Goal: Task Accomplishment & Management: Use online tool/utility

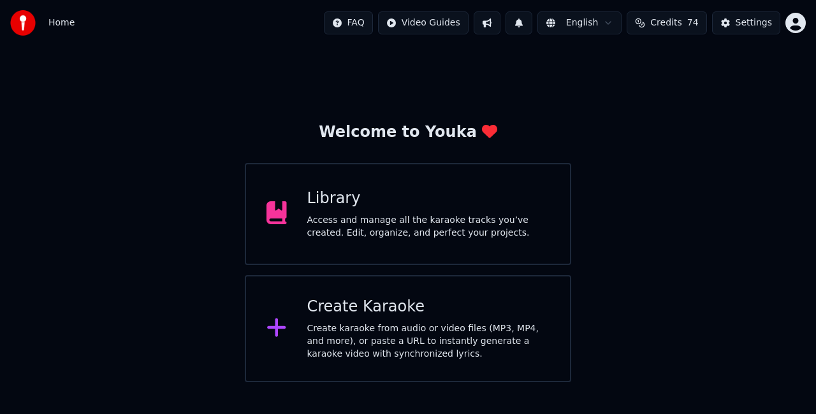
click at [374, 316] on div "Create Karaoke" at bounding box center [428, 307] width 243 height 20
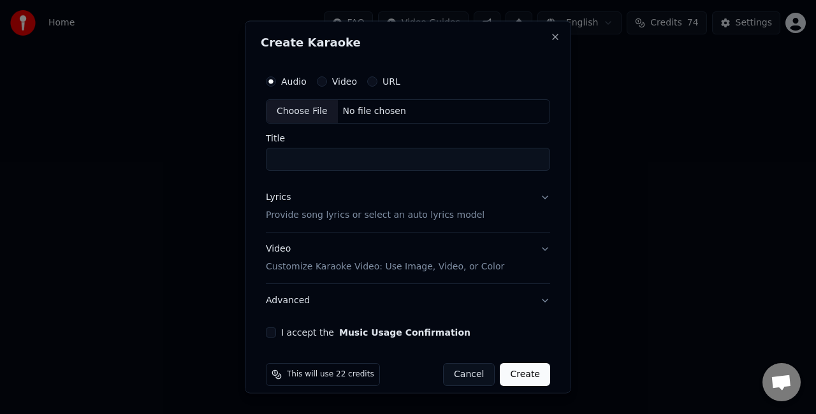
click at [309, 109] on div "Choose File" at bounding box center [301, 111] width 71 height 23
type input "**********"
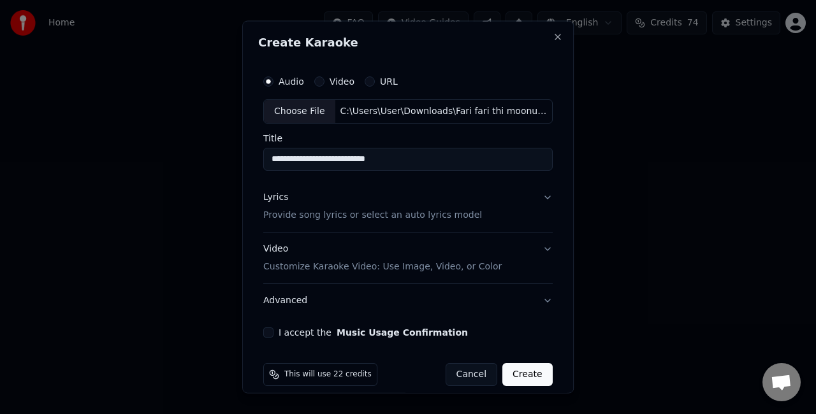
click at [516, 213] on button "Lyrics Provide song lyrics or select an auto lyrics model" at bounding box center [407, 205] width 289 height 51
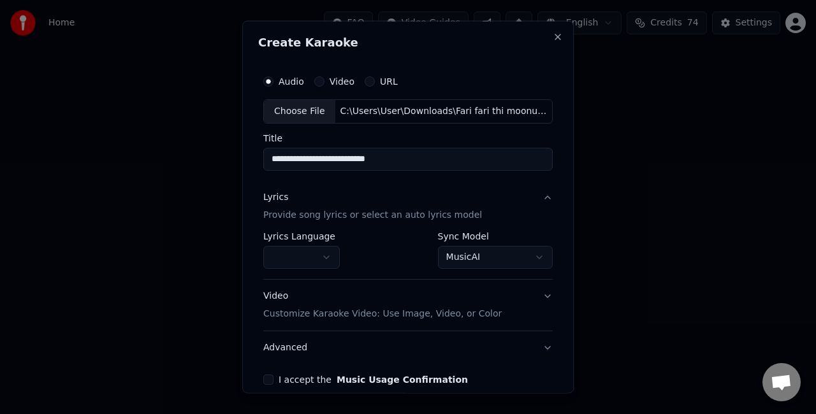
click at [472, 252] on body "**********" at bounding box center [408, 191] width 816 height 382
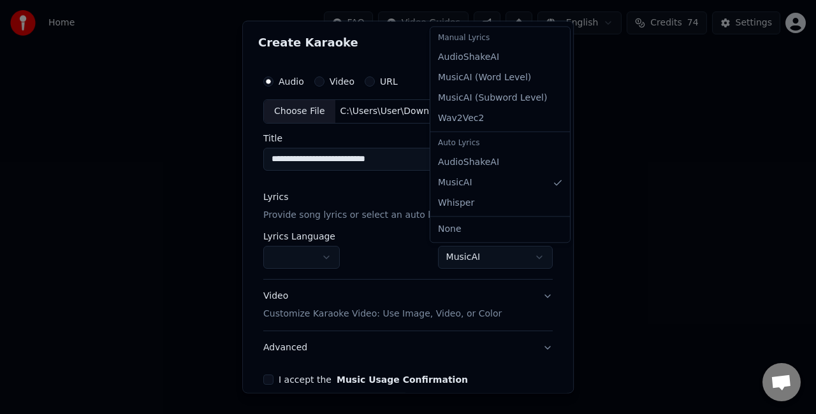
select select "**********"
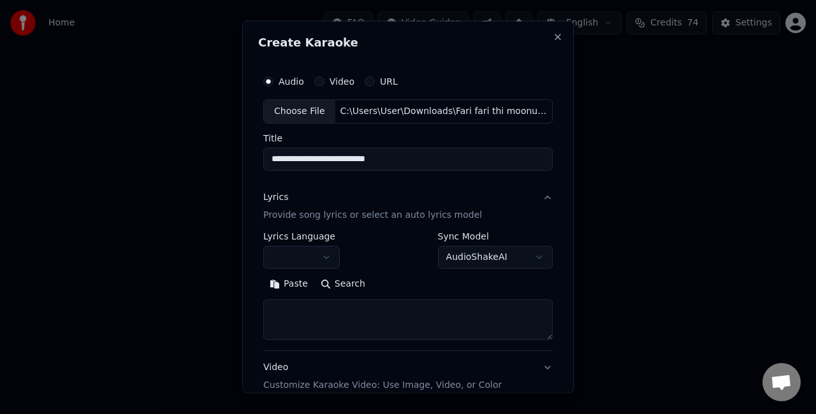
click at [323, 323] on textarea at bounding box center [407, 319] width 289 height 41
paste textarea "**********"
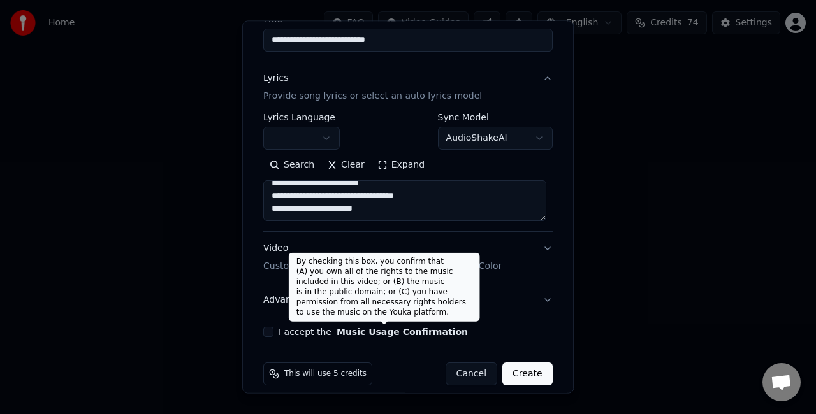
scroll to position [127, 0]
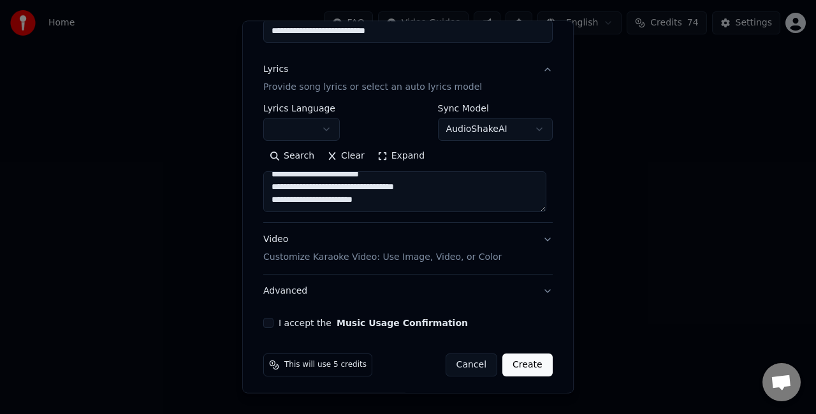
type textarea "**********"
click at [418, 238] on div "Video Customize Karaoke Video: Use Image, Video, or Color" at bounding box center [382, 248] width 238 height 31
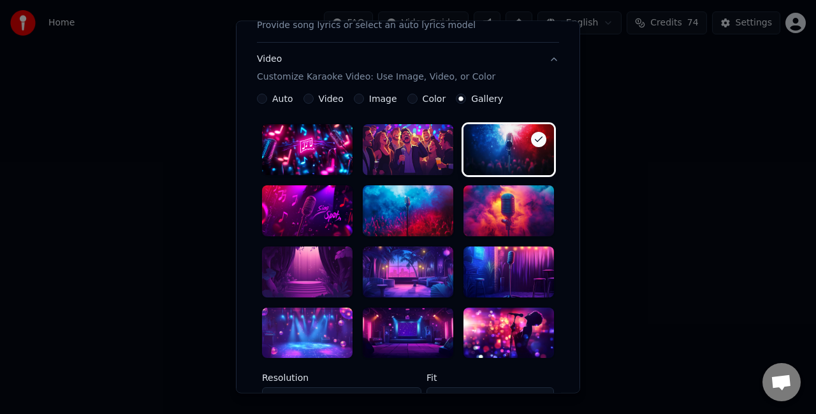
scroll to position [255, 0]
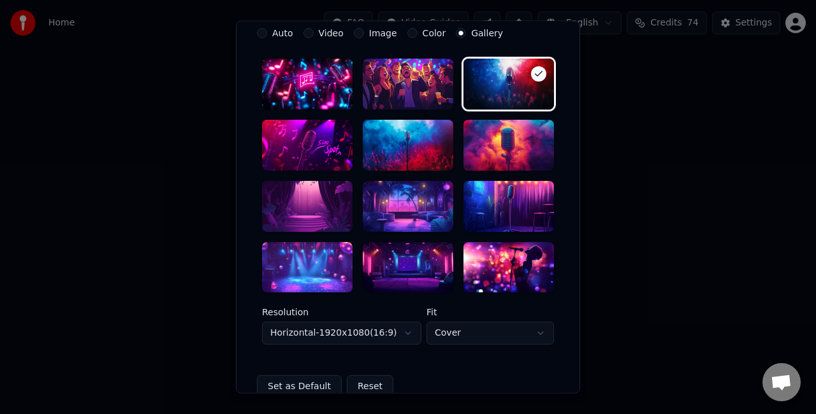
click at [404, 212] on div at bounding box center [408, 206] width 91 height 51
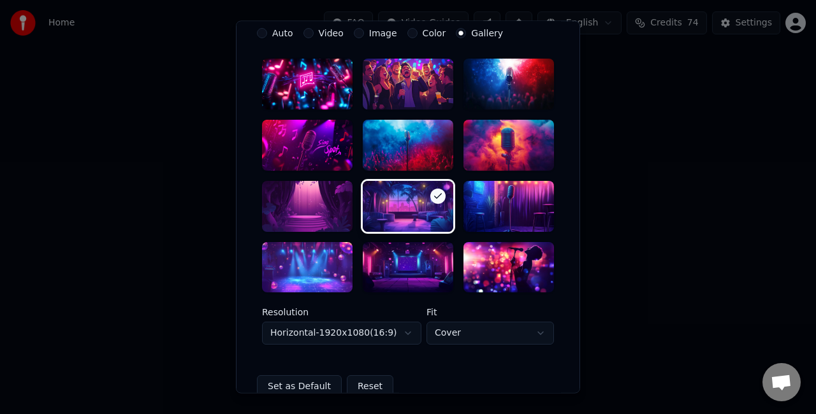
click at [398, 329] on body "**********" at bounding box center [408, 191] width 816 height 382
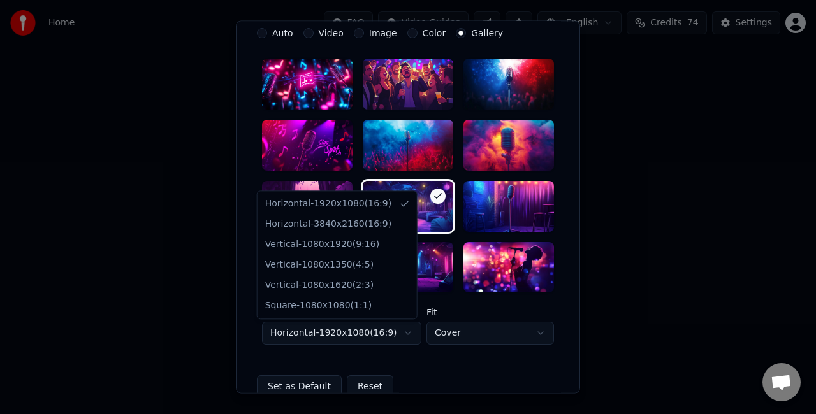
select select "*********"
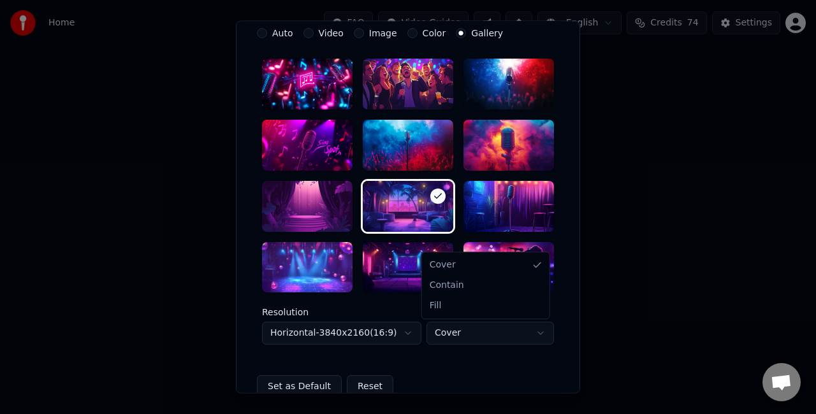
click at [468, 324] on body "**********" at bounding box center [408, 191] width 816 height 382
select select "****"
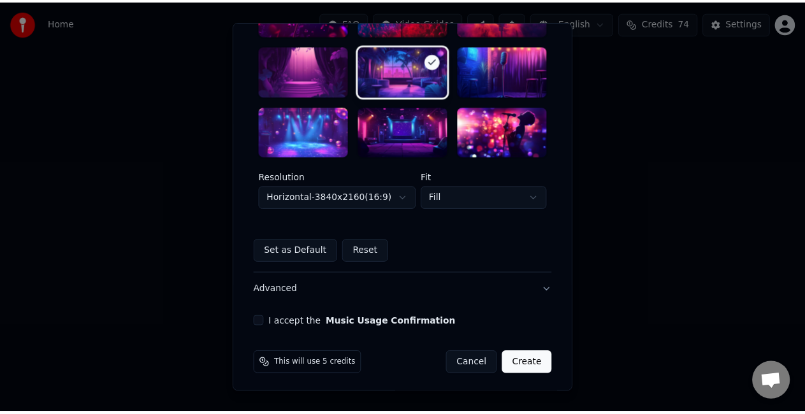
scroll to position [393, 0]
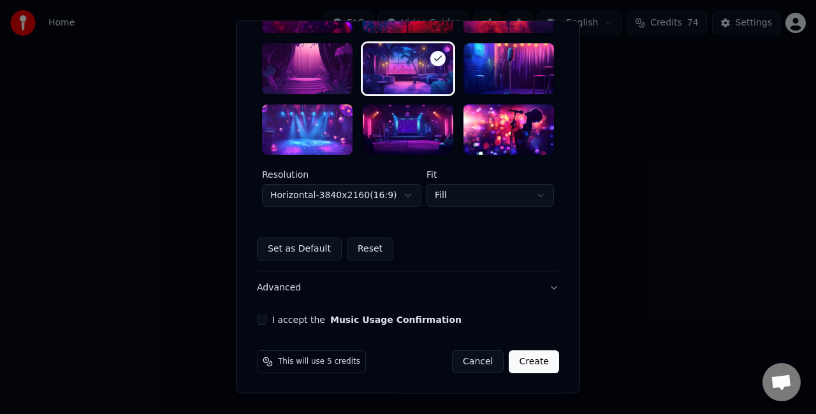
click at [260, 316] on button "I accept the Music Usage Confirmation" at bounding box center [262, 321] width 10 height 10
click at [532, 366] on button "Create" at bounding box center [534, 362] width 50 height 23
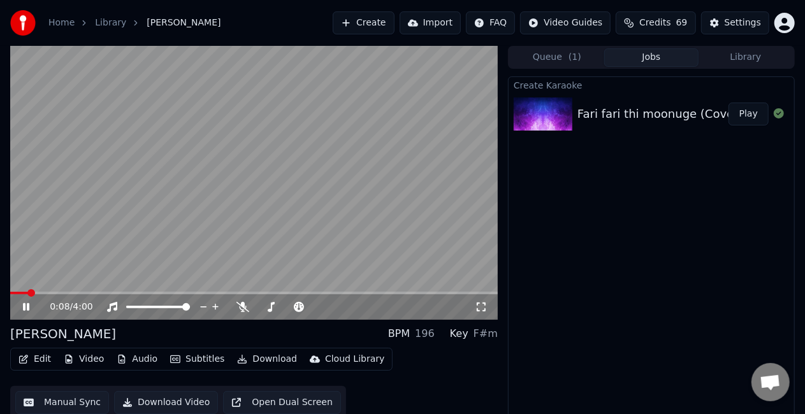
click at [319, 221] on video at bounding box center [254, 183] width 488 height 274
click at [31, 306] on icon at bounding box center [34, 307] width 29 height 10
click at [36, 392] on button "Manual Sync" at bounding box center [62, 402] width 94 height 23
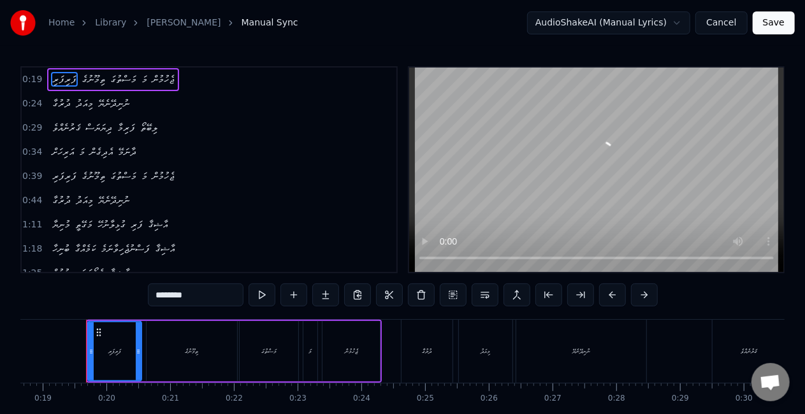
scroll to position [0, 1191]
drag, startPoint x: 89, startPoint y: 352, endPoint x: 74, endPoint y: 350, distance: 14.8
click at [74, 350] on icon at bounding box center [75, 352] width 5 height 10
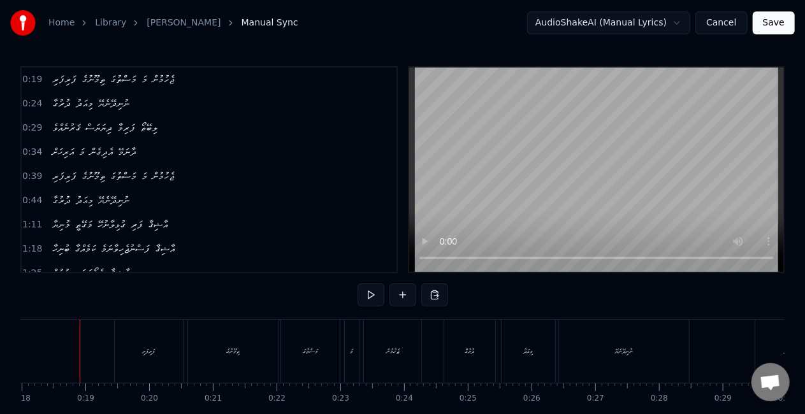
scroll to position [0, 1141]
click at [152, 354] on div "ފަރިފަރި" at bounding box center [154, 352] width 13 height 10
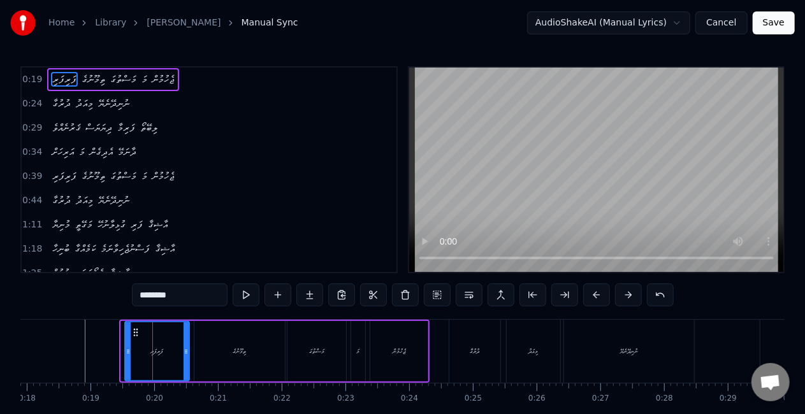
click at [127, 354] on icon at bounding box center [128, 352] width 5 height 10
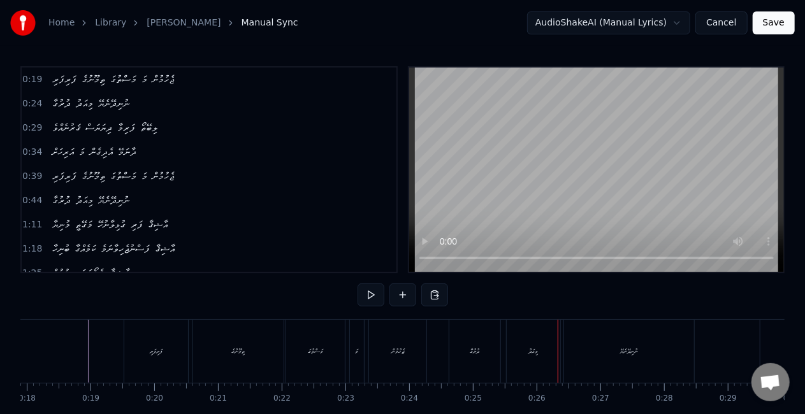
click at [540, 340] on div "މިއަދު" at bounding box center [534, 351] width 54 height 63
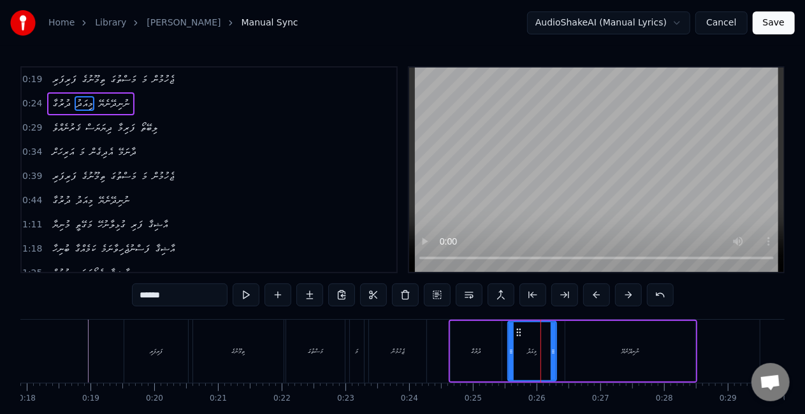
click at [555, 349] on icon at bounding box center [553, 352] width 5 height 10
click at [507, 351] on icon at bounding box center [508, 352] width 5 height 10
drag, startPoint x: 484, startPoint y: 351, endPoint x: 467, endPoint y: 320, distance: 36.0
click at [486, 351] on div "ދުރުގާ" at bounding box center [476, 351] width 51 height 61
type input "******"
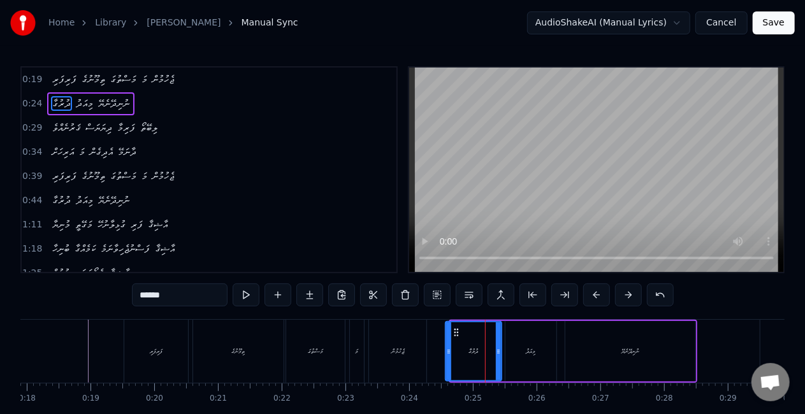
click at [447, 352] on icon at bounding box center [448, 352] width 5 height 10
click at [428, 349] on div "ފަރިފަރި ތިމޫނުގެ މަސްތުގަ މަ ޖެހުމުން" at bounding box center [277, 351] width 306 height 63
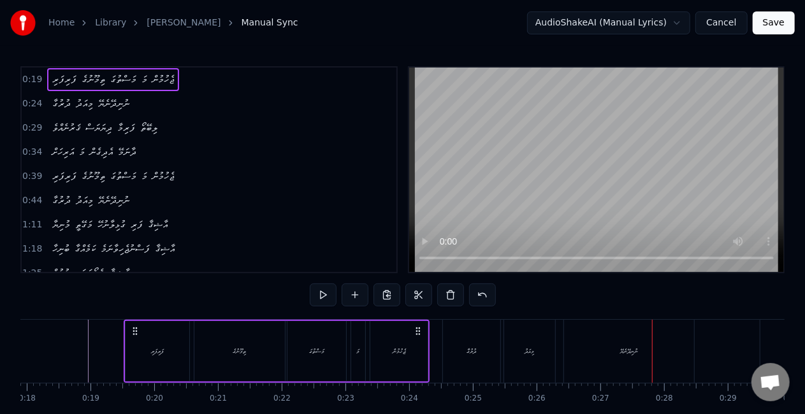
click at [615, 338] on div "ނުނިދޭނެޔޭ" at bounding box center [629, 351] width 130 height 63
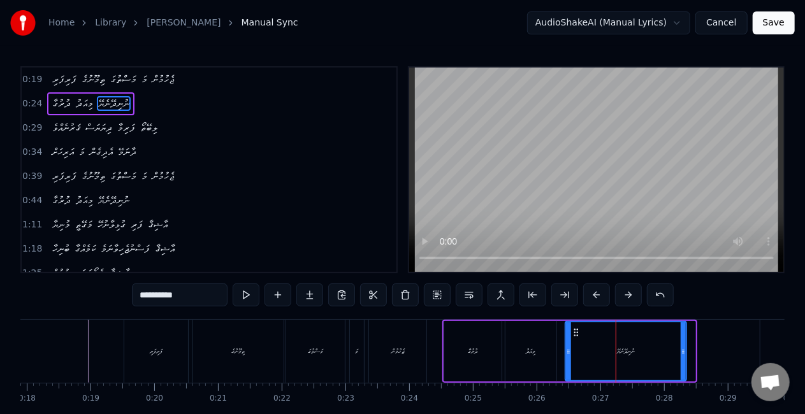
drag, startPoint x: 690, startPoint y: 348, endPoint x: 667, endPoint y: 345, distance: 23.1
click at [681, 347] on icon at bounding box center [683, 352] width 5 height 10
click at [572, 354] on div "ނުނިދޭނެޔޭ" at bounding box center [626, 352] width 120 height 58
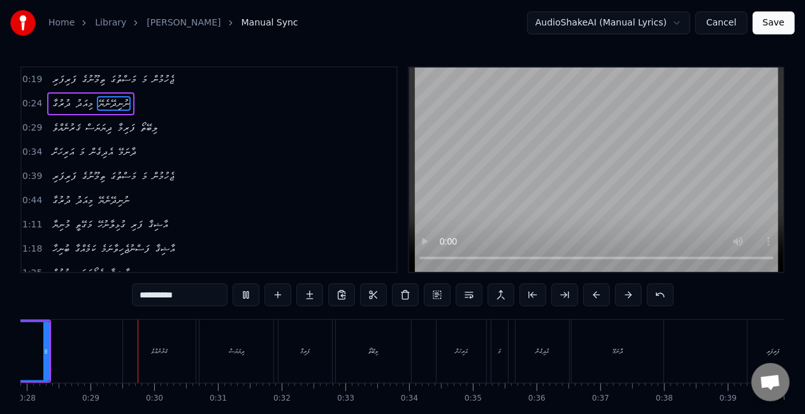
scroll to position [0, 1793]
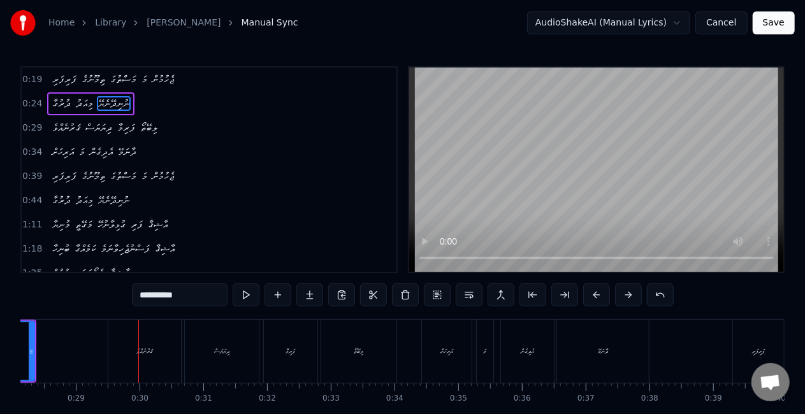
click at [150, 365] on div "ޤަރުނެއްވެ" at bounding box center [144, 351] width 73 height 63
type input "**********"
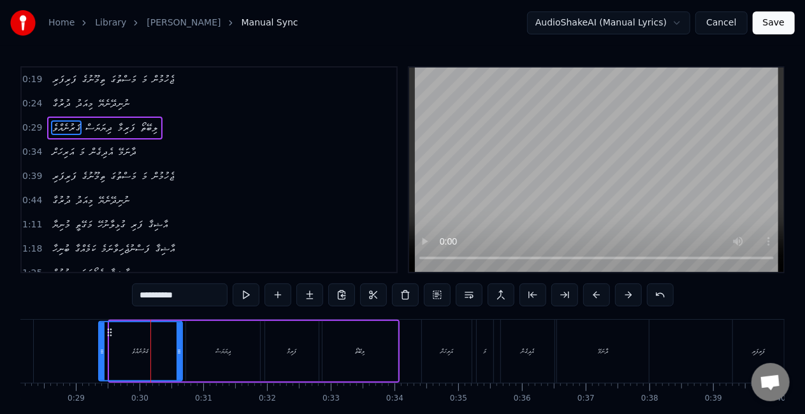
drag, startPoint x: 113, startPoint y: 353, endPoint x: 103, endPoint y: 351, distance: 11.0
click at [103, 351] on icon at bounding box center [101, 352] width 5 height 10
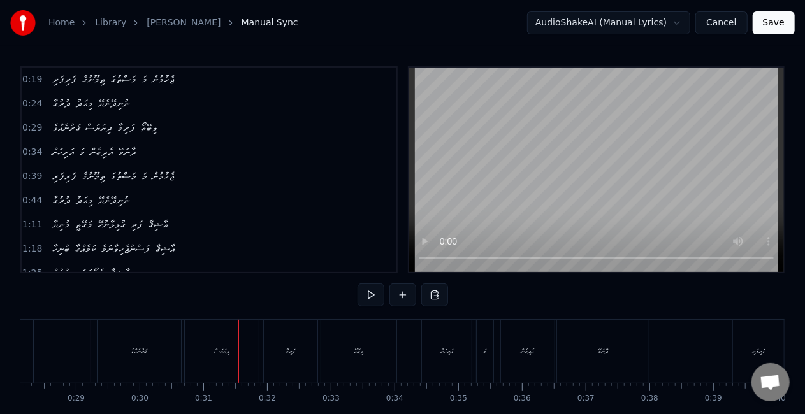
click at [232, 358] on div "ދިޔަޔަސް" at bounding box center [222, 351] width 74 height 63
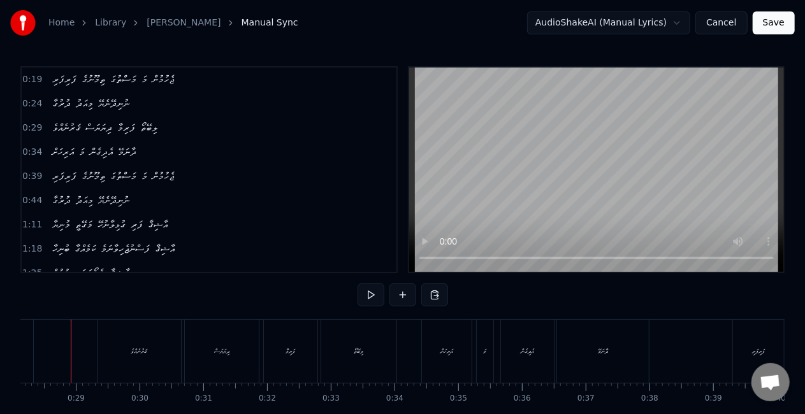
scroll to position [0, 1780]
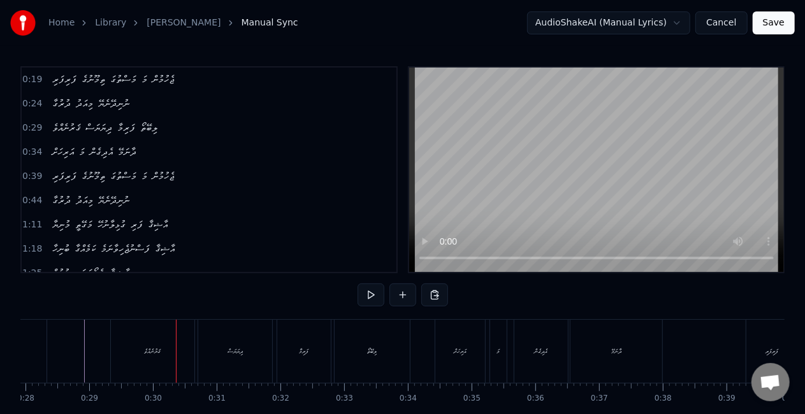
click at [167, 355] on div "ޤަރުނެއްވެ" at bounding box center [153, 351] width 84 height 63
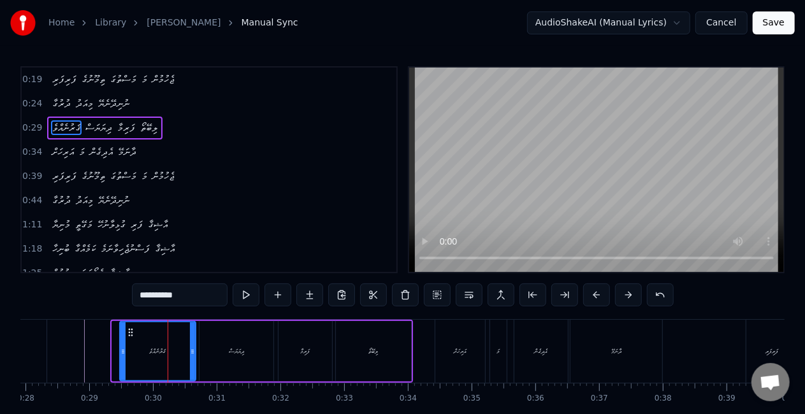
drag, startPoint x: 114, startPoint y: 354, endPoint x: 122, endPoint y: 356, distance: 8.1
click at [122, 356] on div at bounding box center [122, 352] width 5 height 58
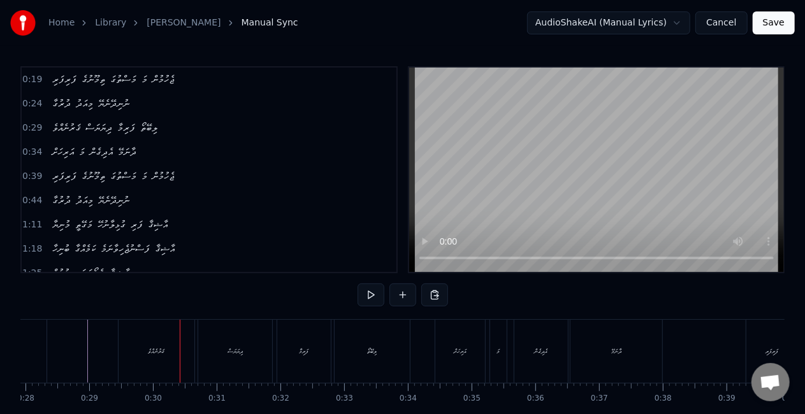
click at [162, 360] on div "ޤަރުނެއްވެ" at bounding box center [157, 351] width 76 height 63
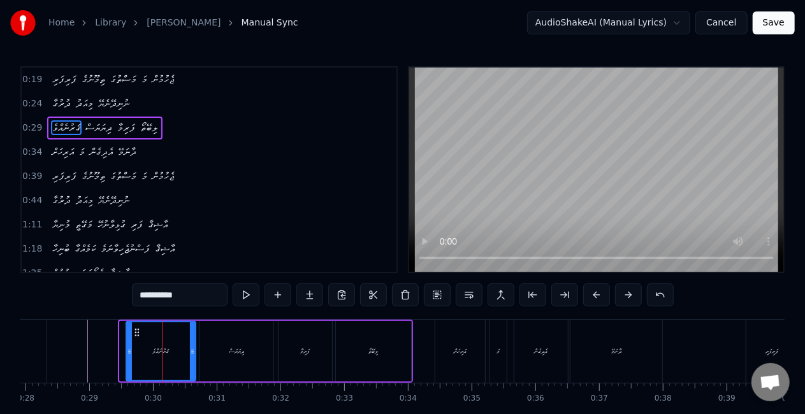
drag, startPoint x: 121, startPoint y: 353, endPoint x: 127, endPoint y: 354, distance: 6.7
click at [127, 354] on icon at bounding box center [129, 352] width 5 height 10
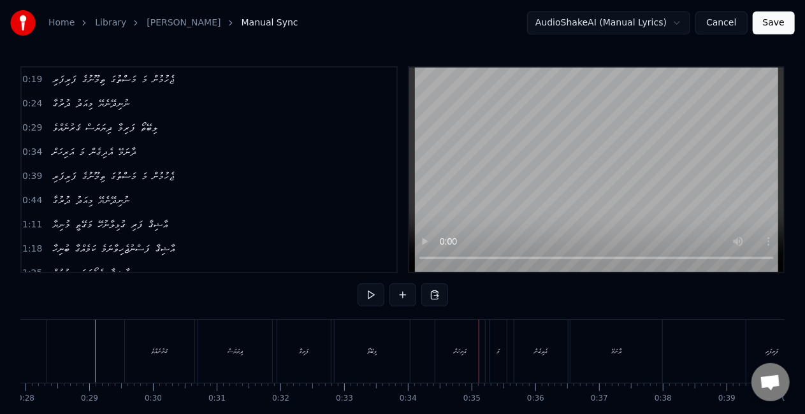
click at [459, 349] on div "އަރިހަށް" at bounding box center [460, 352] width 13 height 10
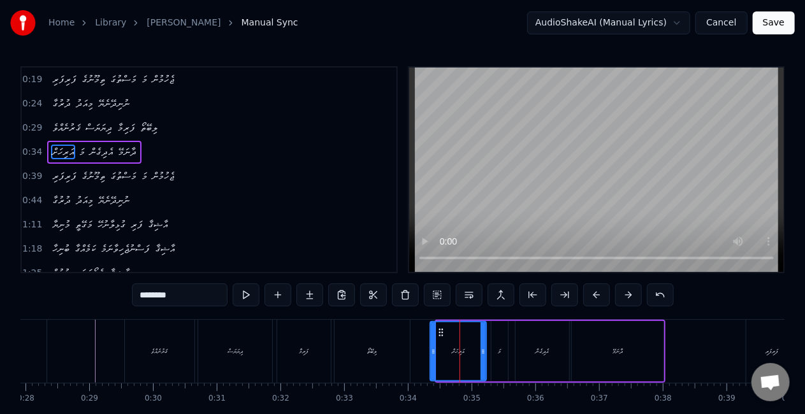
drag, startPoint x: 437, startPoint y: 358, endPoint x: 430, endPoint y: 354, distance: 8.3
click at [431, 355] on div at bounding box center [433, 352] width 5 height 58
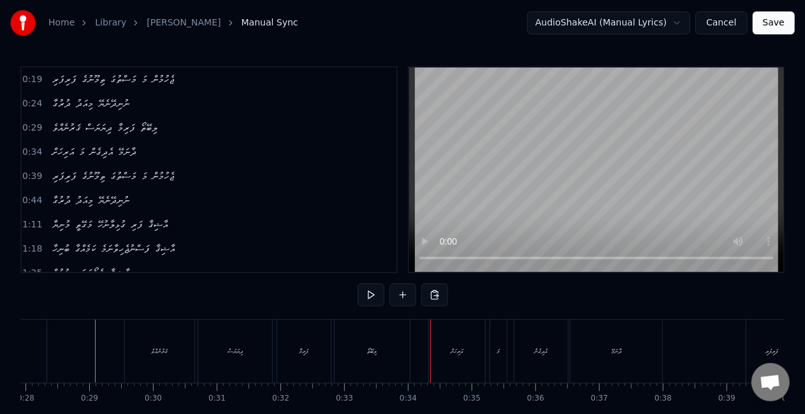
click at [395, 345] on div "ލިބޭތޯ" at bounding box center [372, 351] width 75 height 63
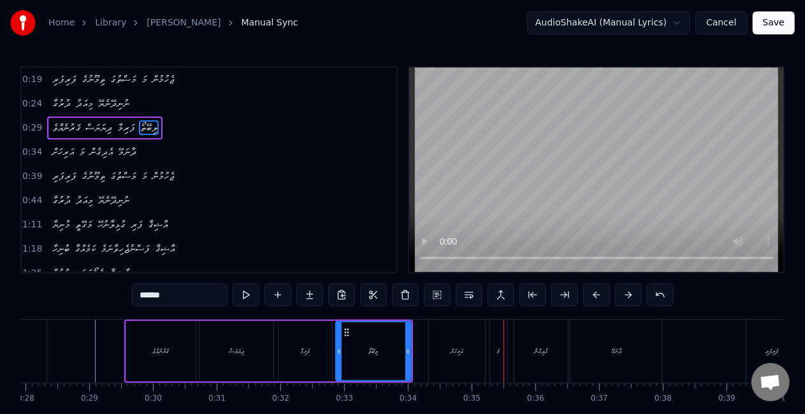
click at [436, 351] on div "އަރިހަށް" at bounding box center [457, 351] width 56 height 63
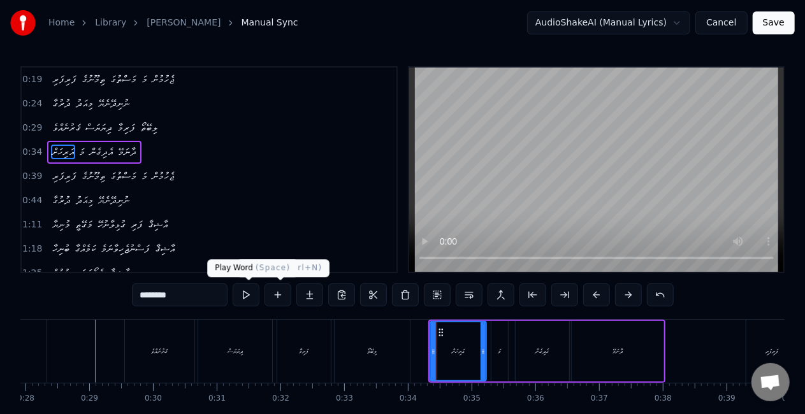
click at [247, 291] on button at bounding box center [246, 295] width 27 height 23
click at [409, 356] on div "ލިބޭތޯ" at bounding box center [372, 351] width 76 height 63
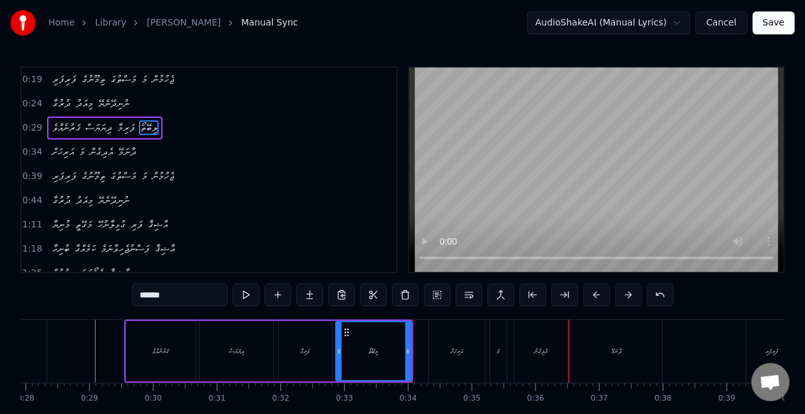
drag, startPoint x: 543, startPoint y: 338, endPoint x: 526, endPoint y: 349, distance: 20.3
click at [542, 338] on div "އެދިގެން" at bounding box center [541, 351] width 54 height 63
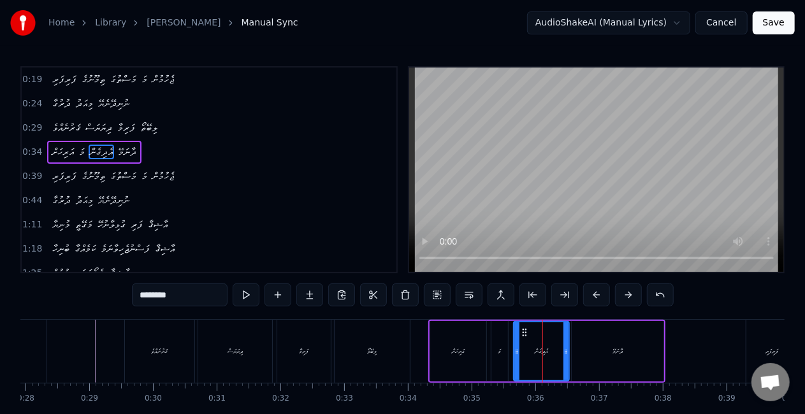
drag, startPoint x: 526, startPoint y: 349, endPoint x: 514, endPoint y: 350, distance: 12.2
click at [514, 351] on icon at bounding box center [516, 352] width 5 height 10
click at [483, 348] on div "އަރިހަށް" at bounding box center [458, 351] width 56 height 61
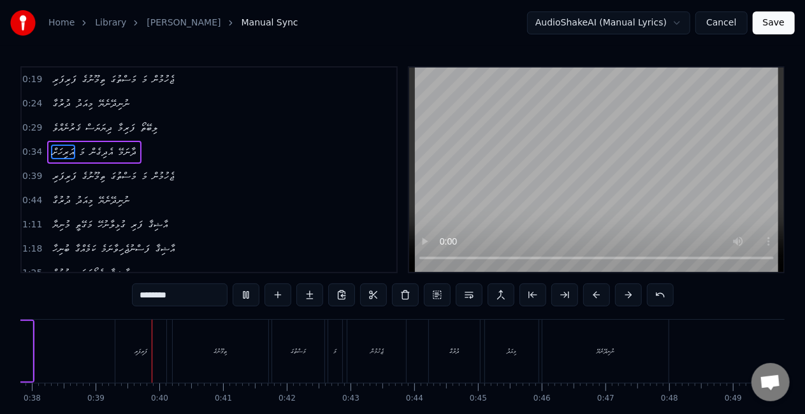
scroll to position [0, 2434]
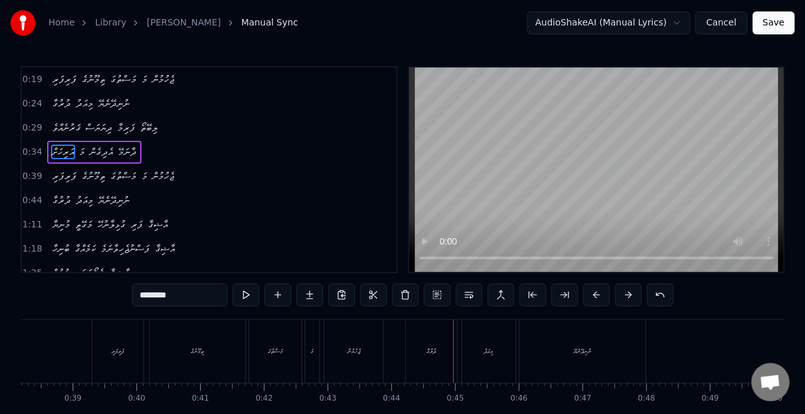
click at [413, 349] on div "ދުރުގާ" at bounding box center [431, 351] width 51 height 63
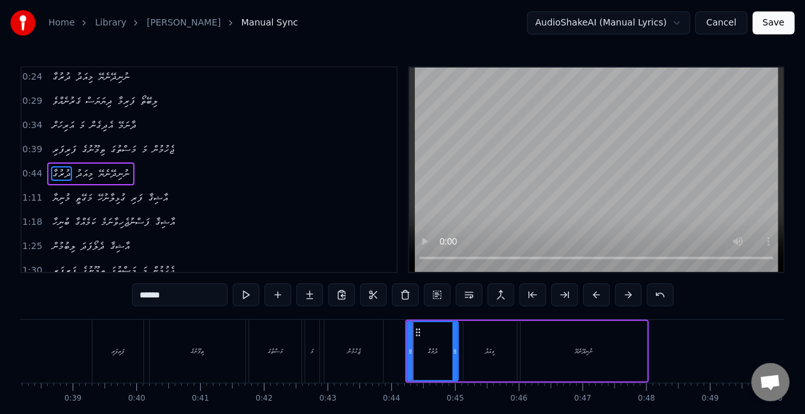
scroll to position [28, 0]
drag, startPoint x: 413, startPoint y: 349, endPoint x: 386, endPoint y: 349, distance: 27.4
click at [403, 345] on div at bounding box center [402, 352] width 5 height 58
click at [381, 349] on div "ޖެހުމުން" at bounding box center [353, 351] width 59 height 63
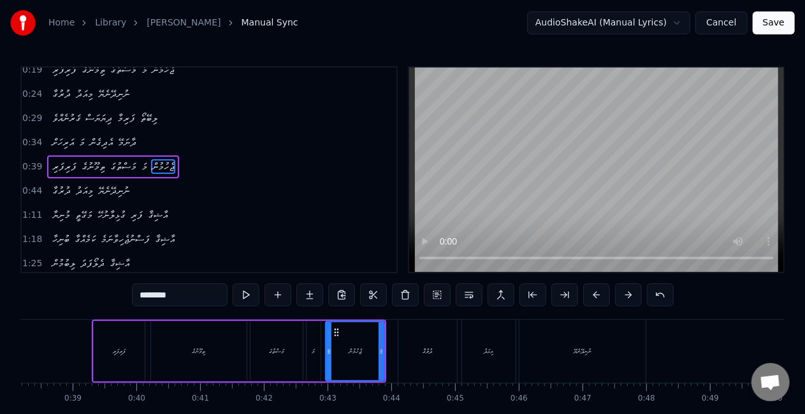
scroll to position [4, 0]
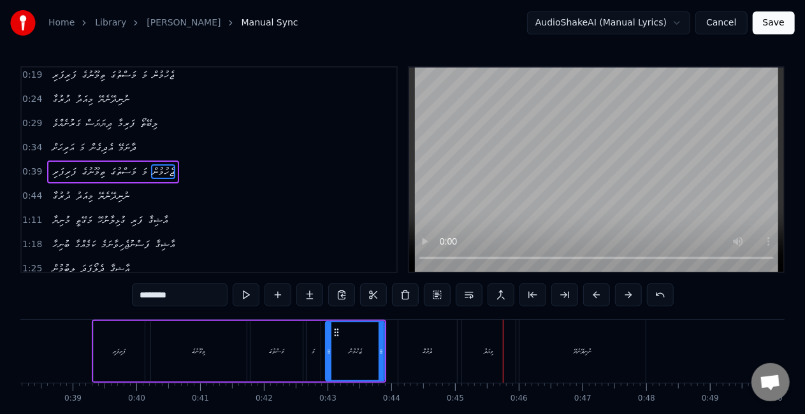
click at [471, 342] on div "މިއަދު" at bounding box center [489, 351] width 54 height 63
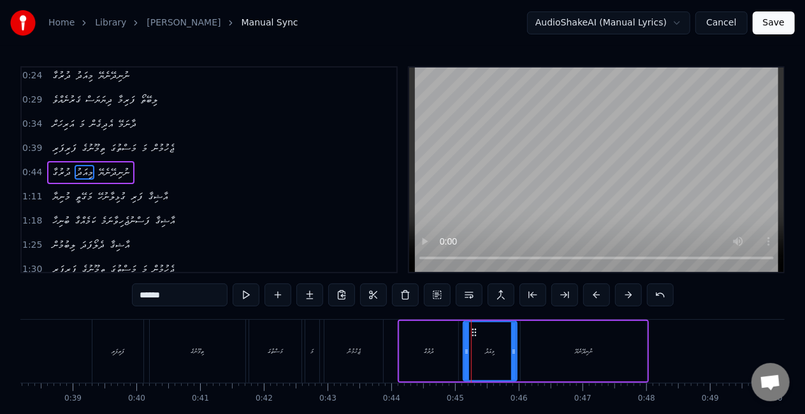
scroll to position [28, 0]
click at [463, 340] on div at bounding box center [465, 352] width 5 height 58
drag, startPoint x: 439, startPoint y: 342, endPoint x: 440, endPoint y: 335, distance: 7.3
click at [440, 342] on div "ދުރުގާ" at bounding box center [429, 351] width 59 height 61
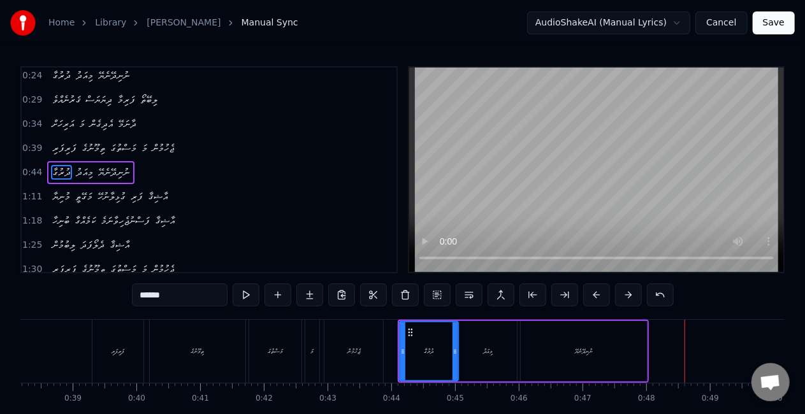
click at [560, 356] on div "ނުނިދޭނެޔޭ" at bounding box center [584, 351] width 126 height 61
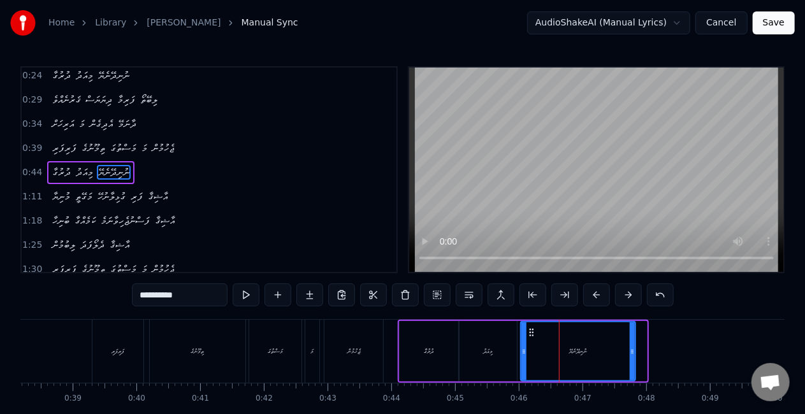
drag, startPoint x: 644, startPoint y: 349, endPoint x: 627, endPoint y: 339, distance: 19.5
click at [632, 344] on div at bounding box center [632, 352] width 5 height 58
click at [524, 348] on icon at bounding box center [524, 352] width 5 height 10
click at [476, 345] on div "މިއަދު" at bounding box center [488, 351] width 57 height 61
type input "******"
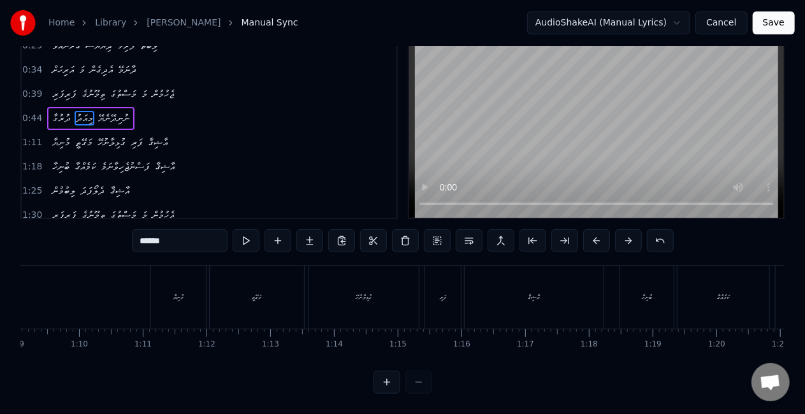
scroll to position [0, 4368]
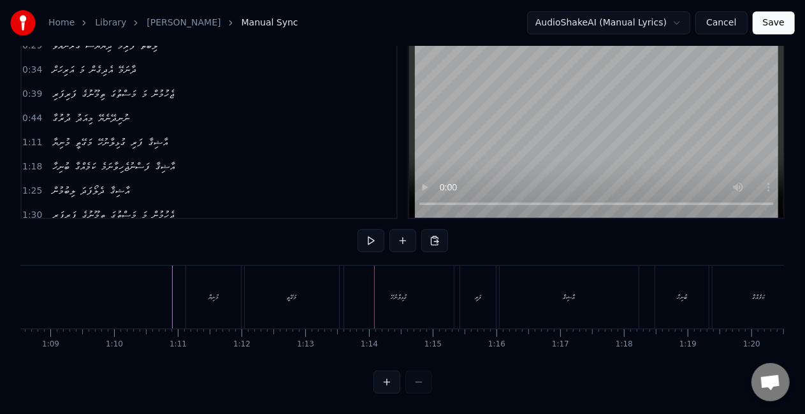
click at [317, 287] on div "މަގޭތީ" at bounding box center [292, 297] width 94 height 63
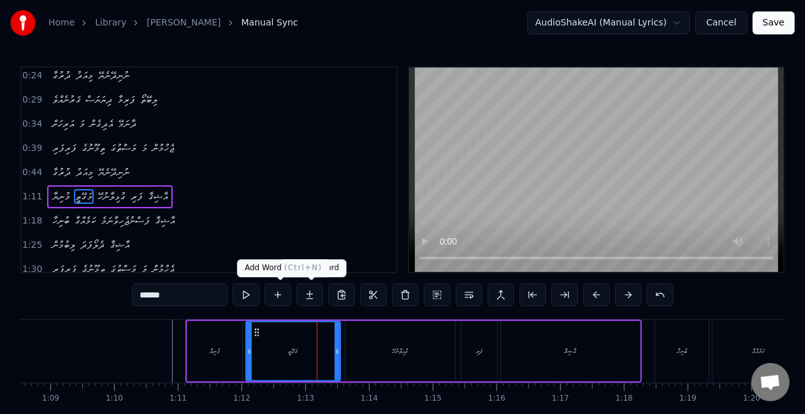
scroll to position [52, 0]
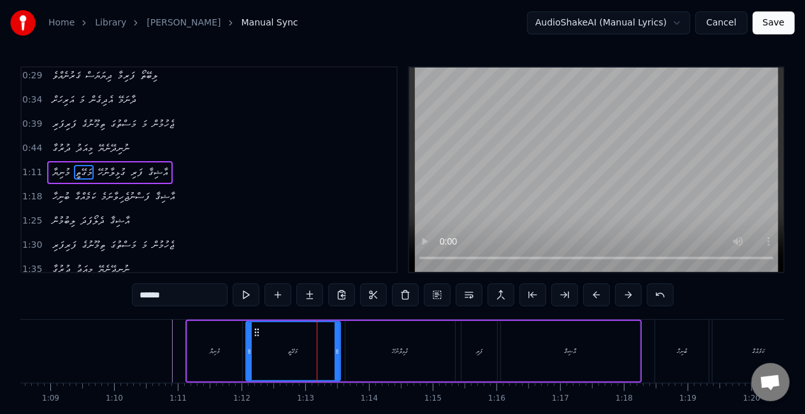
click at [150, 294] on input "******" at bounding box center [180, 295] width 96 height 23
click at [147, 296] on input "*******" at bounding box center [180, 295] width 96 height 23
click at [149, 296] on input "********" at bounding box center [180, 295] width 96 height 23
type input "*********"
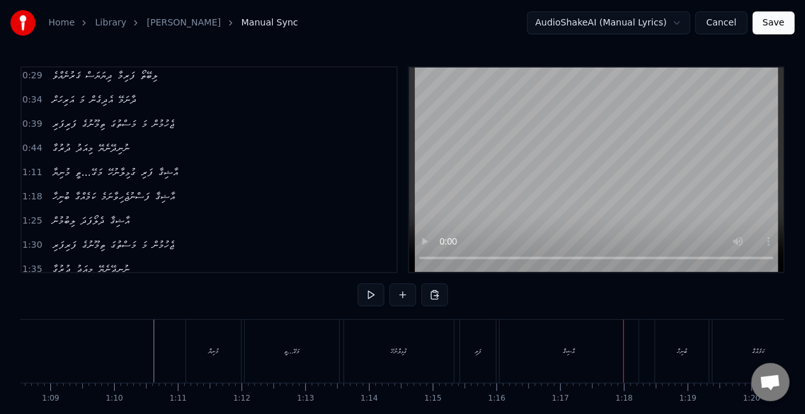
click at [548, 353] on div "އާޝިޤާ" at bounding box center [569, 351] width 139 height 63
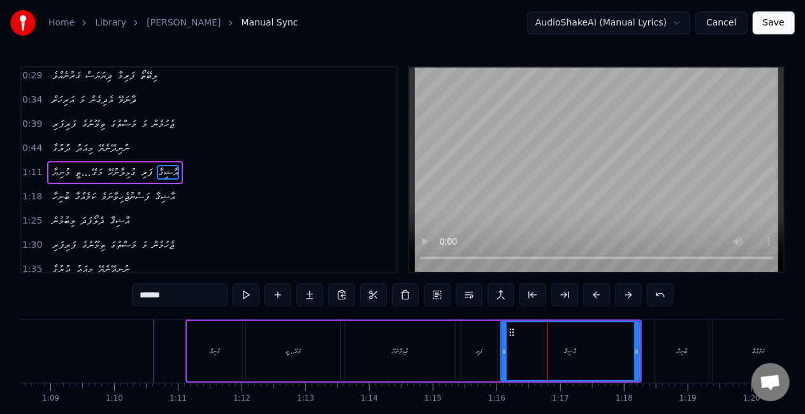
click at [159, 291] on input "******" at bounding box center [180, 295] width 96 height 23
click at [157, 294] on input "*******" at bounding box center [180, 295] width 96 height 23
click at [159, 296] on input "********" at bounding box center [180, 295] width 96 height 23
click at [463, 346] on div "ފަރި" at bounding box center [480, 351] width 36 height 61
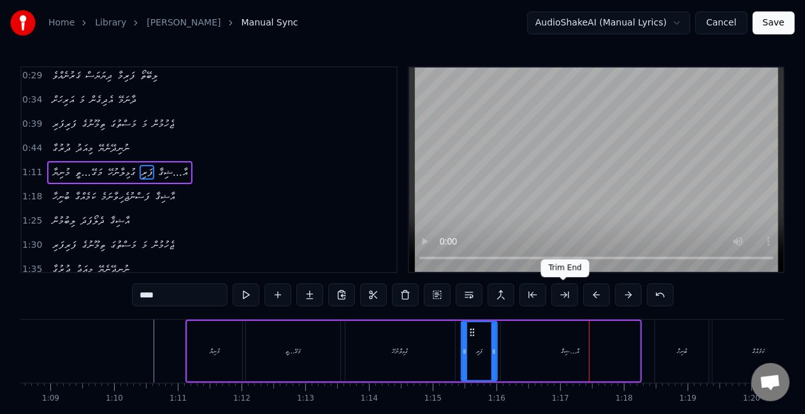
click at [623, 344] on div "އާ...ޝިޤާ" at bounding box center [570, 351] width 139 height 61
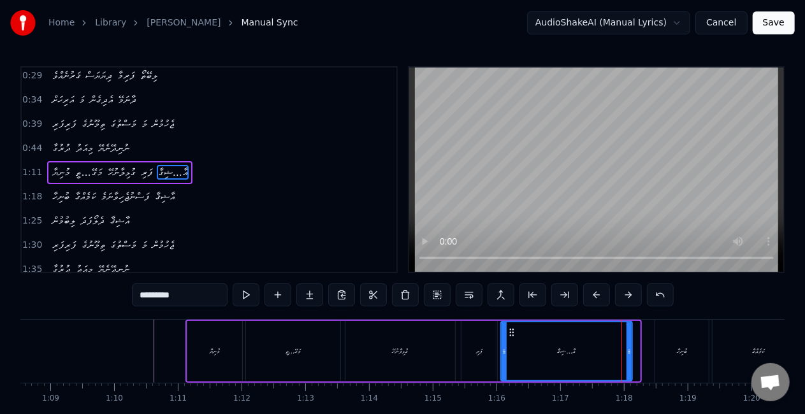
drag, startPoint x: 636, startPoint y: 352, endPoint x: 622, endPoint y: 344, distance: 16.8
click at [627, 347] on icon at bounding box center [629, 352] width 5 height 10
click at [514, 349] on div "އާ...ޝިޤާ" at bounding box center [566, 352] width 129 height 58
click at [567, 347] on div "އާ...ޝިޤާ" at bounding box center [566, 352] width 18 height 10
drag, startPoint x: 627, startPoint y: 351, endPoint x: 600, endPoint y: 351, distance: 26.1
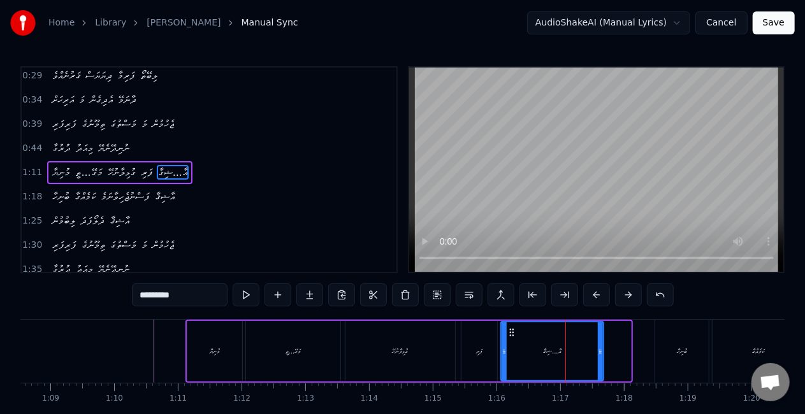
click at [601, 351] on circle at bounding box center [601, 351] width 1 height 1
drag, startPoint x: 483, startPoint y: 349, endPoint x: 476, endPoint y: 341, distance: 10.5
click at [483, 351] on div "ފަރި" at bounding box center [480, 351] width 36 height 61
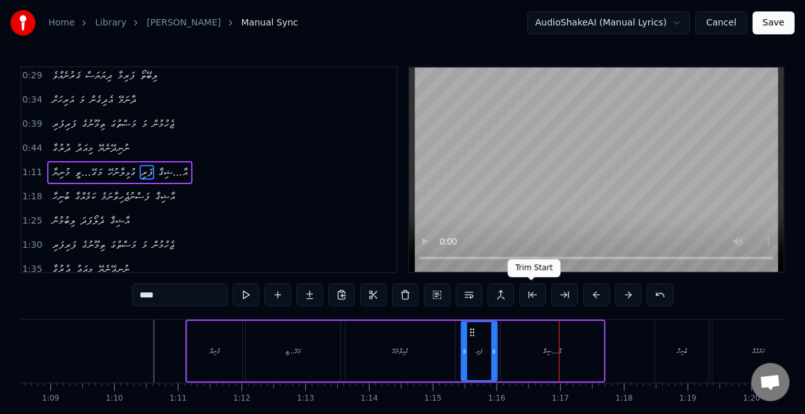
click at [556, 334] on div "އާ...ޝިޤާ" at bounding box center [552, 351] width 103 height 61
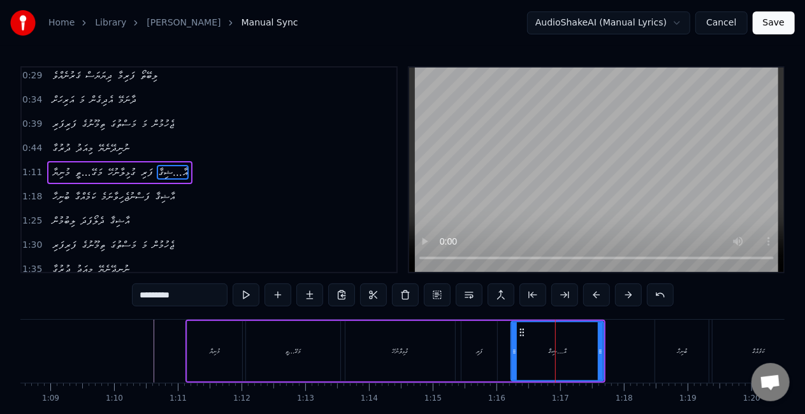
drag, startPoint x: 502, startPoint y: 353, endPoint x: 513, endPoint y: 353, distance: 10.2
click at [513, 353] on icon at bounding box center [514, 352] width 5 height 10
click at [607, 343] on div at bounding box center [607, 352] width 5 height 58
click at [492, 348] on div "ފަރި" at bounding box center [480, 351] width 36 height 61
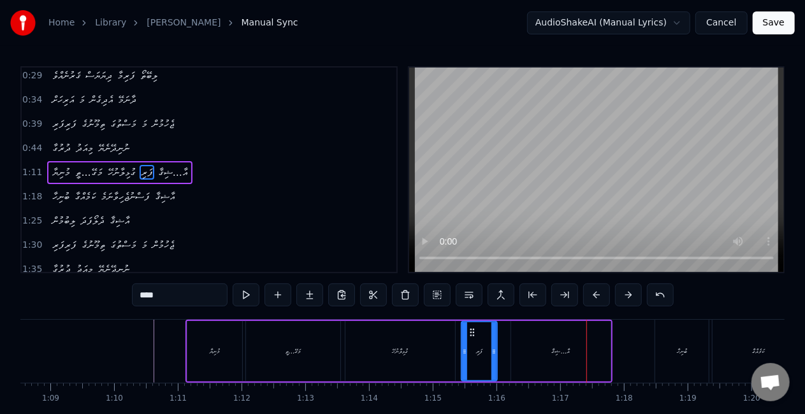
click at [587, 352] on div "އާ...ޝިޤާ" at bounding box center [560, 351] width 99 height 61
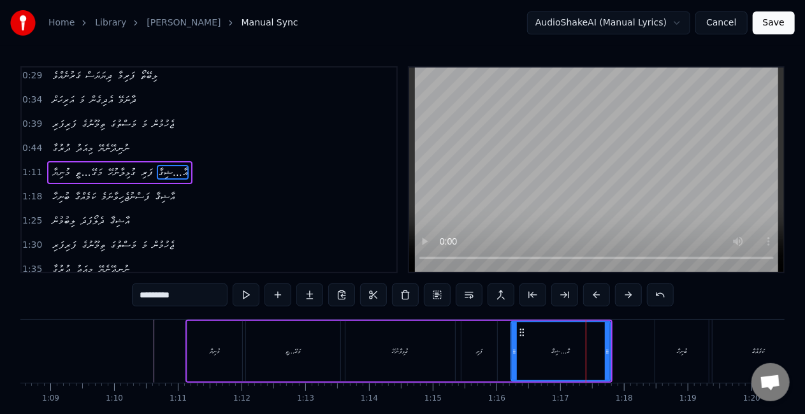
click at [161, 296] on input "*********" at bounding box center [180, 295] width 96 height 23
type input "*******"
click at [501, 349] on div "މުނިޔާ މަގޭ...ތީ ގުޅިލާނުހޭ ފަރި އާ.ޝިޤާ" at bounding box center [398, 351] width 427 height 63
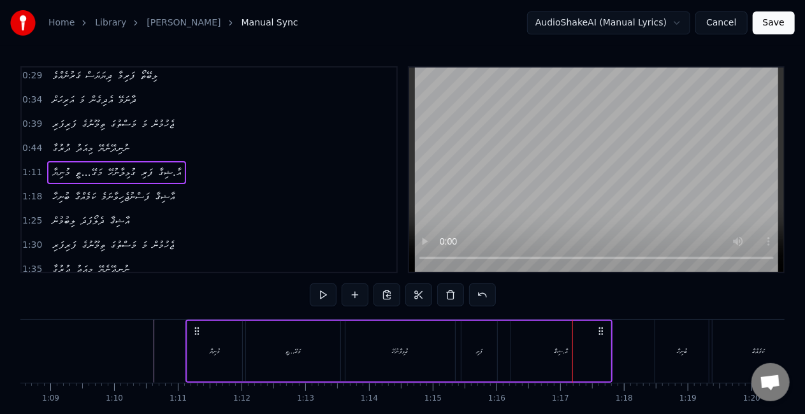
drag, startPoint x: 544, startPoint y: 355, endPoint x: 537, endPoint y: 351, distance: 8.3
click at [544, 356] on div "އާ.ޝިޤާ" at bounding box center [560, 351] width 99 height 61
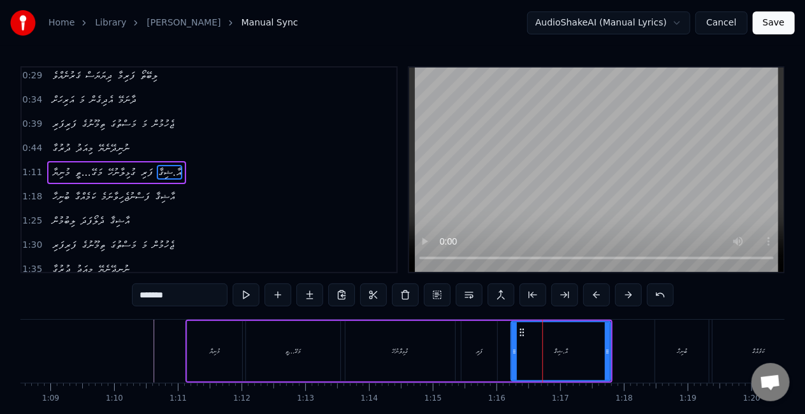
click at [154, 293] on input "*******" at bounding box center [180, 295] width 96 height 23
click at [161, 293] on input "*******" at bounding box center [180, 295] width 96 height 23
click at [140, 296] on input "*******" at bounding box center [180, 295] width 96 height 23
drag, startPoint x: 478, startPoint y: 366, endPoint x: 468, endPoint y: 347, distance: 21.7
click at [478, 365] on div "ފަރި" at bounding box center [480, 351] width 36 height 61
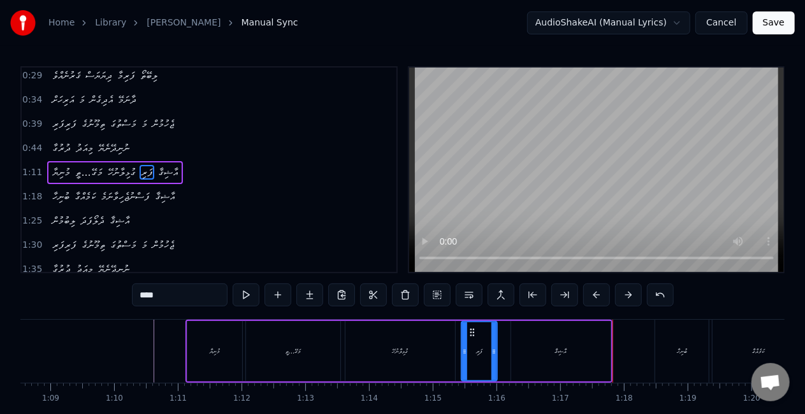
click at [566, 353] on div "އާޝިޤާ" at bounding box center [561, 352] width 12 height 10
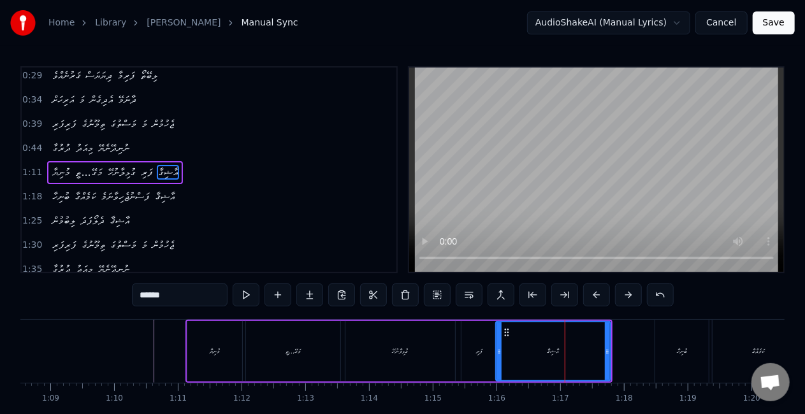
drag, startPoint x: 516, startPoint y: 353, endPoint x: 500, endPoint y: 352, distance: 16.6
click at [502, 352] on icon at bounding box center [499, 352] width 5 height 10
click at [490, 353] on div "ފަރި" at bounding box center [480, 351] width 36 height 61
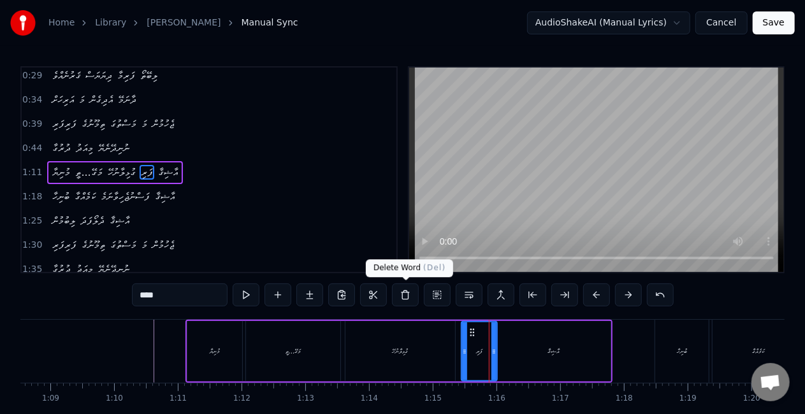
click at [408, 244] on div "0:19 ފަރިފަރި ތިމޫނުގެ މަސްތުގަ މަ ޖެހުމުން 0:24 ދުރުގާ މިއަދު ނުނިދޭނެޔޭ 0:29 …" at bounding box center [402, 169] width 764 height 207
click at [597, 337] on div "އާޝިޤާ" at bounding box center [554, 351] width 114 height 61
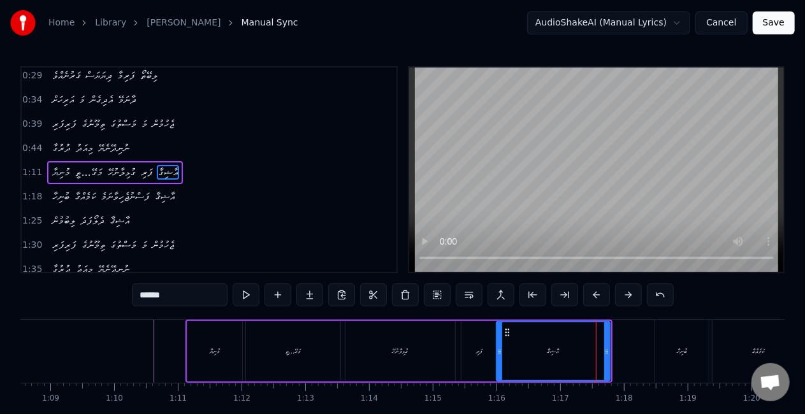
click at [604, 345] on div at bounding box center [606, 352] width 5 height 58
click at [511, 347] on div "އާޝިޤާ" at bounding box center [550, 352] width 106 height 58
click at [409, 344] on div "ގުޅިލާނުހޭ" at bounding box center [400, 351] width 110 height 61
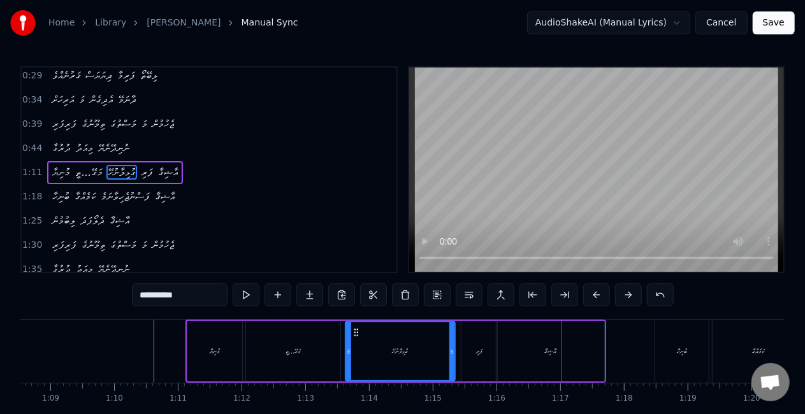
click at [541, 370] on div "އާޝިޤާ" at bounding box center [551, 351] width 108 height 61
type input "******"
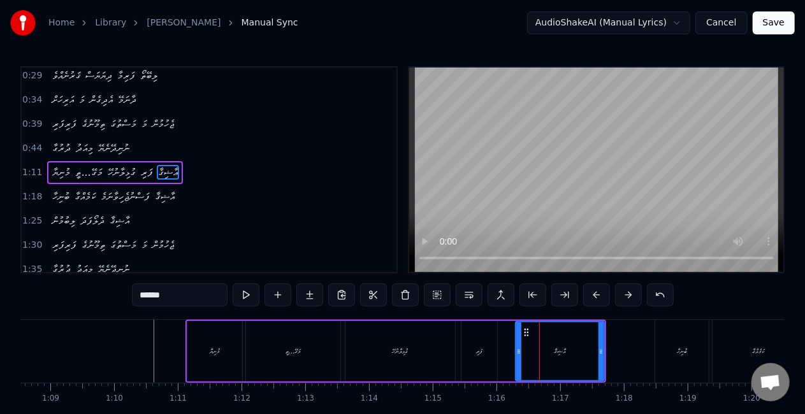
drag, startPoint x: 500, startPoint y: 349, endPoint x: 532, endPoint y: 354, distance: 32.4
click at [521, 354] on icon at bounding box center [518, 352] width 5 height 10
click at [599, 344] on div "އާޝިޤާ" at bounding box center [565, 351] width 75 height 61
drag, startPoint x: 541, startPoint y: 331, endPoint x: 531, endPoint y: 328, distance: 10.7
click at [530, 328] on icon at bounding box center [528, 333] width 10 height 10
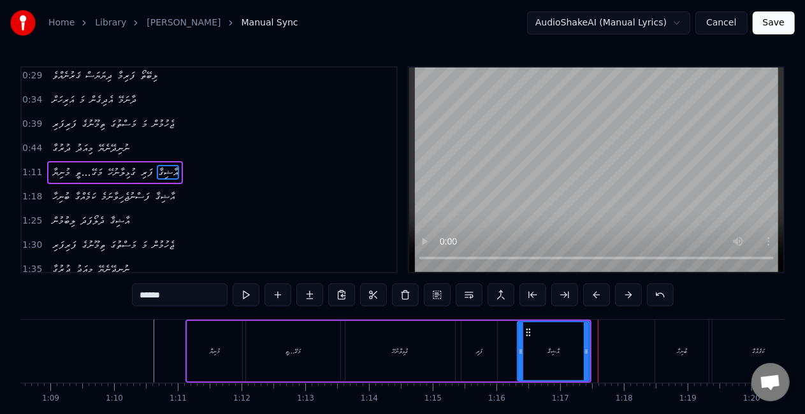
click at [510, 347] on div "މުނިޔާ މަގޭ...ތީ ގުޅިލާނުހޭ ފަރި އާޝިޤާ" at bounding box center [388, 351] width 406 height 63
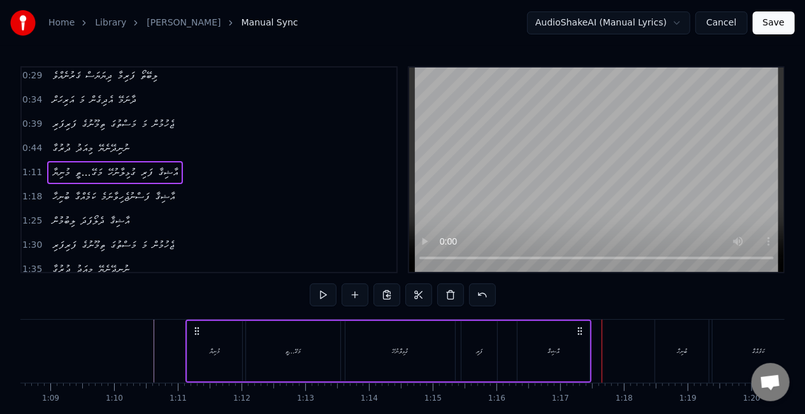
click at [485, 338] on div "ފަރި" at bounding box center [480, 351] width 36 height 61
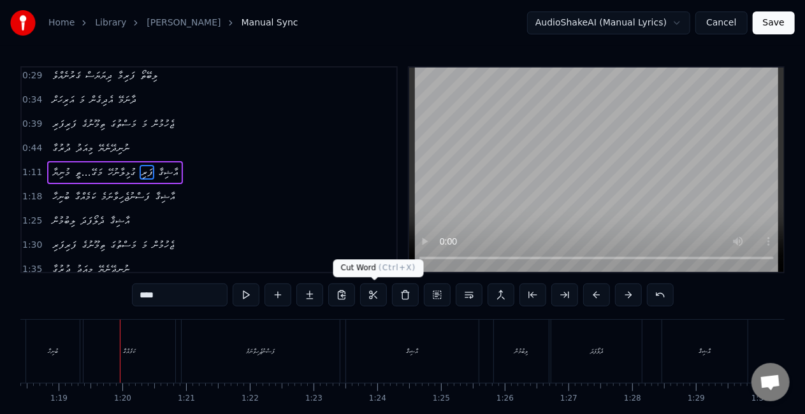
scroll to position [0, 5020]
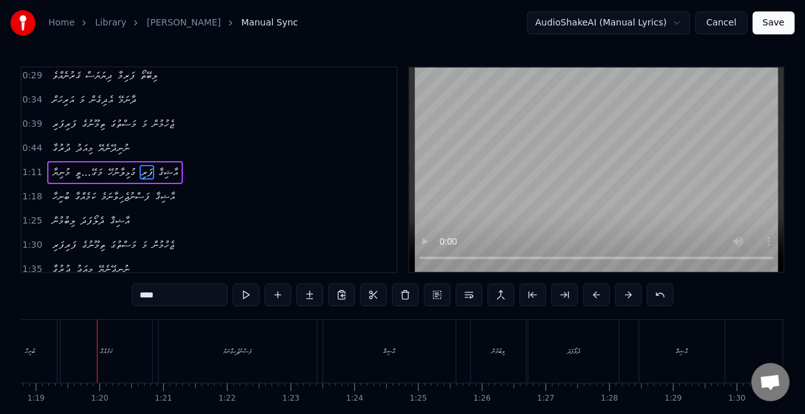
click at [43, 349] on div "ބުނިހާ" at bounding box center [30, 351] width 54 height 63
type input "******"
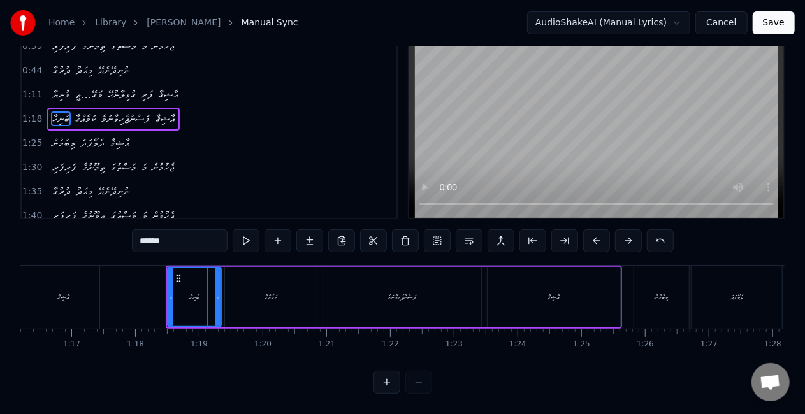
scroll to position [0, 4848]
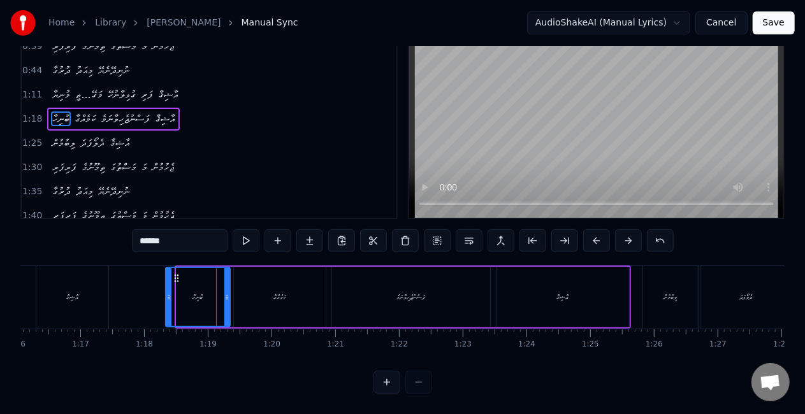
drag, startPoint x: 180, startPoint y: 284, endPoint x: 170, endPoint y: 277, distance: 12.4
click at [170, 276] on div at bounding box center [168, 297] width 5 height 58
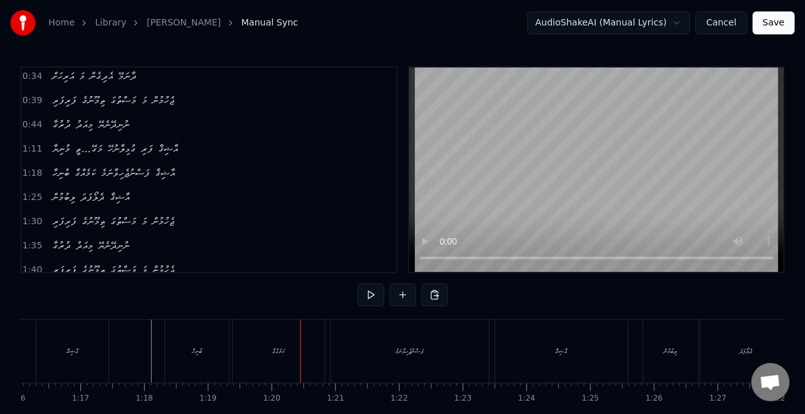
click at [274, 356] on div "ކަމެއްގާ" at bounding box center [279, 351] width 92 height 63
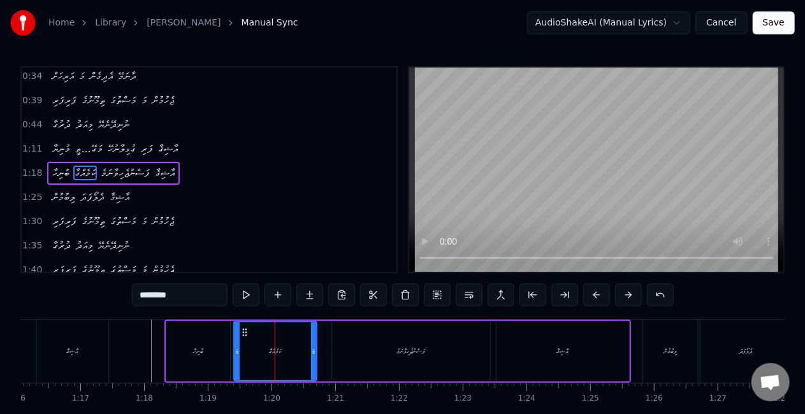
drag, startPoint x: 320, startPoint y: 353, endPoint x: 311, endPoint y: 349, distance: 9.7
click at [311, 349] on icon at bounding box center [313, 352] width 5 height 10
click at [235, 351] on icon at bounding box center [237, 352] width 5 height 10
click at [219, 352] on div "ބުނިހާ" at bounding box center [198, 351] width 64 height 61
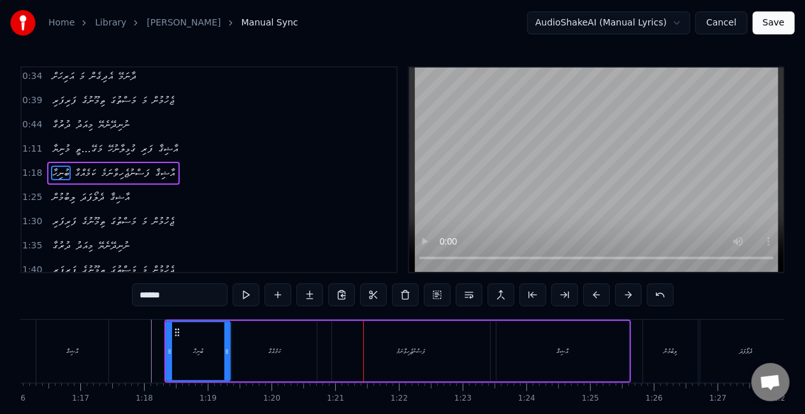
click at [412, 339] on div "ފަސްނުޖެހިވާނަމެ" at bounding box center [411, 351] width 158 height 61
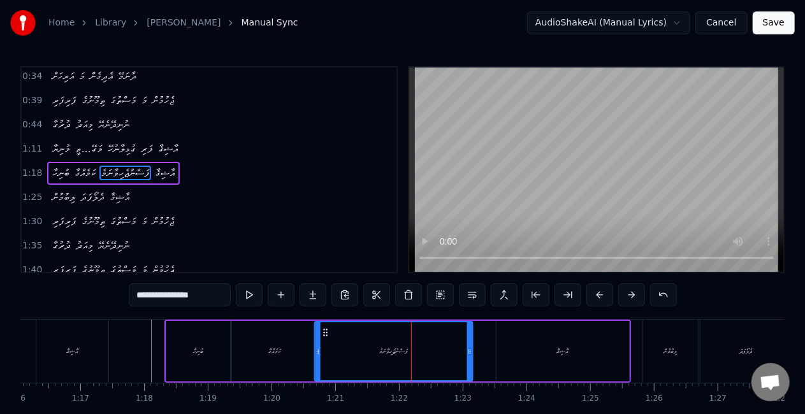
drag, startPoint x: 344, startPoint y: 331, endPoint x: 326, endPoint y: 329, distance: 18.0
click at [326, 329] on icon at bounding box center [326, 333] width 10 height 10
click at [267, 349] on div "ކަމެއްގާ" at bounding box center [274, 351] width 85 height 61
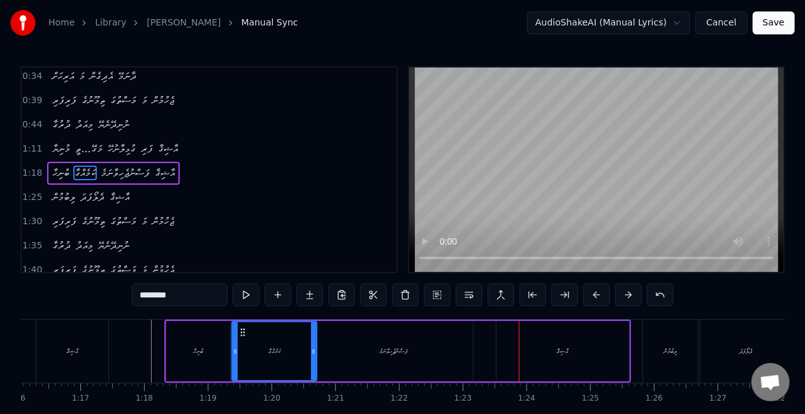
drag, startPoint x: 396, startPoint y: 342, endPoint x: 423, endPoint y: 336, distance: 27.5
click at [396, 342] on div "ފަސްނުޖެހިވާނަމެ" at bounding box center [394, 351] width 158 height 61
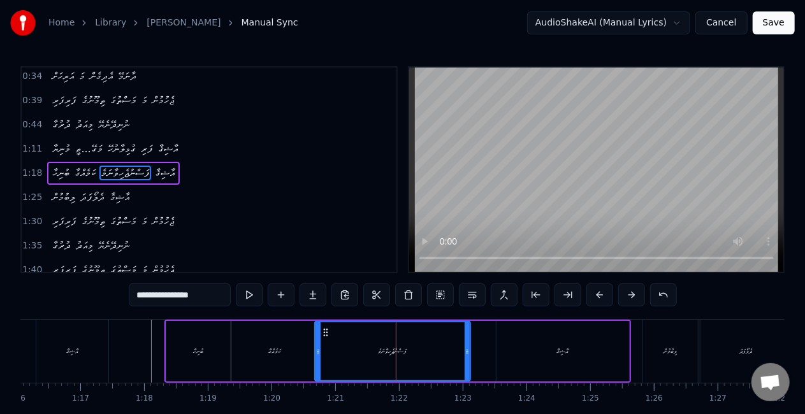
click at [465, 347] on icon at bounding box center [467, 352] width 5 height 10
click at [324, 351] on div "ފަސްނުޖެހިވާނަމެ" at bounding box center [392, 352] width 153 height 58
click at [282, 345] on div "ކަމެއްގާ" at bounding box center [274, 351] width 85 height 61
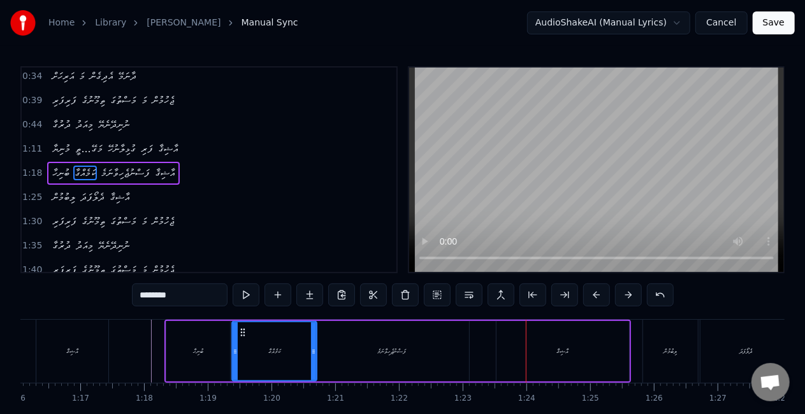
click at [528, 361] on div "އާޝިޤާ" at bounding box center [563, 351] width 133 height 61
type input "******"
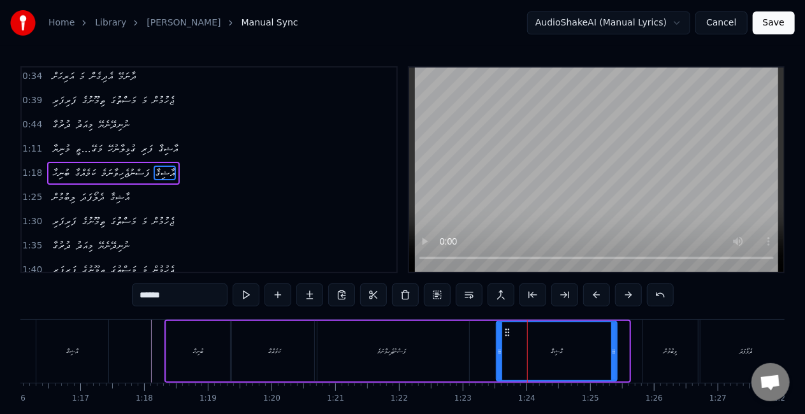
drag, startPoint x: 625, startPoint y: 353, endPoint x: 605, endPoint y: 353, distance: 19.8
click at [611, 354] on icon at bounding box center [613, 352] width 5 height 10
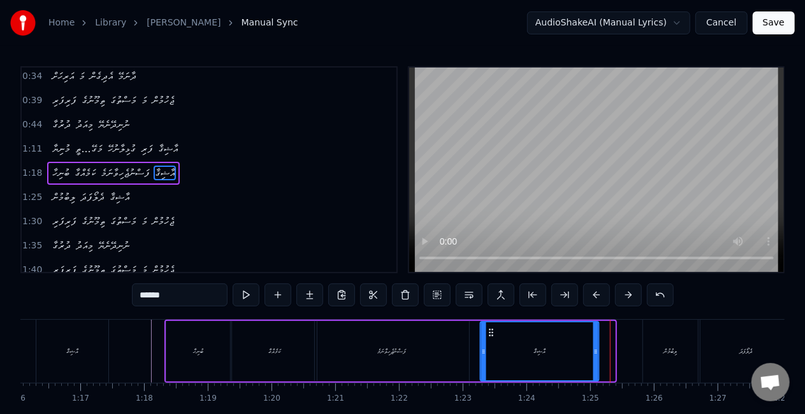
drag, startPoint x: 505, startPoint y: 332, endPoint x: 488, endPoint y: 325, distance: 19.2
click at [488, 325] on div "އާޝިޤާ" at bounding box center [539, 352] width 117 height 58
click at [472, 345] on div "ބުނިހާ ކަމެއްގާ ފަސްނުޖެހިވާނަމެ އާޝިޤާ" at bounding box center [381, 351] width 435 height 63
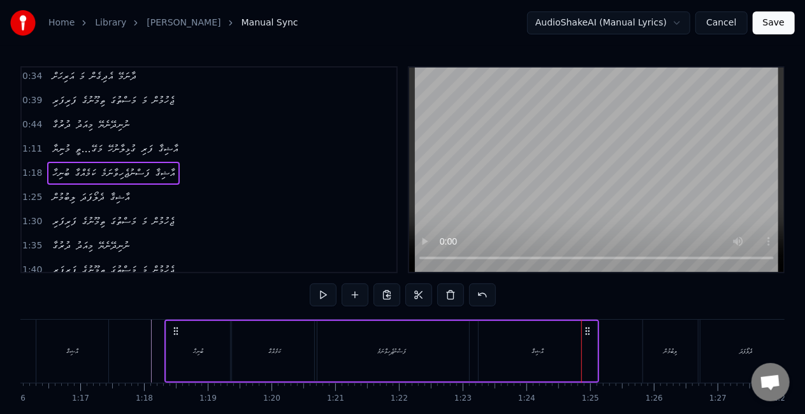
click at [566, 335] on div "އާޝިޤާ" at bounding box center [538, 351] width 119 height 61
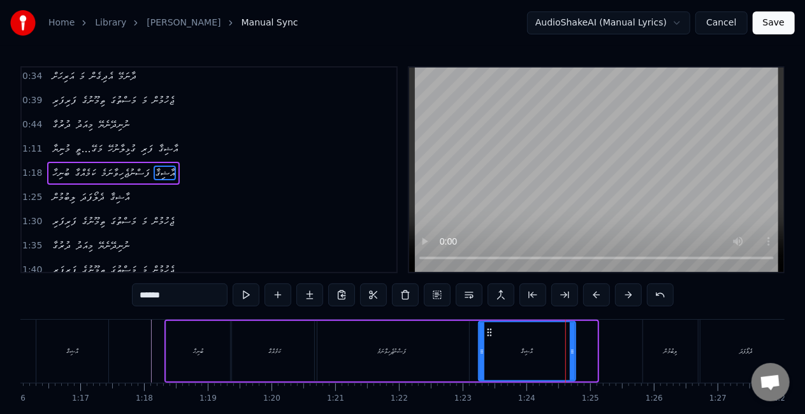
drag, startPoint x: 595, startPoint y: 350, endPoint x: 574, endPoint y: 351, distance: 21.0
click at [574, 351] on icon at bounding box center [572, 352] width 5 height 10
drag, startPoint x: 483, startPoint y: 352, endPoint x: 477, endPoint y: 346, distance: 8.1
click at [479, 348] on icon at bounding box center [478, 352] width 5 height 10
click at [450, 346] on div "ފަސްނުޖެހިވާނަމެ" at bounding box center [392, 351] width 154 height 61
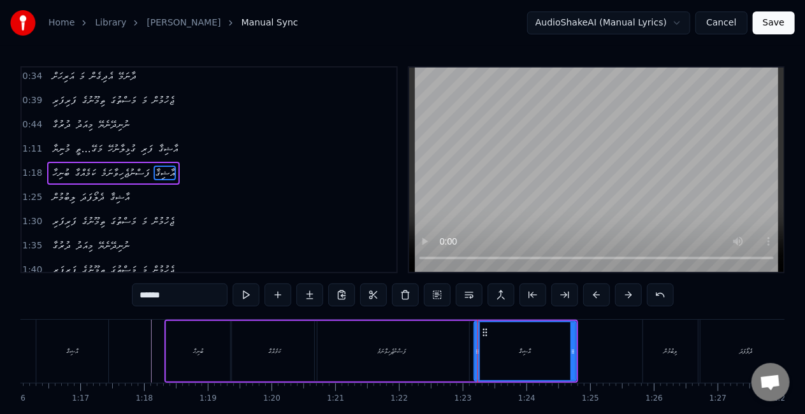
type input "**********"
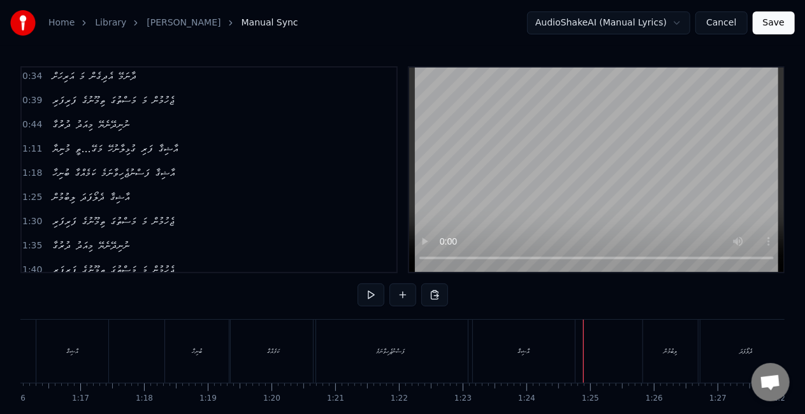
click at [567, 361] on div "އާޝިޤާ" at bounding box center [524, 351] width 102 height 63
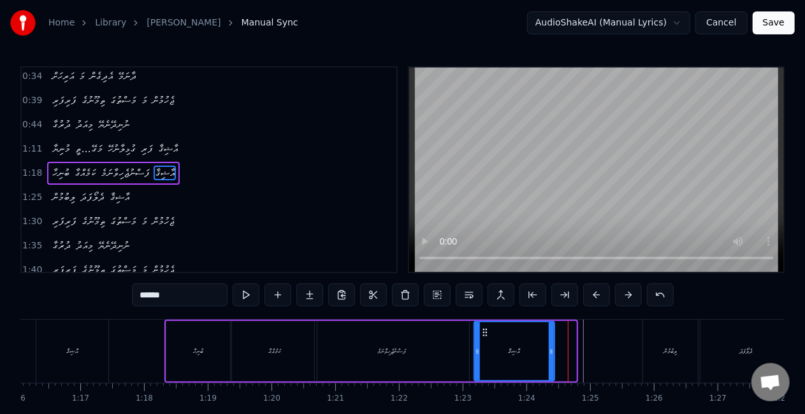
drag, startPoint x: 572, startPoint y: 362, endPoint x: 551, endPoint y: 356, distance: 22.4
click at [551, 356] on div at bounding box center [551, 352] width 5 height 58
click at [551, 356] on icon at bounding box center [551, 352] width 5 height 10
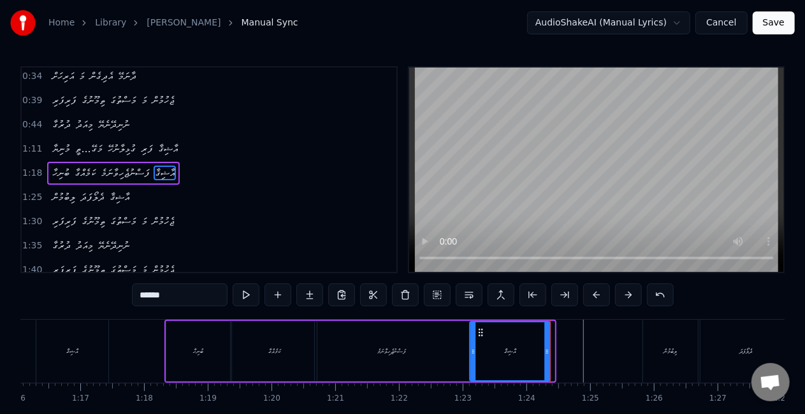
click at [483, 330] on icon at bounding box center [481, 333] width 10 height 10
click at [415, 346] on div "ފަސްނުޖެހިވާނަމެ" at bounding box center [392, 351] width 154 height 61
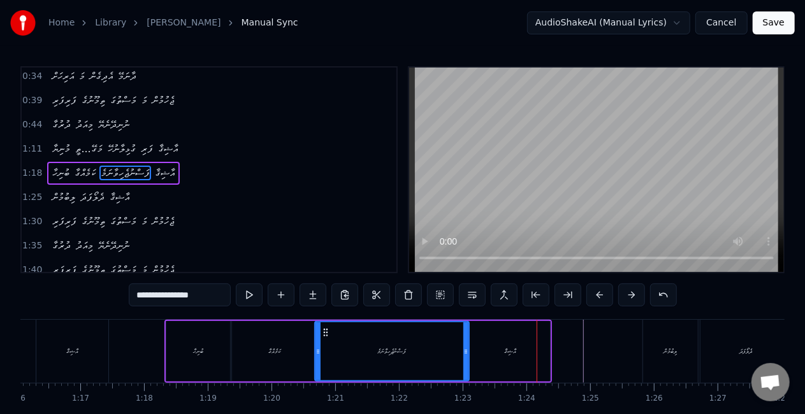
click at [519, 353] on div "އާޝިޤާ" at bounding box center [510, 351] width 80 height 61
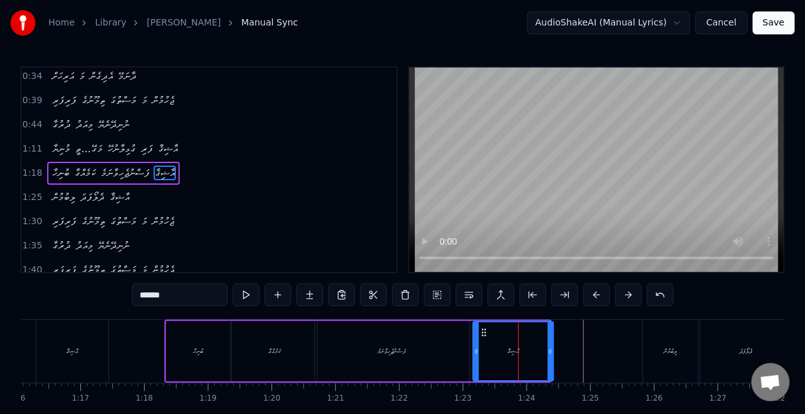
click at [483, 333] on icon at bounding box center [484, 333] width 10 height 10
click at [449, 333] on div "ފަސްނުޖެހިވާނަމެ" at bounding box center [392, 351] width 154 height 61
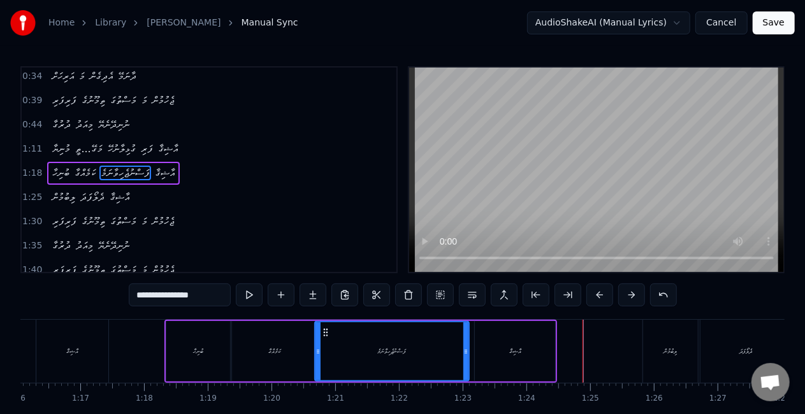
click at [530, 353] on div "އާޝިޤާ" at bounding box center [515, 351] width 80 height 61
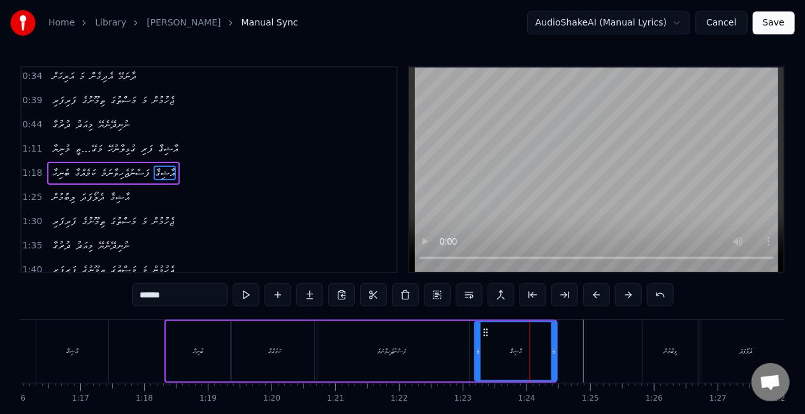
click at [555, 354] on icon at bounding box center [553, 352] width 5 height 10
click at [467, 351] on div "ފަސްނުޖެހިވާނަމެ" at bounding box center [392, 351] width 154 height 61
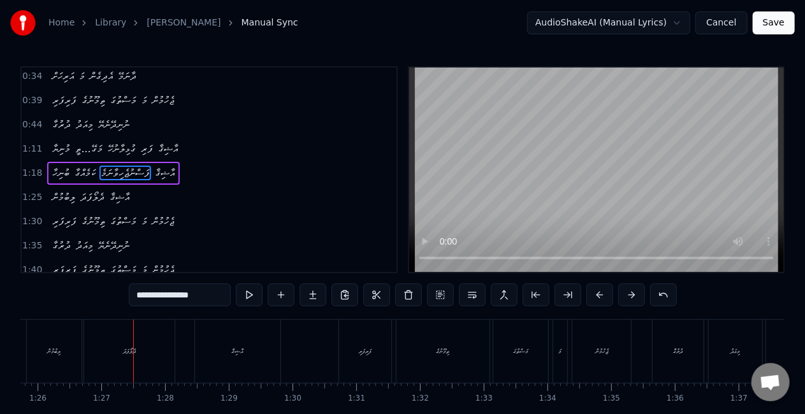
scroll to position [0, 5496]
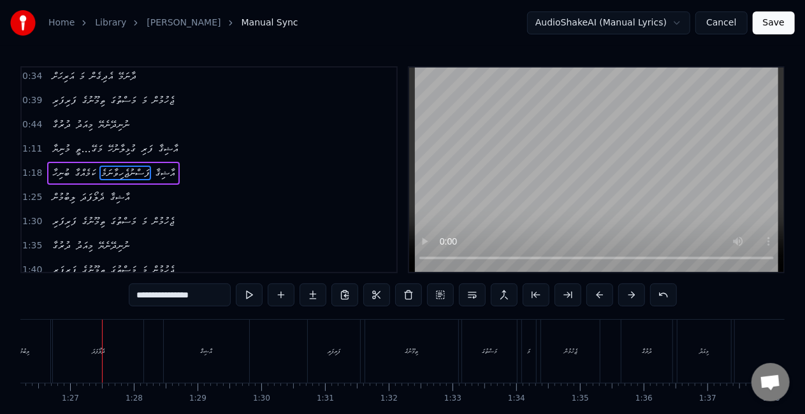
click at [119, 351] on div "ދެލޯފަދަ" at bounding box center [98, 351] width 91 height 63
type input "********"
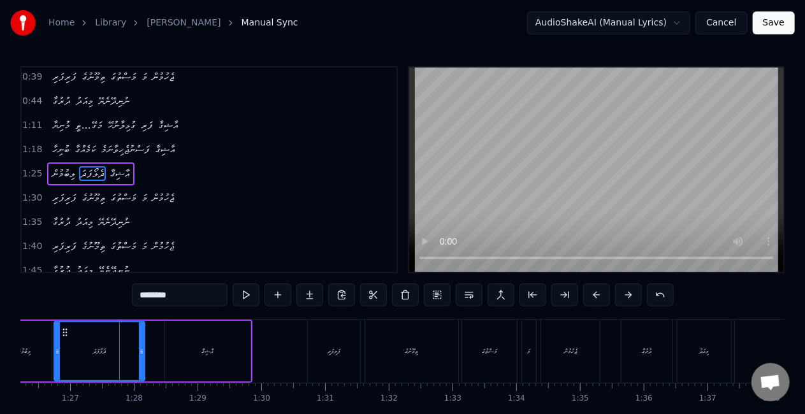
scroll to position [99, 0]
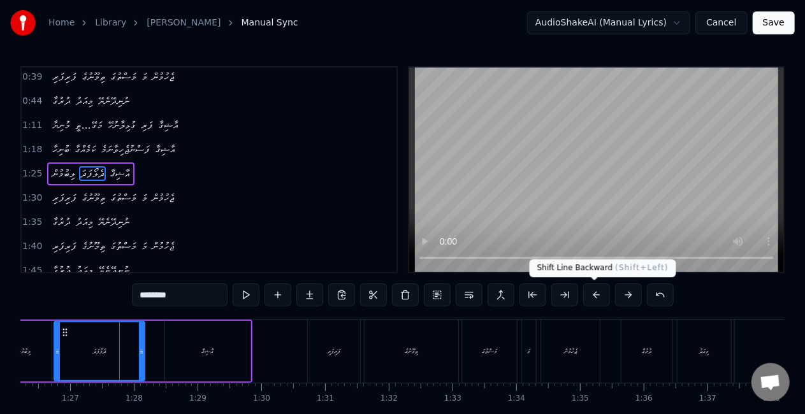
click at [591, 297] on button at bounding box center [596, 295] width 27 height 23
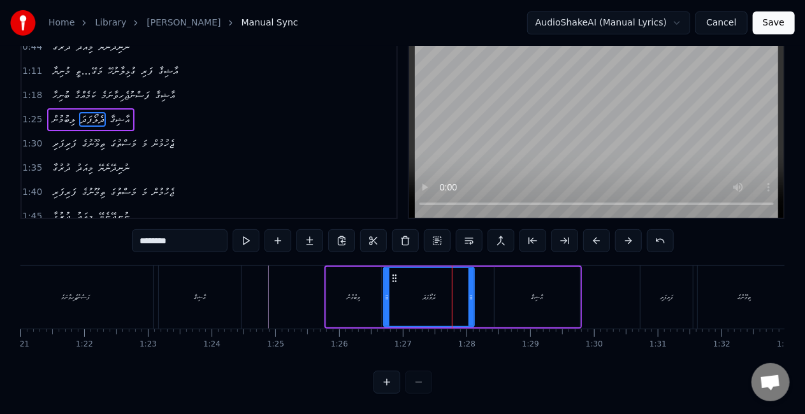
scroll to position [0, 5172]
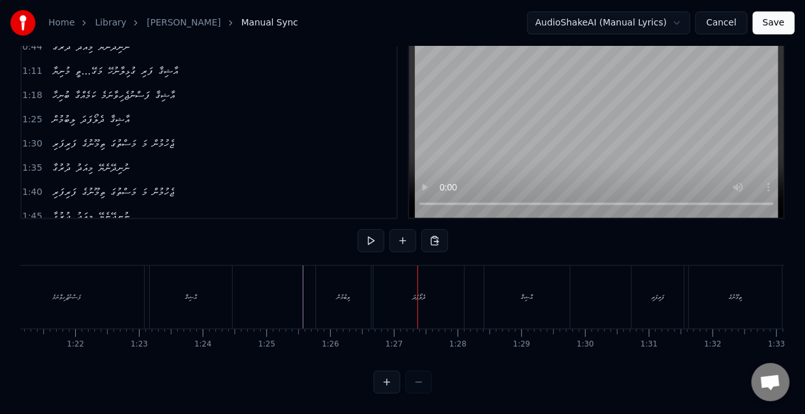
click at [421, 266] on div "ދެލޯފަދަ" at bounding box center [419, 297] width 91 height 63
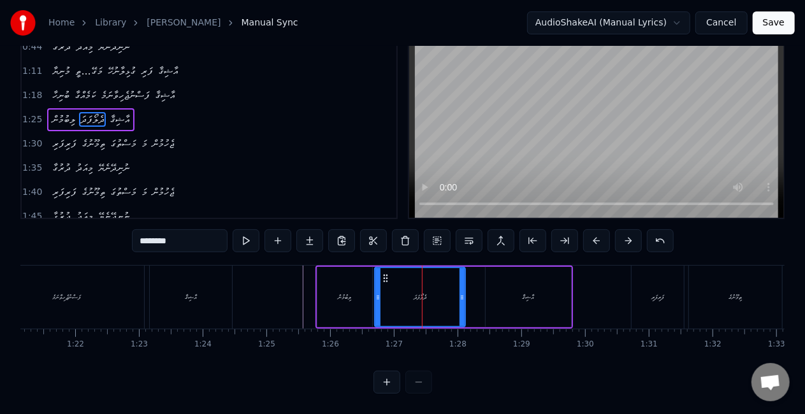
scroll to position [0, 0]
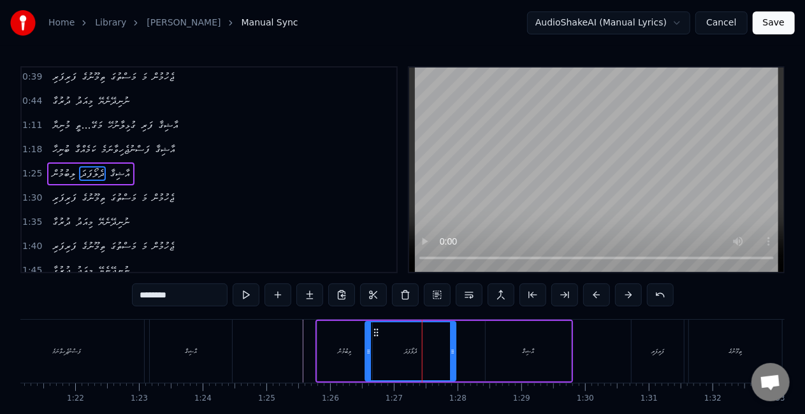
drag, startPoint x: 388, startPoint y: 333, endPoint x: 379, endPoint y: 329, distance: 9.7
click at [379, 329] on icon at bounding box center [376, 333] width 10 height 10
click at [345, 349] on div "ލިބުމުން" at bounding box center [344, 352] width 13 height 10
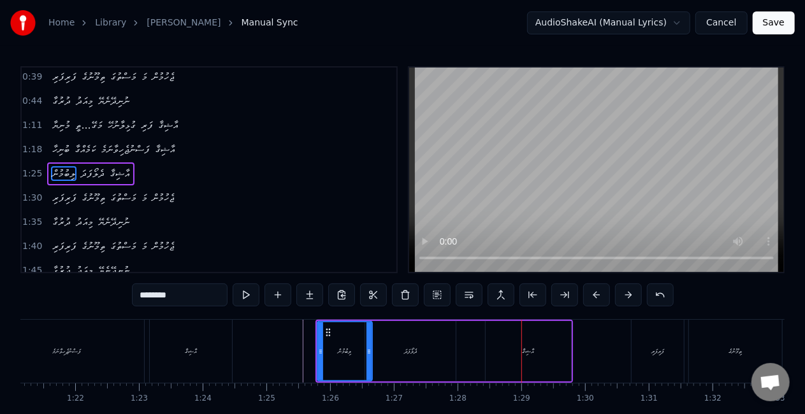
click at [505, 341] on div "އާޝިޤާ" at bounding box center [528, 351] width 85 height 61
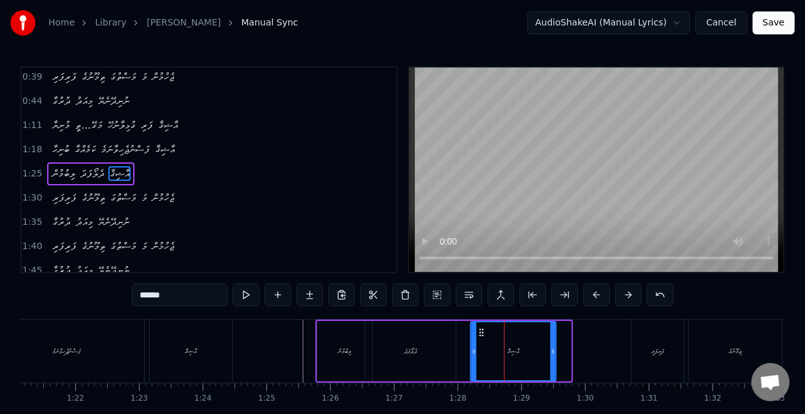
drag, startPoint x: 496, startPoint y: 331, endPoint x: 482, endPoint y: 330, distance: 14.1
click at [482, 330] on icon at bounding box center [482, 333] width 10 height 10
click at [451, 343] on div "ދެލޯފަދަ" at bounding box center [410, 351] width 91 height 61
type input "********"
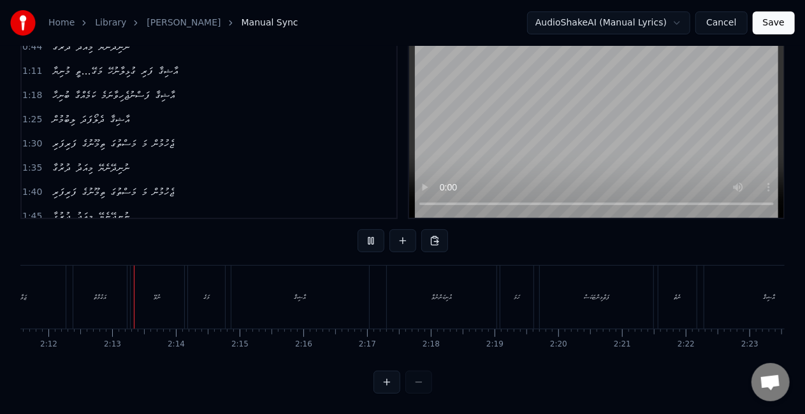
scroll to position [0, 8398]
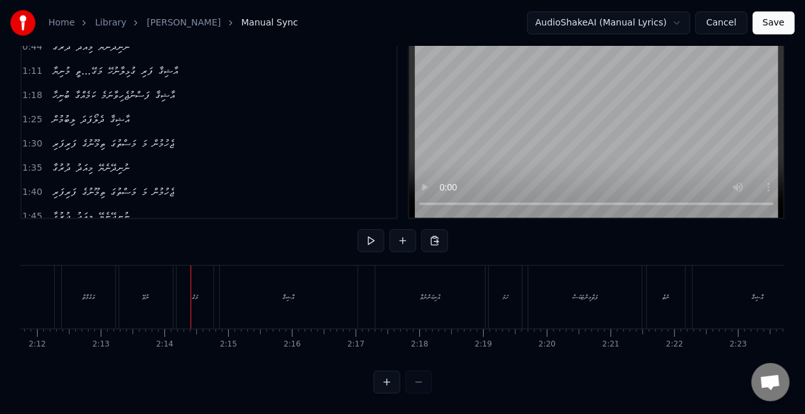
click at [150, 294] on div "ނުވޭ" at bounding box center [146, 297] width 54 height 63
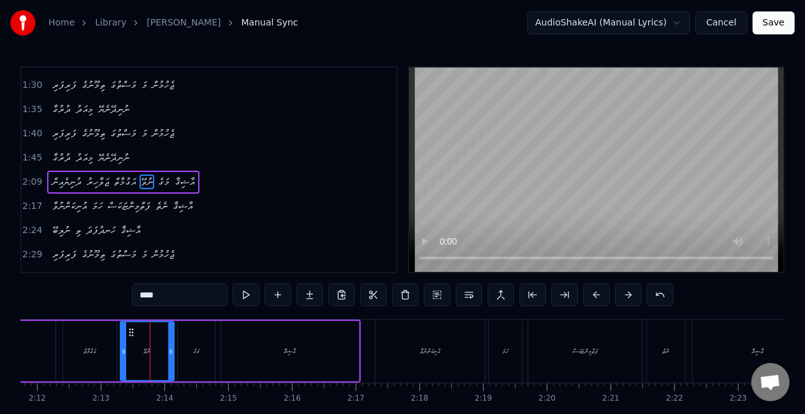
scroll to position [219, 0]
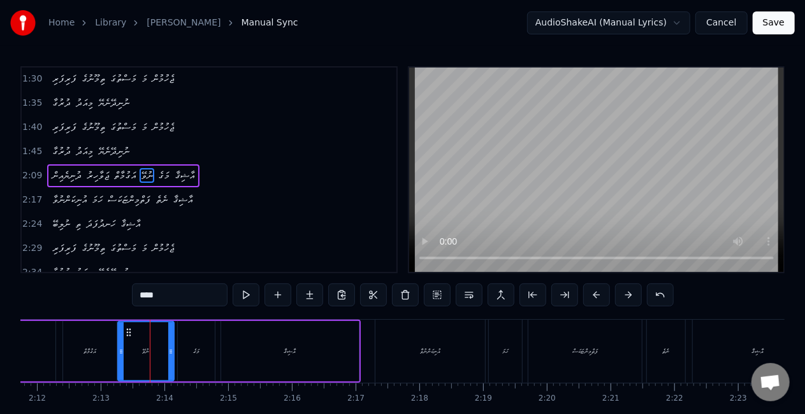
drag, startPoint x: 121, startPoint y: 343, endPoint x: 114, endPoint y: 337, distance: 9.1
click at [119, 338] on div at bounding box center [121, 352] width 5 height 58
click at [100, 342] on div "އަގުމާތް" at bounding box center [90, 351] width 54 height 61
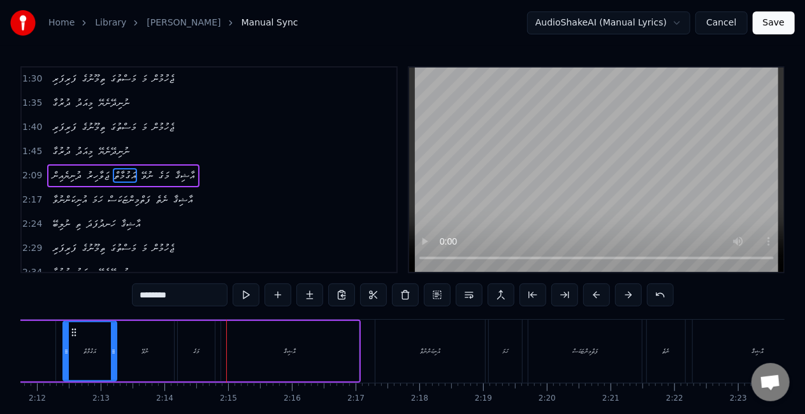
click at [200, 352] on div "މަގެ" at bounding box center [196, 351] width 37 height 61
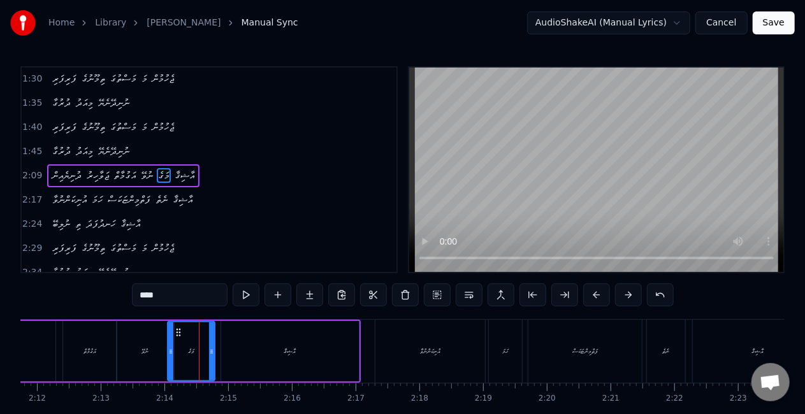
drag, startPoint x: 180, startPoint y: 351, endPoint x: 168, endPoint y: 346, distance: 12.3
click at [170, 348] on icon at bounding box center [170, 352] width 5 height 10
click at [147, 348] on div "ނުވޭ" at bounding box center [145, 352] width 7 height 10
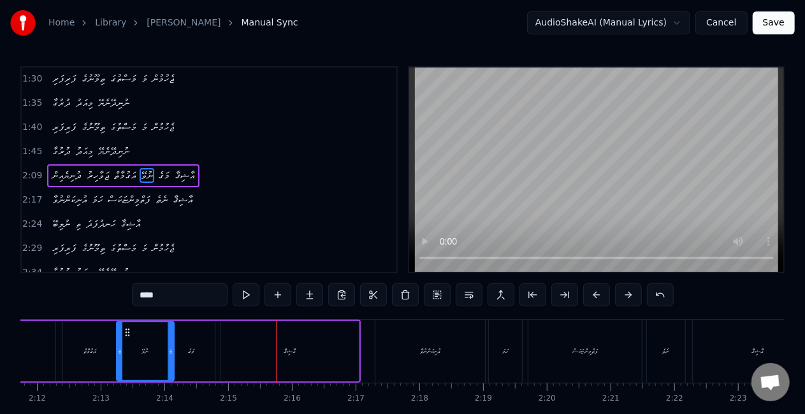
click at [320, 352] on div "އާޝިޤާ" at bounding box center [290, 351] width 138 height 61
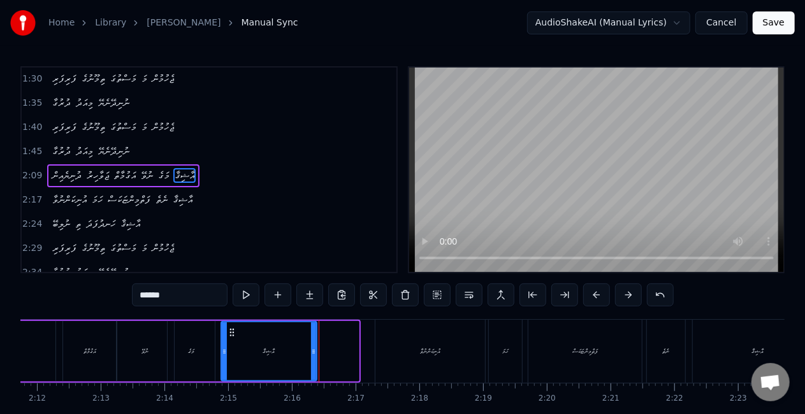
drag, startPoint x: 354, startPoint y: 353, endPoint x: 284, endPoint y: 343, distance: 70.9
click at [312, 350] on icon at bounding box center [313, 352] width 5 height 10
click at [213, 355] on div "މަގެ" at bounding box center [191, 351] width 47 height 61
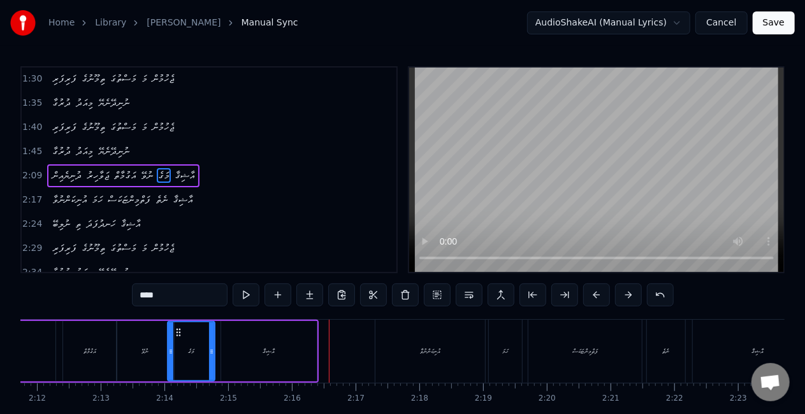
click at [299, 349] on div "އާޝިޤާ" at bounding box center [269, 351] width 96 height 61
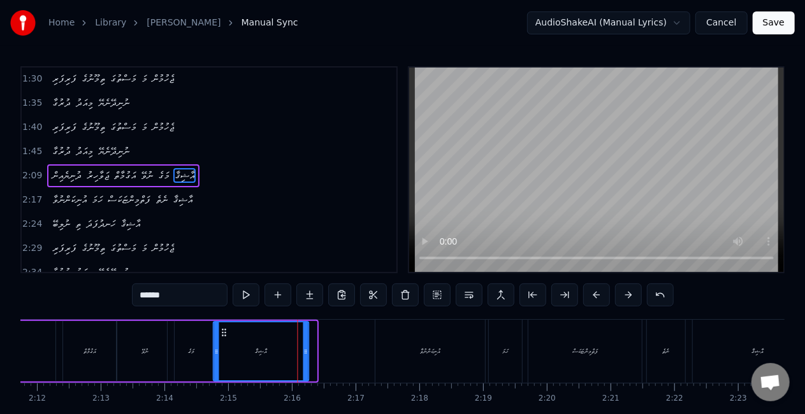
drag, startPoint x: 229, startPoint y: 333, endPoint x: 207, endPoint y: 338, distance: 23.4
click at [222, 333] on icon at bounding box center [224, 333] width 10 height 10
drag, startPoint x: 186, startPoint y: 354, endPoint x: 189, endPoint y: 342, distance: 12.4
click at [187, 353] on div "މަގެ" at bounding box center [191, 351] width 47 height 61
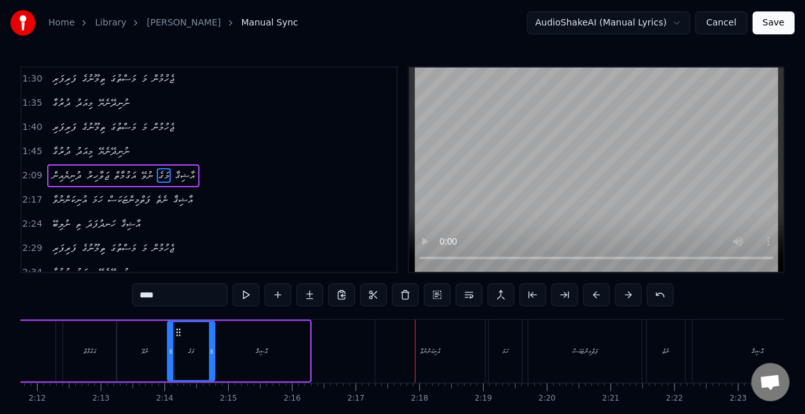
click at [405, 348] on div "އުނިކަންނުވާ" at bounding box center [430, 351] width 110 height 63
type input "**********"
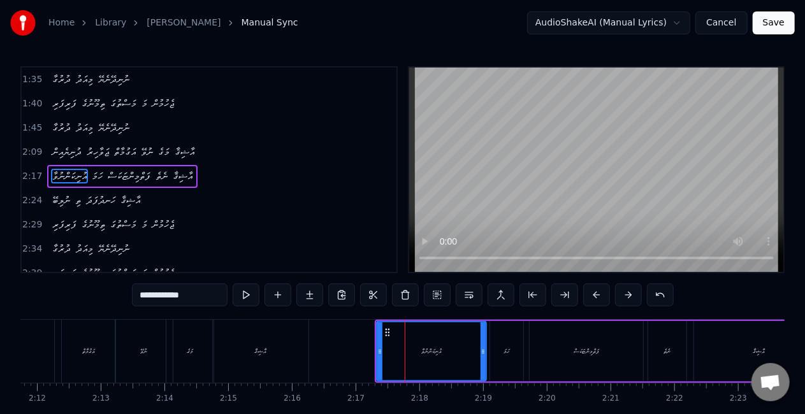
scroll to position [242, 0]
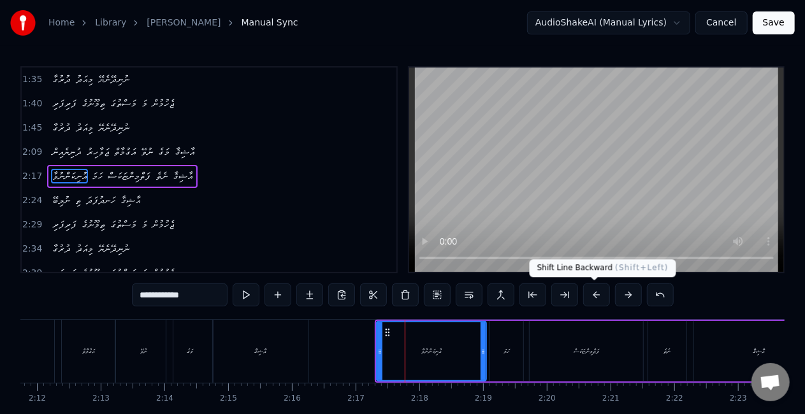
click at [596, 296] on button at bounding box center [596, 295] width 27 height 23
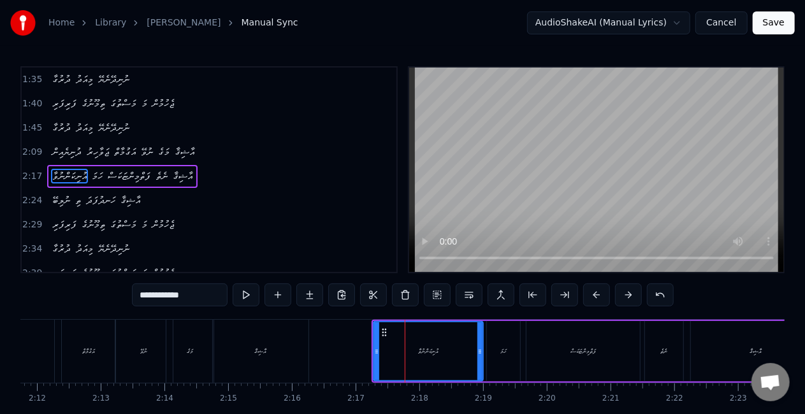
click at [595, 294] on button at bounding box center [596, 295] width 27 height 23
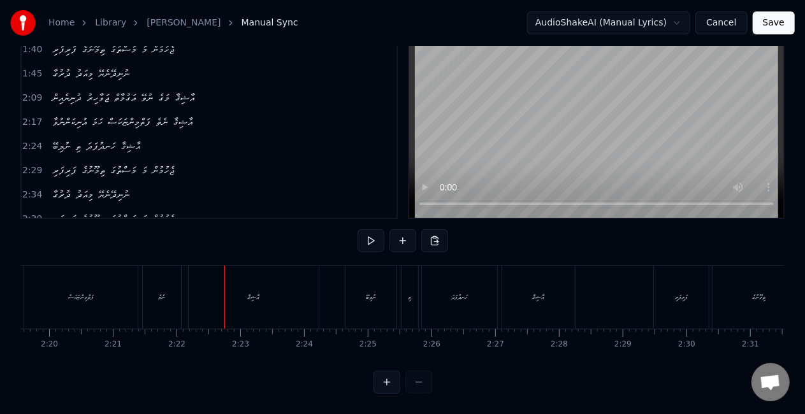
scroll to position [0, 8887]
click at [171, 294] on div "ނެތެ" at bounding box center [171, 297] width 38 height 63
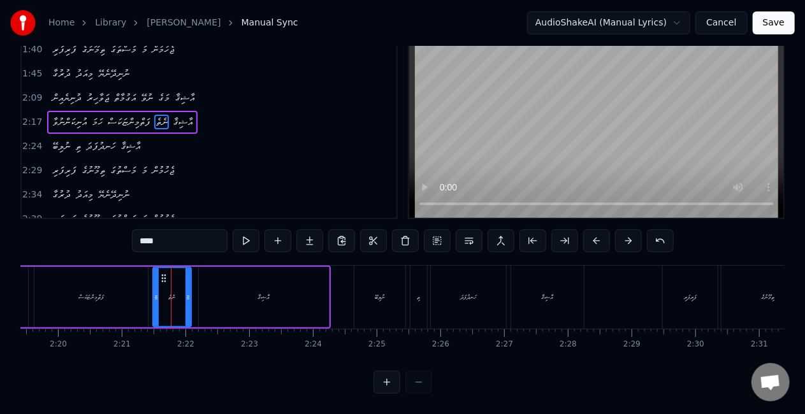
scroll to position [0, 0]
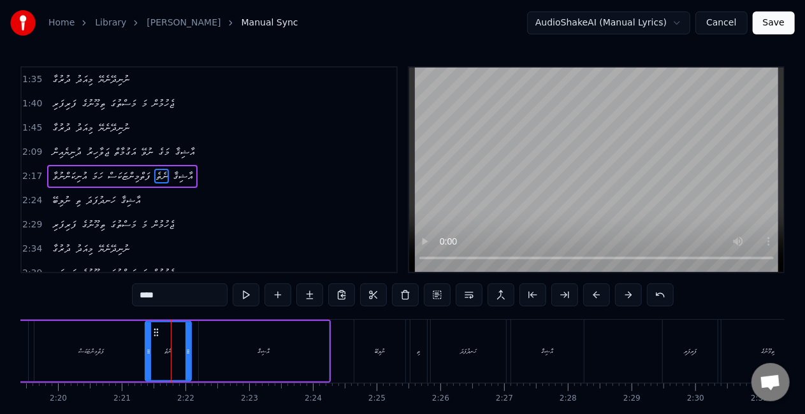
drag, startPoint x: 157, startPoint y: 349, endPoint x: 149, endPoint y: 347, distance: 7.9
click at [149, 347] on icon at bounding box center [148, 352] width 5 height 10
click at [127, 351] on div "ފަތްމިންޏަކަސް" at bounding box center [90, 351] width 113 height 61
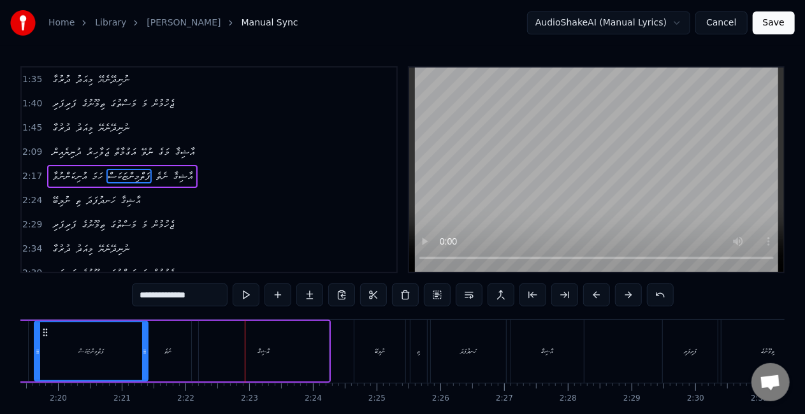
click at [292, 361] on div "އާޝިޤާ" at bounding box center [264, 351] width 130 height 61
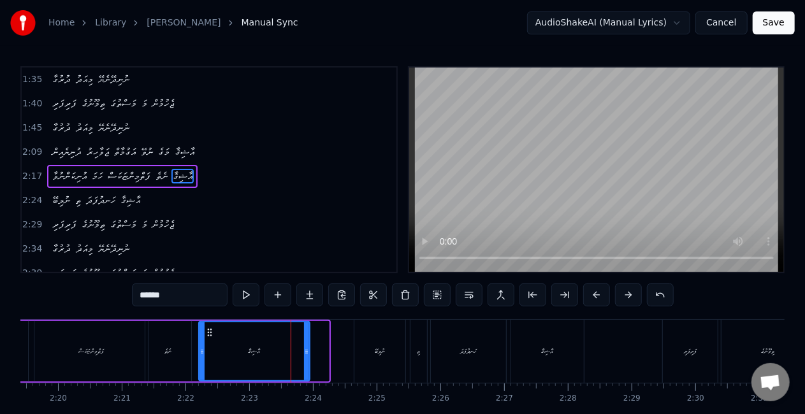
drag, startPoint x: 326, startPoint y: 354, endPoint x: 298, endPoint y: 349, distance: 28.5
click at [307, 351] on icon at bounding box center [306, 352] width 5 height 10
drag, startPoint x: 161, startPoint y: 356, endPoint x: 162, endPoint y: 347, distance: 9.6
click at [161, 356] on div "ނެތެ" at bounding box center [168, 351] width 46 height 61
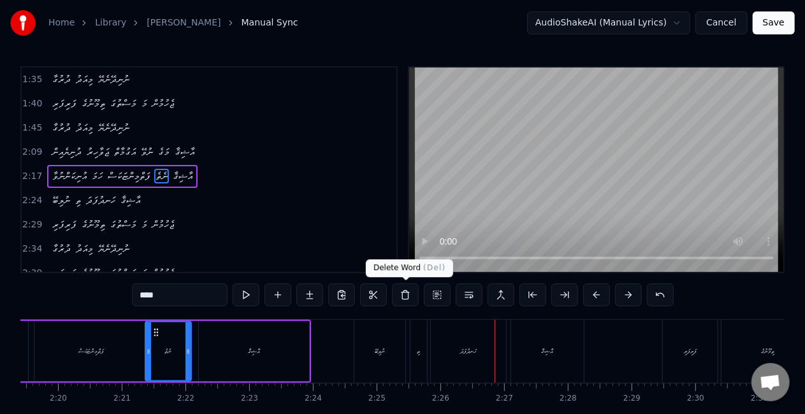
click at [391, 339] on div "ނުލިބޭ" at bounding box center [379, 351] width 51 height 63
type input "******"
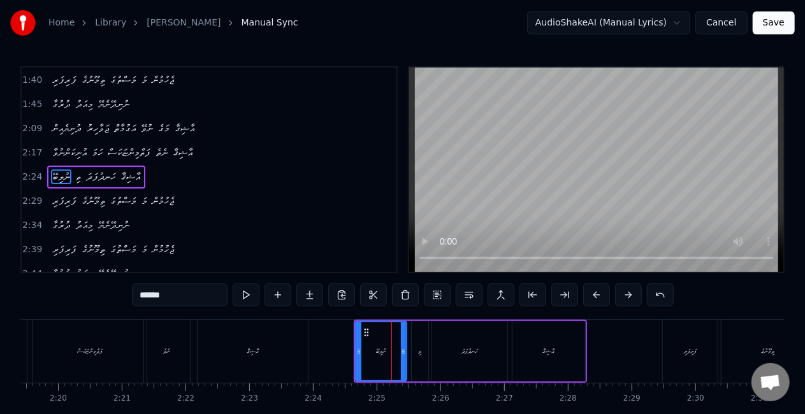
scroll to position [266, 0]
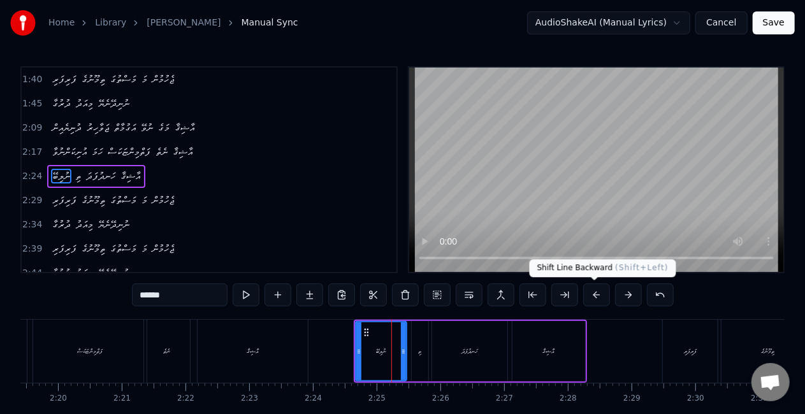
click at [585, 291] on button at bounding box center [596, 295] width 27 height 23
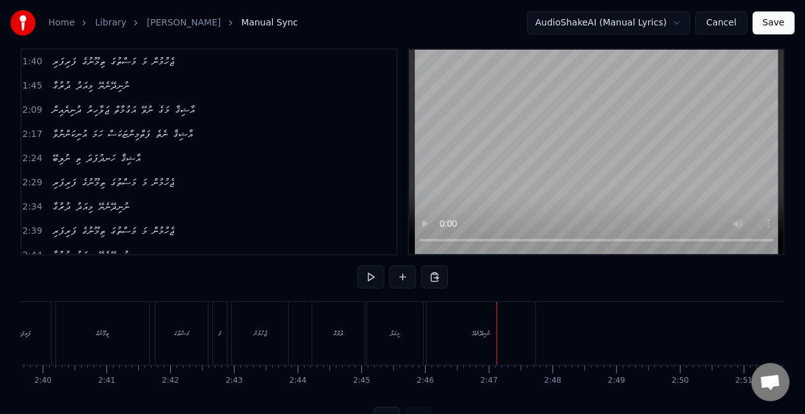
scroll to position [65, 0]
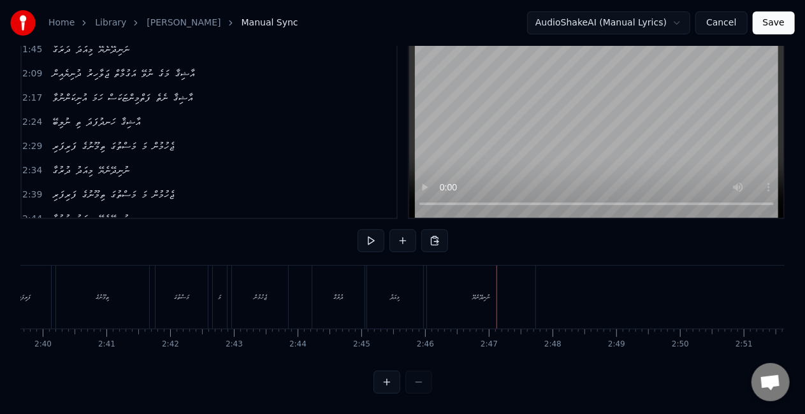
click at [319, 287] on div "ދުރުގާ" at bounding box center [338, 297] width 52 height 63
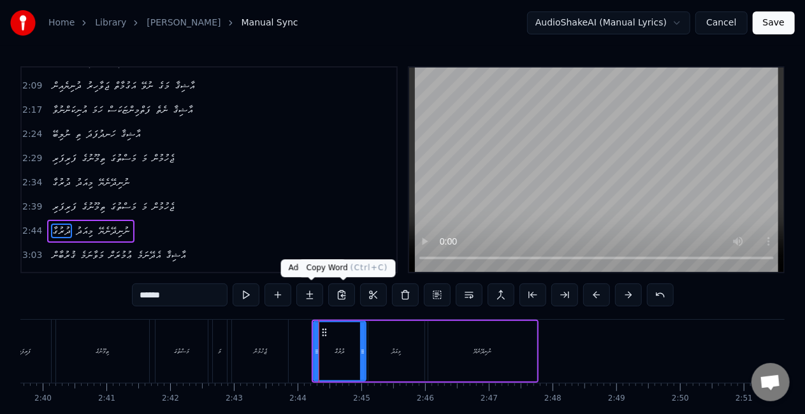
scroll to position [361, 0]
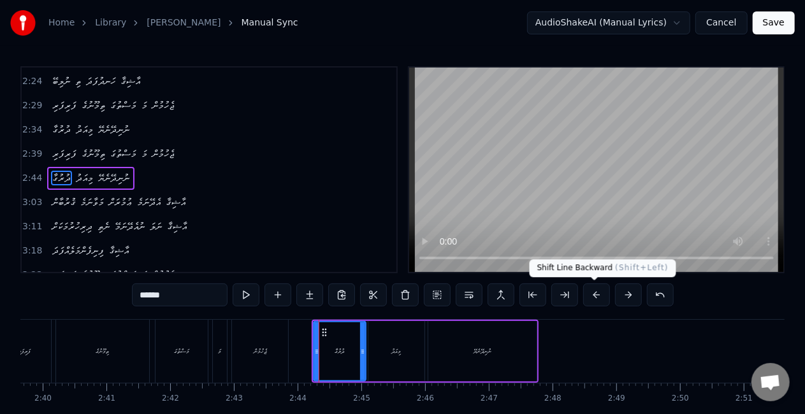
click at [597, 293] on button at bounding box center [596, 295] width 27 height 23
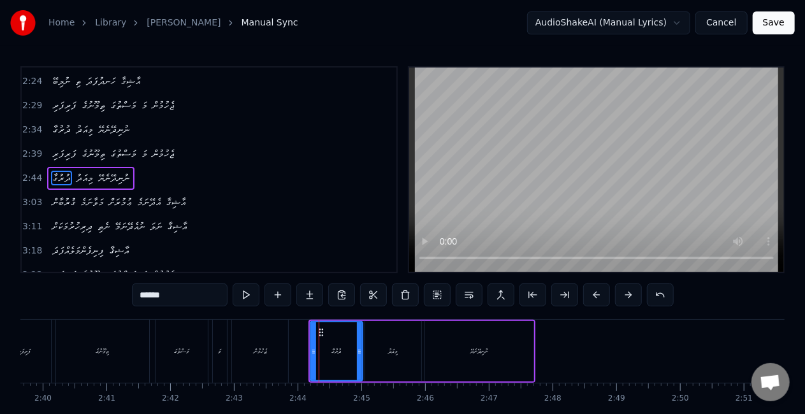
click at [250, 359] on div "ޖެހުމުން" at bounding box center [260, 351] width 56 height 63
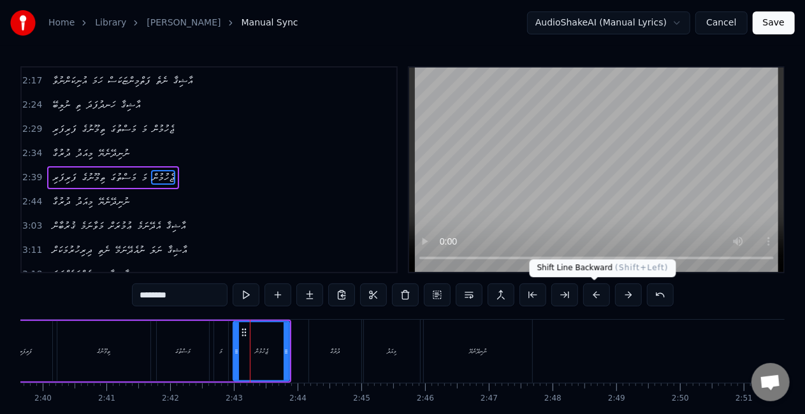
click at [591, 296] on button at bounding box center [596, 295] width 27 height 23
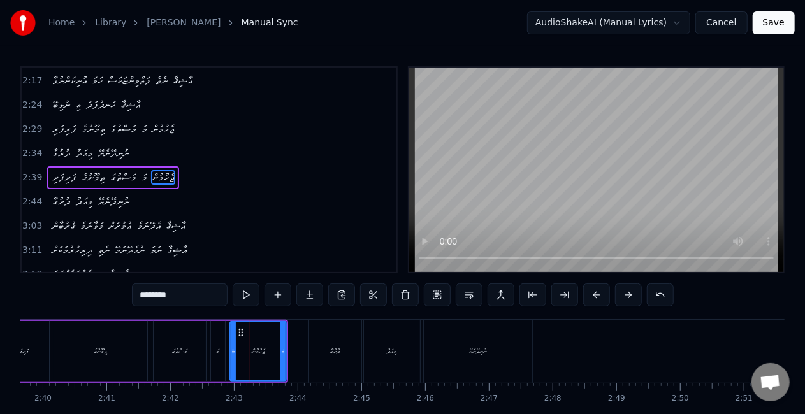
click at [94, 351] on div "ތިމޫނުގެ" at bounding box center [100, 352] width 13 height 10
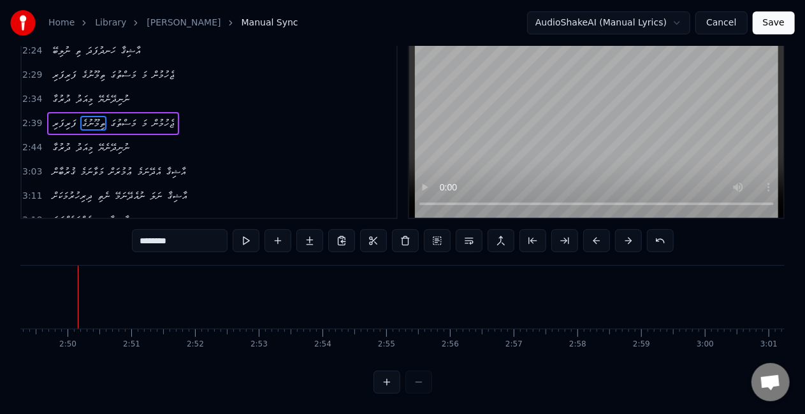
scroll to position [0, 11148]
click at [609, 293] on div "ޤުރުބާން" at bounding box center [615, 298] width 13 height 10
type input "********"
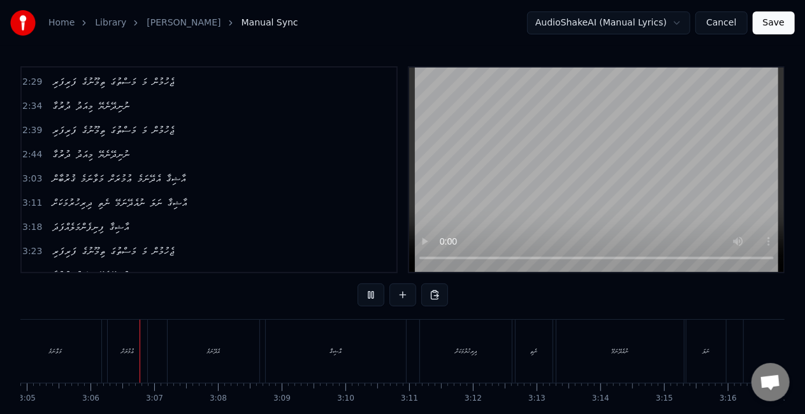
scroll to position [0, 11802]
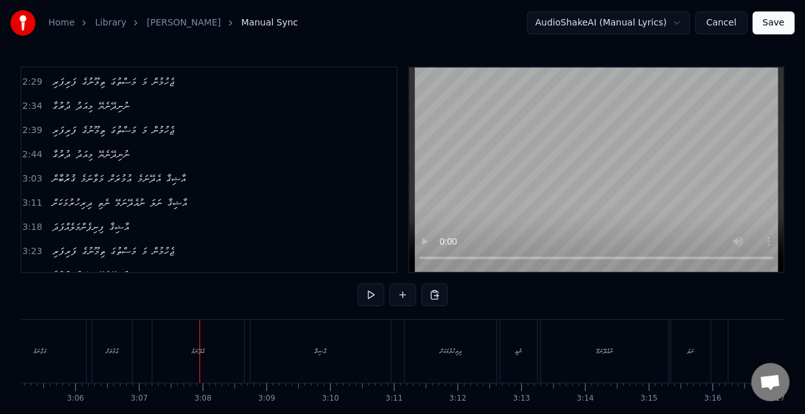
click at [229, 348] on div "އެދޭނަމެ" at bounding box center [198, 351] width 92 height 63
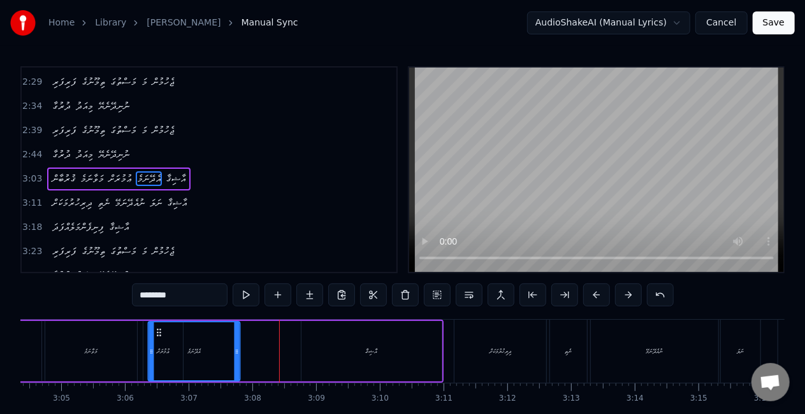
scroll to position [0, 11740]
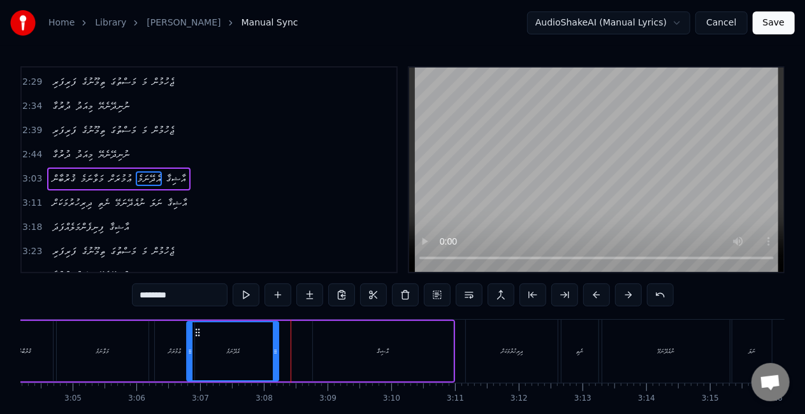
drag, startPoint x: 163, startPoint y: 333, endPoint x: 196, endPoint y: 334, distance: 33.2
click at [196, 334] on icon at bounding box center [198, 333] width 10 height 10
click at [191, 340] on div at bounding box center [189, 352] width 5 height 58
click at [169, 347] on div "ޢުމުރަށް" at bounding box center [175, 351] width 40 height 61
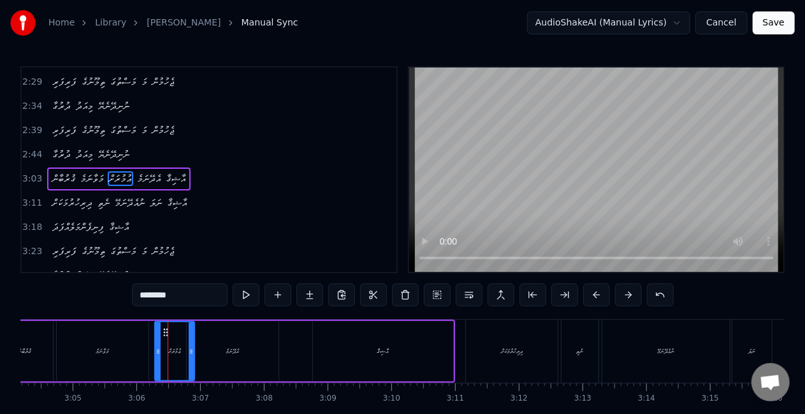
click at [118, 363] on div "މަވާނަމެ" at bounding box center [103, 351] width 92 height 61
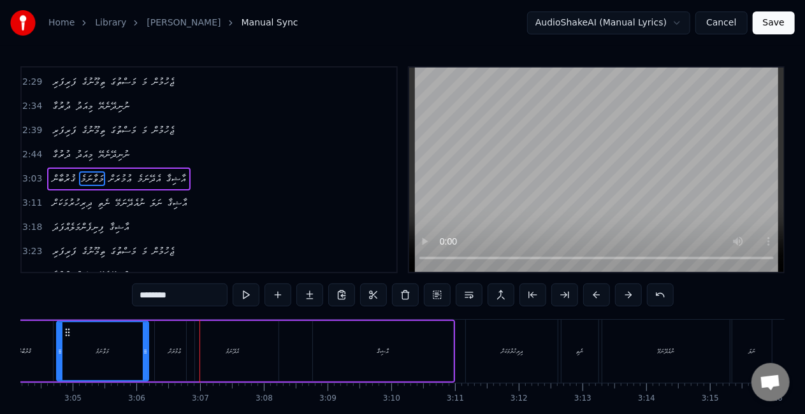
click at [218, 362] on div "އެދޭނަމެ" at bounding box center [233, 351] width 92 height 61
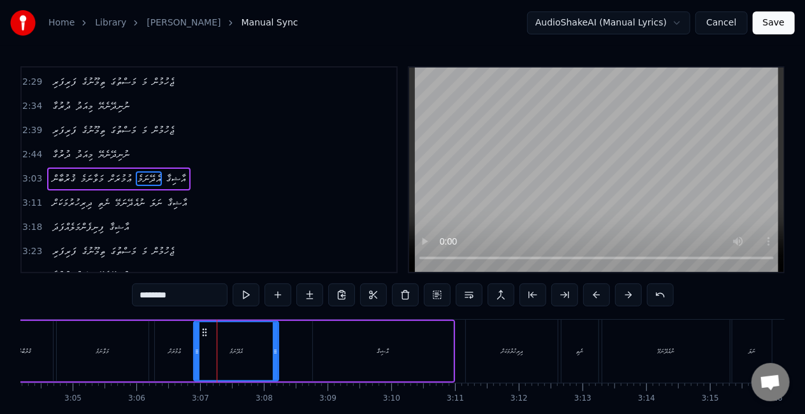
drag, startPoint x: 191, startPoint y: 352, endPoint x: 199, endPoint y: 354, distance: 7.9
click at [199, 354] on icon at bounding box center [196, 352] width 5 height 10
click at [156, 358] on div "ޢުމުރަށް" at bounding box center [175, 351] width 40 height 61
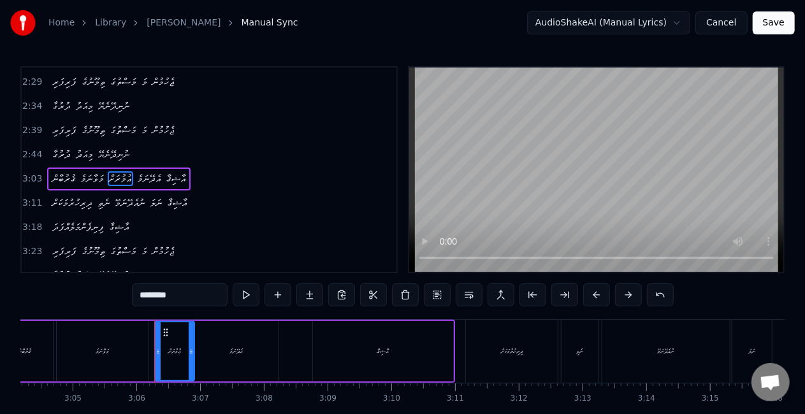
click at [128, 356] on div "މަވާނަމެ" at bounding box center [103, 351] width 92 height 61
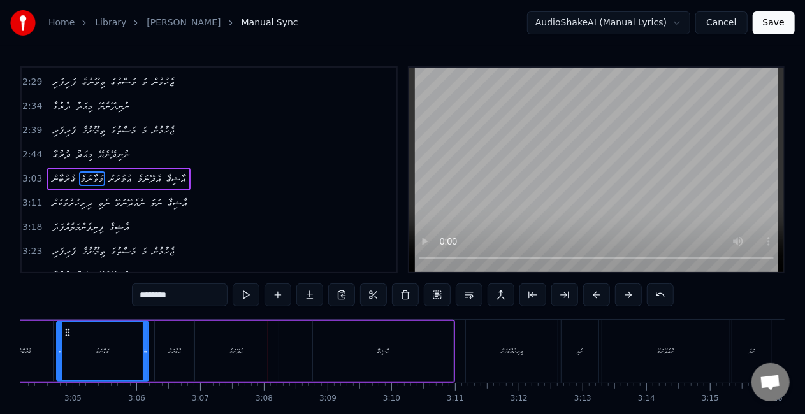
click at [259, 349] on div "އެދޭނަމެ" at bounding box center [236, 351] width 84 height 61
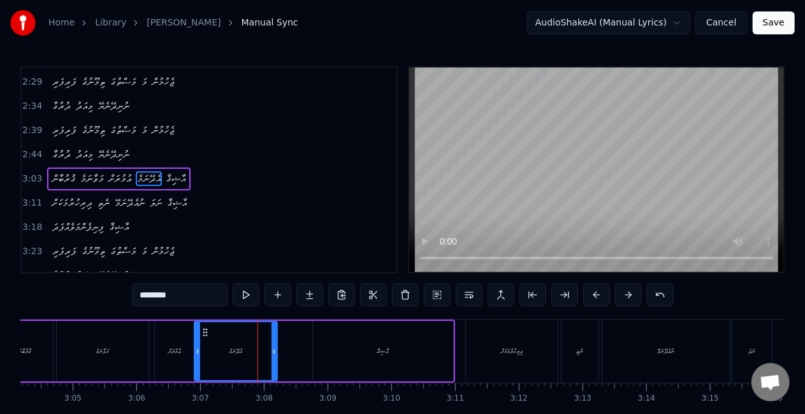
click at [272, 351] on icon at bounding box center [274, 352] width 5 height 10
click at [194, 350] on icon at bounding box center [196, 352] width 5 height 10
drag, startPoint x: 173, startPoint y: 350, endPoint x: 177, endPoint y: 344, distance: 6.6
click at [174, 350] on div "ޢުމުރަށް" at bounding box center [174, 352] width 13 height 10
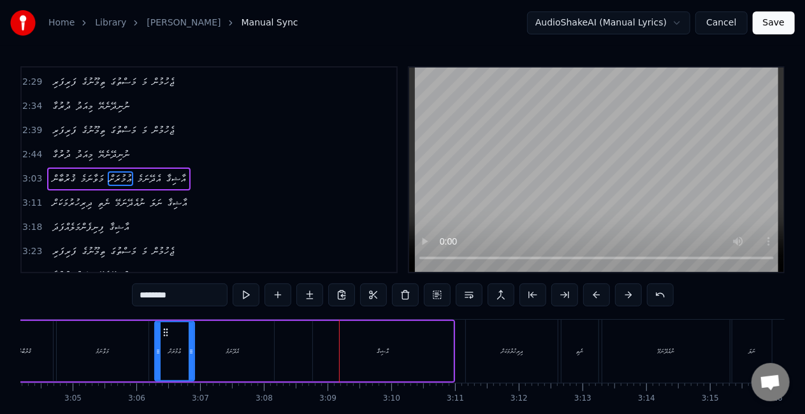
click at [388, 339] on div "އާޝިޤާ" at bounding box center [383, 351] width 140 height 61
type input "******"
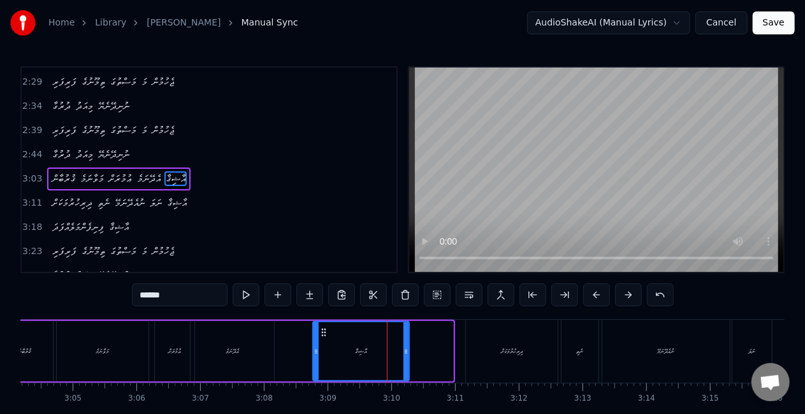
drag, startPoint x: 451, startPoint y: 351, endPoint x: 407, endPoint y: 353, distance: 44.1
click at [407, 353] on icon at bounding box center [405, 352] width 5 height 10
click at [279, 350] on div "ޤުރުބާން މަވާނަމެ ޢުމުރަށް އެދޭނަމެ އާޝިޤާ" at bounding box center [203, 351] width 416 height 63
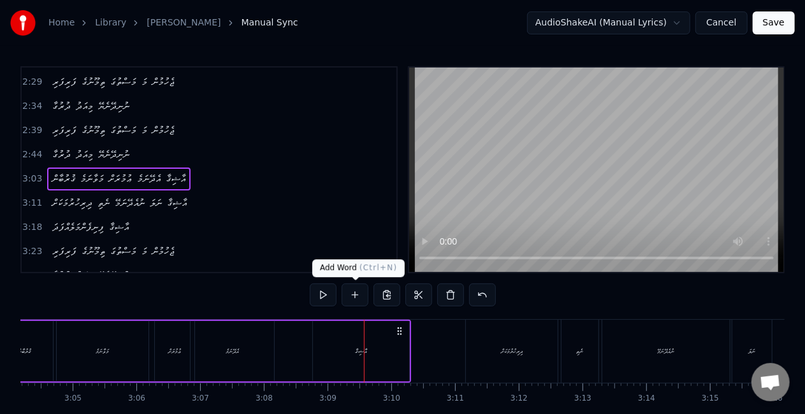
click at [358, 344] on div "އާޝިޤާ" at bounding box center [361, 351] width 96 height 61
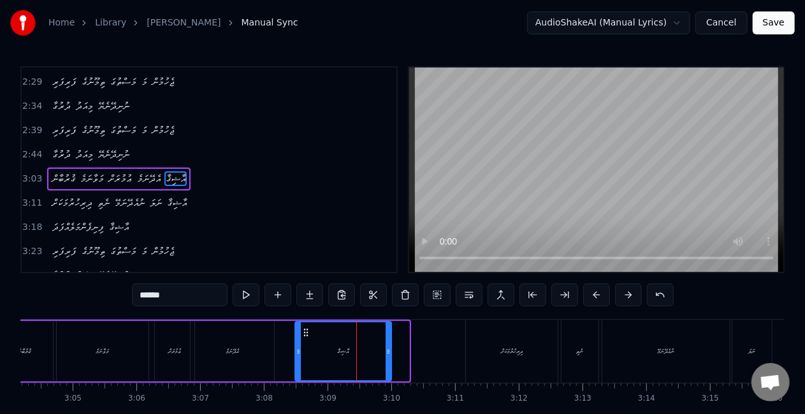
drag, startPoint x: 324, startPoint y: 331, endPoint x: 307, endPoint y: 330, distance: 18.0
click at [307, 330] on icon at bounding box center [306, 333] width 10 height 10
click at [251, 356] on div "އެދޭނަމެ" at bounding box center [233, 351] width 84 height 61
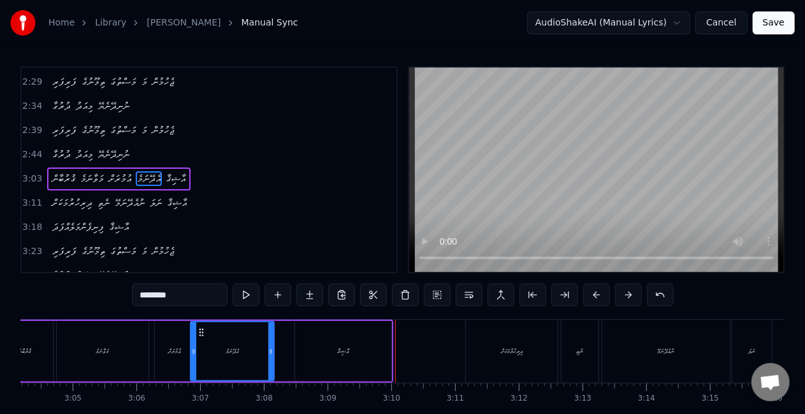
click at [334, 357] on div "އާޝިޤާ" at bounding box center [343, 351] width 96 height 61
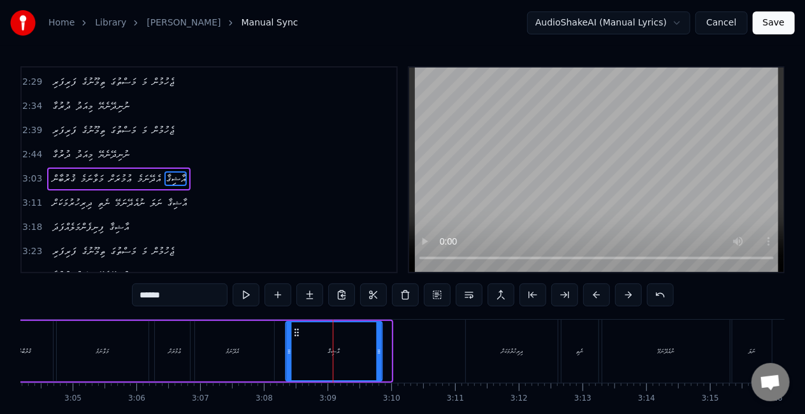
drag, startPoint x: 307, startPoint y: 331, endPoint x: 298, endPoint y: 330, distance: 9.1
click at [298, 330] on icon at bounding box center [296, 333] width 10 height 10
click at [256, 354] on div "އެދޭނަމެ" at bounding box center [233, 351] width 84 height 61
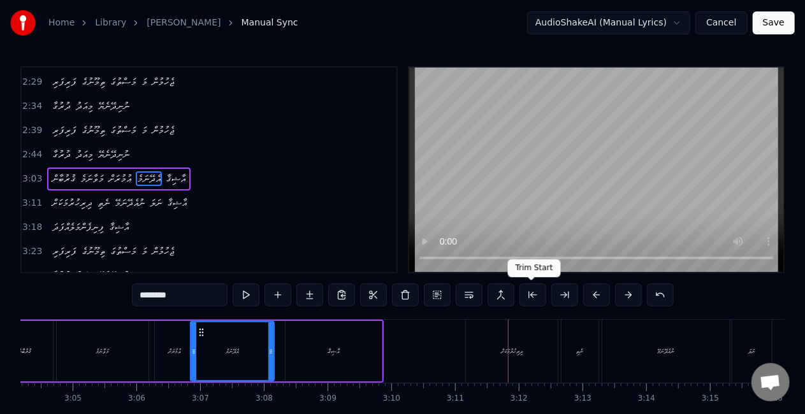
click at [497, 360] on div "ދިރިހުރުމަކަށް" at bounding box center [512, 351] width 92 height 63
type input "**********"
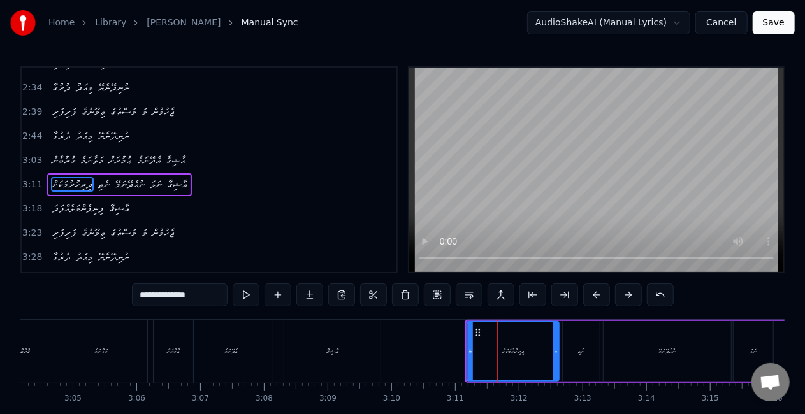
scroll to position [409, 0]
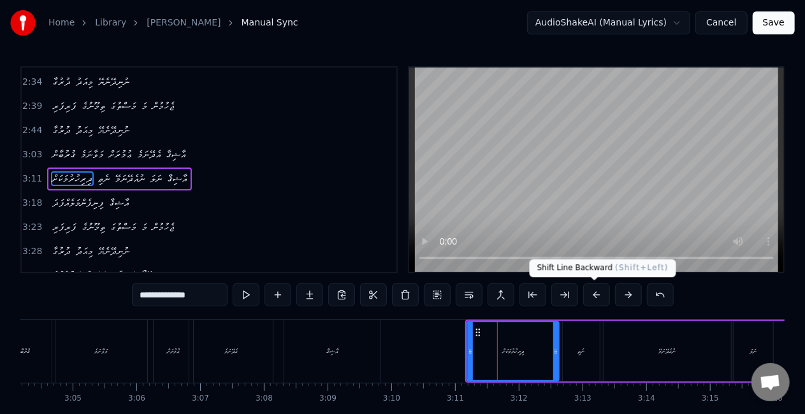
click at [595, 293] on button at bounding box center [596, 295] width 27 height 23
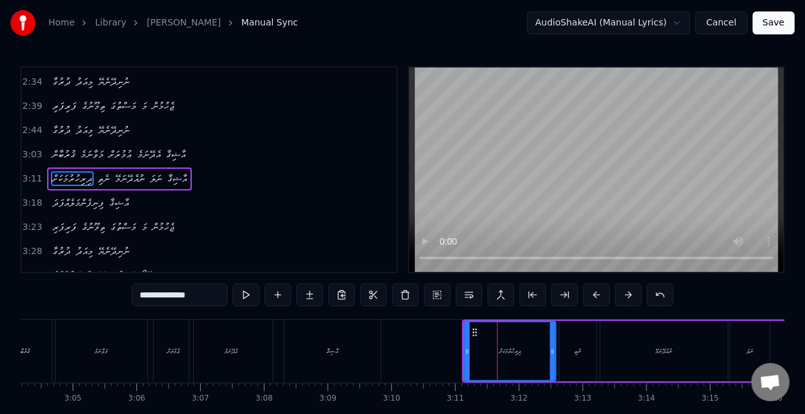
click at [595, 293] on button at bounding box center [596, 295] width 27 height 23
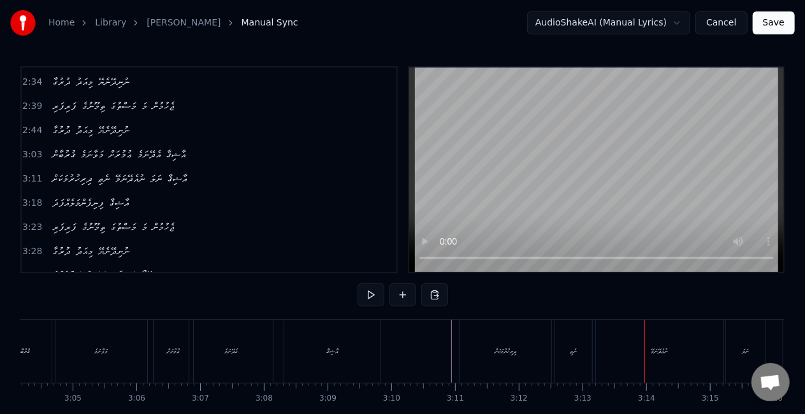
click at [639, 348] on div "ނުއެދޭނަމޭ" at bounding box center [659, 351] width 127 height 63
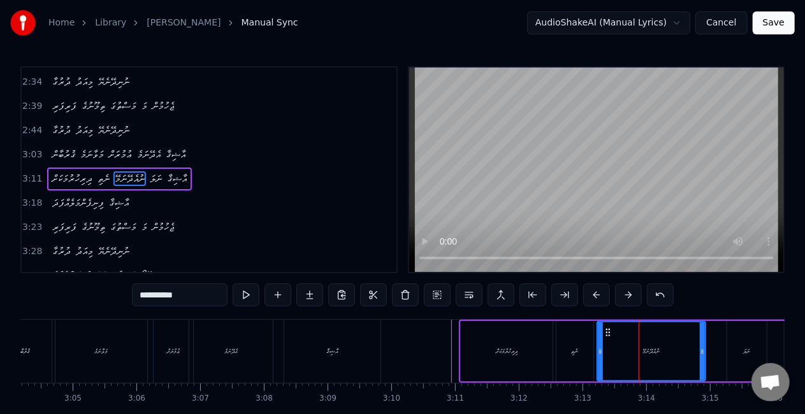
drag, startPoint x: 718, startPoint y: 355, endPoint x: 700, endPoint y: 355, distance: 18.5
click at [700, 355] on icon at bounding box center [702, 352] width 5 height 10
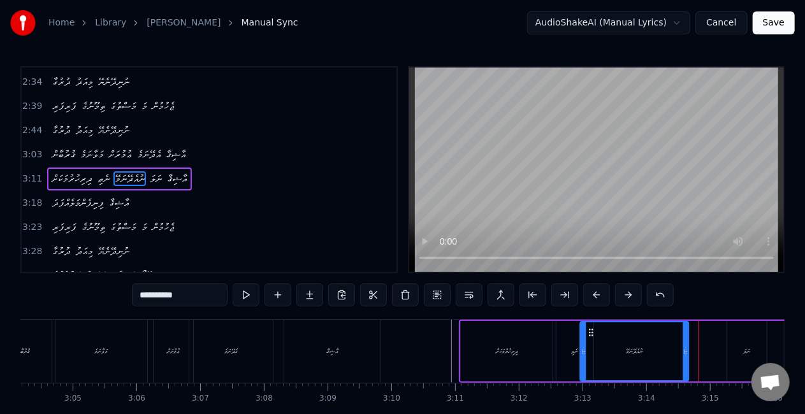
drag, startPoint x: 607, startPoint y: 335, endPoint x: 590, endPoint y: 334, distance: 17.3
click at [590, 334] on icon at bounding box center [591, 333] width 10 height 10
click at [508, 356] on div "ދިރިހުރުމަކަށް" at bounding box center [507, 352] width 22 height 10
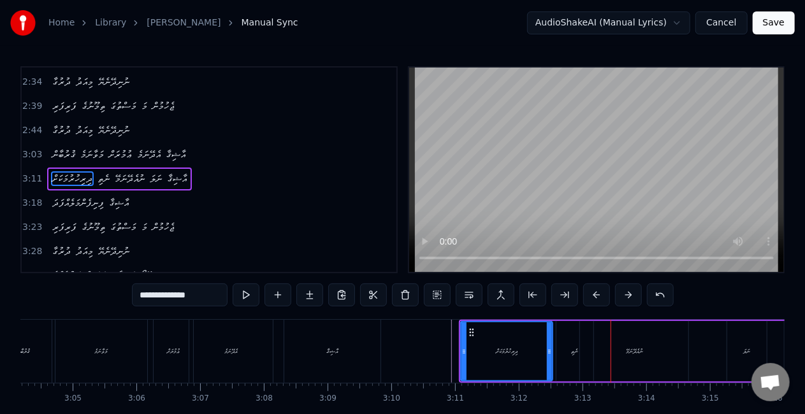
click at [580, 352] on div "ނުއެދޭނަމޭ" at bounding box center [634, 351] width 110 height 61
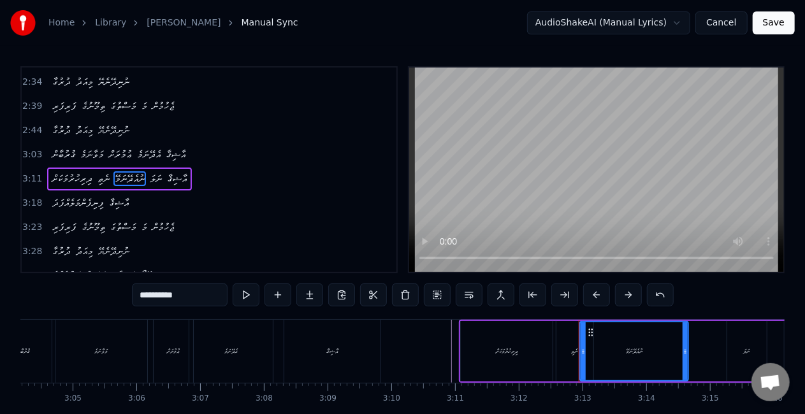
click at [570, 352] on div "ނެތި" at bounding box center [574, 351] width 37 height 61
type input "****"
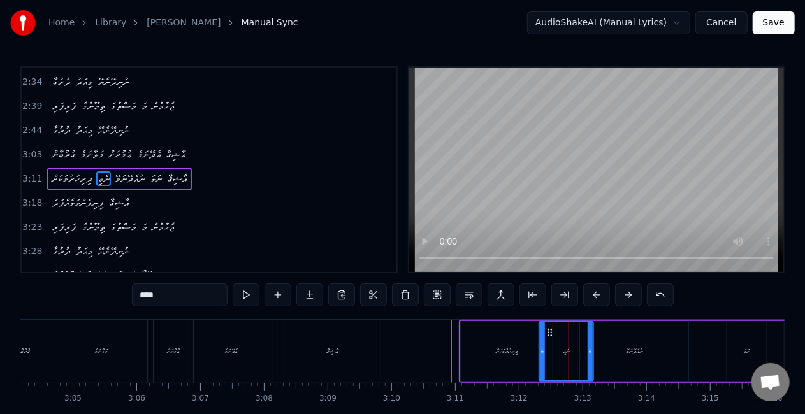
drag, startPoint x: 558, startPoint y: 356, endPoint x: 541, endPoint y: 359, distance: 17.5
click at [541, 359] on div at bounding box center [542, 352] width 5 height 58
click at [595, 347] on div at bounding box center [595, 352] width 5 height 58
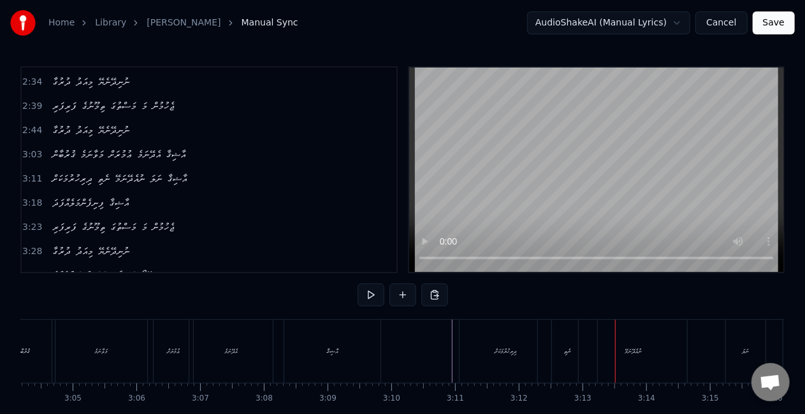
click at [565, 358] on div "ނެތި" at bounding box center [567, 351] width 59 height 63
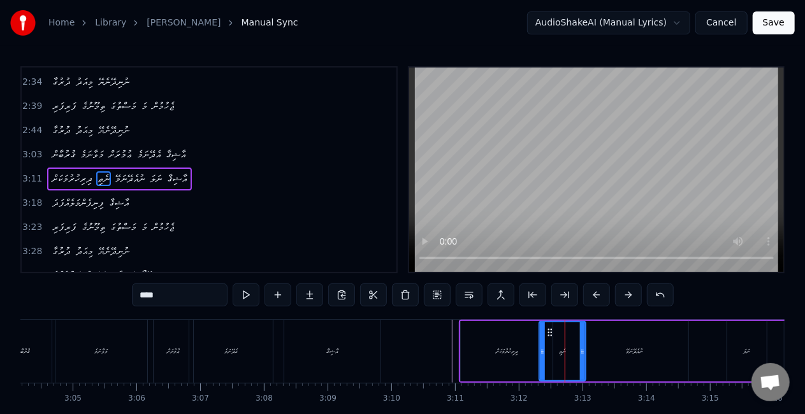
drag, startPoint x: 595, startPoint y: 357, endPoint x: 583, endPoint y: 356, distance: 12.8
click at [583, 356] on div at bounding box center [582, 352] width 5 height 58
drag, startPoint x: 541, startPoint y: 356, endPoint x: 527, endPoint y: 356, distance: 14.0
click at [534, 354] on div at bounding box center [536, 352] width 5 height 58
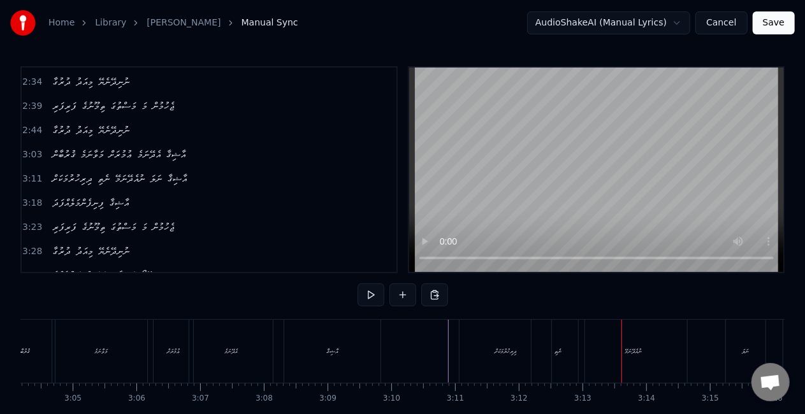
drag, startPoint x: 571, startPoint y: 366, endPoint x: 578, endPoint y: 362, distance: 8.6
click at [571, 366] on div "ނެތި" at bounding box center [558, 351] width 53 height 63
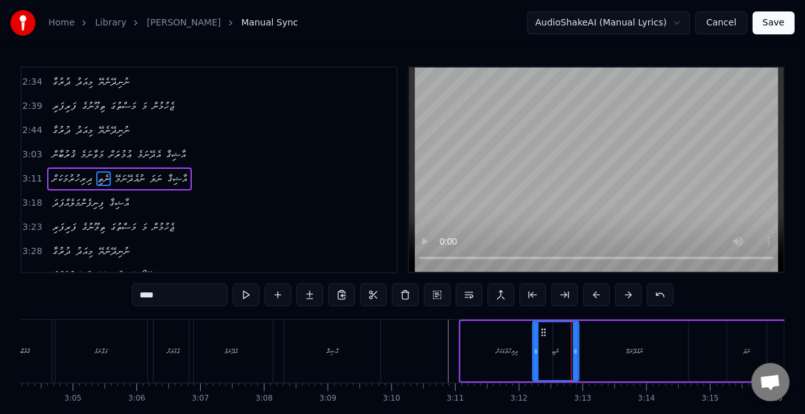
drag, startPoint x: 580, startPoint y: 361, endPoint x: 573, endPoint y: 357, distance: 8.0
click at [573, 357] on div at bounding box center [575, 352] width 5 height 58
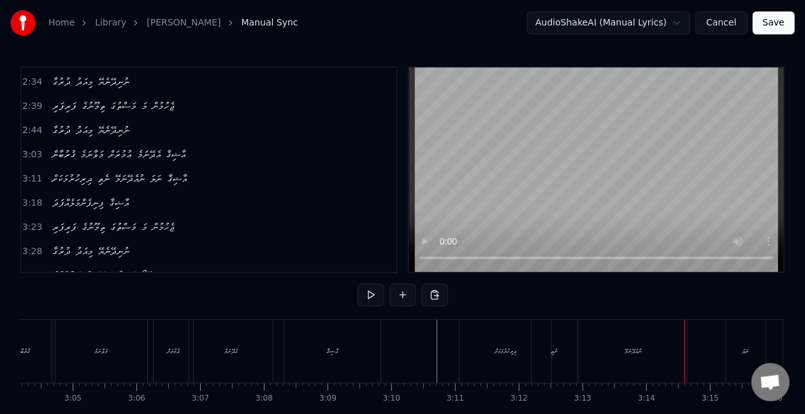
click at [606, 340] on div "ނުއެދޭނަމޭ" at bounding box center [633, 351] width 108 height 63
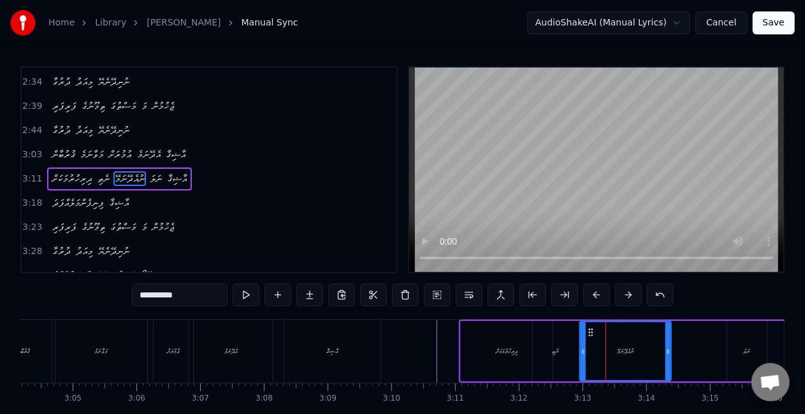
drag, startPoint x: 686, startPoint y: 353, endPoint x: 669, endPoint y: 351, distance: 17.3
click at [669, 351] on icon at bounding box center [667, 352] width 5 height 10
click at [629, 358] on div "ނުއެދޭނަމޭ" at bounding box center [626, 352] width 90 height 58
click at [701, 342] on div "ދިރިހުރުމަކަށް ނެތި ނުއެދޭނަމޭ ނަލަ އާޝިޤާ" at bounding box center [688, 351] width 458 height 63
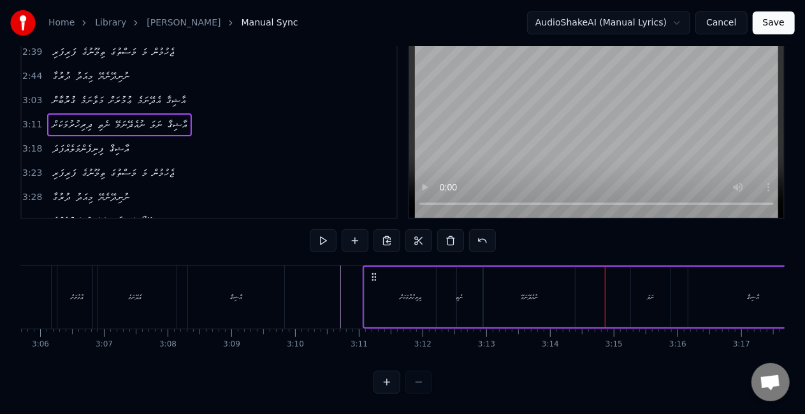
scroll to position [0, 11915]
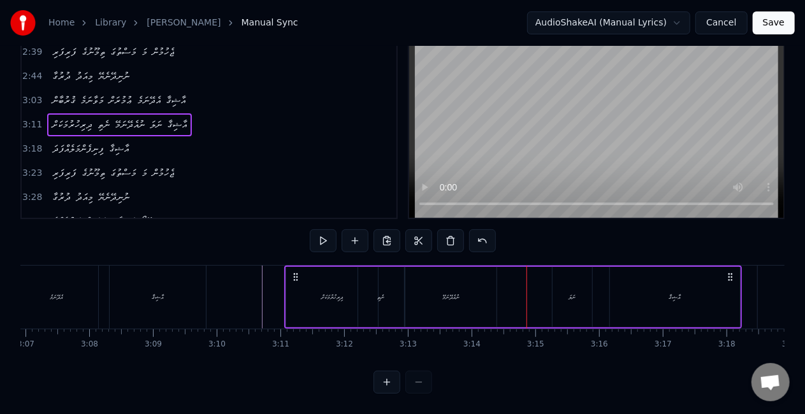
click at [609, 296] on div "ދިރިހުރުމަކަށް ނެތި ނުއެދޭނަމޭ ނަލަ އާޝިޤާ" at bounding box center [513, 297] width 458 height 63
click at [585, 301] on div "ނަލަ" at bounding box center [573, 297] width 40 height 61
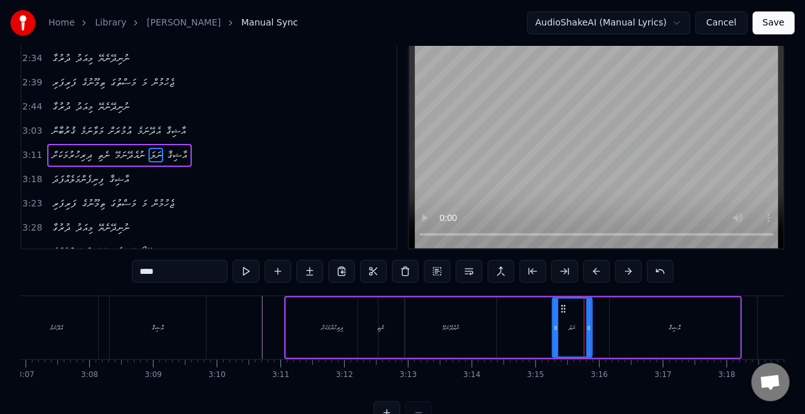
scroll to position [0, 0]
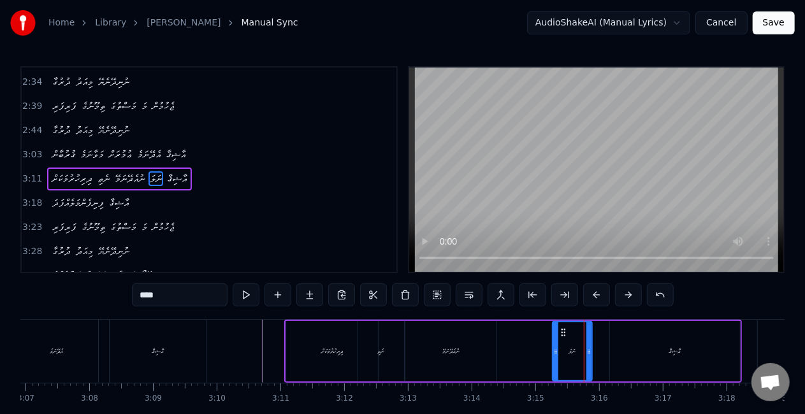
click at [441, 343] on div "ނުއެދޭނަމޭ" at bounding box center [450, 351] width 91 height 61
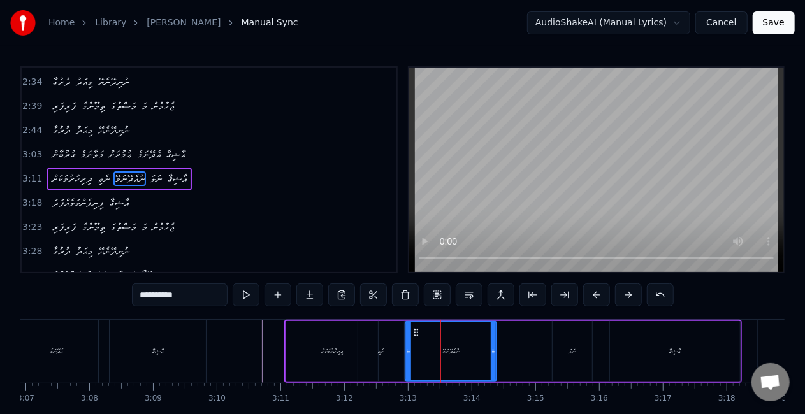
click at [391, 347] on div "ނެތި" at bounding box center [381, 351] width 46 height 61
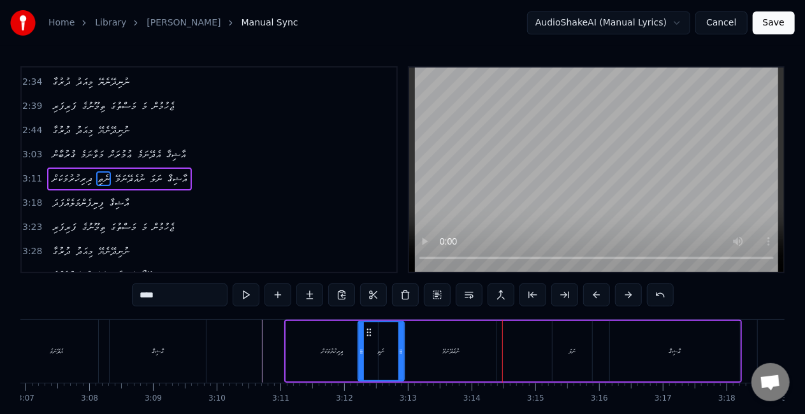
click at [430, 360] on div "ނުއެދޭނަމޭ" at bounding box center [450, 351] width 91 height 61
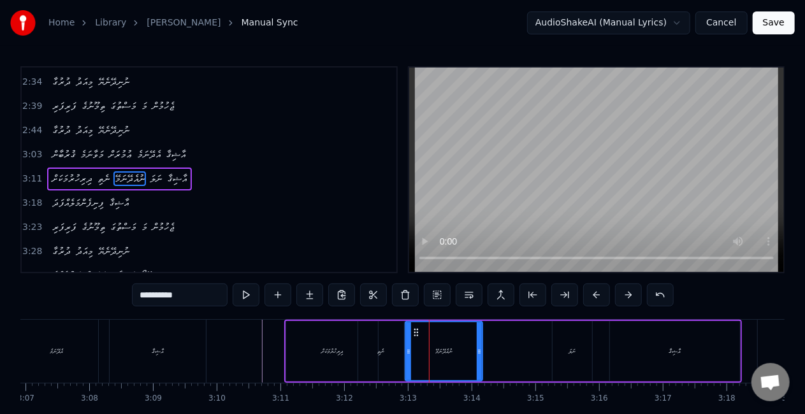
drag, startPoint x: 494, startPoint y: 348, endPoint x: 481, endPoint y: 345, distance: 13.8
click at [481, 345] on div at bounding box center [479, 352] width 5 height 58
drag, startPoint x: 371, startPoint y: 353, endPoint x: 367, endPoint y: 342, distance: 11.5
click at [372, 353] on div "ނެތި" at bounding box center [381, 351] width 46 height 61
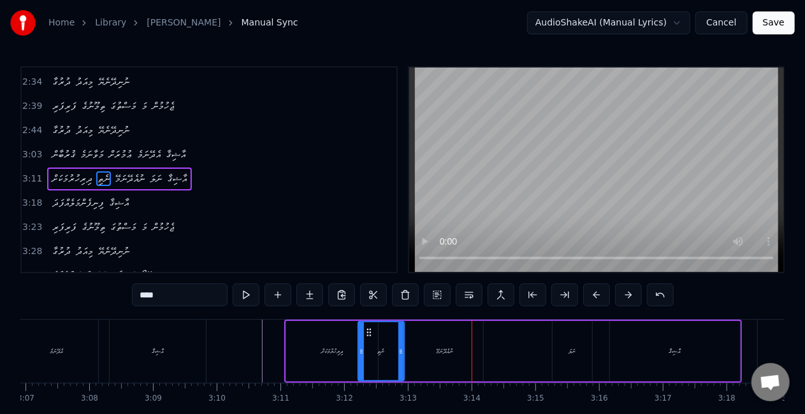
click at [426, 349] on div "ނުއެދޭނަމޭ" at bounding box center [444, 351] width 78 height 61
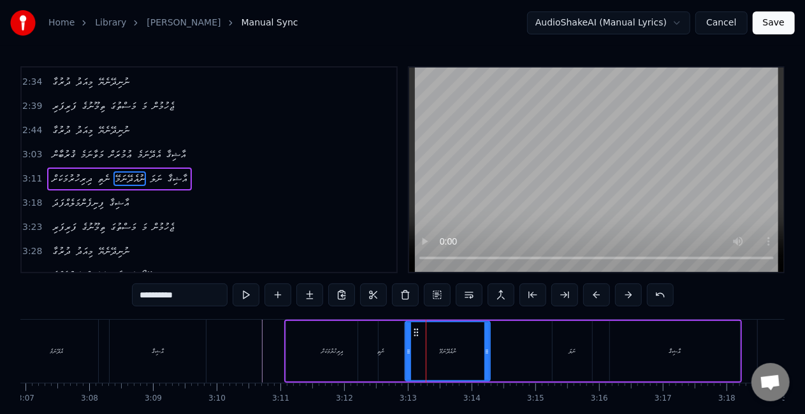
click at [487, 349] on icon at bounding box center [486, 352] width 5 height 10
click at [362, 356] on div "ނެތި" at bounding box center [381, 351] width 46 height 61
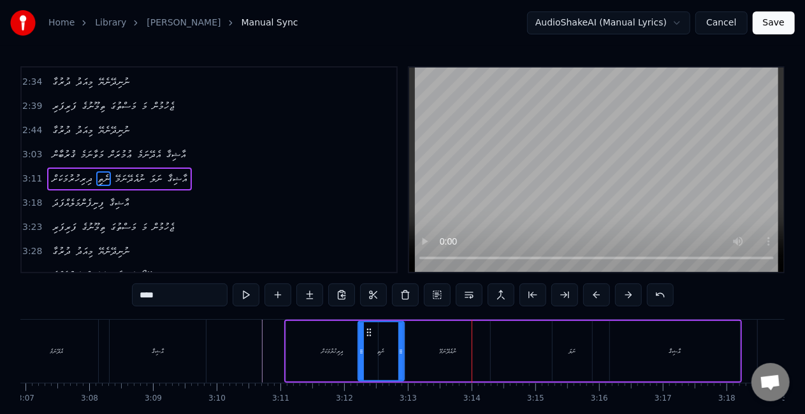
click at [433, 347] on div "ނުއެދޭނަމޭ" at bounding box center [447, 351] width 85 height 61
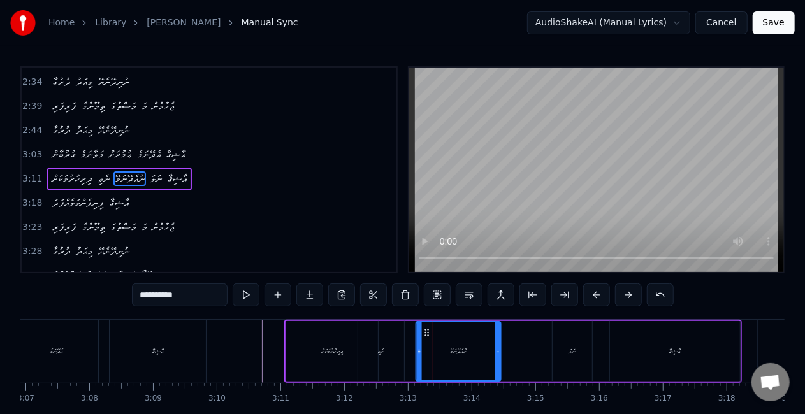
drag, startPoint x: 416, startPoint y: 330, endPoint x: 425, endPoint y: 333, distance: 9.9
click at [425, 333] on icon at bounding box center [427, 333] width 10 height 10
click at [385, 350] on div "ނެތި" at bounding box center [381, 351] width 46 height 61
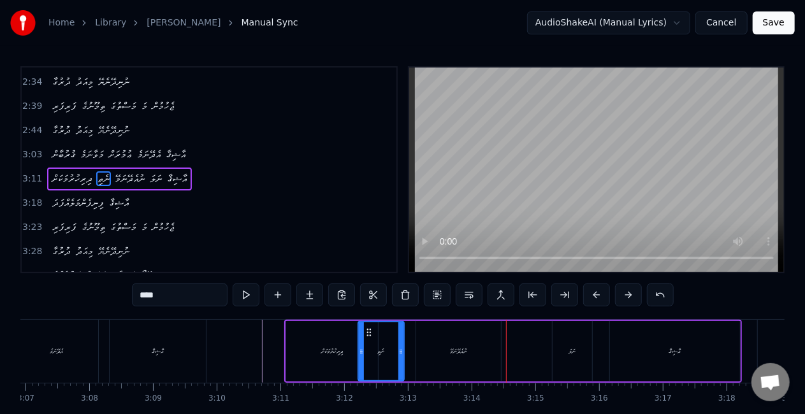
click at [385, 330] on div "ނެތި" at bounding box center [381, 352] width 45 height 58
click at [405, 351] on icon at bounding box center [404, 352] width 5 height 10
click at [433, 345] on div "ނުއެދޭނަމޭ" at bounding box center [458, 351] width 85 height 61
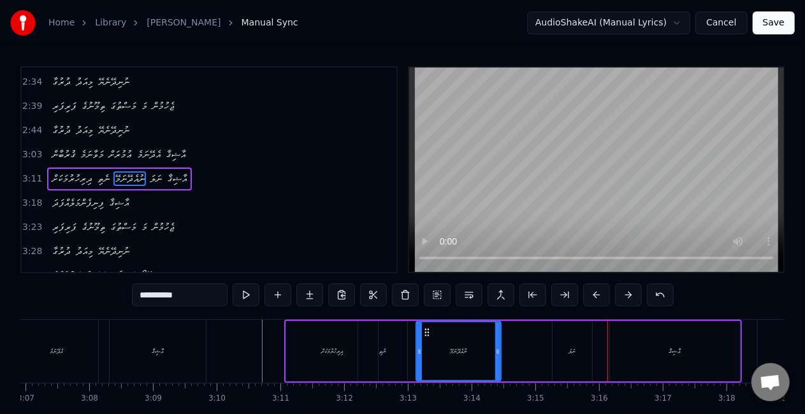
click at [451, 370] on div "ނުއެދޭނަމޭ" at bounding box center [459, 352] width 84 height 58
drag, startPoint x: 418, startPoint y: 356, endPoint x: 407, endPoint y: 358, distance: 11.5
click at [407, 358] on div at bounding box center [407, 352] width 5 height 58
click at [395, 356] on div "ނެތި" at bounding box center [382, 351] width 49 height 61
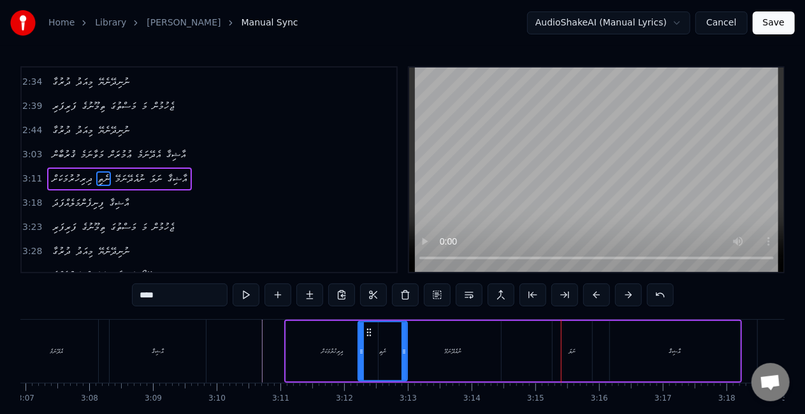
click at [440, 354] on div "ނުއެދޭނަމޭ" at bounding box center [453, 351] width 96 height 61
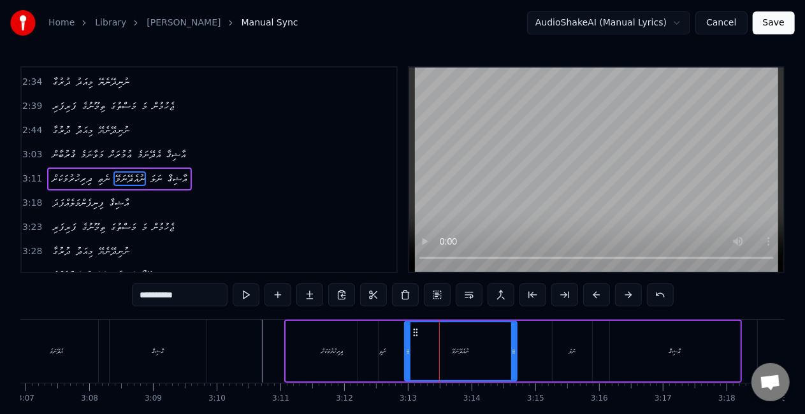
drag, startPoint x: 499, startPoint y: 354, endPoint x: 515, endPoint y: 351, distance: 16.3
click at [515, 351] on icon at bounding box center [513, 352] width 5 height 10
click at [419, 353] on div "ނުއެދޭނަމޭ" at bounding box center [460, 352] width 111 height 58
click at [467, 368] on div "ނުއެދޭނަމޭ" at bounding box center [460, 352] width 111 height 58
drag, startPoint x: 514, startPoint y: 353, endPoint x: 525, endPoint y: 349, distance: 12.1
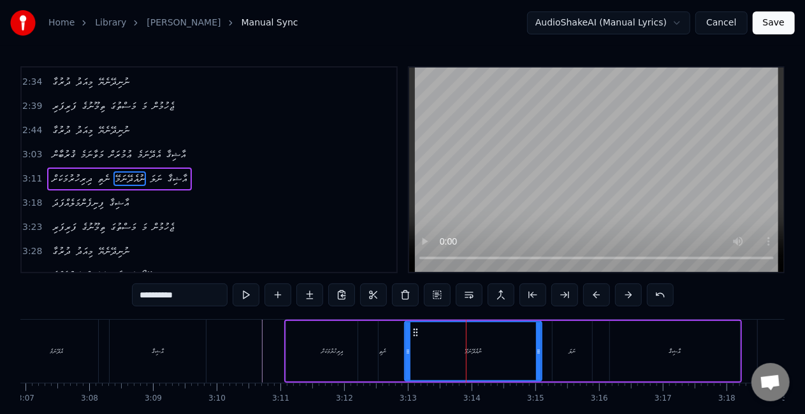
click at [539, 352] on icon at bounding box center [538, 352] width 5 height 10
click at [418, 365] on div "ނުއެދޭނަމޭ" at bounding box center [473, 352] width 136 height 58
click at [377, 360] on div "ނެތި" at bounding box center [382, 351] width 49 height 61
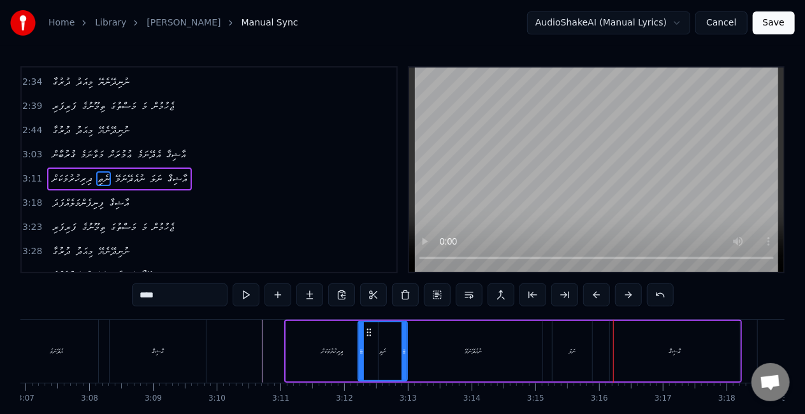
drag, startPoint x: 447, startPoint y: 338, endPoint x: 515, endPoint y: 339, distance: 67.6
click at [451, 338] on div "ނުއެދޭނަމޭ" at bounding box center [474, 351] width 138 height 61
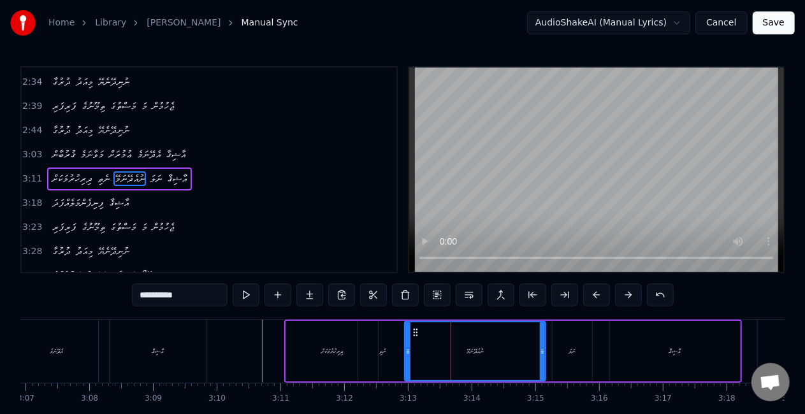
click at [541, 347] on icon at bounding box center [542, 352] width 5 height 10
click at [406, 360] on div at bounding box center [407, 352] width 5 height 58
drag, startPoint x: 353, startPoint y: 353, endPoint x: 355, endPoint y: 347, distance: 6.7
click at [354, 353] on div "ދިރިހުރުމަކަށް" at bounding box center [332, 351] width 92 height 61
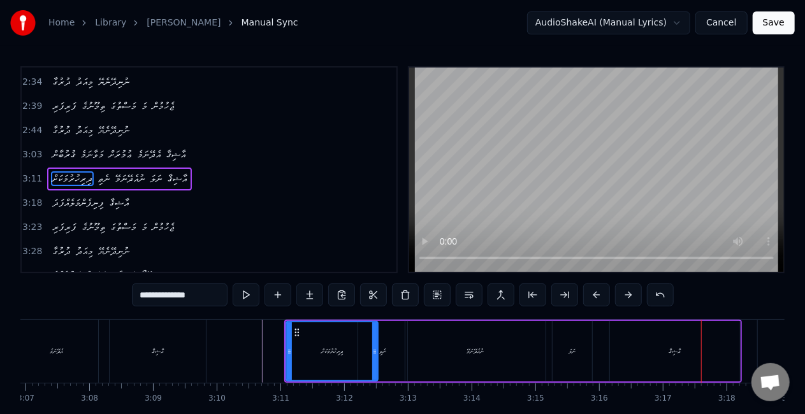
click at [664, 344] on div "އާޝިޤާ" at bounding box center [675, 351] width 130 height 61
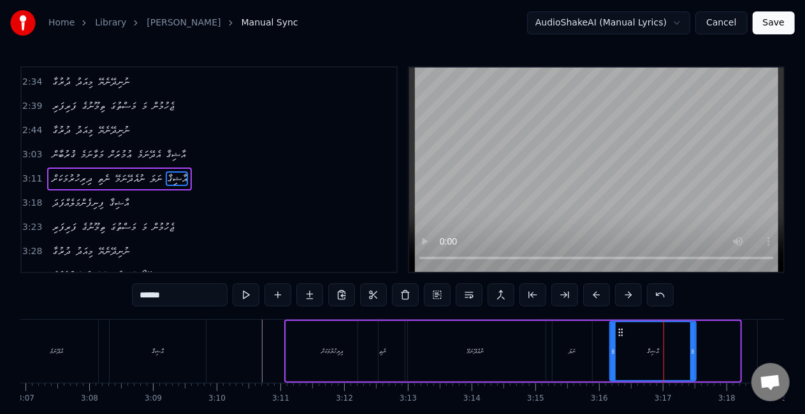
drag, startPoint x: 737, startPoint y: 347, endPoint x: 694, endPoint y: 348, distance: 43.4
click at [694, 348] on icon at bounding box center [692, 352] width 5 height 10
click at [577, 354] on div "ނަލަ" at bounding box center [573, 351] width 40 height 61
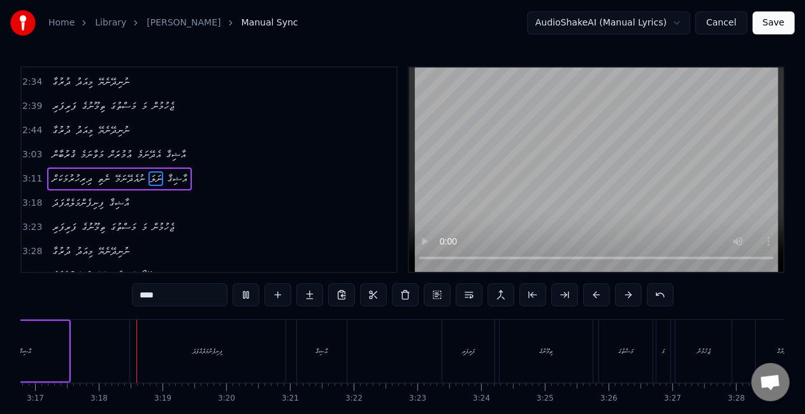
scroll to position [0, 12555]
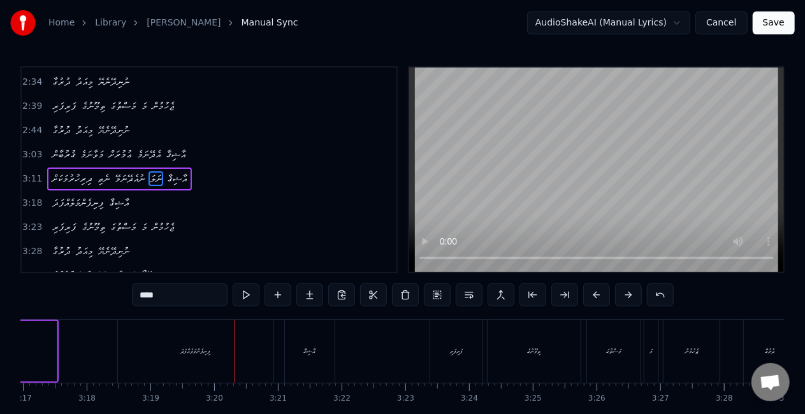
click at [200, 360] on div "ފިނިފެންމަލެއްފަދަ" at bounding box center [196, 351] width 156 height 63
type input "**********"
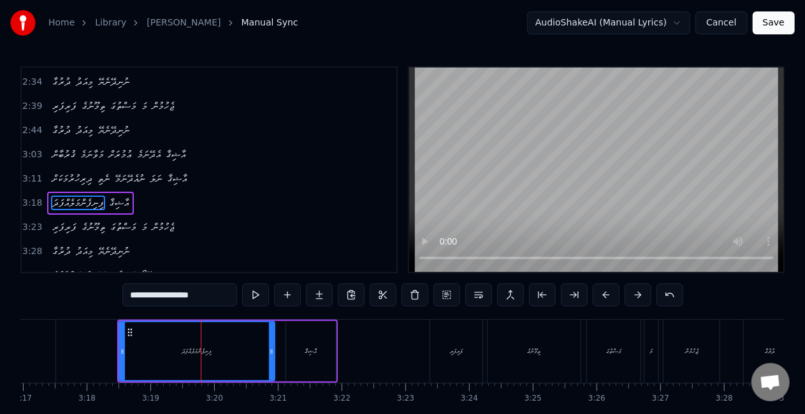
scroll to position [433, 0]
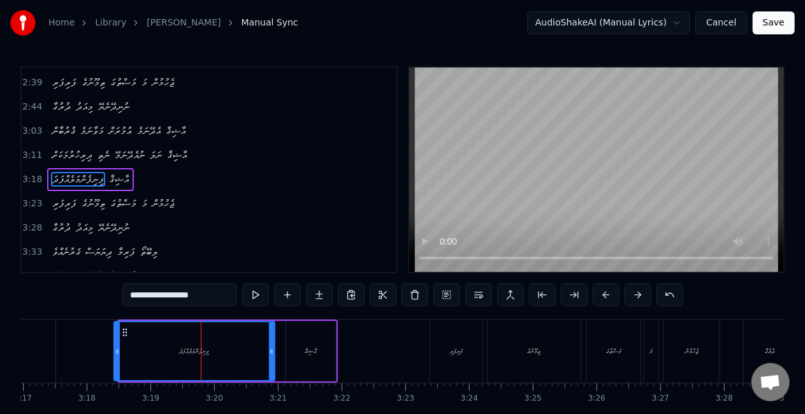
click at [117, 354] on div at bounding box center [117, 352] width 5 height 58
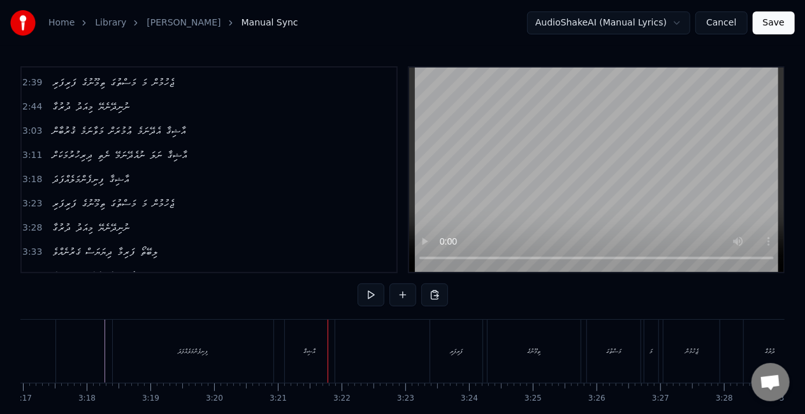
click at [189, 360] on div "ފިނިފެންމަލެއްފަދަ" at bounding box center [193, 351] width 161 height 63
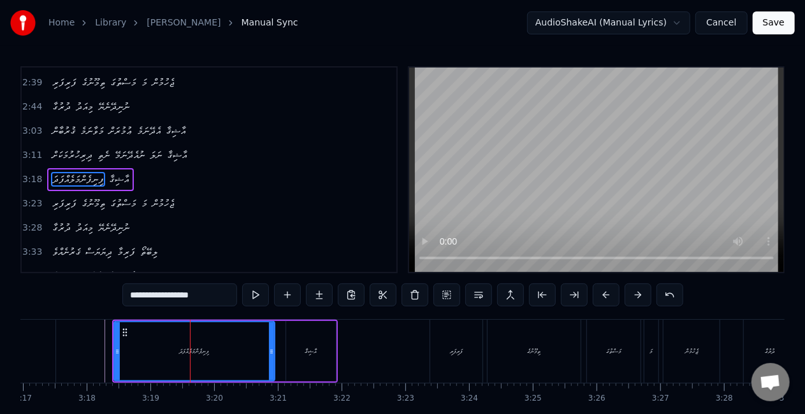
click at [145, 294] on input "**********" at bounding box center [179, 295] width 115 height 23
click at [142, 351] on div "ފިނިފެންމަލެއް ފަދަ" at bounding box center [194, 352] width 159 height 58
click at [217, 360] on div "ފިނިފެންމަލެއް ފަދަ" at bounding box center [194, 352] width 159 height 58
drag, startPoint x: 270, startPoint y: 356, endPoint x: 259, endPoint y: 351, distance: 11.7
click at [260, 351] on icon at bounding box center [262, 352] width 5 height 10
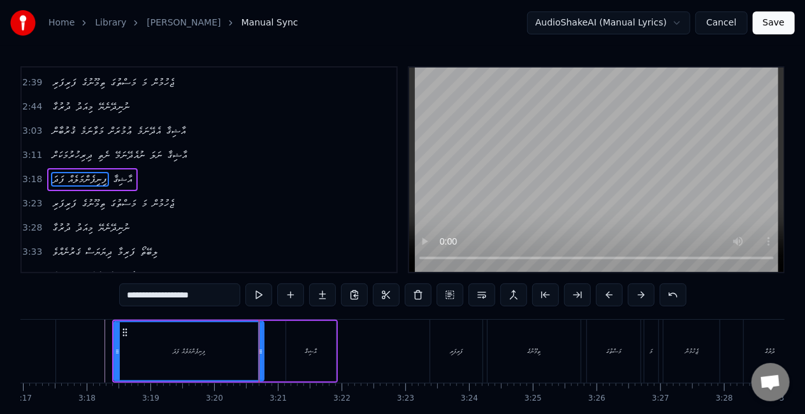
click at [161, 354] on div "ފިނިފެންމަލެއް ފަދަ" at bounding box center [189, 352] width 149 height 58
click at [308, 363] on div "އާޝިޤާ" at bounding box center [311, 351] width 50 height 61
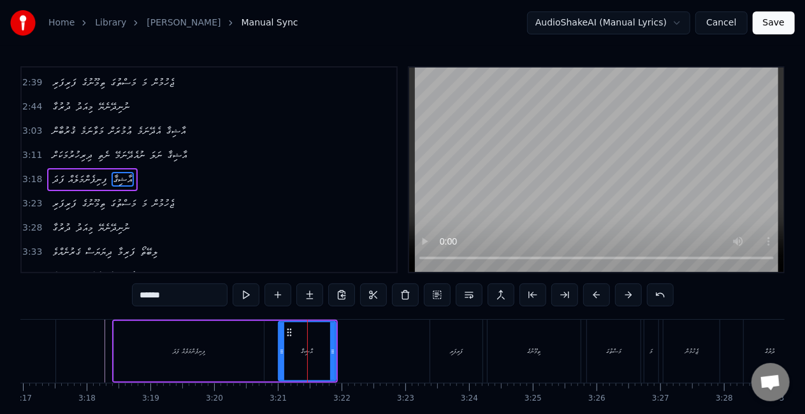
drag, startPoint x: 287, startPoint y: 354, endPoint x: 280, endPoint y: 353, distance: 7.9
click at [280, 353] on icon at bounding box center [281, 352] width 5 height 10
click at [252, 359] on div "ފިނިފެންމަލެއް ފަދަ" at bounding box center [189, 351] width 150 height 61
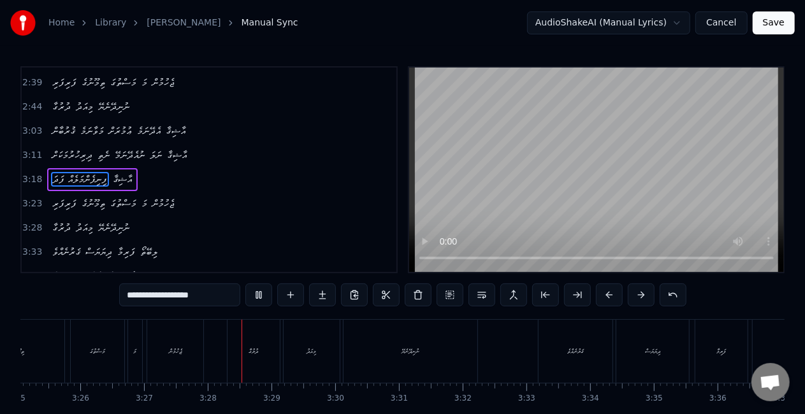
scroll to position [0, 13192]
drag, startPoint x: 142, startPoint y: 353, endPoint x: 131, endPoint y: 374, distance: 22.8
click at [142, 353] on div "ދުރުގާ" at bounding box center [132, 351] width 52 height 63
type input "******"
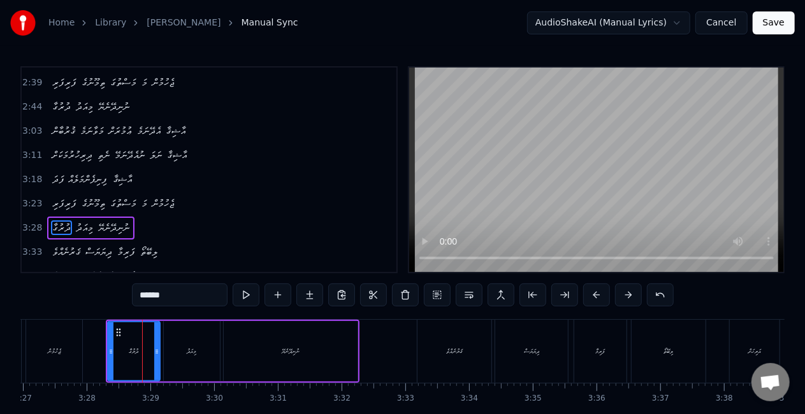
scroll to position [481, 0]
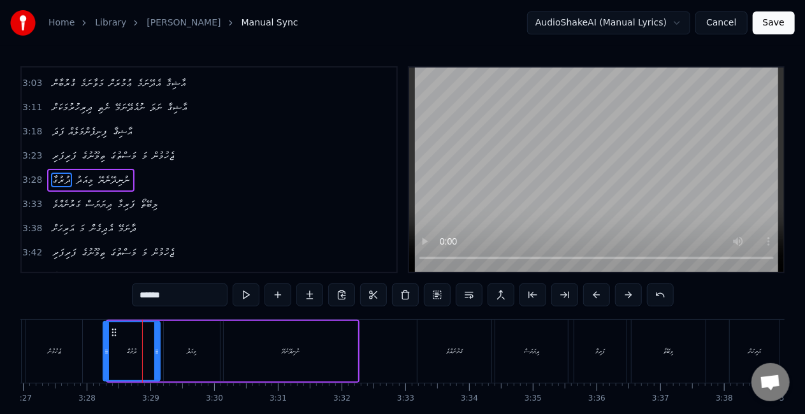
click at [107, 345] on div at bounding box center [106, 352] width 5 height 58
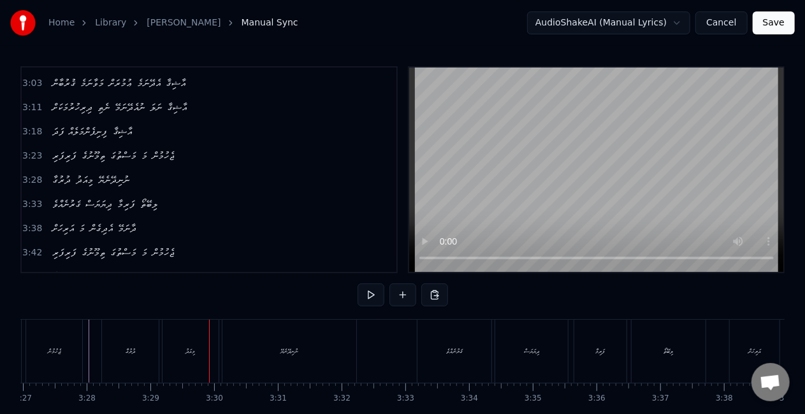
click at [204, 358] on div "މިއަދު" at bounding box center [191, 351] width 56 height 63
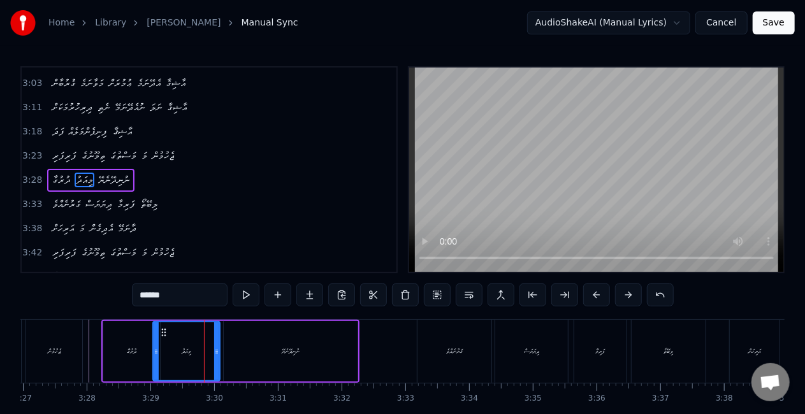
drag, startPoint x: 167, startPoint y: 352, endPoint x: 156, endPoint y: 351, distance: 10.9
click at [156, 351] on icon at bounding box center [156, 352] width 5 height 10
click at [134, 360] on div "ދުރުގާ" at bounding box center [131, 351] width 57 height 61
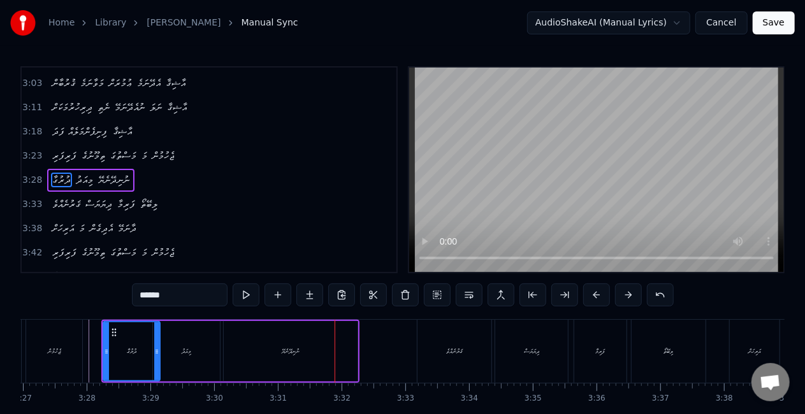
drag, startPoint x: 338, startPoint y: 340, endPoint x: 345, endPoint y: 344, distance: 8.6
click at [338, 340] on div "ނުނިދޭނެޔޭ" at bounding box center [291, 351] width 134 height 61
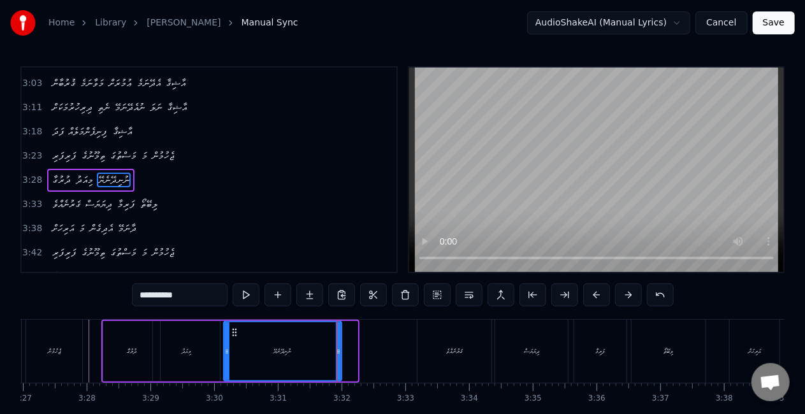
drag, startPoint x: 356, startPoint y: 353, endPoint x: 340, endPoint y: 348, distance: 16.7
click at [340, 348] on icon at bounding box center [338, 352] width 5 height 10
click at [201, 360] on div "މިއަދު" at bounding box center [186, 351] width 67 height 61
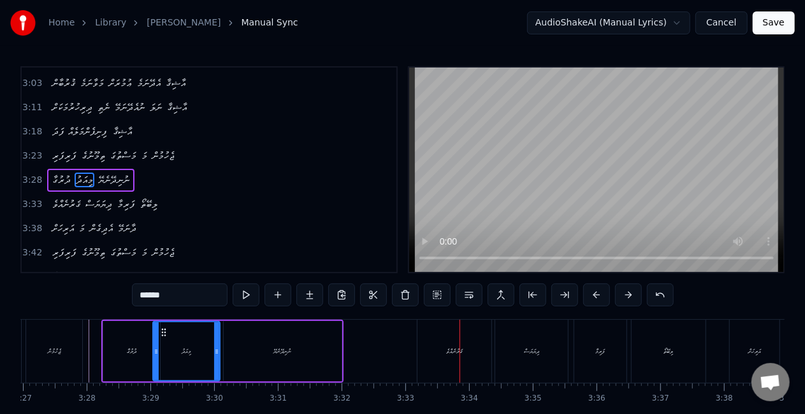
drag, startPoint x: 444, startPoint y: 358, endPoint x: 432, endPoint y: 358, distance: 11.5
click at [444, 358] on div "ޤަރުނެއްވެ" at bounding box center [455, 351] width 74 height 63
type input "**********"
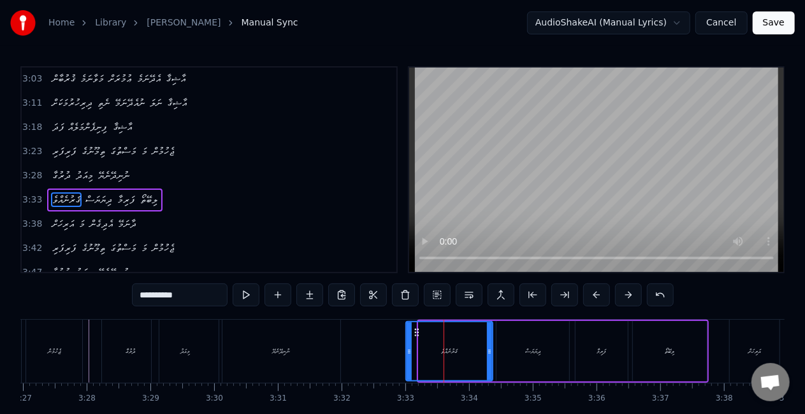
drag, startPoint x: 421, startPoint y: 353, endPoint x: 407, endPoint y: 349, distance: 13.9
click at [407, 349] on icon at bounding box center [409, 352] width 5 height 10
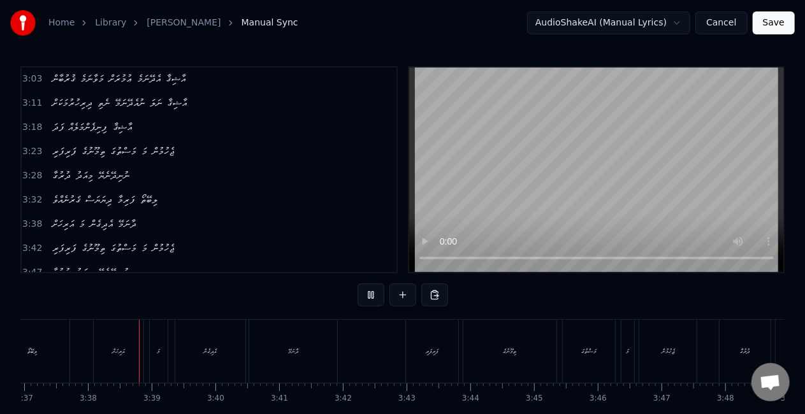
scroll to position [0, 13843]
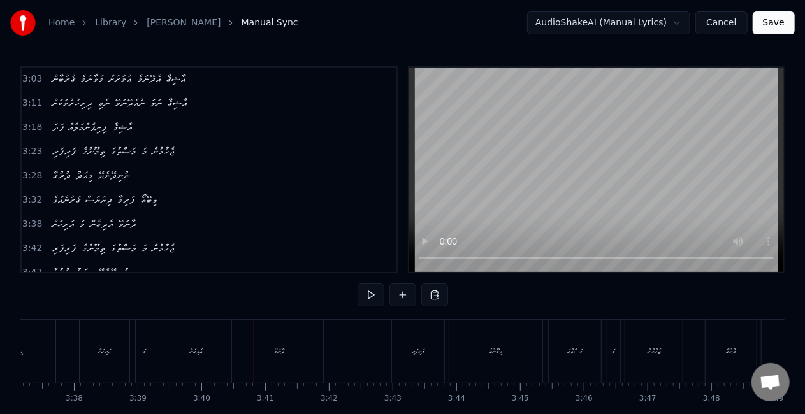
click at [149, 355] on div "މަ" at bounding box center [145, 351] width 18 height 63
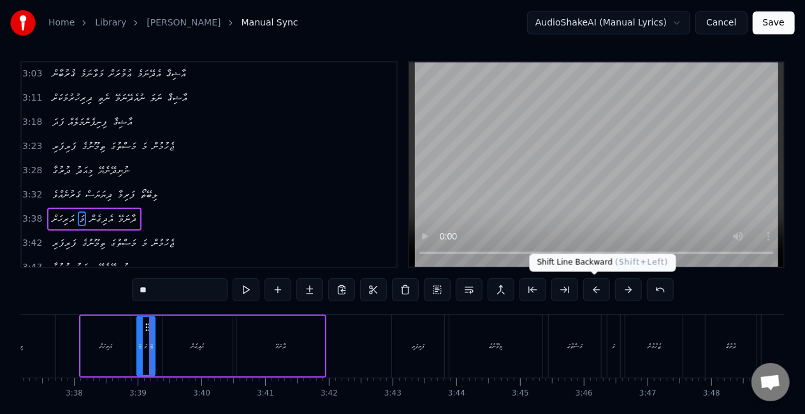
click at [600, 288] on button at bounding box center [596, 290] width 27 height 23
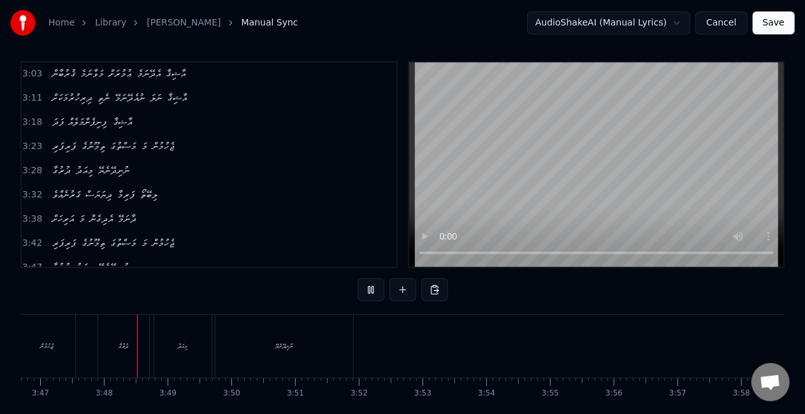
scroll to position [0, 14462]
click at [322, 326] on div "ނުނިދޭނެޔޭ" at bounding box center [272, 346] width 138 height 63
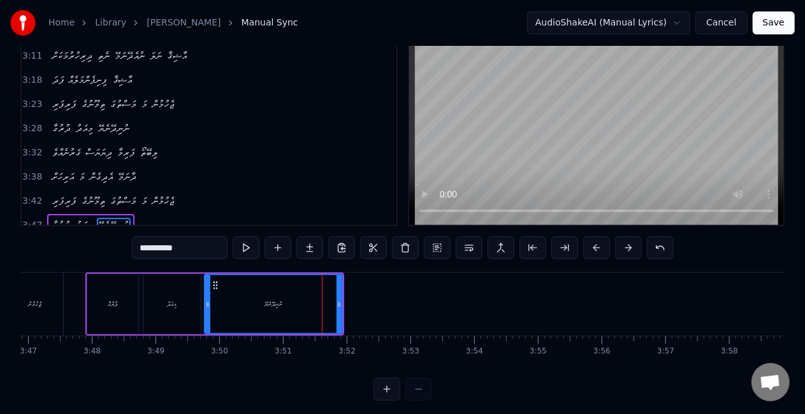
scroll to position [53, 0]
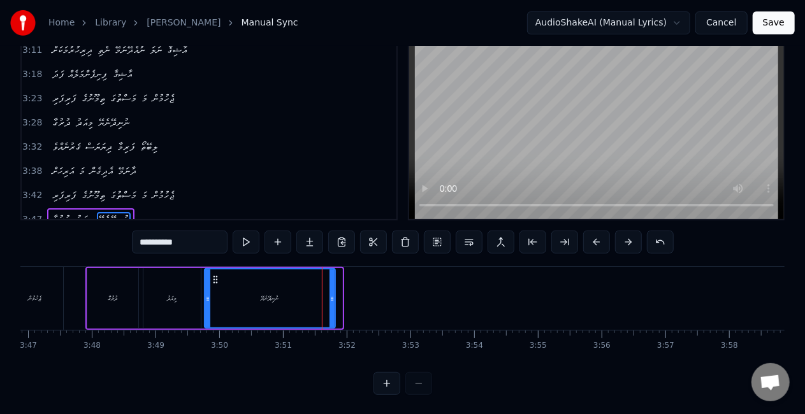
drag, startPoint x: 340, startPoint y: 303, endPoint x: 333, endPoint y: 298, distance: 8.9
click at [333, 298] on icon at bounding box center [332, 299] width 5 height 10
click at [218, 303] on div "ނުނިދޭނެޔޭ" at bounding box center [269, 299] width 129 height 58
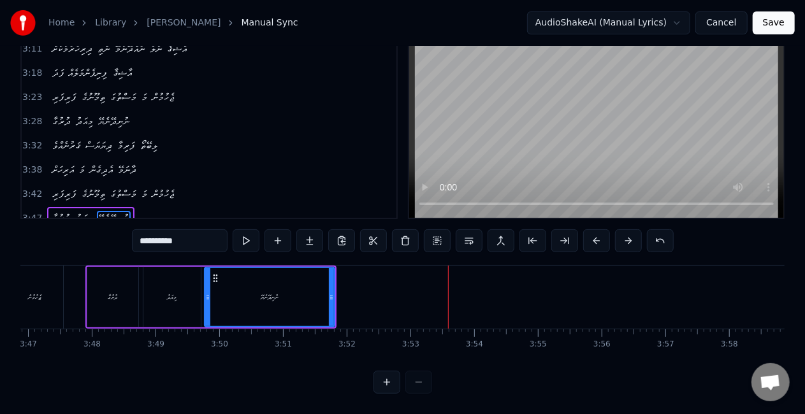
scroll to position [0, 14544]
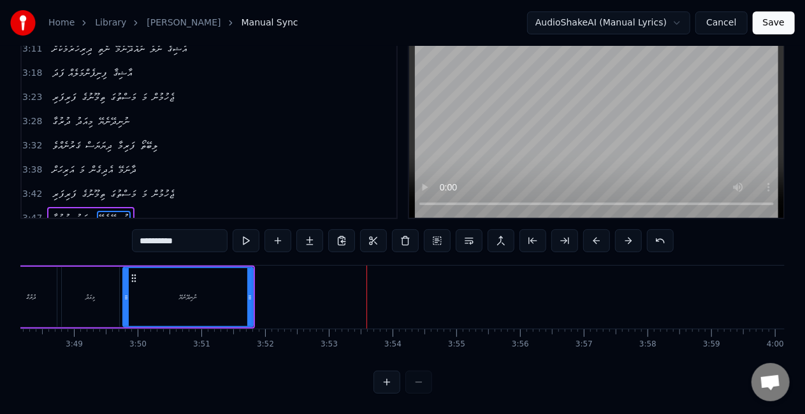
click at [778, 23] on button "Save" at bounding box center [774, 22] width 42 height 23
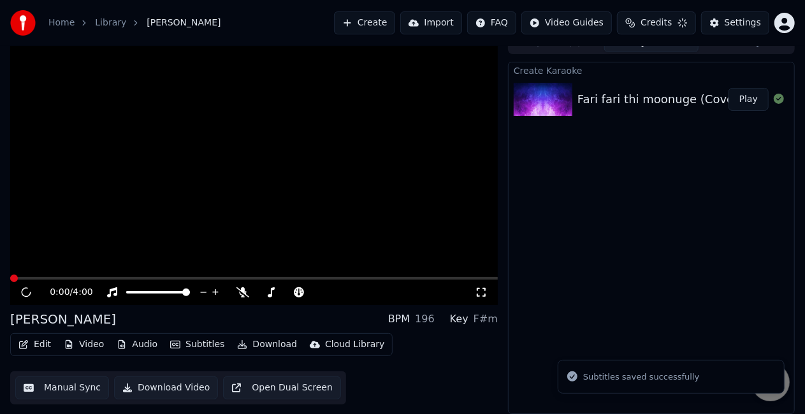
scroll to position [14, 0]
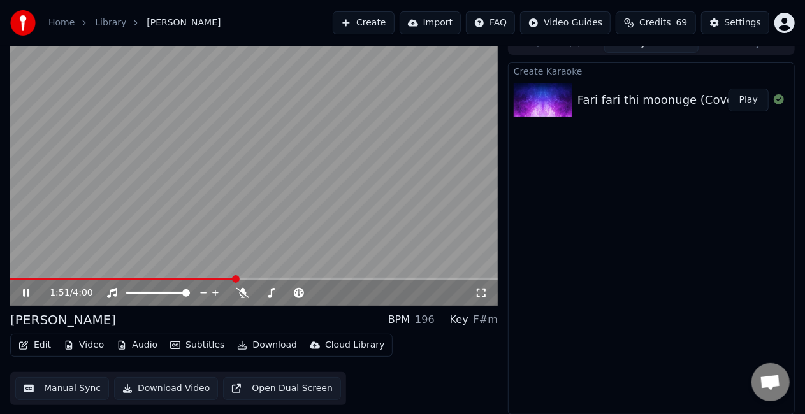
click at [235, 278] on span at bounding box center [254, 279] width 488 height 3
click at [299, 244] on video at bounding box center [254, 169] width 488 height 274
click at [255, 251] on video at bounding box center [254, 169] width 488 height 274
click at [279, 278] on span at bounding box center [254, 279] width 488 height 3
click at [301, 242] on video at bounding box center [254, 169] width 488 height 274
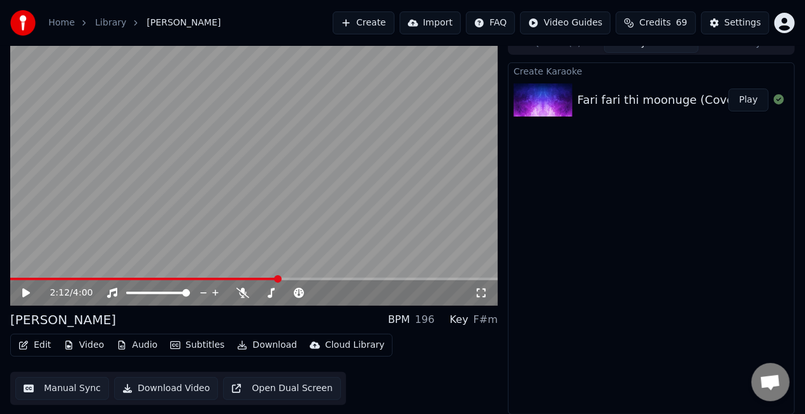
click at [263, 278] on span at bounding box center [144, 279] width 268 height 3
click at [289, 234] on video at bounding box center [254, 169] width 488 height 274
click at [360, 278] on span at bounding box center [254, 279] width 488 height 3
click at [375, 278] on span at bounding box center [254, 279] width 488 height 3
click at [348, 199] on video at bounding box center [254, 169] width 488 height 274
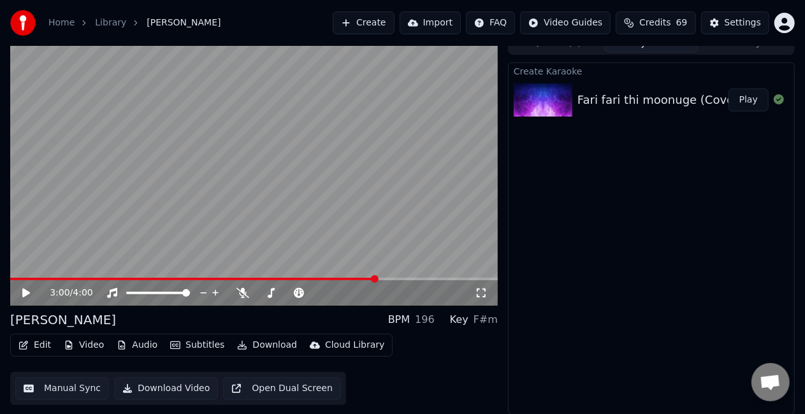
click at [347, 200] on video at bounding box center [254, 169] width 488 height 274
click at [52, 385] on button "Manual Sync" at bounding box center [62, 388] width 94 height 23
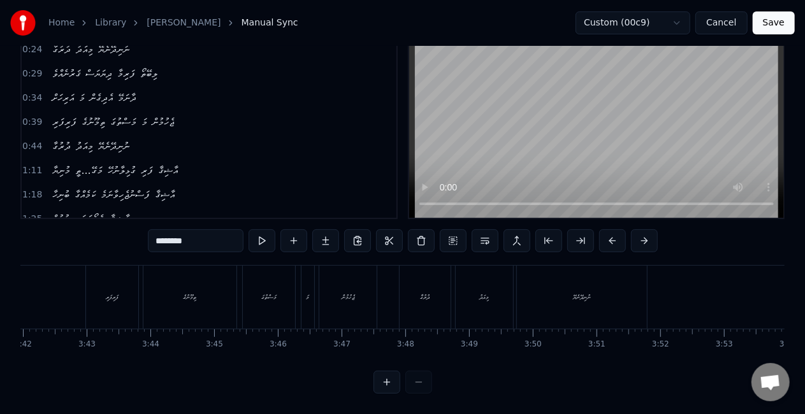
scroll to position [0, 14079]
click at [600, 292] on div "ނުނިދޭނެޔޭ" at bounding box center [651, 297] width 130 height 63
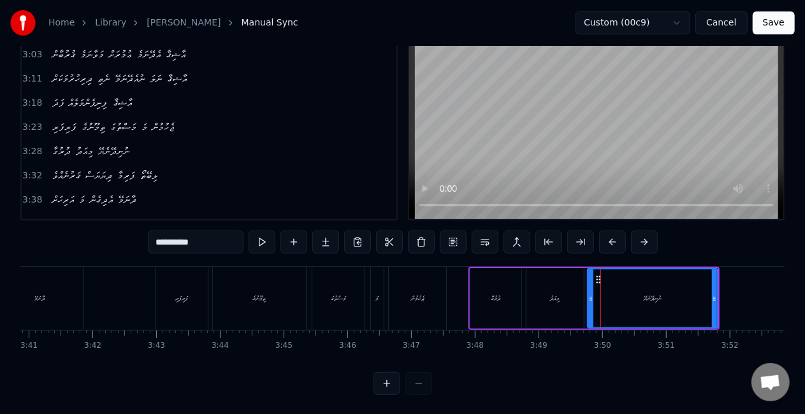
scroll to position [485, 0]
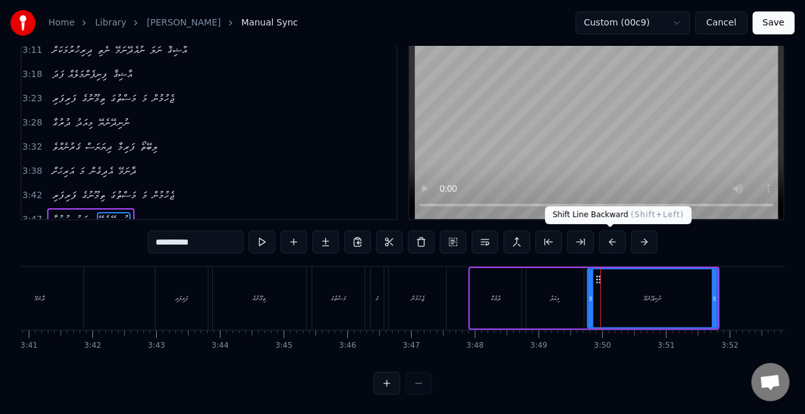
click at [609, 242] on button at bounding box center [612, 242] width 27 height 23
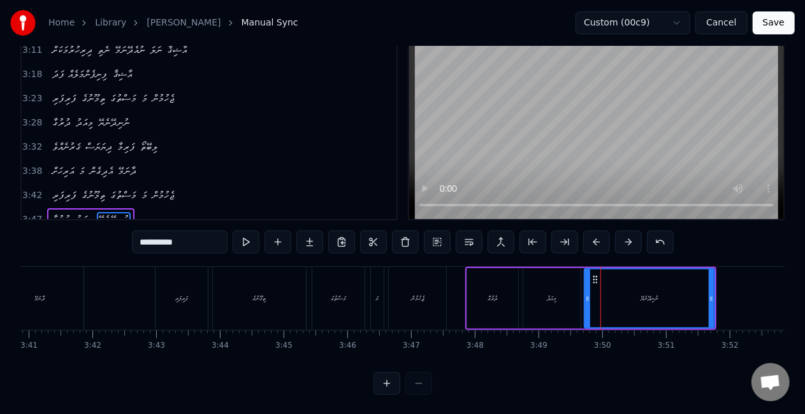
click at [444, 286] on div "ޖެހުމުން" at bounding box center [417, 298] width 57 height 63
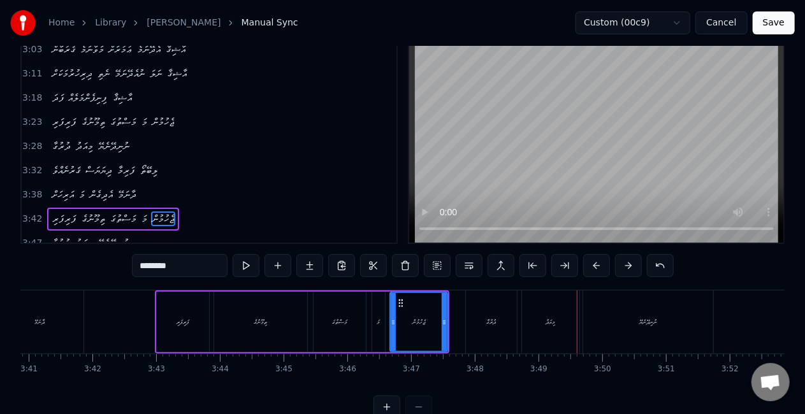
click at [544, 312] on div "މިއަދު" at bounding box center [550, 322] width 57 height 63
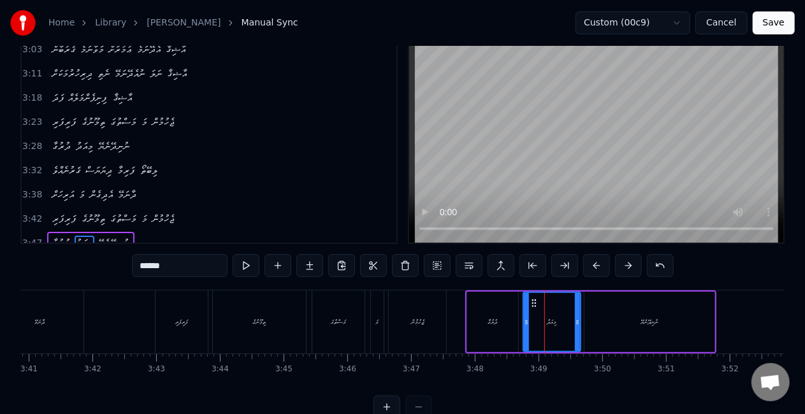
scroll to position [53, 0]
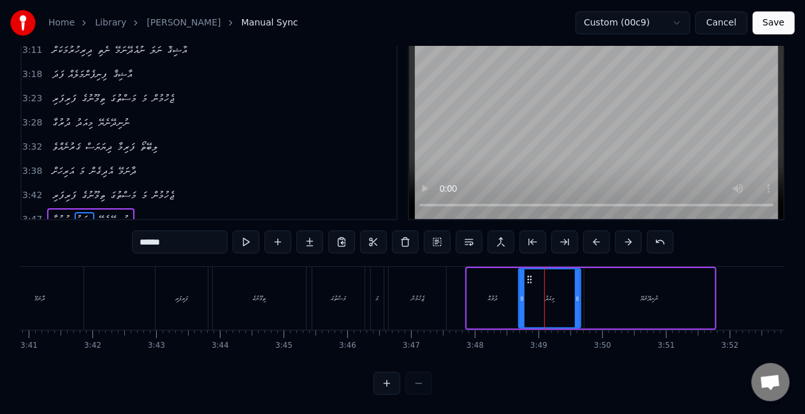
click at [521, 306] on div at bounding box center [522, 299] width 5 height 58
click at [488, 301] on div "ދުރުގާ" at bounding box center [493, 299] width 10 height 10
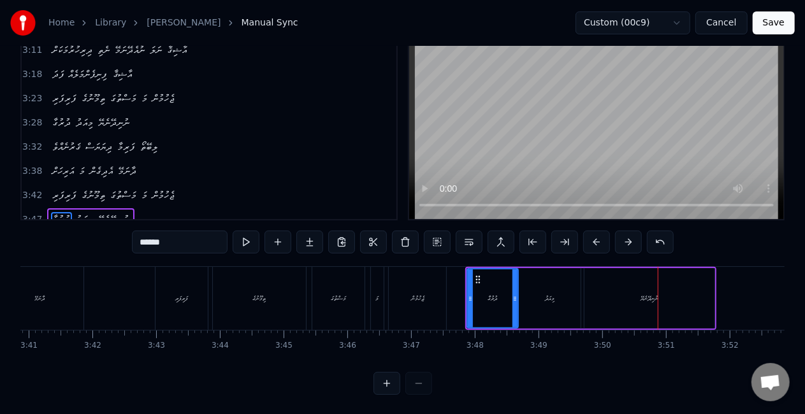
click at [632, 282] on div "ނުނިދޭނެޔޭ" at bounding box center [650, 298] width 130 height 61
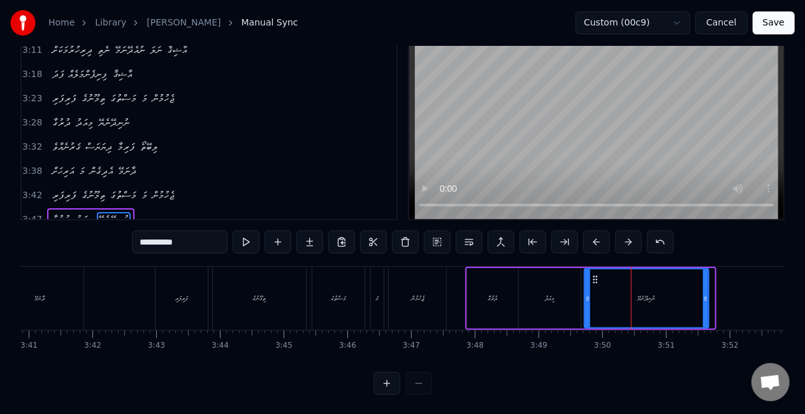
drag, startPoint x: 710, startPoint y: 299, endPoint x: 702, endPoint y: 296, distance: 8.9
click at [703, 296] on icon at bounding box center [705, 299] width 5 height 10
click at [549, 302] on div "މިއަދު" at bounding box center [550, 299] width 10 height 10
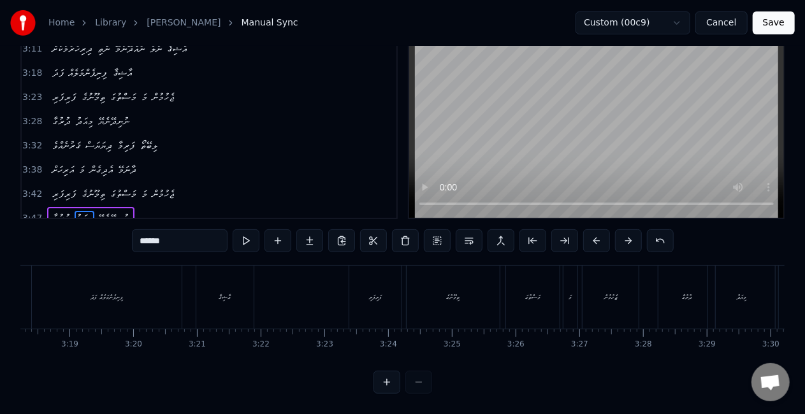
scroll to position [0, 12286]
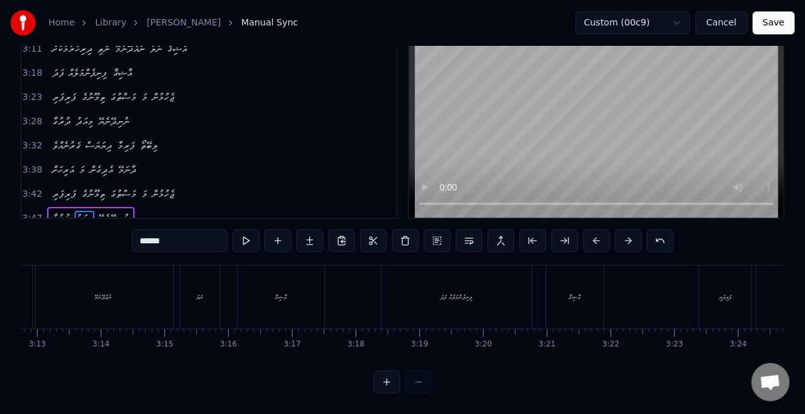
click at [400, 292] on div "ފިނިފެންމަލެއް ފަދަ" at bounding box center [457, 297] width 150 height 63
type input "**********"
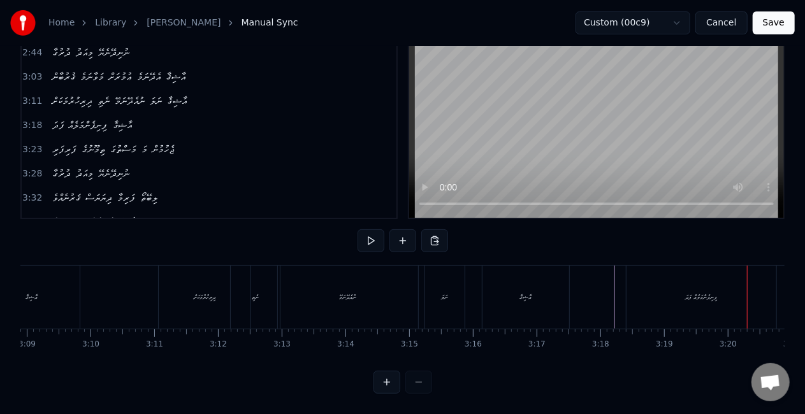
scroll to position [0, 11901]
click at [304, 287] on div "ދިރިހުރުމަކަށް" at bounding box center [345, 297] width 92 height 63
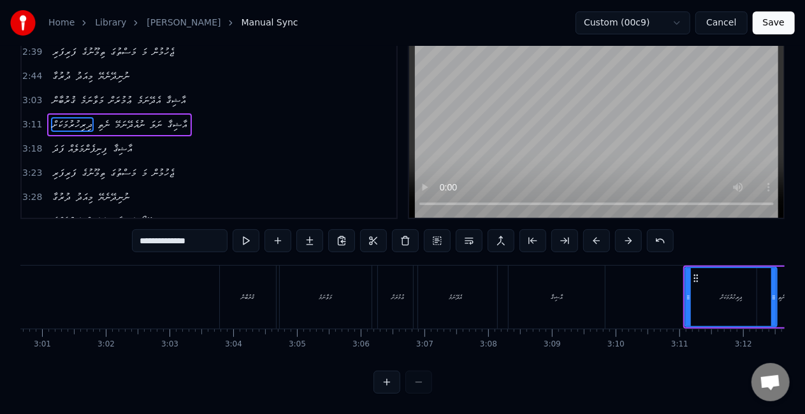
scroll to position [0, 11525]
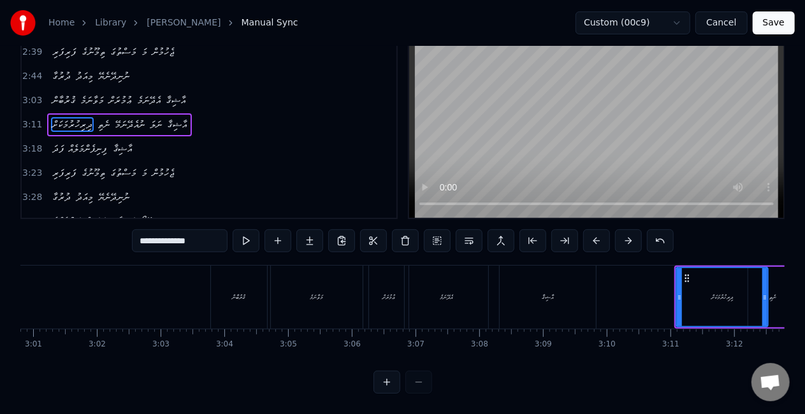
click at [766, 20] on button "Save" at bounding box center [774, 22] width 42 height 23
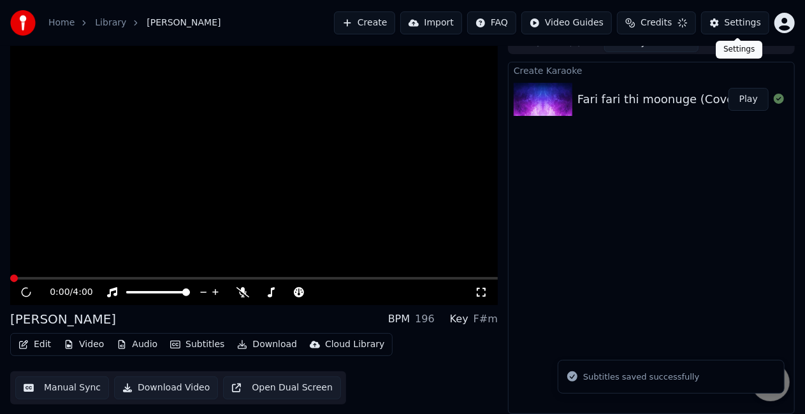
scroll to position [14, 0]
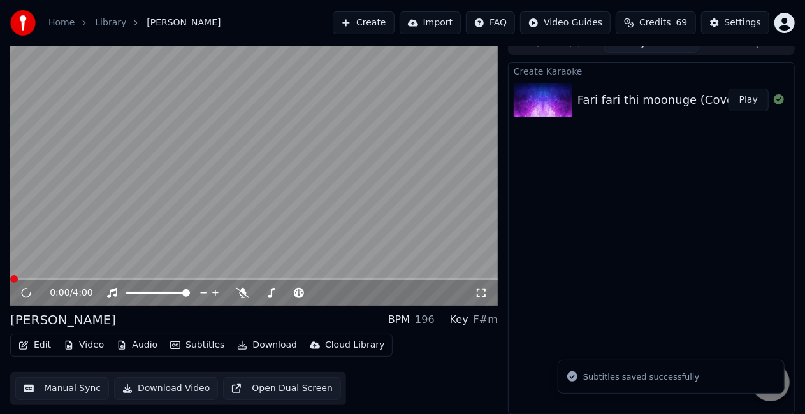
click at [352, 276] on video at bounding box center [254, 169] width 488 height 274
click at [352, 278] on span at bounding box center [254, 279] width 488 height 3
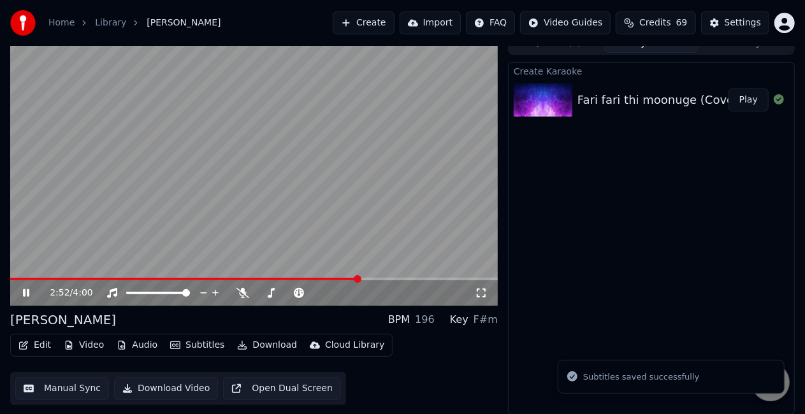
click at [360, 278] on span at bounding box center [254, 279] width 488 height 3
click at [351, 235] on video at bounding box center [254, 169] width 488 height 274
click at [486, 291] on icon at bounding box center [481, 293] width 13 height 10
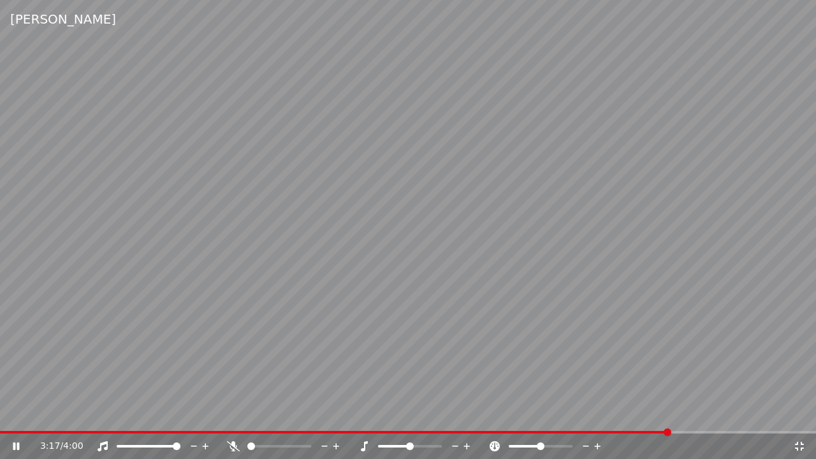
drag, startPoint x: 556, startPoint y: 300, endPoint x: 563, endPoint y: 300, distance: 7.0
click at [557, 300] on video at bounding box center [408, 229] width 816 height 459
click at [799, 414] on div "3:17 / 4:00" at bounding box center [408, 446] width 806 height 13
click at [798, 414] on icon at bounding box center [799, 446] width 13 height 10
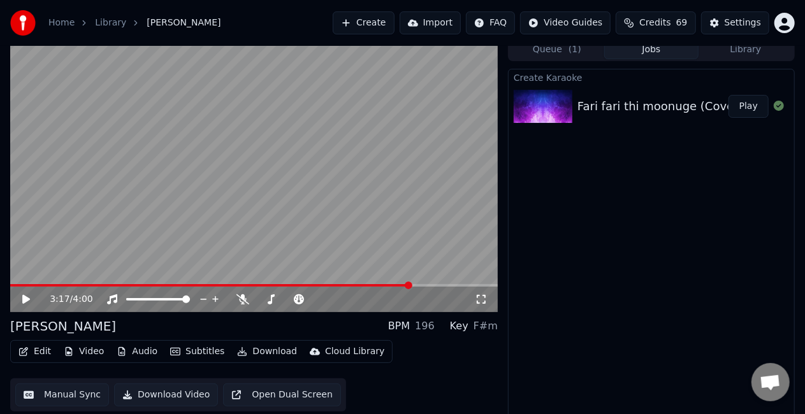
click at [54, 396] on button "Manual Sync" at bounding box center [62, 395] width 94 height 23
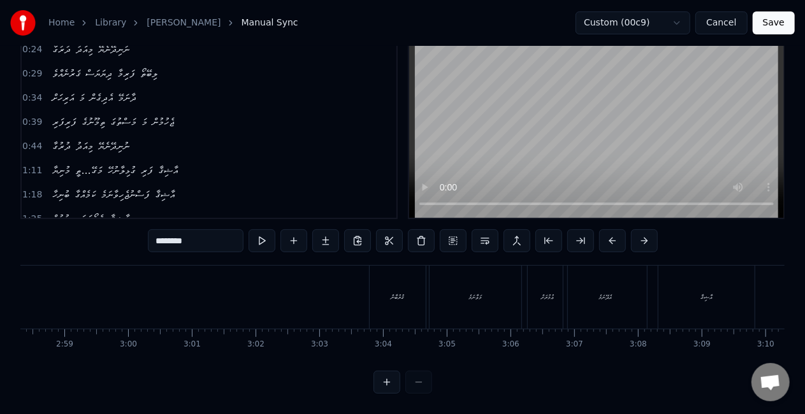
scroll to position [0, 11410]
click at [383, 296] on div "ޤުރުބާން މަވާނަމެ ޢުމުރަށް އެދޭނަމެ އާޝިޤާ" at bounding box center [519, 297] width 389 height 63
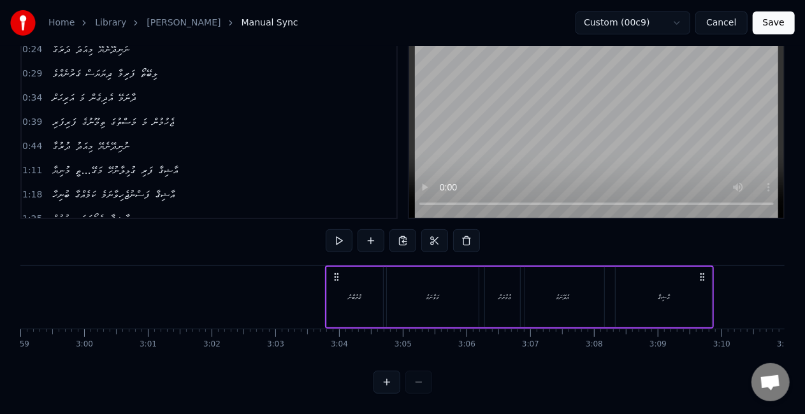
click at [331, 292] on div "ޤުރުބާން" at bounding box center [355, 297] width 56 height 61
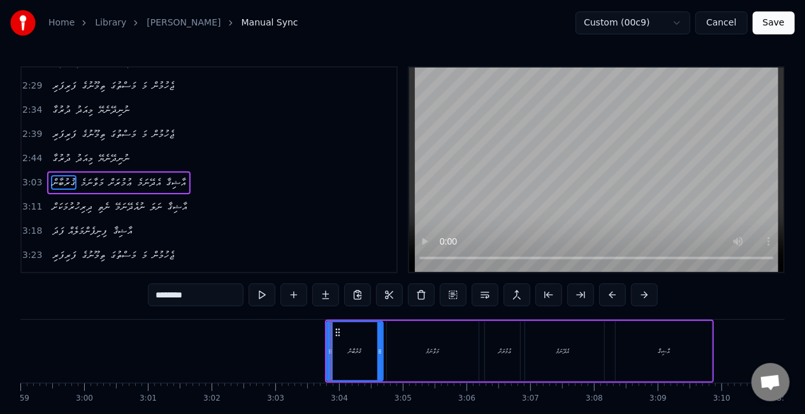
scroll to position [385, 0]
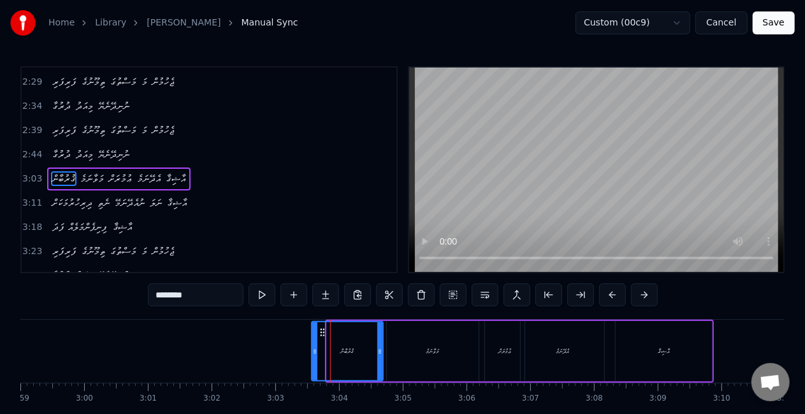
drag, startPoint x: 331, startPoint y: 339, endPoint x: 316, endPoint y: 338, distance: 16.0
click at [316, 338] on div at bounding box center [314, 352] width 5 height 58
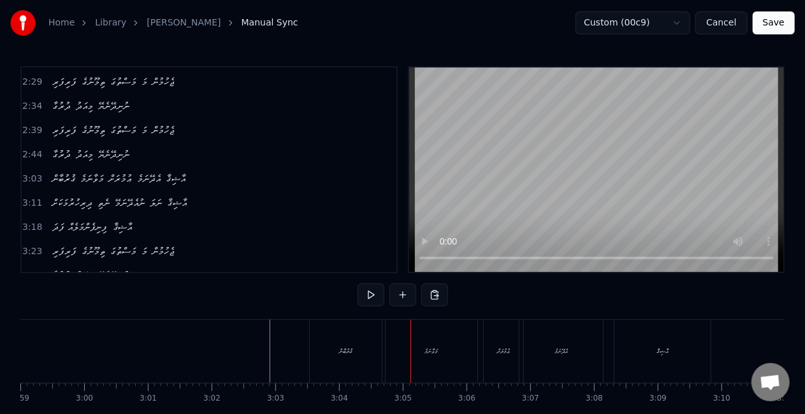
click at [414, 347] on div "މަވާނަމެ" at bounding box center [432, 351] width 92 height 63
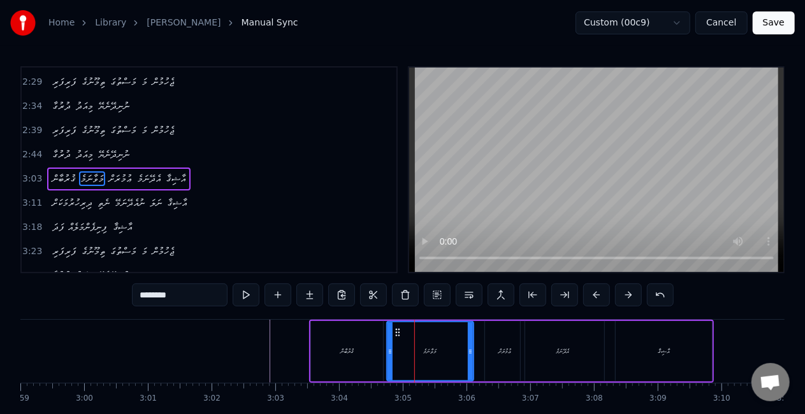
drag, startPoint x: 476, startPoint y: 354, endPoint x: 470, endPoint y: 349, distance: 6.8
click at [470, 351] on icon at bounding box center [470, 352] width 5 height 10
click at [386, 353] on icon at bounding box center [384, 352] width 5 height 10
click at [358, 352] on div "ޤުރުބާން" at bounding box center [347, 351] width 72 height 61
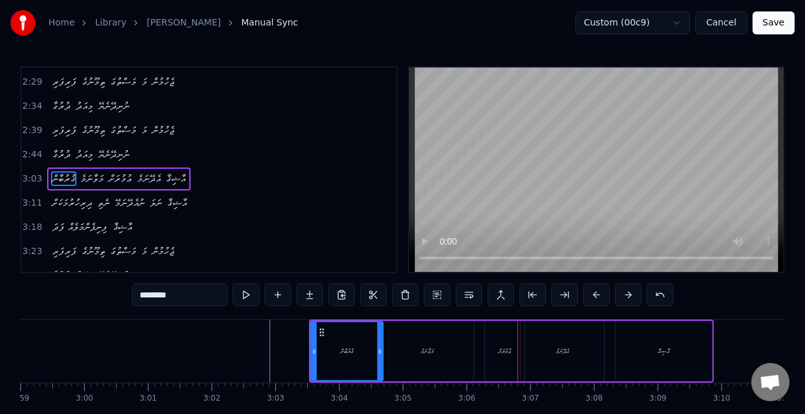
click at [490, 349] on div "ޢުމުރަށް" at bounding box center [505, 351] width 40 height 61
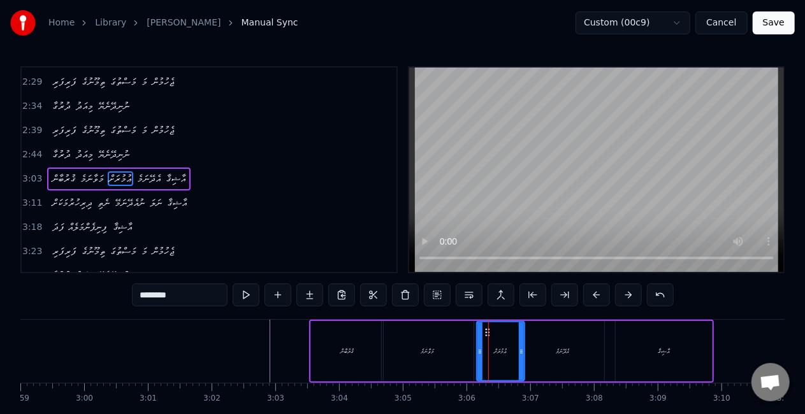
drag, startPoint x: 489, startPoint y: 349, endPoint x: 481, endPoint y: 347, distance: 8.4
click at [481, 347] on icon at bounding box center [479, 352] width 5 height 10
click at [456, 347] on div "މަވާނަމެ" at bounding box center [428, 351] width 92 height 61
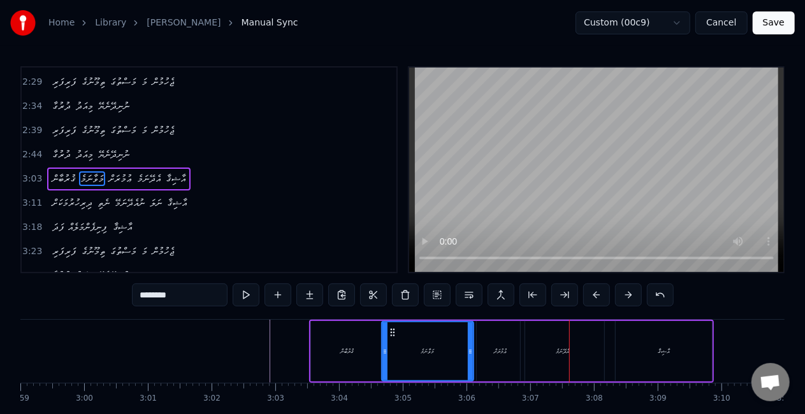
click at [554, 339] on div "އެދޭނަމެ" at bounding box center [563, 351] width 84 height 61
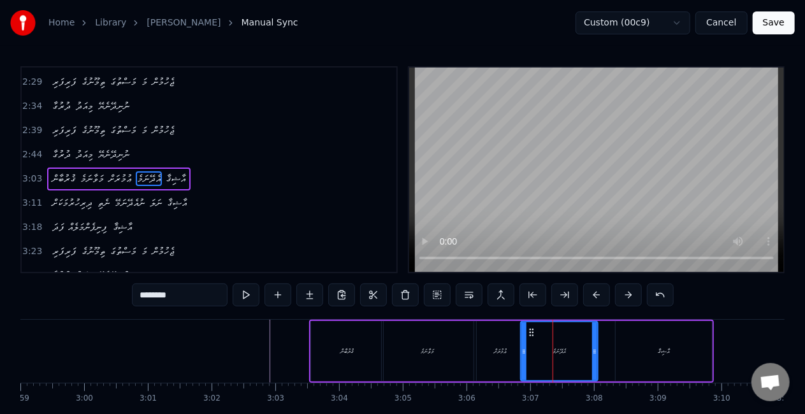
drag, startPoint x: 602, startPoint y: 353, endPoint x: 588, endPoint y: 349, distance: 14.7
click at [592, 351] on icon at bounding box center [594, 352] width 5 height 10
drag, startPoint x: 524, startPoint y: 353, endPoint x: 508, endPoint y: 354, distance: 16.0
click at [517, 352] on icon at bounding box center [515, 352] width 5 height 10
drag, startPoint x: 501, startPoint y: 354, endPoint x: 496, endPoint y: 341, distance: 13.7
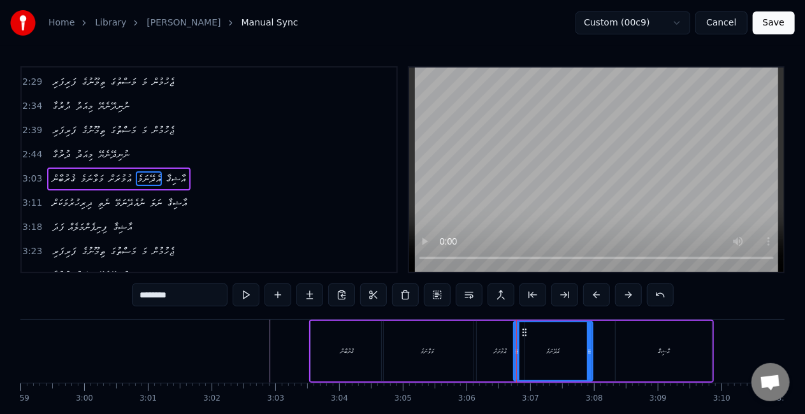
click at [501, 354] on div "ޢުމުރަށް" at bounding box center [501, 352] width 13 height 10
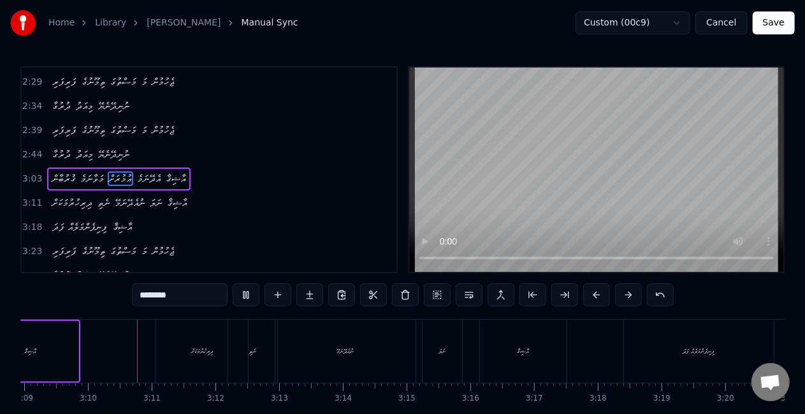
scroll to position [0, 12058]
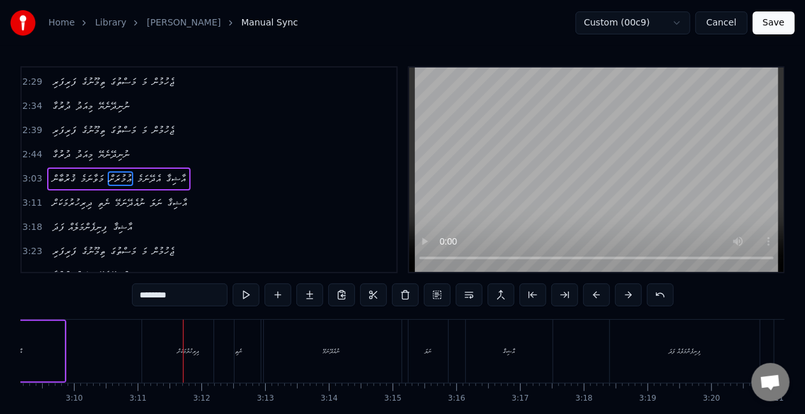
click at [170, 352] on div "ދިރިހުރުމަކަށް" at bounding box center [188, 351] width 92 height 63
type input "**********"
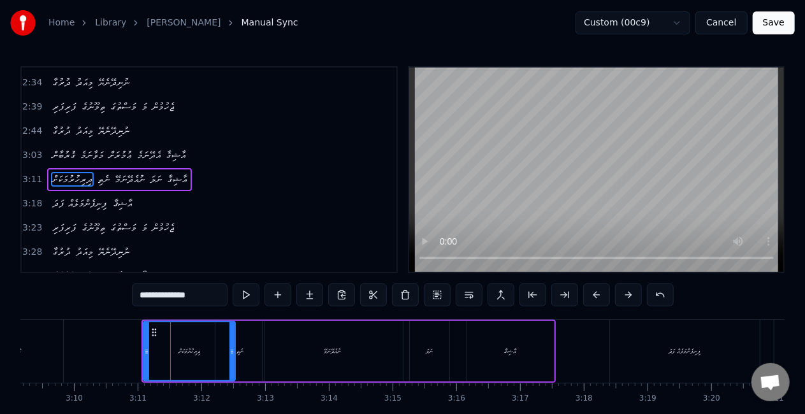
scroll to position [409, 0]
drag, startPoint x: 233, startPoint y: 351, endPoint x: 226, endPoint y: 351, distance: 7.0
click at [226, 351] on icon at bounding box center [224, 352] width 5 height 10
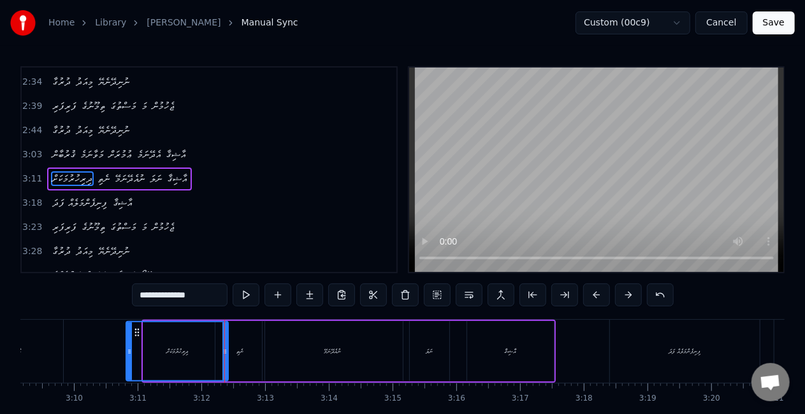
drag, startPoint x: 145, startPoint y: 353, endPoint x: 132, endPoint y: 350, distance: 13.8
click at [130, 350] on icon at bounding box center [129, 352] width 5 height 10
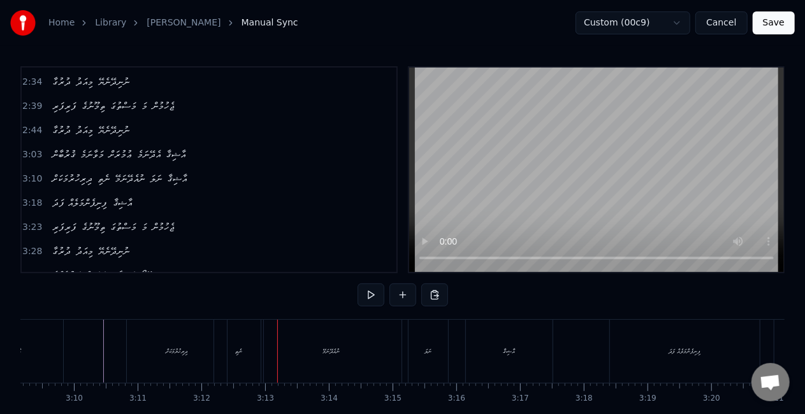
click at [185, 353] on div "ދިރިހުރުމަކަށް" at bounding box center [177, 352] width 22 height 10
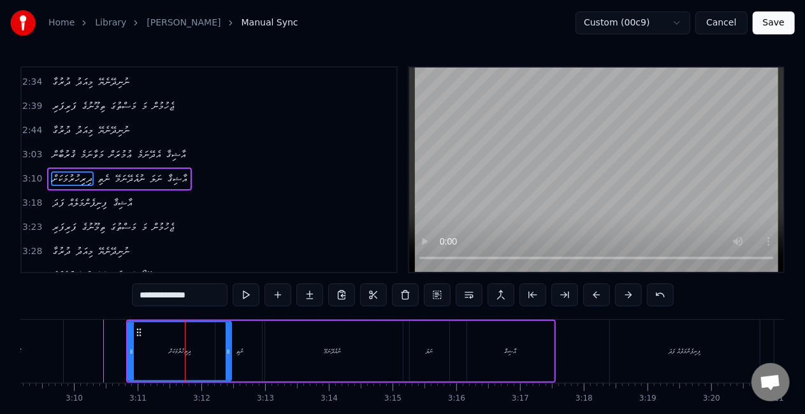
click at [226, 354] on icon at bounding box center [228, 352] width 5 height 10
click at [138, 362] on div "ދިރިހުރުމަކަށް" at bounding box center [180, 352] width 102 height 58
click at [357, 351] on div "ނުއެދޭނަމޭ" at bounding box center [333, 351] width 140 height 61
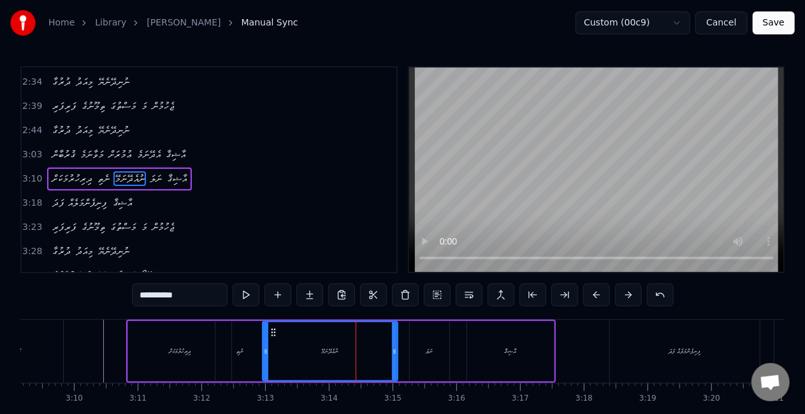
drag, startPoint x: 399, startPoint y: 356, endPoint x: 386, endPoint y: 348, distance: 14.9
click at [394, 351] on icon at bounding box center [394, 352] width 5 height 10
click at [263, 353] on icon at bounding box center [261, 352] width 5 height 10
click at [232, 354] on div "ނެތި" at bounding box center [239, 351] width 49 height 61
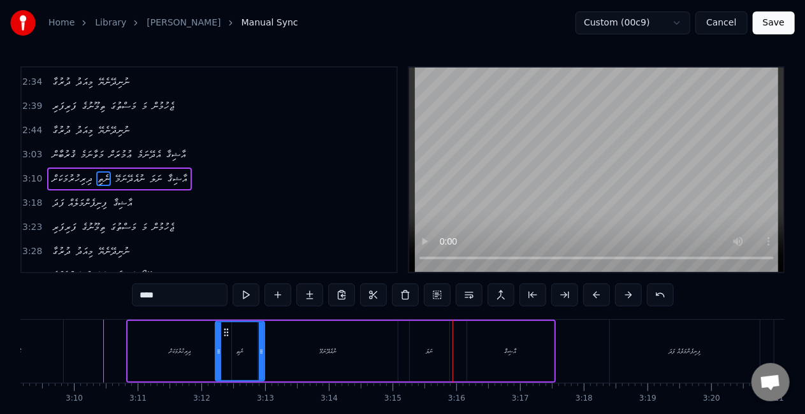
click at [419, 338] on div "ނަލަ" at bounding box center [430, 351] width 40 height 61
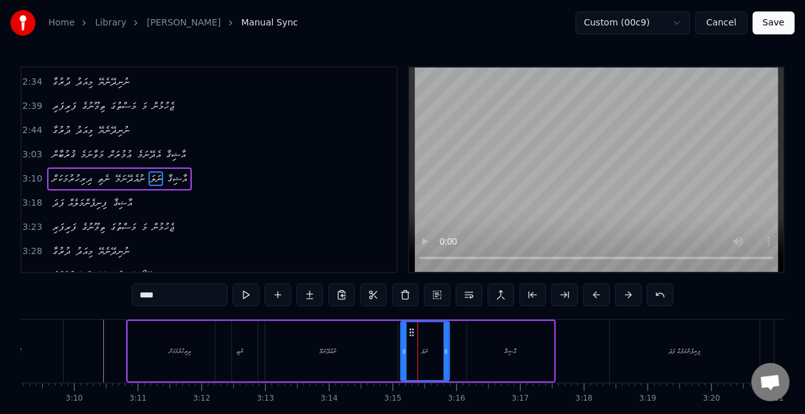
drag, startPoint x: 412, startPoint y: 353, endPoint x: 362, endPoint y: 354, distance: 49.7
click at [403, 351] on icon at bounding box center [404, 352] width 5 height 10
click at [348, 356] on div "ނުއެދޭނަމޭ" at bounding box center [328, 351] width 140 height 61
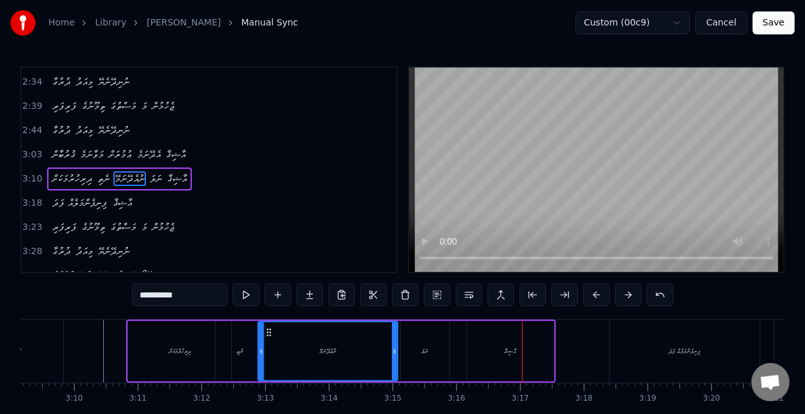
click at [518, 337] on div "އާޝިޤާ" at bounding box center [510, 351] width 87 height 61
type input "******"
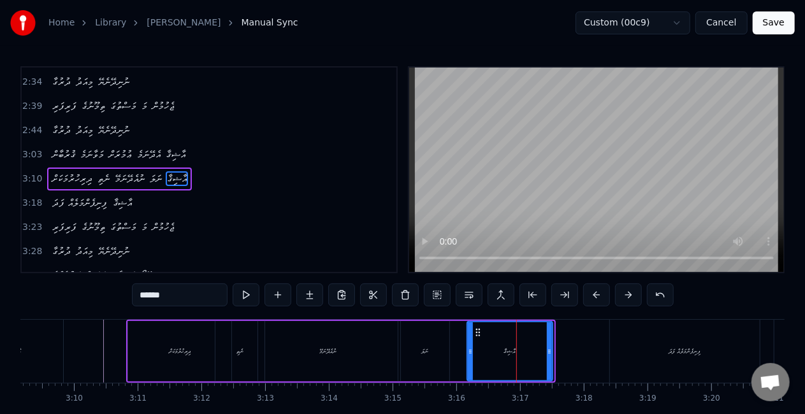
click at [547, 348] on icon at bounding box center [549, 352] width 5 height 10
click at [767, 23] on button "Save" at bounding box center [774, 22] width 42 height 23
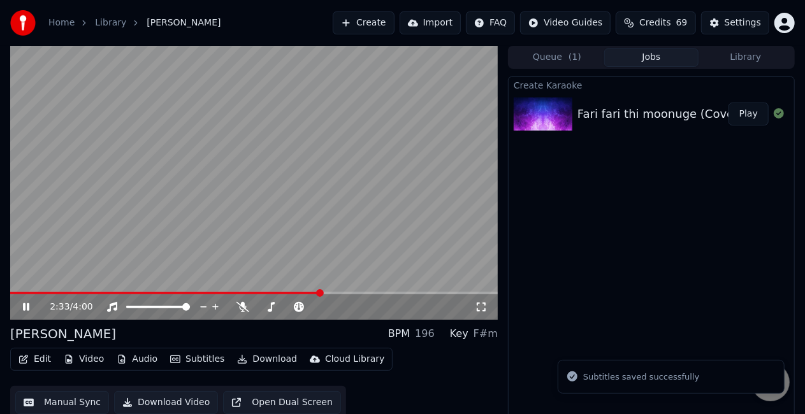
click at [321, 293] on span at bounding box center [254, 293] width 488 height 3
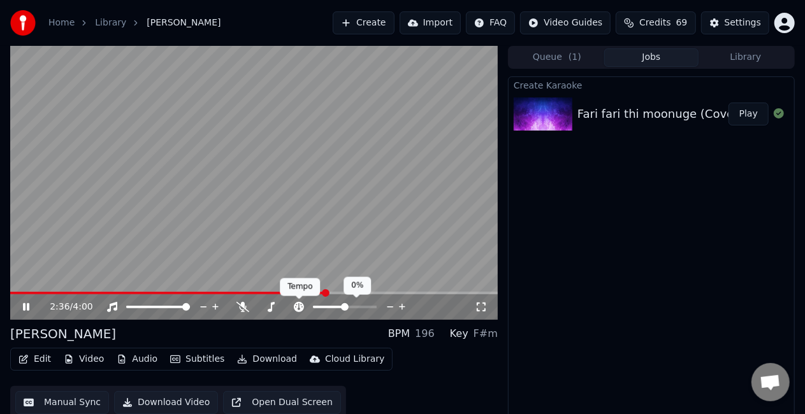
click at [282, 291] on div "Tempo Tempo" at bounding box center [300, 288] width 40 height 18
click at [32, 305] on icon at bounding box center [34, 307] width 29 height 10
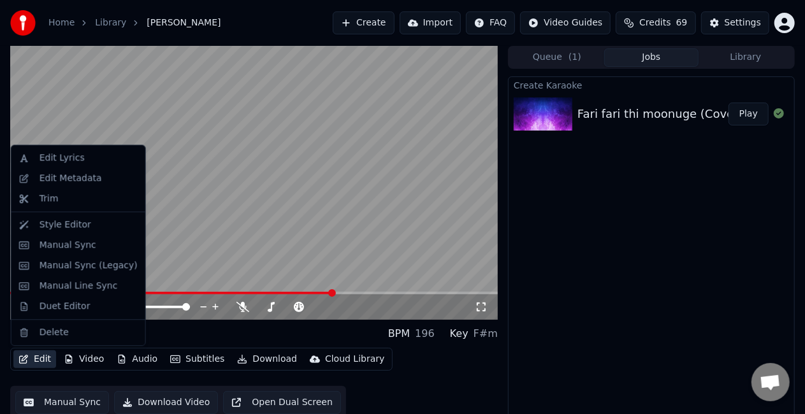
click at [35, 361] on button "Edit" at bounding box center [34, 360] width 43 height 18
click at [66, 303] on div "Duet Editor" at bounding box center [65, 306] width 51 height 13
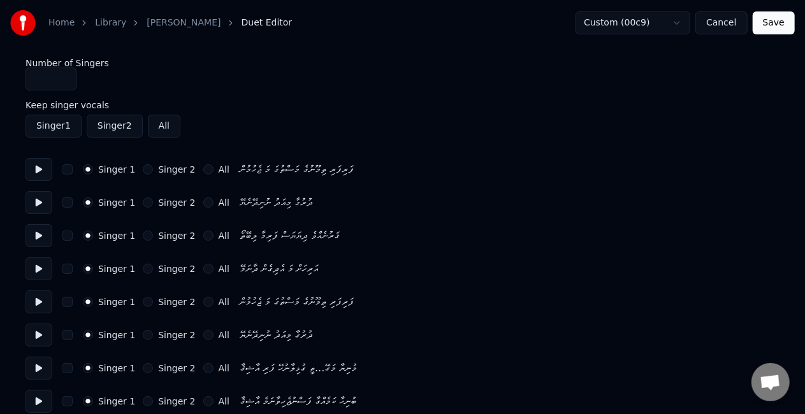
click at [143, 234] on button "Singer 2" at bounding box center [148, 236] width 10 height 10
click at [89, 237] on button "Singer 1" at bounding box center [88, 236] width 10 height 10
click at [144, 269] on button "Singer 2" at bounding box center [148, 269] width 10 height 10
click at [143, 306] on button "Singer 2" at bounding box center [148, 302] width 10 height 10
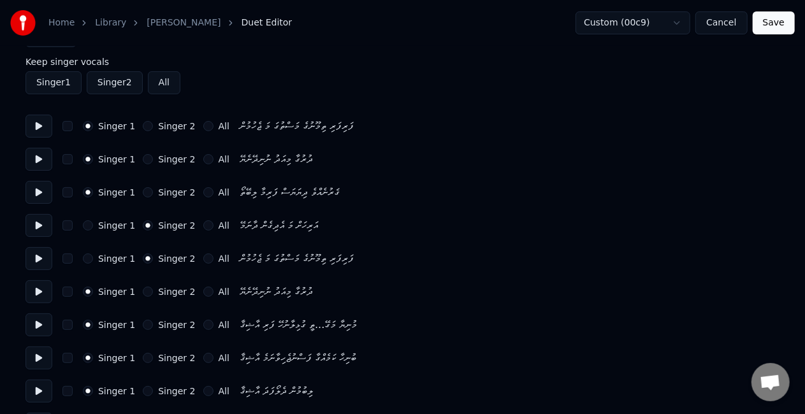
scroll to position [64, 0]
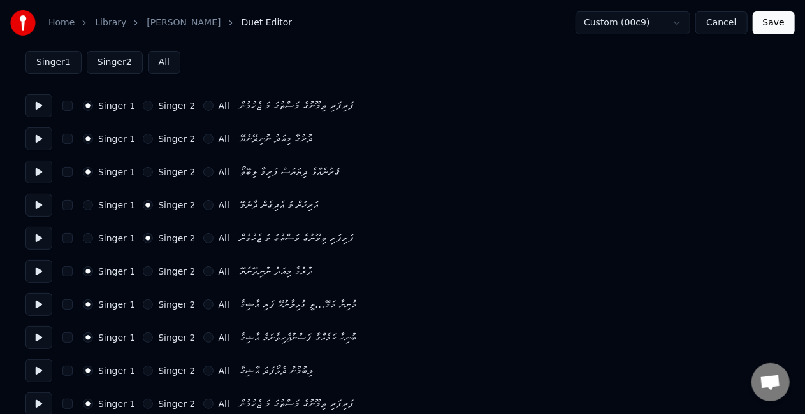
click at [143, 274] on button "Singer 2" at bounding box center [148, 271] width 10 height 10
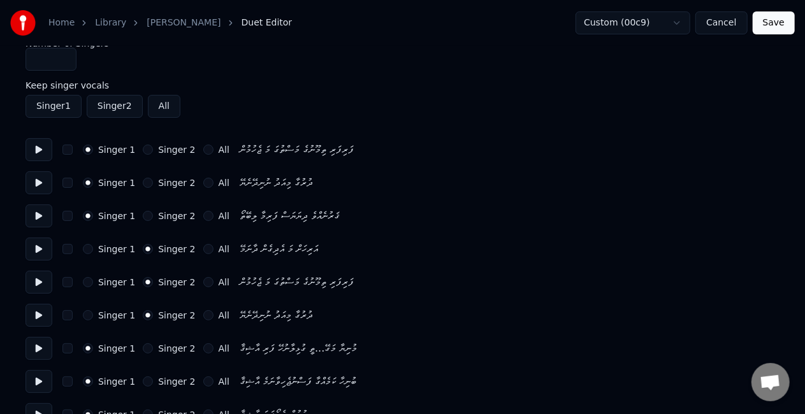
scroll to position [0, 0]
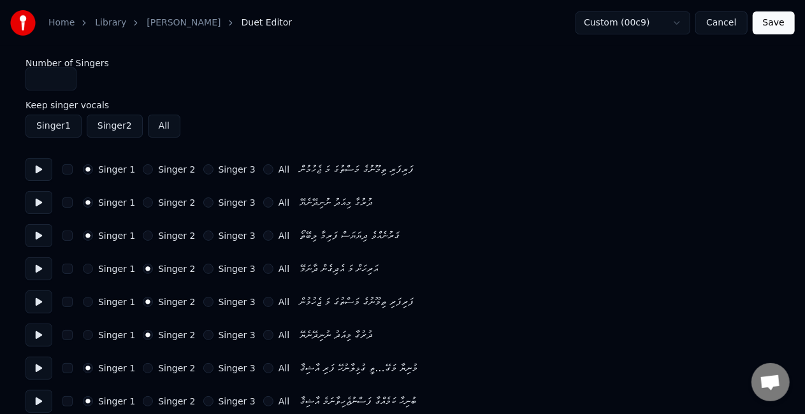
type input "*"
click at [67, 76] on input "*" at bounding box center [50, 79] width 51 height 23
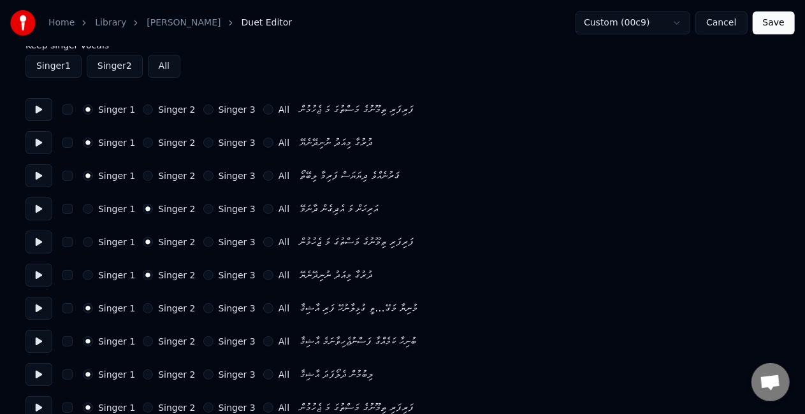
scroll to position [127, 0]
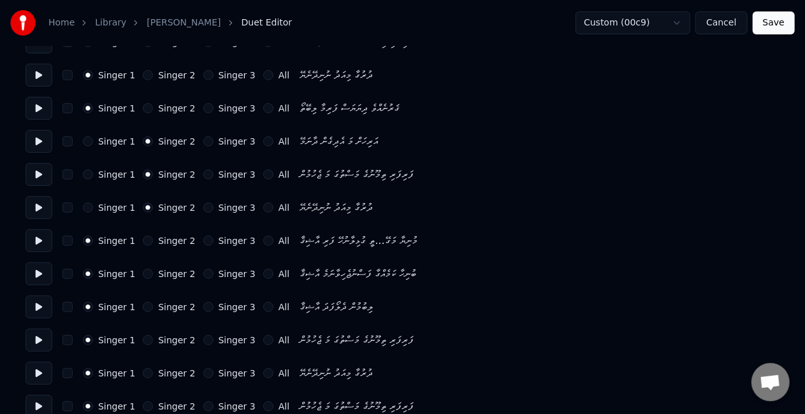
click at [143, 272] on button "Singer 2" at bounding box center [148, 274] width 10 height 10
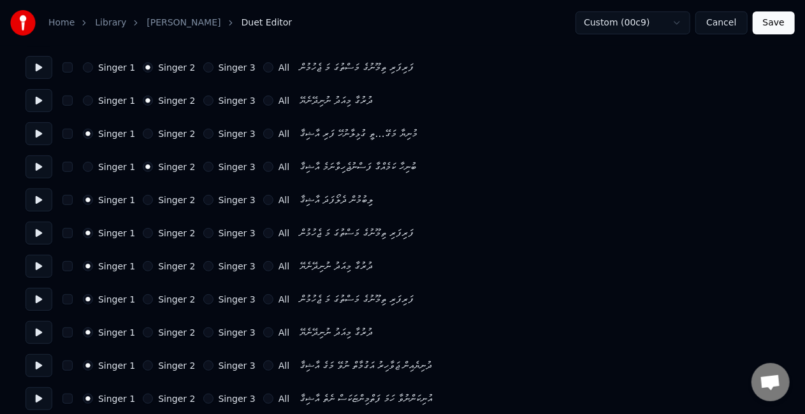
scroll to position [255, 0]
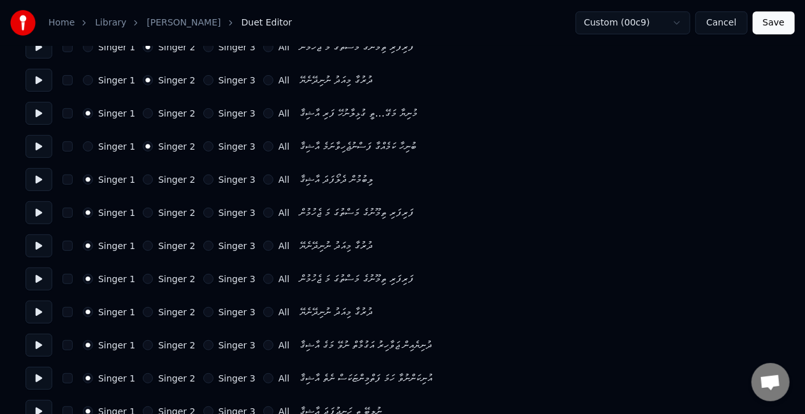
click at [203, 279] on button "Singer 3" at bounding box center [208, 279] width 10 height 10
click at [203, 311] on button "Singer 3" at bounding box center [208, 312] width 10 height 10
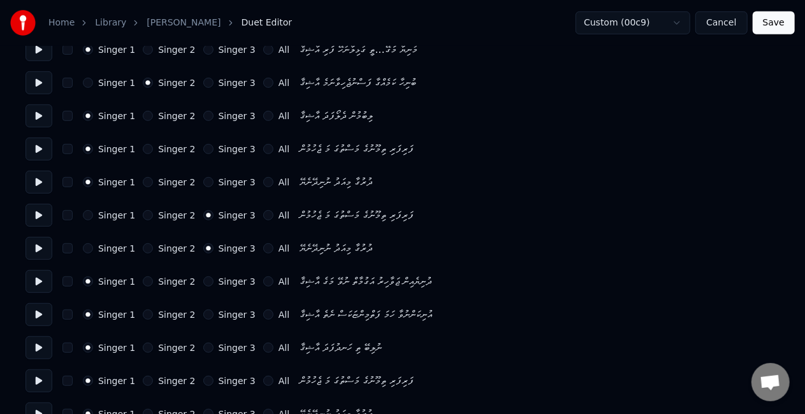
click at [143, 283] on button "Singer 2" at bounding box center [148, 282] width 10 height 10
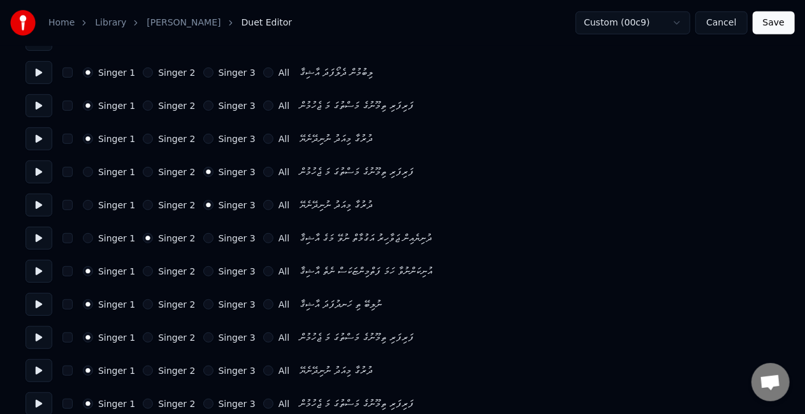
scroll to position [382, 0]
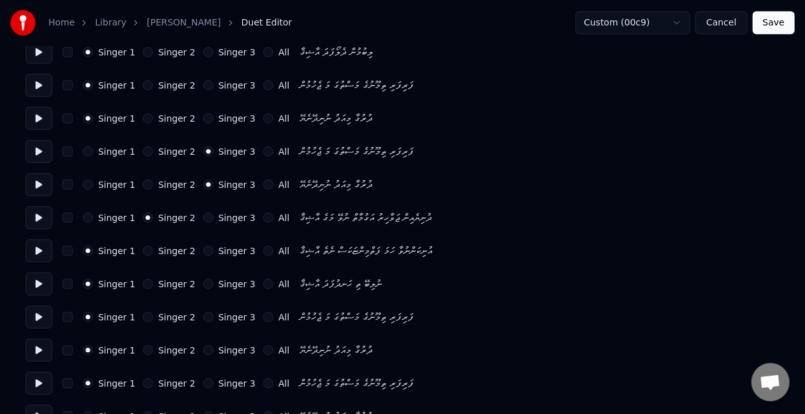
click at [203, 316] on button "Singer 3" at bounding box center [208, 317] width 10 height 10
click at [203, 348] on button "Singer 3" at bounding box center [208, 350] width 10 height 10
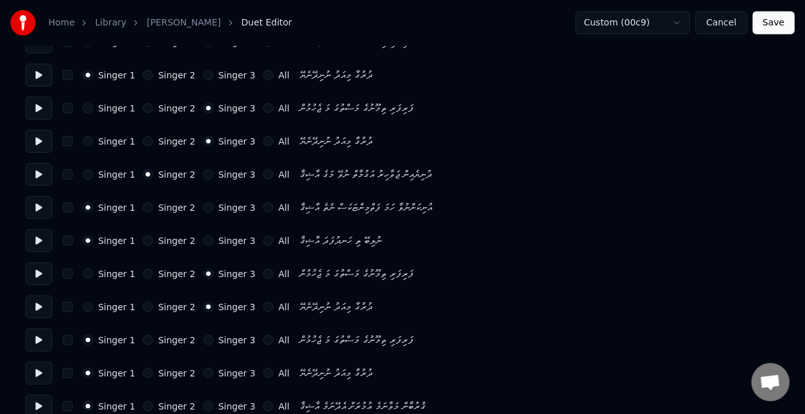
scroll to position [446, 0]
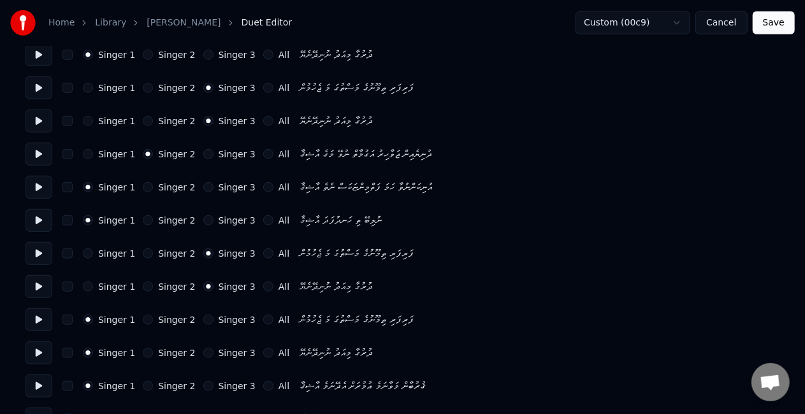
click at [143, 251] on button "Singer 2" at bounding box center [148, 254] width 10 height 10
click at [143, 286] on button "Singer 2" at bounding box center [148, 287] width 10 height 10
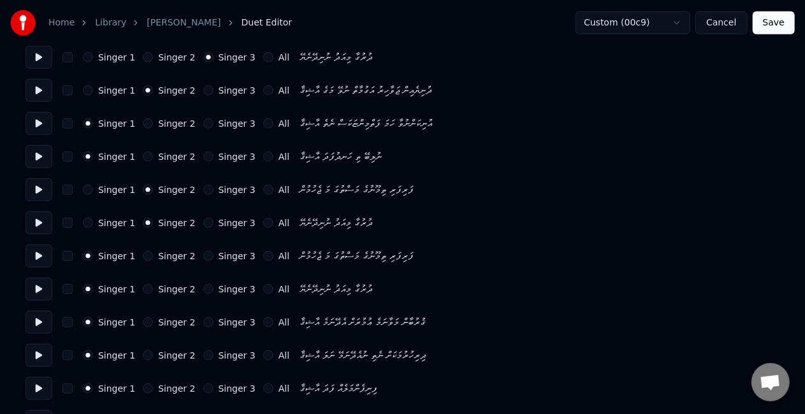
click at [203, 256] on button "Singer 3" at bounding box center [208, 256] width 10 height 10
click at [203, 289] on button "Singer 3" at bounding box center [208, 289] width 10 height 10
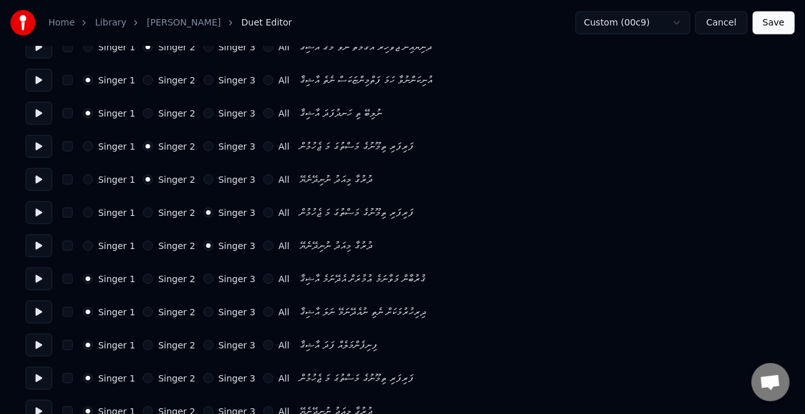
scroll to position [574, 0]
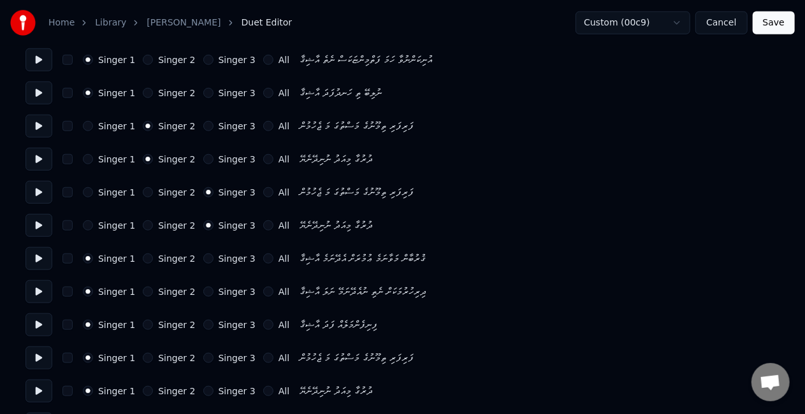
click at [143, 291] on button "Singer 2" at bounding box center [148, 292] width 10 height 10
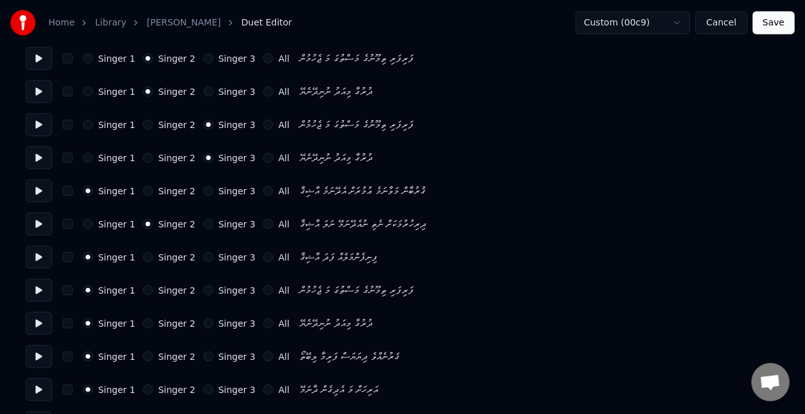
scroll to position [701, 0]
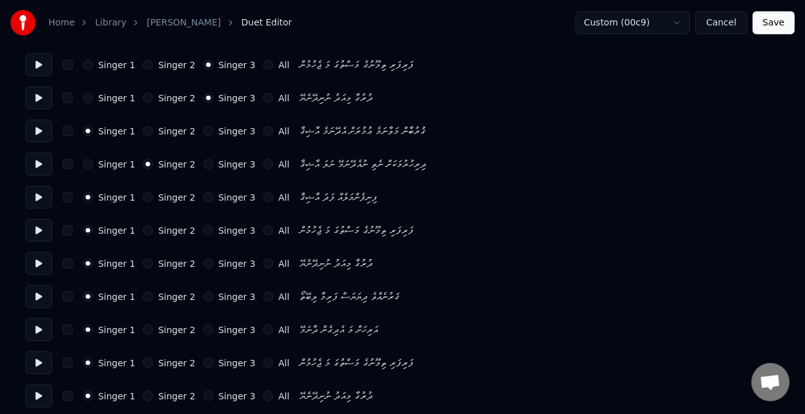
click at [203, 231] on button "Singer 3" at bounding box center [208, 231] width 10 height 10
click at [203, 264] on button "Singer 3" at bounding box center [208, 264] width 10 height 10
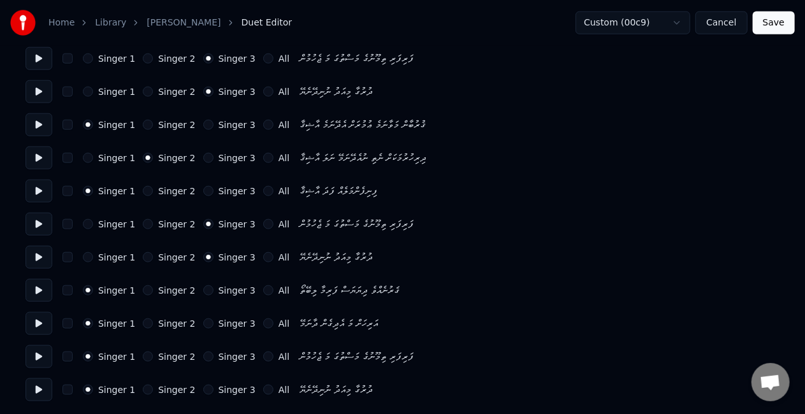
click at [203, 291] on button "Singer 3" at bounding box center [208, 291] width 10 height 10
click at [203, 323] on button "Singer 3" at bounding box center [208, 324] width 10 height 10
drag, startPoint x: 196, startPoint y: 350, endPoint x: 196, endPoint y: 371, distance: 21.0
click at [196, 351] on div "Singer 1 Singer 2 Singer 3 All ފަރިފަރި ތިމޫނުގެ މަސްތުގަ މަ ޖެހުމުން" at bounding box center [402, 356] width 754 height 23
click at [203, 357] on button "Singer 3" at bounding box center [208, 357] width 10 height 10
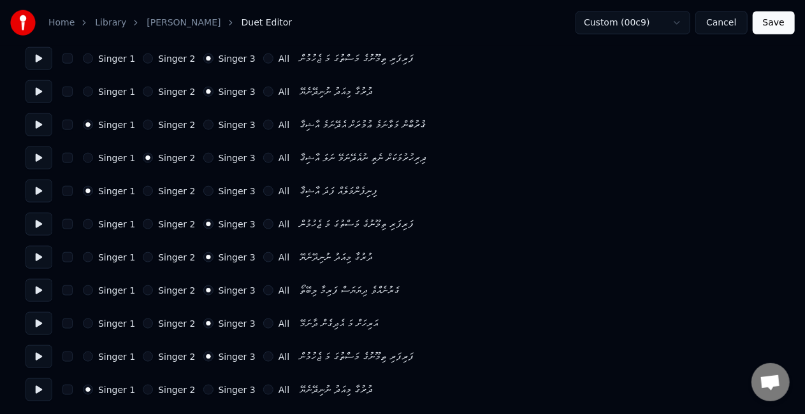
click at [203, 385] on div "Singer 3" at bounding box center [229, 390] width 52 height 10
click at [203, 391] on button "Singer 3" at bounding box center [208, 390] width 10 height 10
click at [789, 17] on button "Save" at bounding box center [774, 22] width 42 height 23
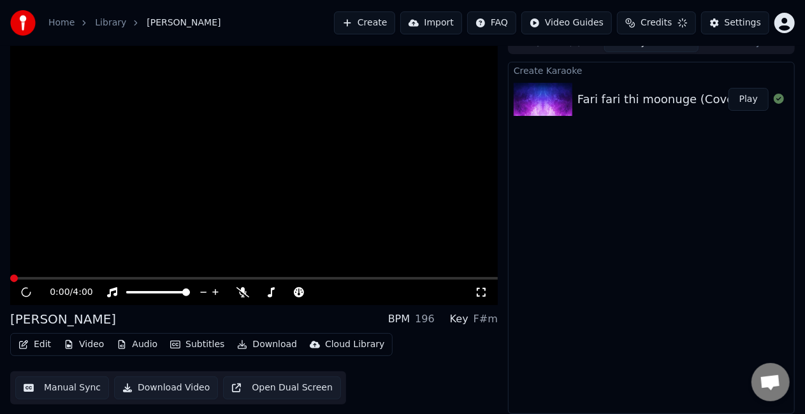
scroll to position [14, 0]
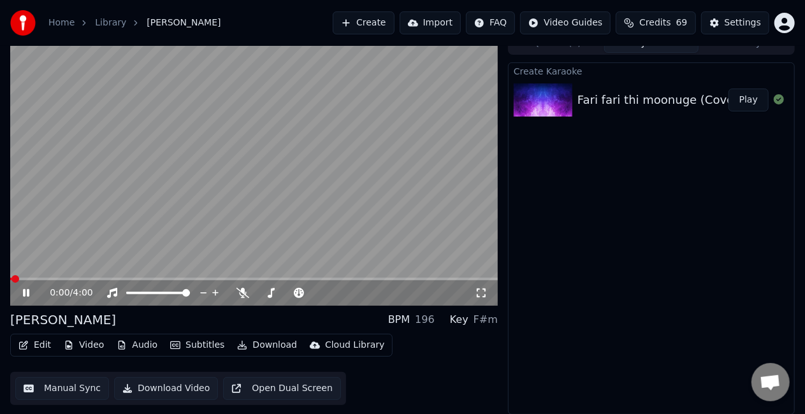
click at [486, 295] on icon at bounding box center [481, 293] width 13 height 10
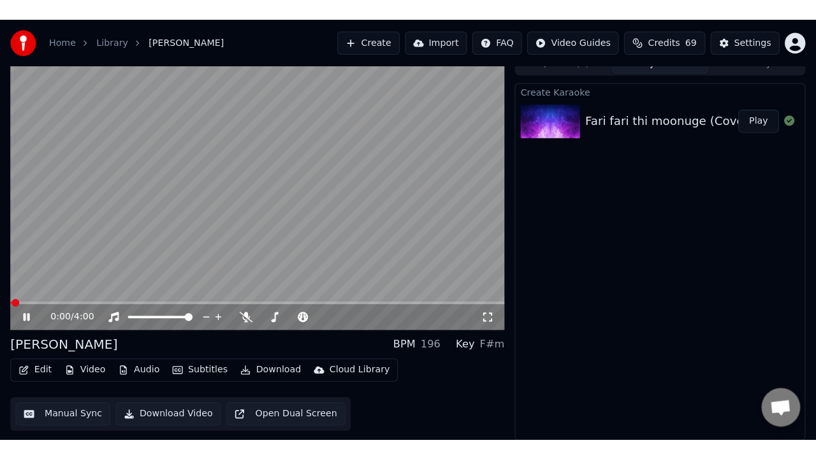
scroll to position [8, 0]
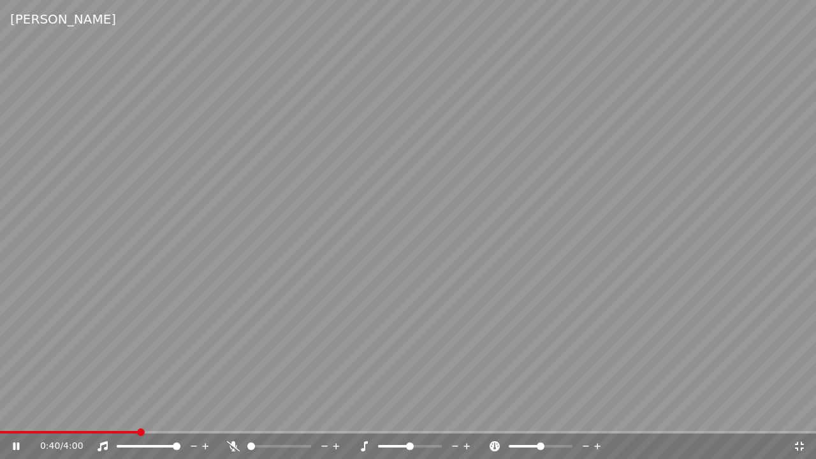
click at [281, 330] on video at bounding box center [408, 229] width 816 height 459
click at [804, 414] on icon at bounding box center [799, 446] width 13 height 10
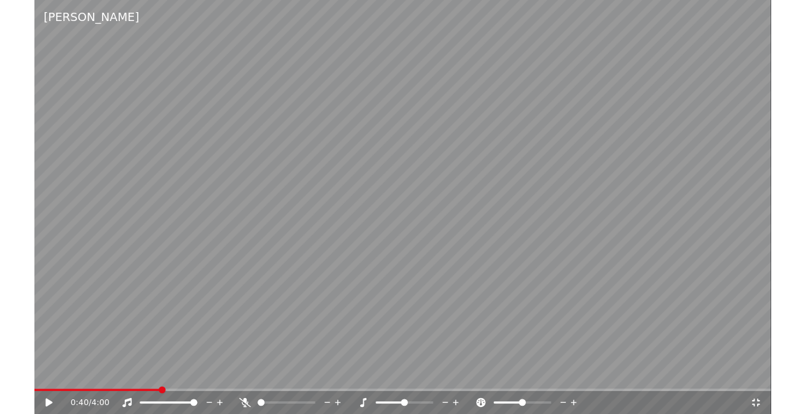
scroll to position [14, 0]
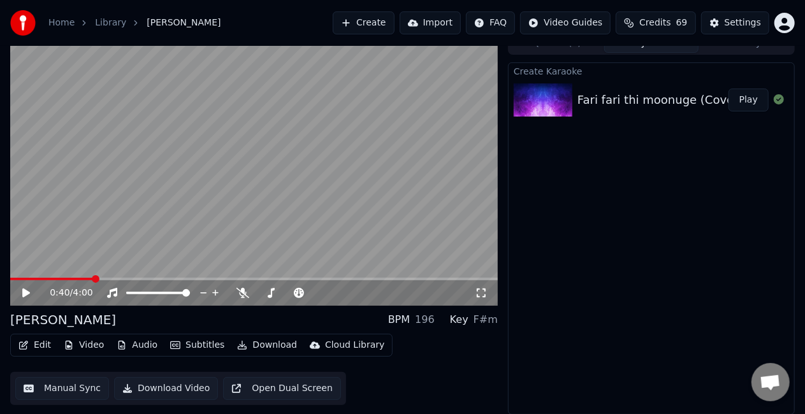
click at [84, 391] on button "Manual Sync" at bounding box center [62, 388] width 94 height 23
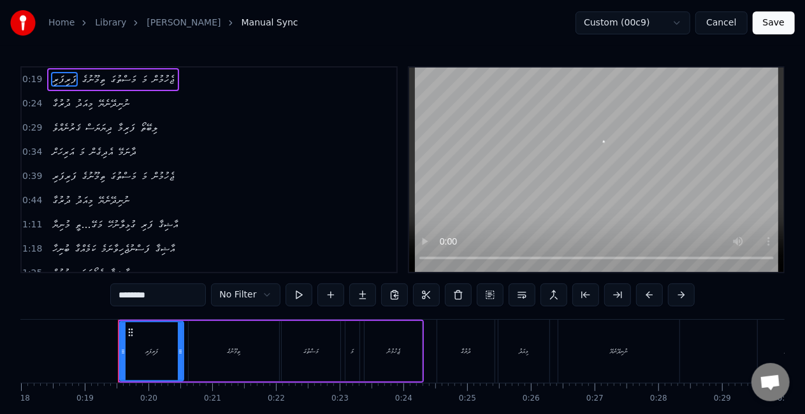
scroll to position [0, 1181]
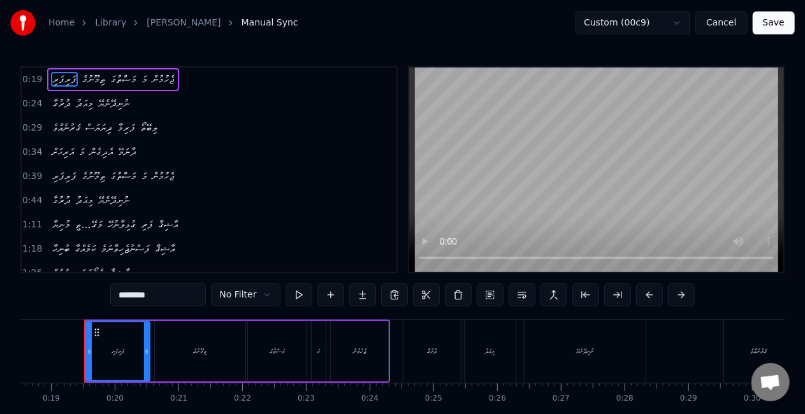
click at [783, 25] on button "Save" at bounding box center [774, 22] width 42 height 23
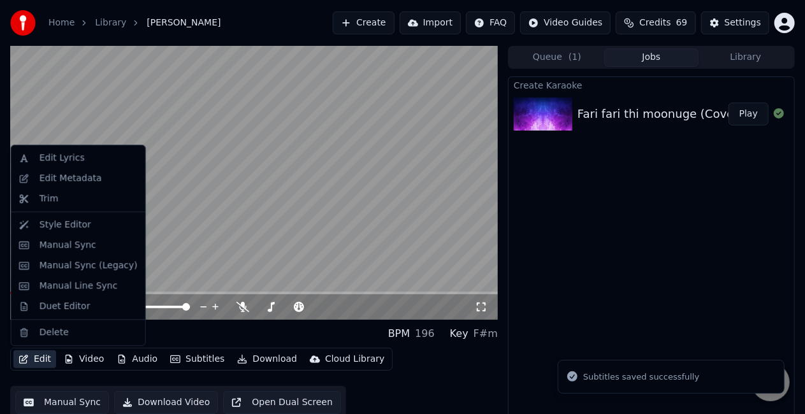
click at [40, 358] on button "Edit" at bounding box center [34, 360] width 43 height 18
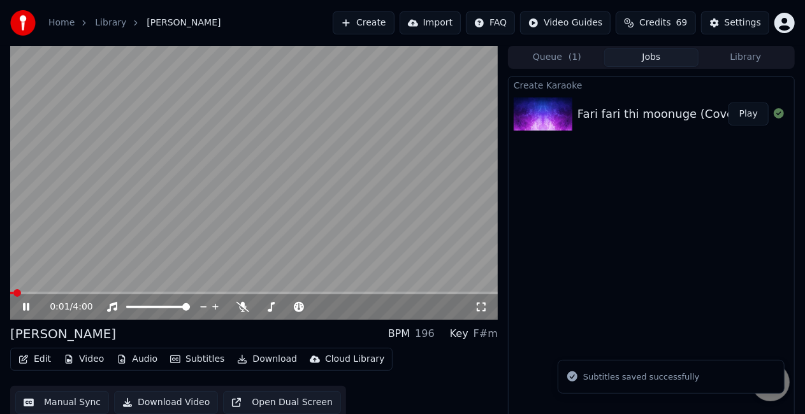
click at [286, 187] on video at bounding box center [254, 183] width 488 height 274
click at [284, 187] on video at bounding box center [254, 183] width 488 height 274
drag, startPoint x: 255, startPoint y: 198, endPoint x: 237, endPoint y: 211, distance: 22.3
click at [255, 198] on video at bounding box center [254, 183] width 488 height 274
click at [25, 359] on icon "button" at bounding box center [23, 359] width 10 height 9
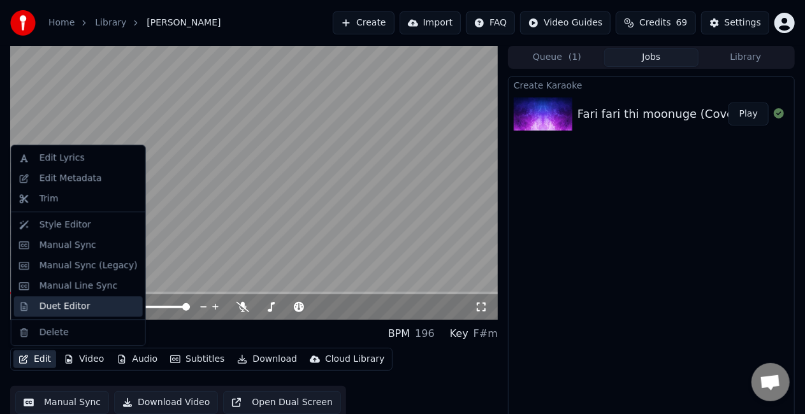
click at [50, 306] on div "Duet Editor" at bounding box center [65, 306] width 51 height 13
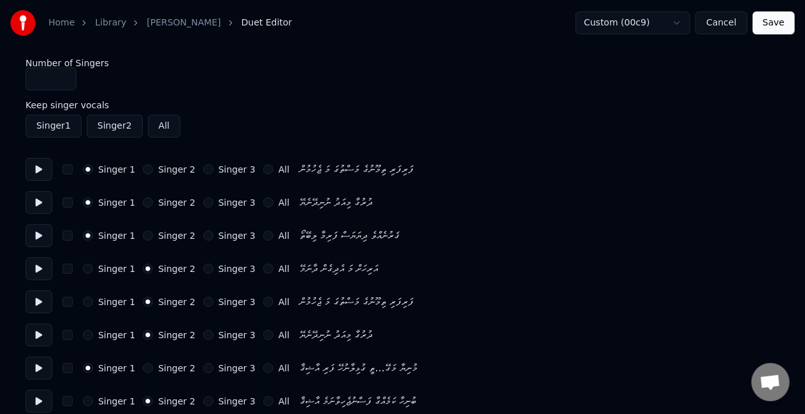
click at [82, 270] on div "Singer 1 Singer 2 Singer 3 All އަރިހަށް މަ އެދިގެން ދާނަމޭ" at bounding box center [402, 269] width 754 height 23
click at [87, 268] on button "Singer 1" at bounding box center [88, 269] width 10 height 10
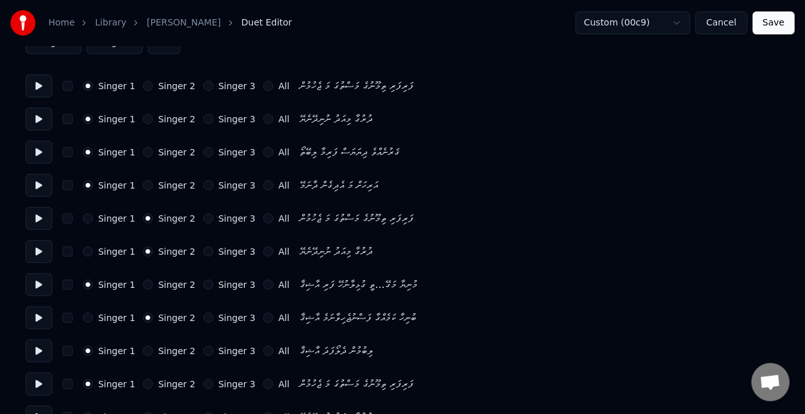
scroll to position [64, 0]
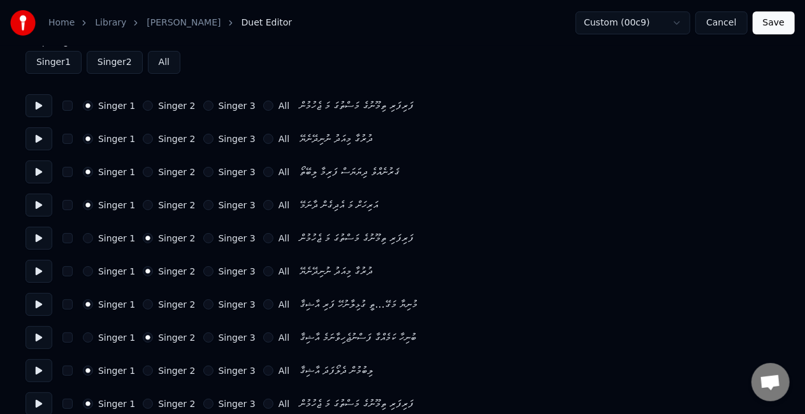
click at [764, 25] on button "Save" at bounding box center [774, 22] width 42 height 23
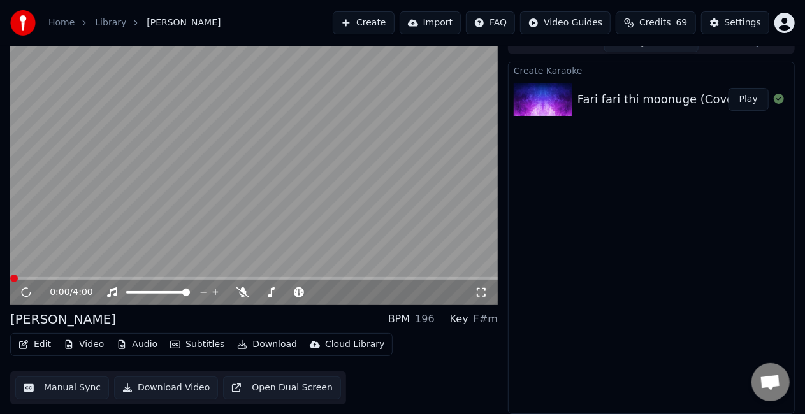
scroll to position [14, 0]
click at [29, 279] on span at bounding box center [254, 279] width 488 height 3
click at [161, 208] on video at bounding box center [254, 169] width 488 height 274
click at [62, 261] on video at bounding box center [254, 169] width 488 height 274
click at [43, 278] on span at bounding box center [254, 279] width 488 height 3
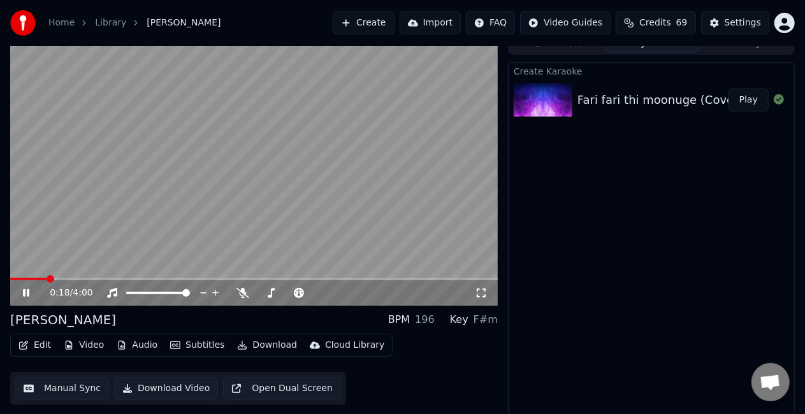
drag, startPoint x: 482, startPoint y: 293, endPoint x: 483, endPoint y: 303, distance: 10.9
click at [482, 292] on icon at bounding box center [481, 293] width 13 height 10
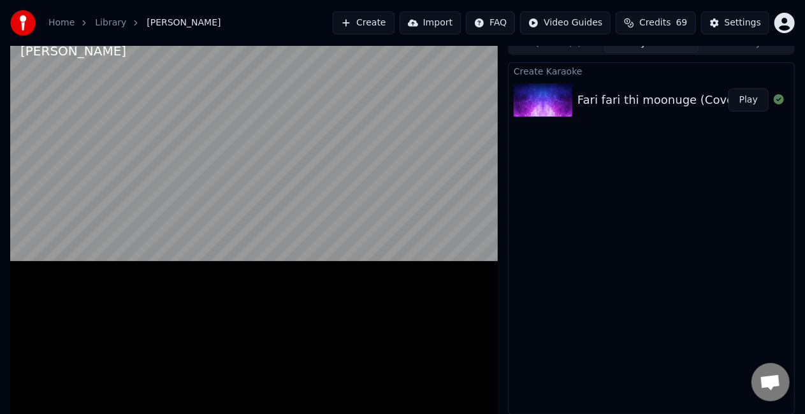
scroll to position [8, 0]
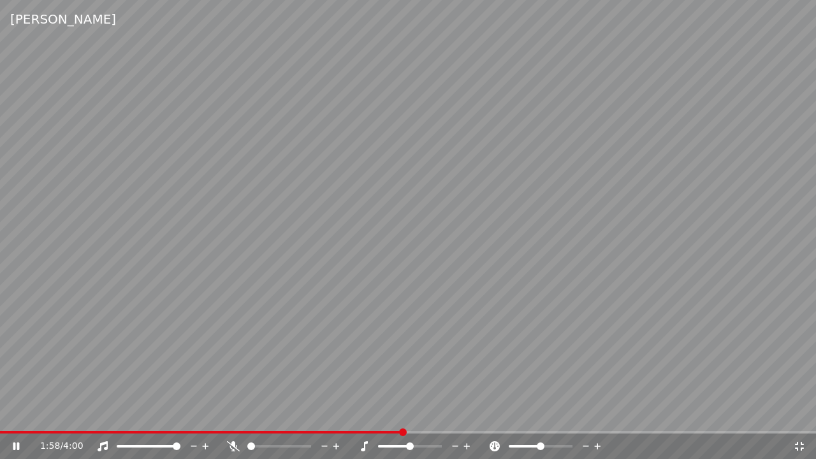
click at [444, 414] on div "1:58 / 4:00" at bounding box center [408, 445] width 816 height 25
click at [446, 414] on span at bounding box center [408, 432] width 816 height 3
click at [433, 414] on span at bounding box center [217, 432] width 435 height 3
click at [465, 369] on video at bounding box center [408, 229] width 816 height 459
click at [472, 363] on video at bounding box center [408, 229] width 816 height 459
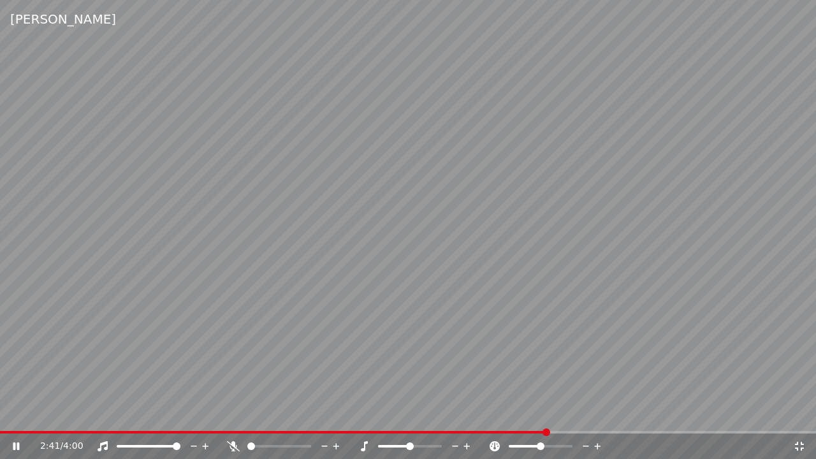
click at [797, 414] on icon at bounding box center [799, 446] width 13 height 10
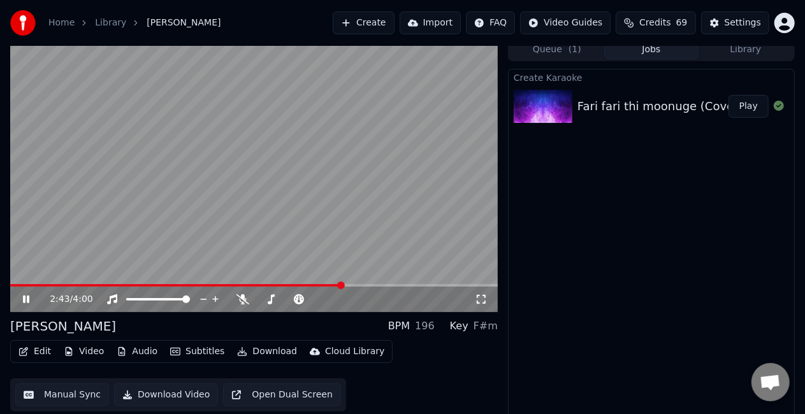
click at [49, 397] on button "Manual Sync" at bounding box center [62, 395] width 94 height 23
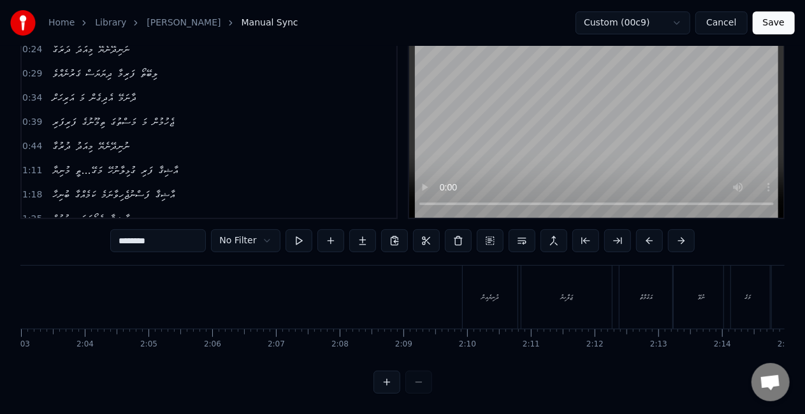
scroll to position [0, 7857]
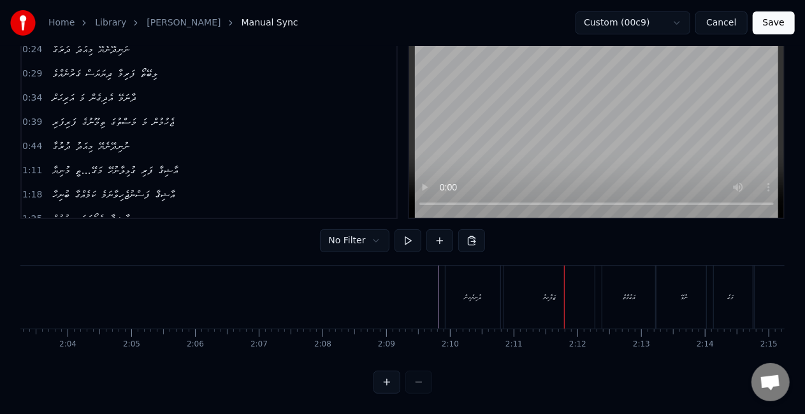
click at [546, 293] on div "ޖަވާހިރު" at bounding box center [550, 298] width 12 height 10
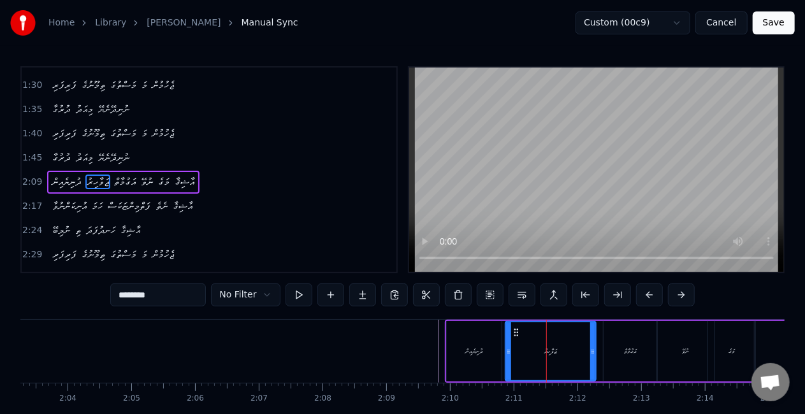
scroll to position [219, 0]
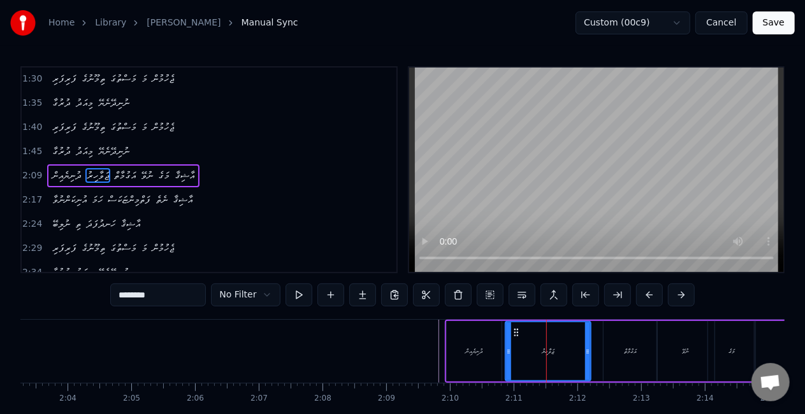
drag, startPoint x: 593, startPoint y: 340, endPoint x: 563, endPoint y: 337, distance: 30.1
click at [587, 337] on div at bounding box center [587, 352] width 5 height 58
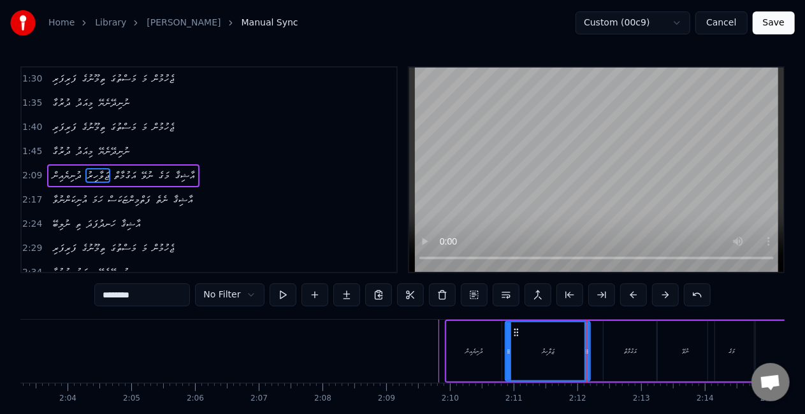
click at [514, 349] on div "ޖަވާހިރު" at bounding box center [548, 352] width 84 height 58
click at [679, 348] on div "ނުވޭ" at bounding box center [685, 351] width 57 height 61
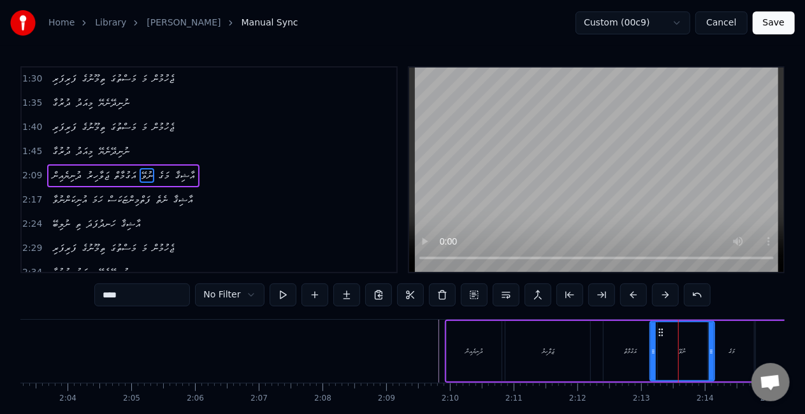
drag, startPoint x: 659, startPoint y: 354, endPoint x: 651, endPoint y: 347, distance: 10.4
click at [652, 349] on icon at bounding box center [653, 352] width 5 height 10
click at [616, 350] on div "އަގުމާތް" at bounding box center [631, 351] width 54 height 61
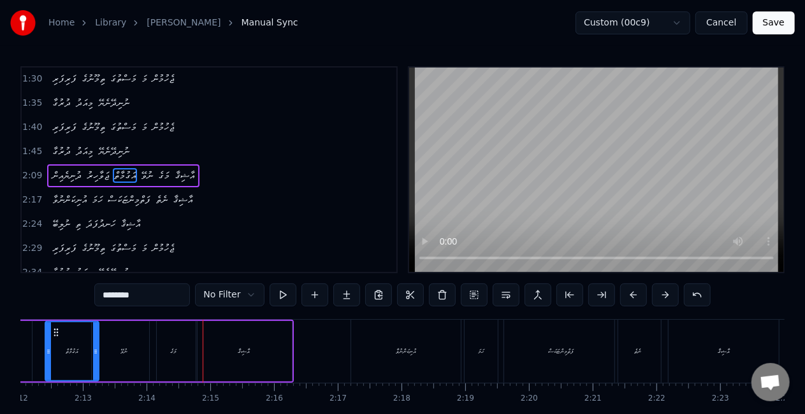
scroll to position [0, 8503]
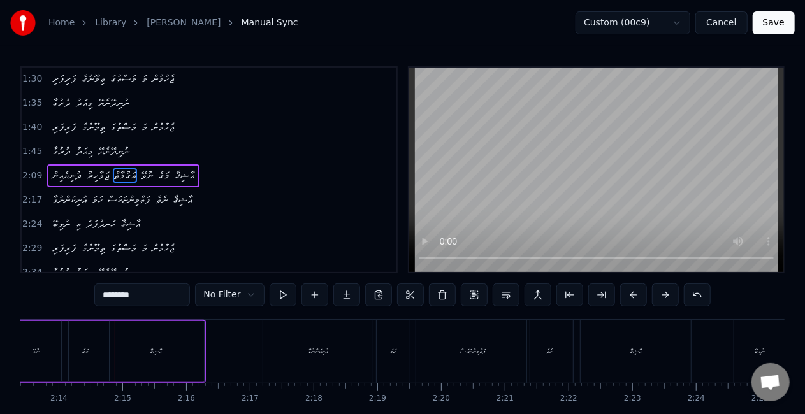
click at [90, 355] on div "މަގެ" at bounding box center [85, 351] width 47 height 61
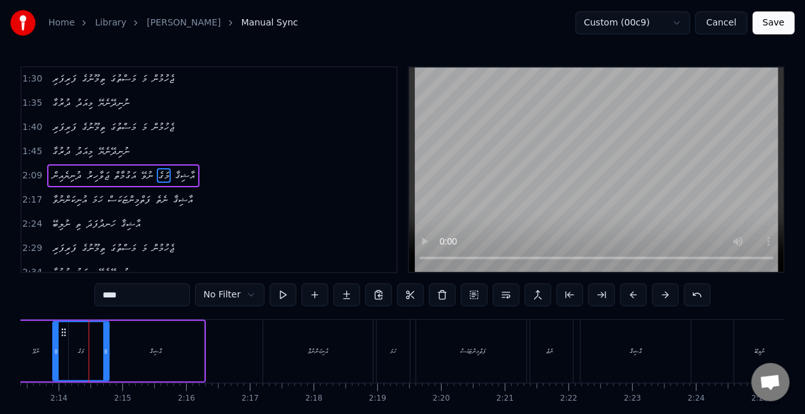
drag, startPoint x: 64, startPoint y: 354, endPoint x: 55, endPoint y: 348, distance: 11.0
click at [55, 348] on icon at bounding box center [56, 352] width 5 height 10
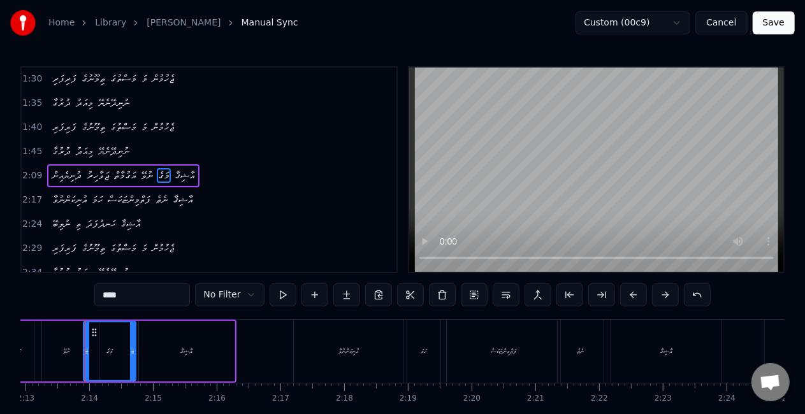
click at [131, 352] on icon at bounding box center [132, 352] width 5 height 10
click at [63, 348] on div "ނުވޭ" at bounding box center [66, 352] width 7 height 10
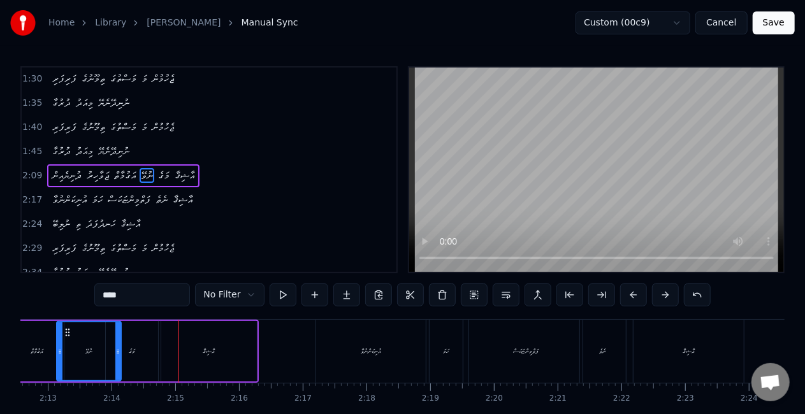
click at [138, 357] on div "މަގެ" at bounding box center [132, 351] width 52 height 61
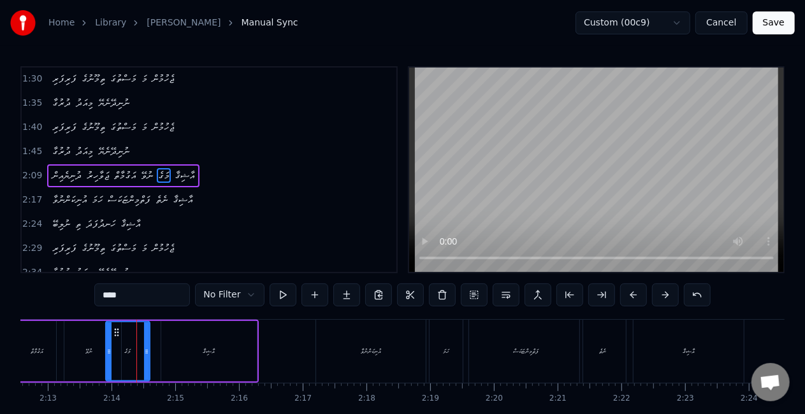
drag, startPoint x: 153, startPoint y: 357, endPoint x: 146, endPoint y: 354, distance: 7.7
click at [146, 354] on div at bounding box center [146, 352] width 5 height 58
drag, startPoint x: 86, startPoint y: 354, endPoint x: 101, endPoint y: 338, distance: 22.1
click at [87, 354] on div "ނުވޭ" at bounding box center [88, 352] width 7 height 10
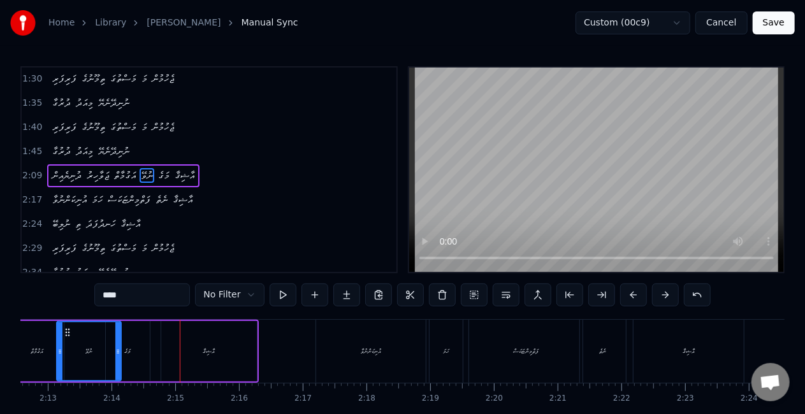
click at [142, 358] on div "މަގެ" at bounding box center [128, 351] width 44 height 61
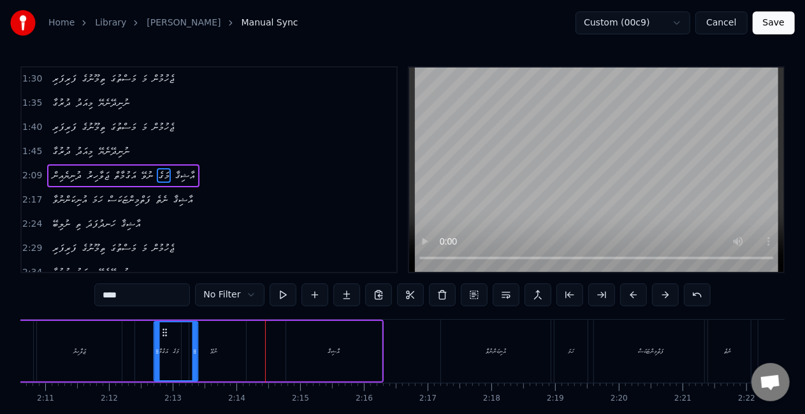
scroll to position [0, 8325]
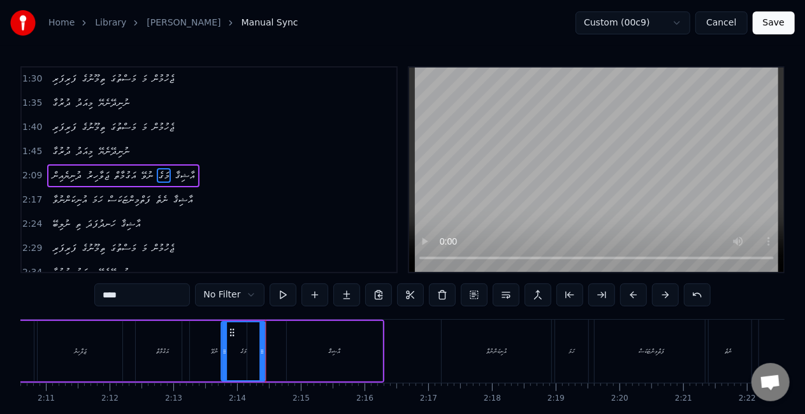
drag, startPoint x: 117, startPoint y: 331, endPoint x: 233, endPoint y: 330, distance: 115.4
click at [233, 330] on icon at bounding box center [233, 333] width 10 height 10
click at [201, 342] on div "ނުވޭ" at bounding box center [214, 351] width 64 height 61
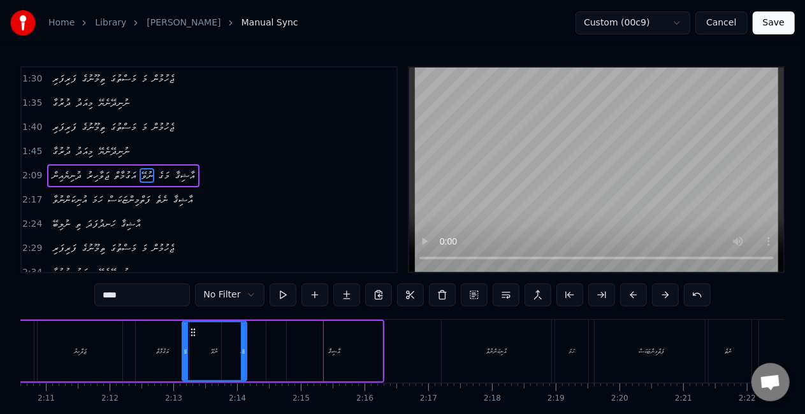
click at [255, 360] on div "މަގެ" at bounding box center [244, 351] width 44 height 61
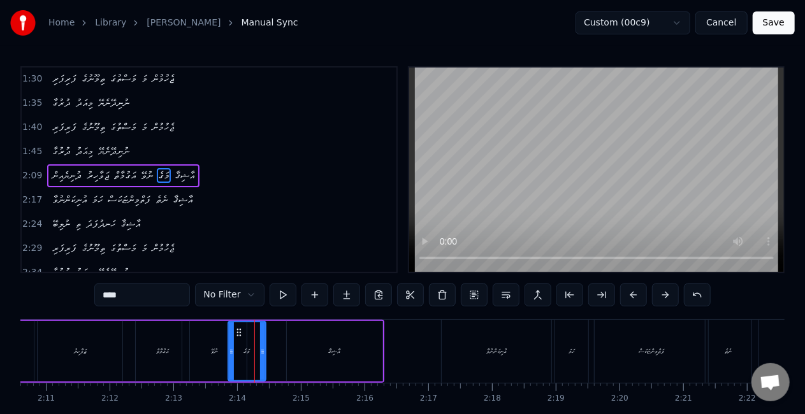
drag, startPoint x: 224, startPoint y: 356, endPoint x: 231, endPoint y: 357, distance: 6.5
click at [231, 357] on div at bounding box center [231, 352] width 5 height 58
click at [212, 357] on div "ނުވޭ" at bounding box center [214, 351] width 64 height 61
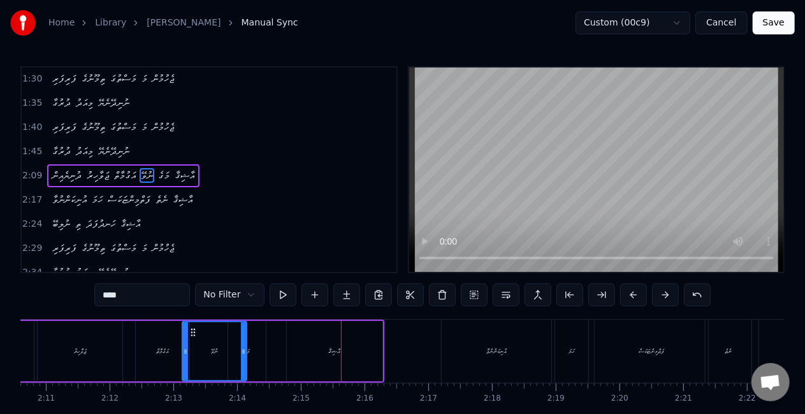
click at [261, 351] on div "މަގެ" at bounding box center [247, 351] width 38 height 61
type input "****"
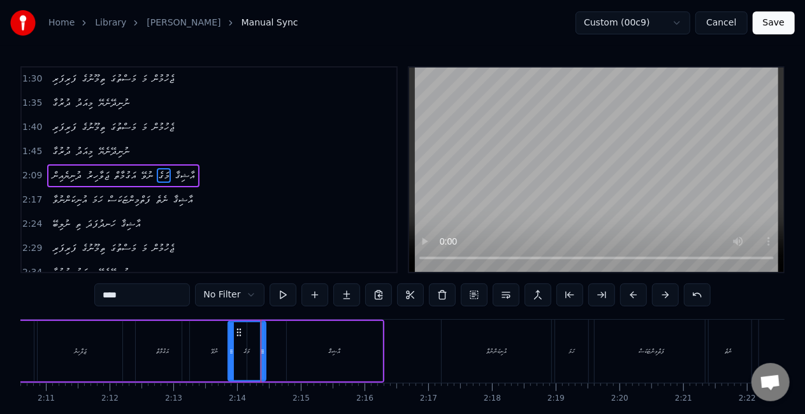
click at [275, 348] on div "ދުނިޔެއިން ޖަވާހިރު އަގުމާތް ނުވޭ މަގެ އާޝިޤާ" at bounding box center [180, 351] width 407 height 63
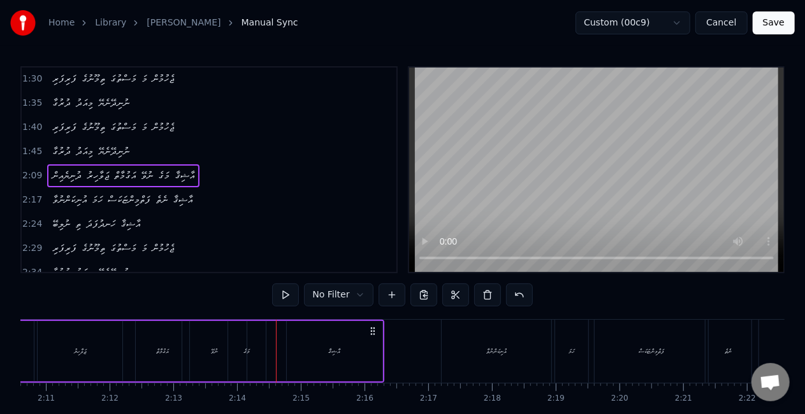
click at [199, 351] on div "ނުވޭ" at bounding box center [214, 351] width 64 height 61
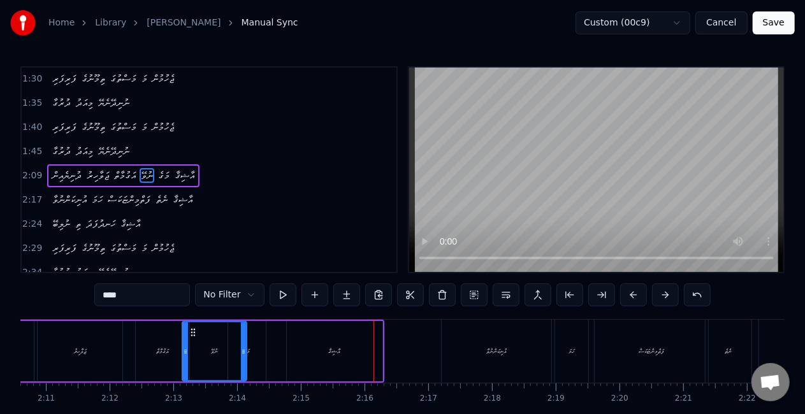
click at [375, 352] on div "އާޝިޤާ" at bounding box center [335, 351] width 96 height 61
type input "******"
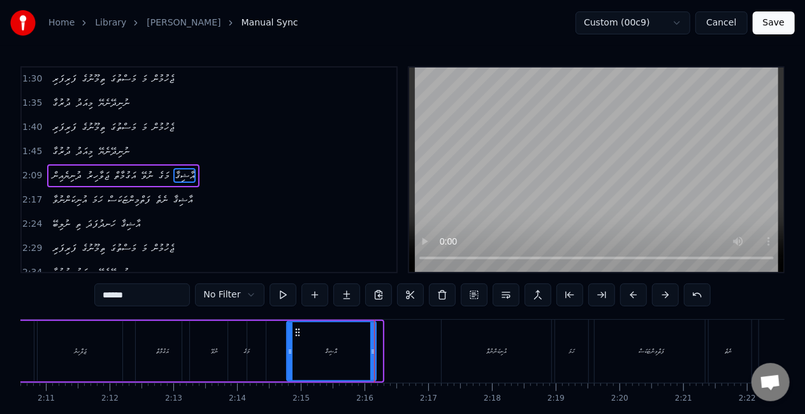
drag, startPoint x: 379, startPoint y: 351, endPoint x: 363, endPoint y: 347, distance: 15.8
click at [372, 348] on icon at bounding box center [372, 352] width 5 height 10
click at [275, 351] on div "ދުނިޔެއިން ޖަވާހިރު އަގުމާތް ނުވޭ މަގެ އާޝިޤާ" at bounding box center [177, 351] width 400 height 63
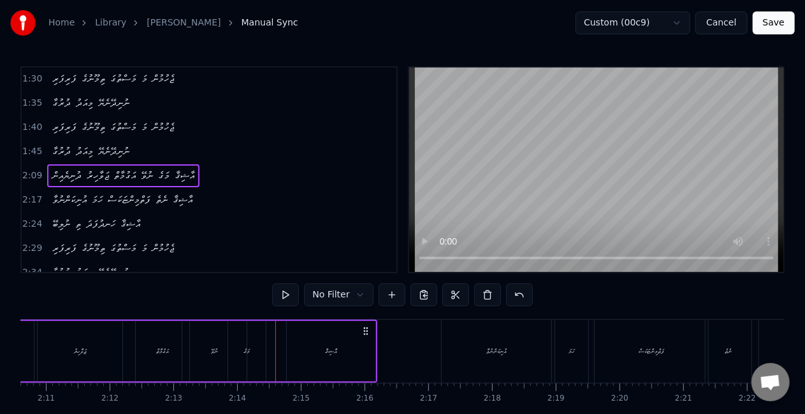
click at [345, 344] on div "އާޝިޤާ" at bounding box center [331, 351] width 89 height 61
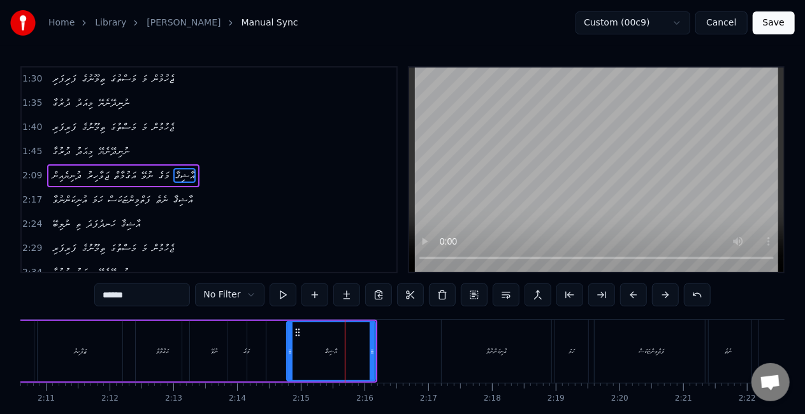
click at [248, 362] on div "މަގެ" at bounding box center [247, 351] width 38 height 61
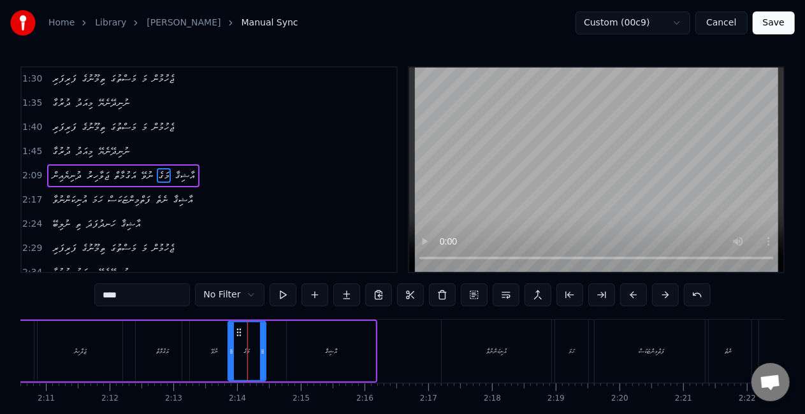
drag, startPoint x: 326, startPoint y: 342, endPoint x: 298, endPoint y: 345, distance: 28.3
click at [326, 342] on div "އާޝިޤާ" at bounding box center [331, 351] width 89 height 61
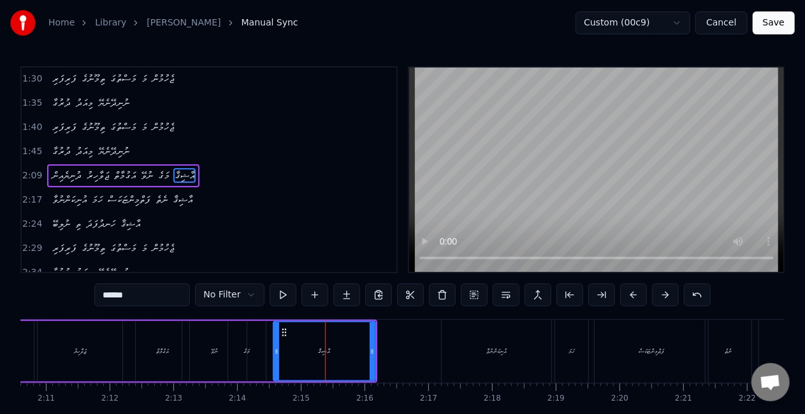
drag, startPoint x: 289, startPoint y: 356, endPoint x: 275, endPoint y: 355, distance: 13.4
click at [275, 355] on icon at bounding box center [276, 352] width 5 height 10
drag, startPoint x: 250, startPoint y: 357, endPoint x: 255, endPoint y: 353, distance: 6.8
click at [252, 356] on div "މަގެ" at bounding box center [247, 351] width 38 height 61
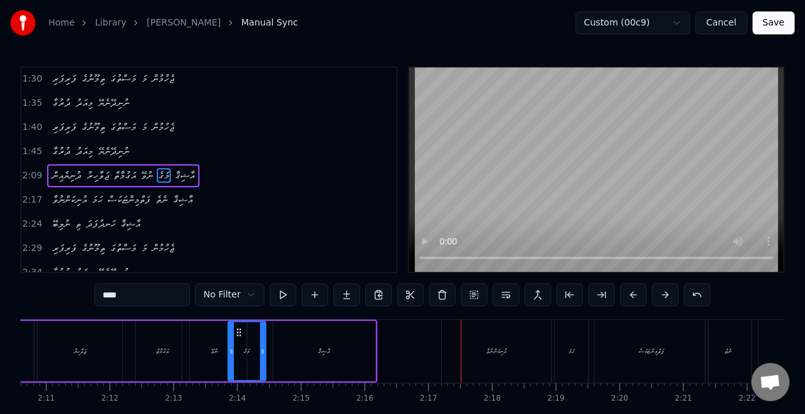
click at [347, 358] on div "އާޝިޤާ" at bounding box center [324, 351] width 102 height 61
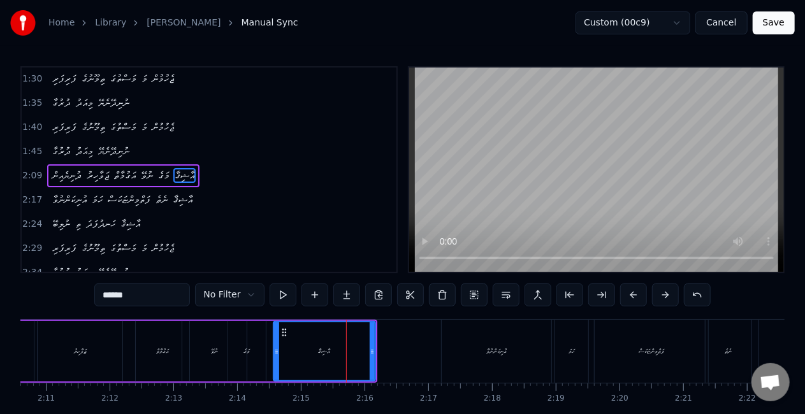
click at [162, 295] on input "******" at bounding box center [142, 295] width 96 height 23
click at [163, 298] on input "*******" at bounding box center [142, 295] width 96 height 23
click at [164, 298] on input "********" at bounding box center [142, 295] width 96 height 23
click at [298, 347] on div "އާޝިޤާ..." at bounding box center [324, 352] width 101 height 58
click at [249, 364] on div "މަގެ" at bounding box center [247, 351] width 38 height 61
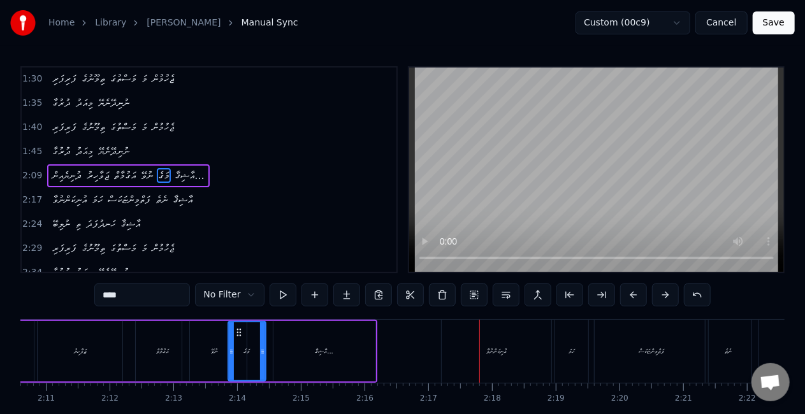
click at [487, 354] on div "އުނިކަންނުވާ" at bounding box center [496, 352] width 20 height 10
type input "**********"
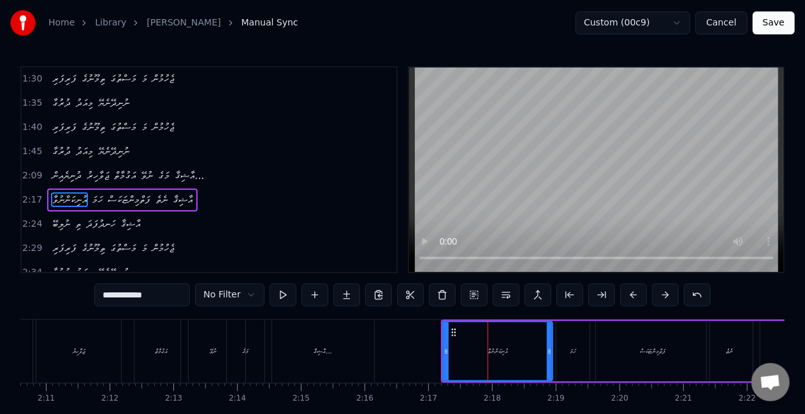
scroll to position [242, 0]
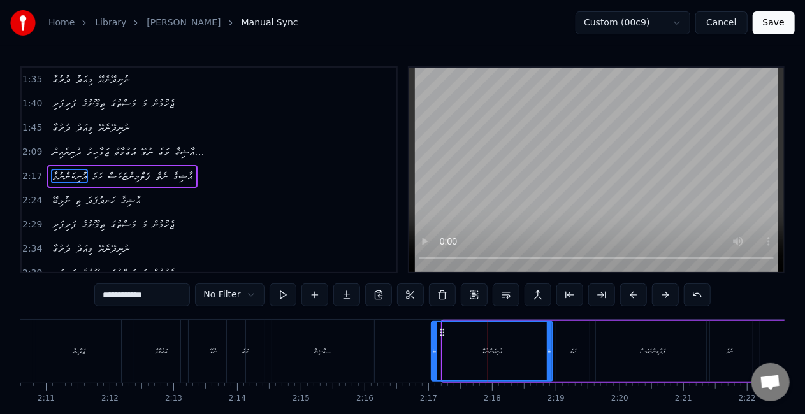
drag, startPoint x: 444, startPoint y: 359, endPoint x: 431, endPoint y: 356, distance: 13.1
click at [432, 358] on div at bounding box center [434, 352] width 5 height 58
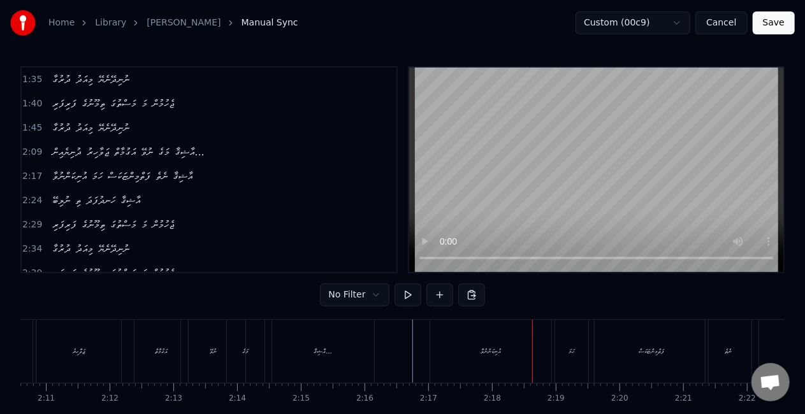
click at [486, 343] on div "އުނިކަންނުވާ" at bounding box center [490, 351] width 121 height 63
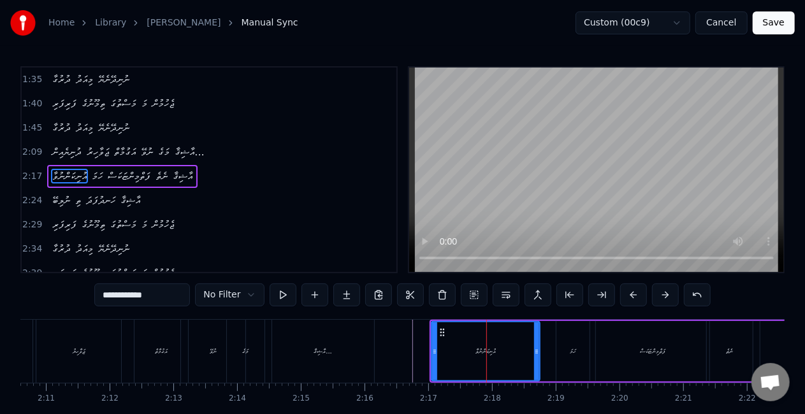
drag, startPoint x: 548, startPoint y: 351, endPoint x: 533, endPoint y: 347, distance: 15.3
click at [535, 351] on icon at bounding box center [536, 352] width 5 height 10
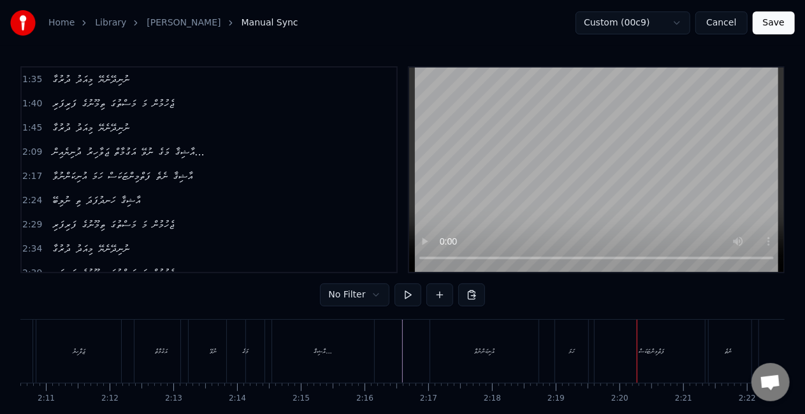
click at [621, 349] on div "ފަތްމިންޏަކަސް" at bounding box center [651, 351] width 113 height 63
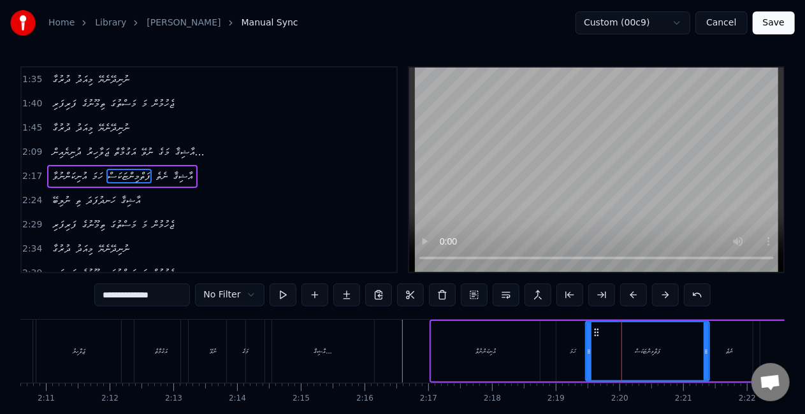
drag, startPoint x: 600, startPoint y: 353, endPoint x: 590, endPoint y: 353, distance: 10.2
click at [590, 353] on icon at bounding box center [588, 352] width 5 height 10
click at [546, 356] on div "އުނިކަންނުވާ ހަމަ ފަތްމިންޏަކަސް ނެތެ އާޝިޤާ" at bounding box center [651, 351] width 443 height 63
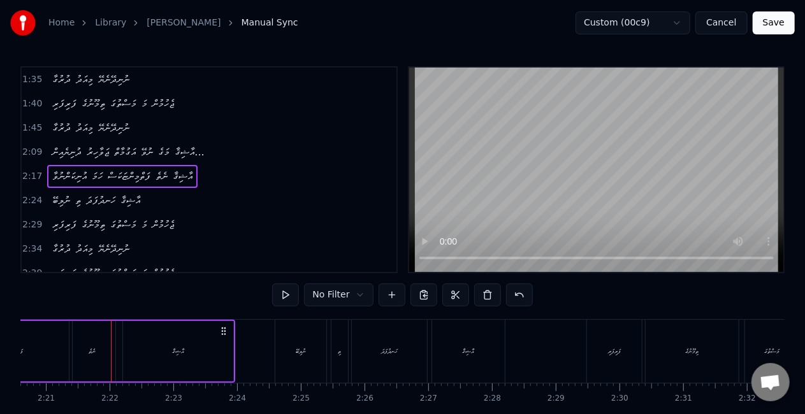
scroll to position [0, 8969]
click at [66, 370] on div "ނެތެ" at bounding box center [85, 351] width 46 height 61
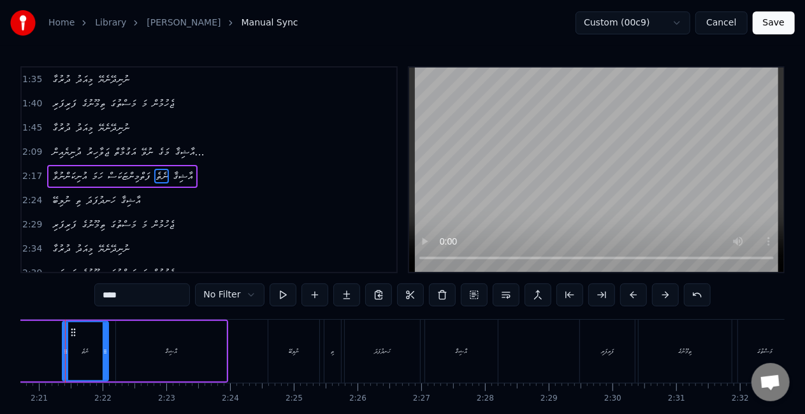
scroll to position [0, 8950]
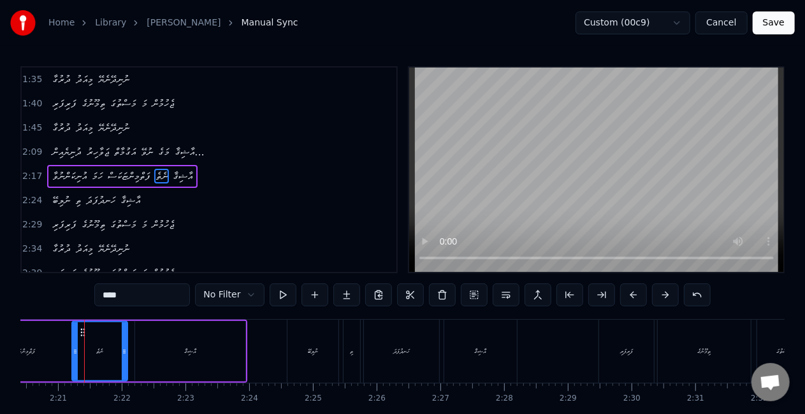
drag, startPoint x: 85, startPoint y: 358, endPoint x: 76, endPoint y: 356, distance: 9.1
click at [76, 356] on div at bounding box center [75, 352] width 5 height 58
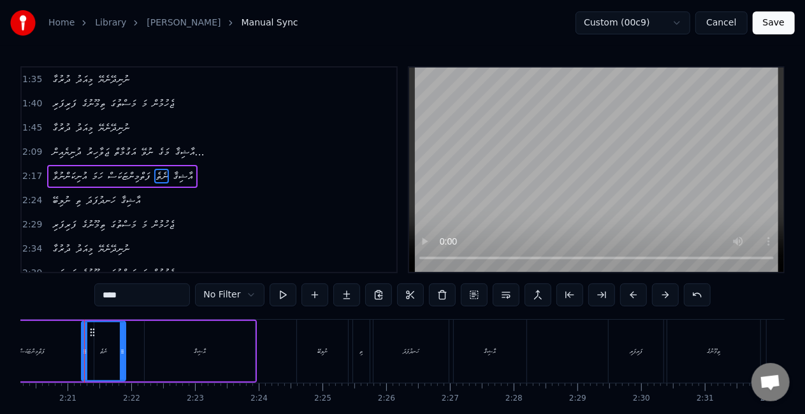
drag, startPoint x: 134, startPoint y: 356, endPoint x: 120, endPoint y: 358, distance: 14.2
click at [122, 356] on div at bounding box center [122, 352] width 5 height 58
click at [61, 353] on div "ފަތްމިންޏަކަސް" at bounding box center [32, 351] width 124 height 61
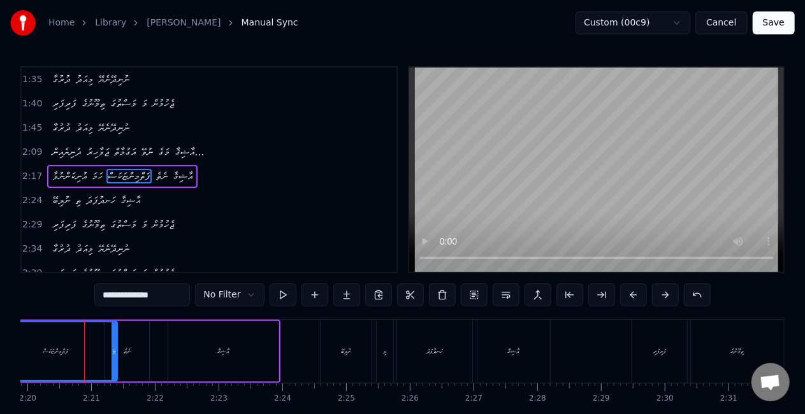
scroll to position [0, 8917]
click at [250, 357] on div "އާޝިޤާ" at bounding box center [224, 351] width 110 height 61
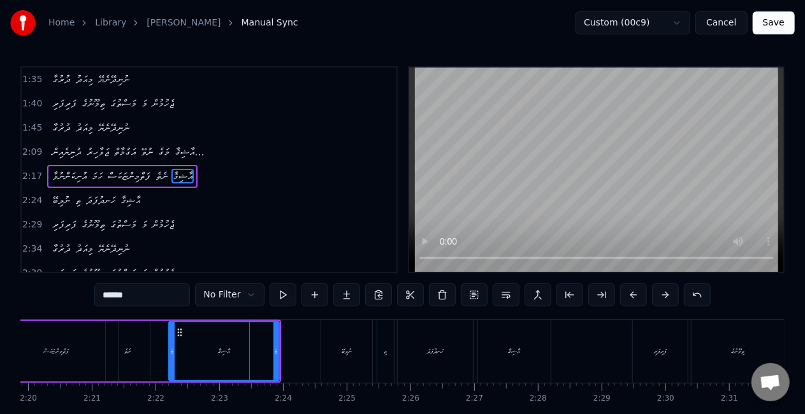
click at [139, 295] on input "******" at bounding box center [142, 295] width 96 height 23
drag, startPoint x: 171, startPoint y: 351, endPoint x: 157, endPoint y: 348, distance: 14.4
click at [157, 349] on icon at bounding box center [156, 352] width 5 height 10
click at [148, 292] on input "******" at bounding box center [142, 295] width 96 height 23
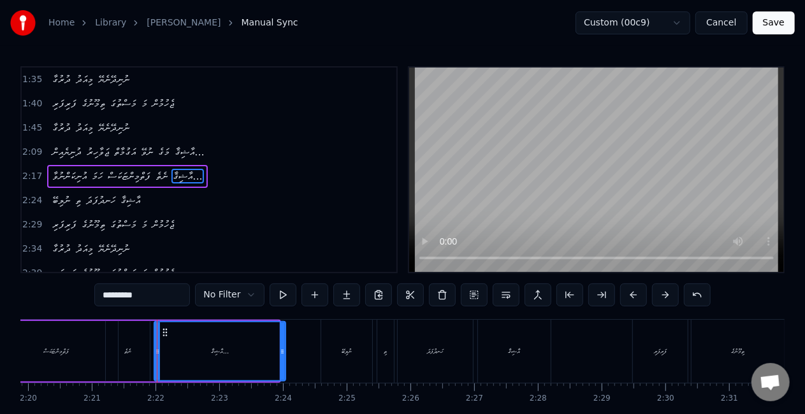
click at [282, 347] on icon at bounding box center [282, 352] width 5 height 10
click at [124, 365] on div "ނެތެ" at bounding box center [128, 351] width 44 height 61
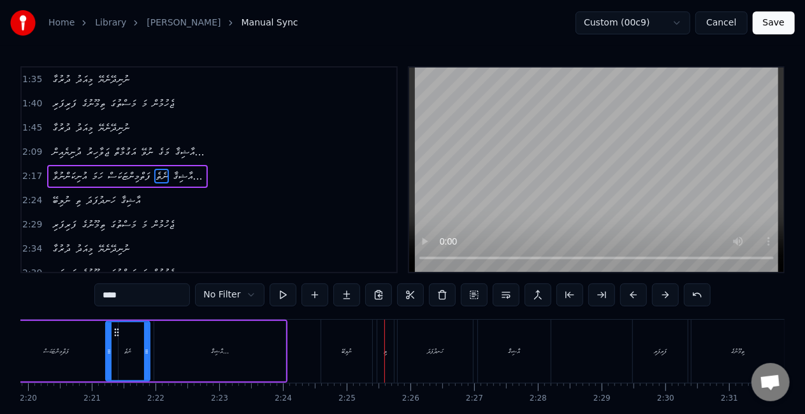
click at [337, 360] on div "ނުލިބޭ" at bounding box center [346, 351] width 51 height 63
type input "******"
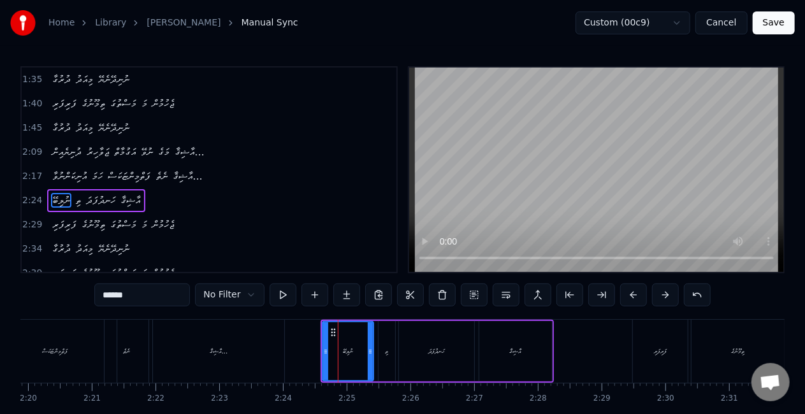
scroll to position [266, 0]
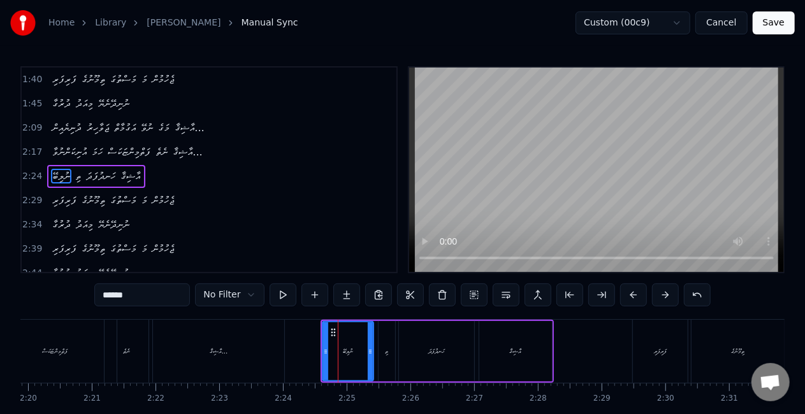
click at [323, 356] on div at bounding box center [325, 352] width 5 height 58
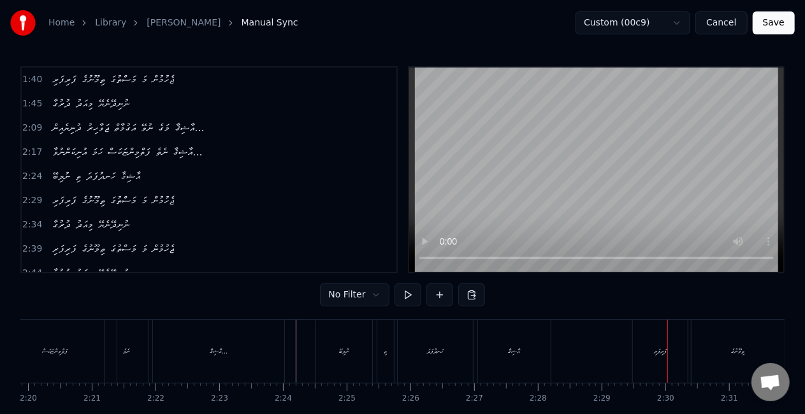
drag, startPoint x: 662, startPoint y: 343, endPoint x: 646, endPoint y: 356, distance: 20.9
click at [662, 344] on div "ފަރިފަރި" at bounding box center [660, 351] width 55 height 63
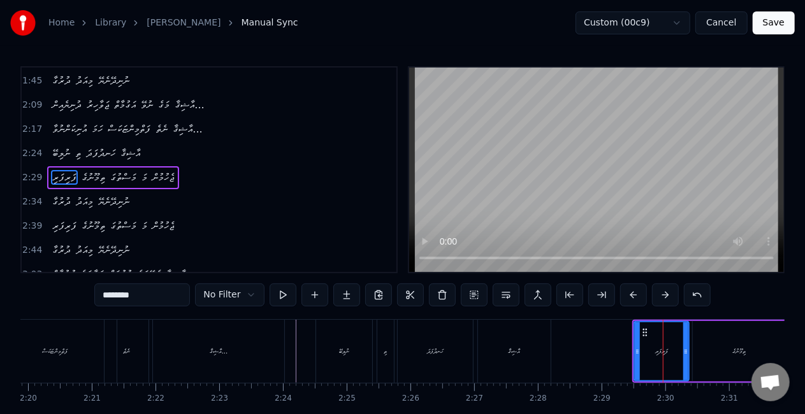
scroll to position [290, 0]
drag, startPoint x: 636, startPoint y: 354, endPoint x: 627, endPoint y: 353, distance: 9.6
click at [627, 354] on icon at bounding box center [628, 352] width 5 height 10
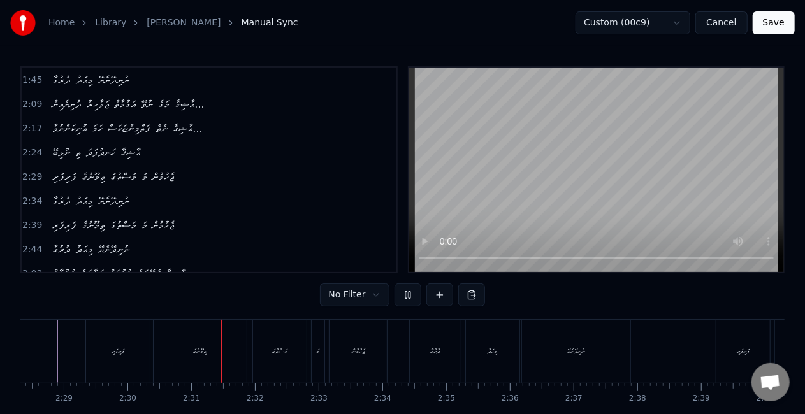
scroll to position [0, 9560]
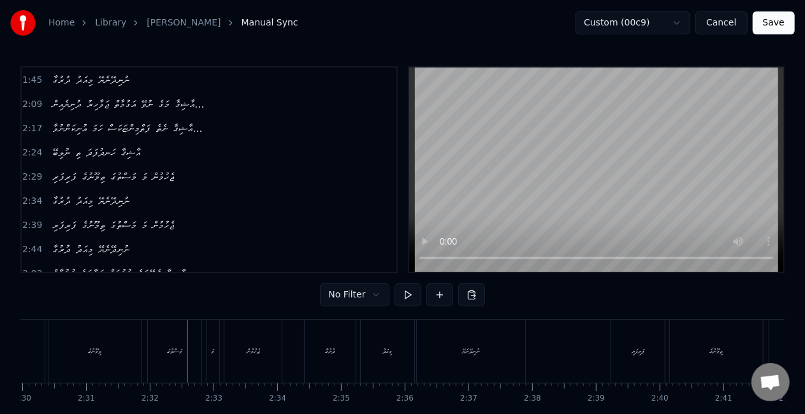
click at [162, 363] on div "މަސްތުގަ" at bounding box center [175, 351] width 54 height 63
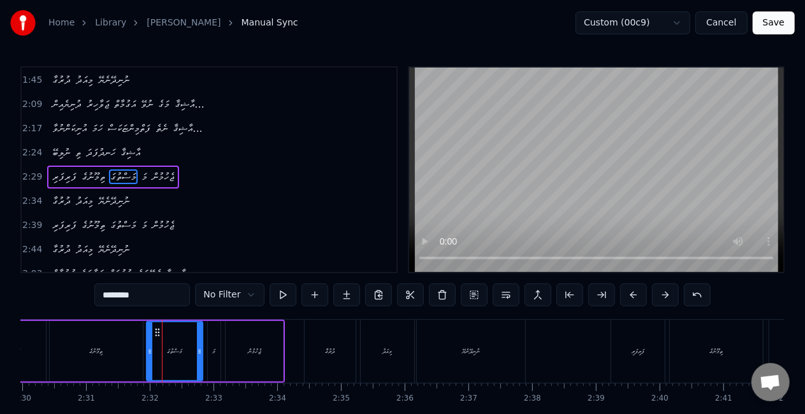
click at [149, 358] on div at bounding box center [149, 352] width 5 height 58
click at [131, 352] on div "ތިމޫނުގެ" at bounding box center [96, 351] width 93 height 61
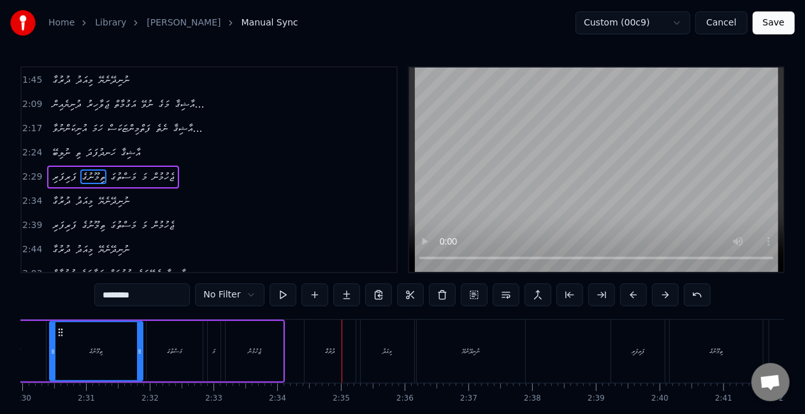
click at [335, 353] on div "ދުރުގާ" at bounding box center [331, 352] width 10 height 10
type input "******"
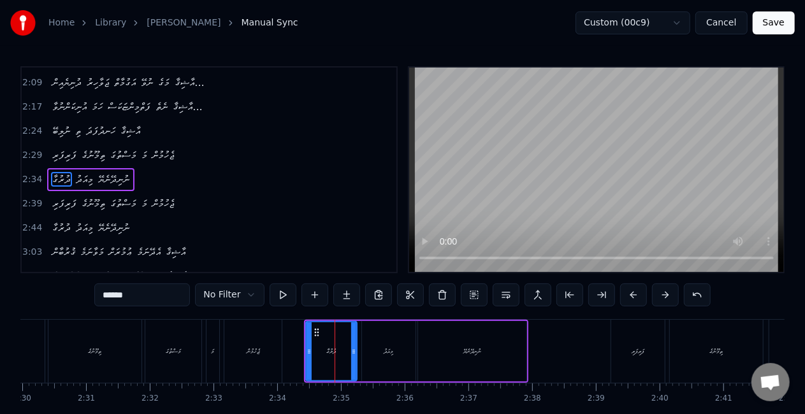
scroll to position [314, 0]
drag, startPoint x: 309, startPoint y: 357, endPoint x: 299, endPoint y: 355, distance: 9.8
click at [303, 355] on div at bounding box center [303, 352] width 5 height 58
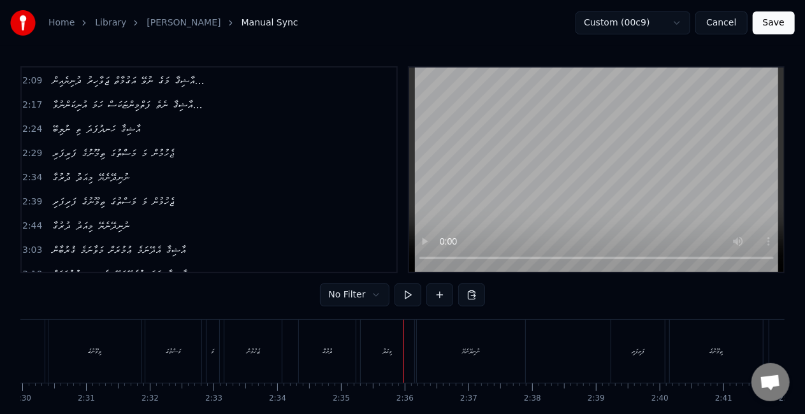
click at [381, 335] on div "މިއަދު" at bounding box center [388, 351] width 54 height 63
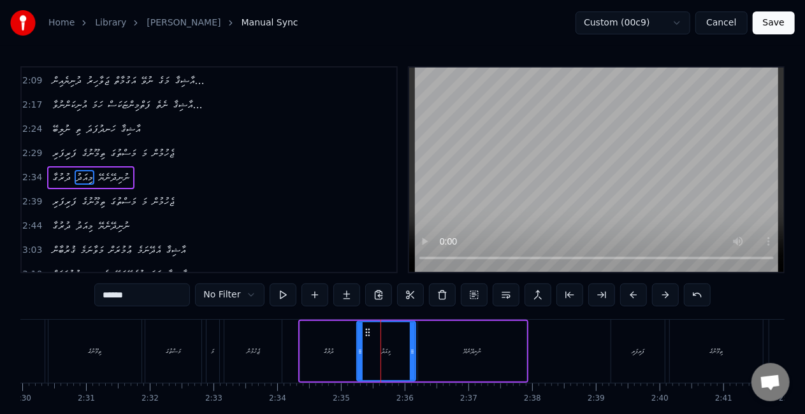
drag, startPoint x: 366, startPoint y: 353, endPoint x: 360, endPoint y: 348, distance: 7.8
click at [360, 348] on icon at bounding box center [360, 352] width 5 height 10
click at [352, 348] on div "ދުރުގާ" at bounding box center [328, 351] width 57 height 61
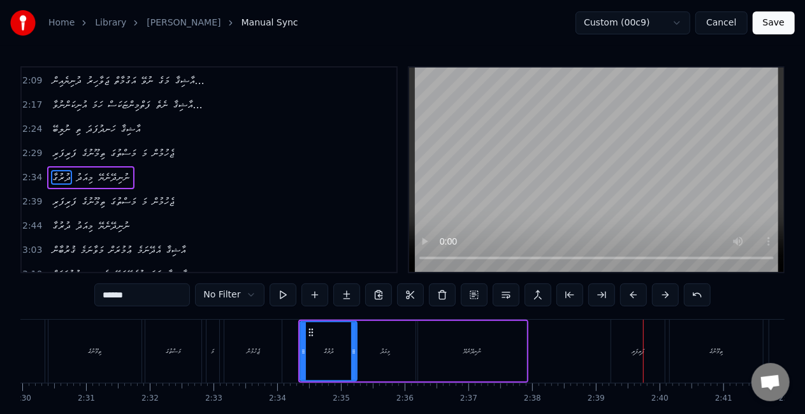
click at [620, 340] on div "ފަރިފަރި" at bounding box center [638, 351] width 54 height 63
type input "********"
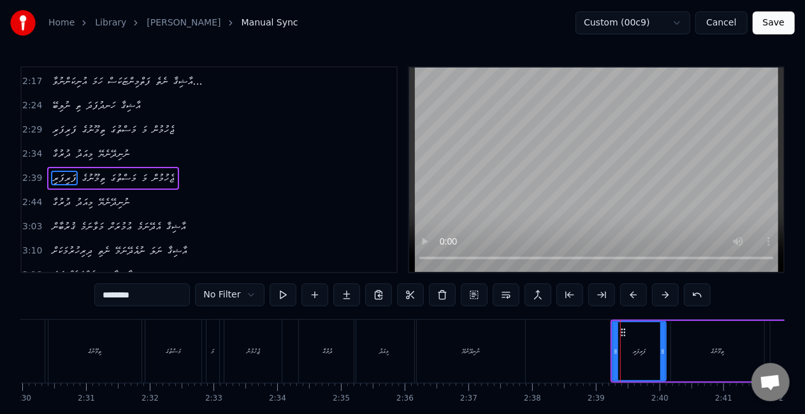
scroll to position [338, 0]
drag, startPoint x: 613, startPoint y: 351, endPoint x: 602, endPoint y: 345, distance: 12.0
click at [602, 345] on div at bounding box center [604, 352] width 5 height 58
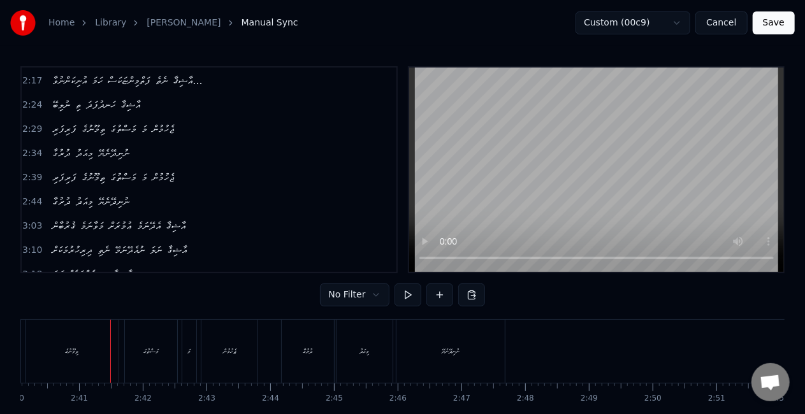
scroll to position [0, 10213]
click at [91, 351] on div "ތިމޫނުގެ" at bounding box center [63, 351] width 93 height 63
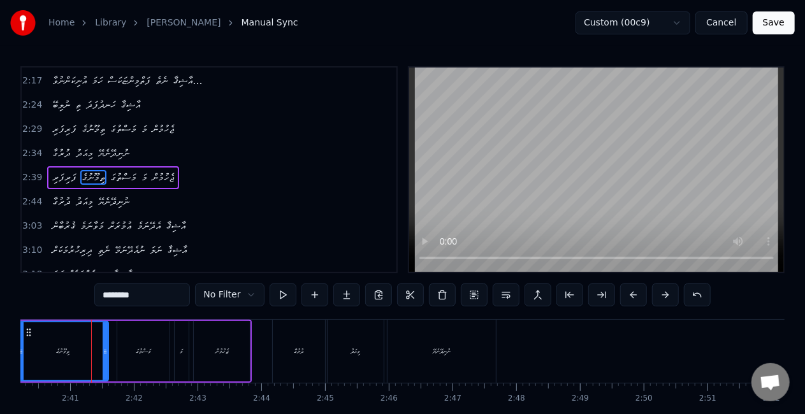
click at [104, 353] on div at bounding box center [105, 352] width 5 height 58
click at [120, 354] on div "މަސްތުގަ" at bounding box center [143, 351] width 52 height 61
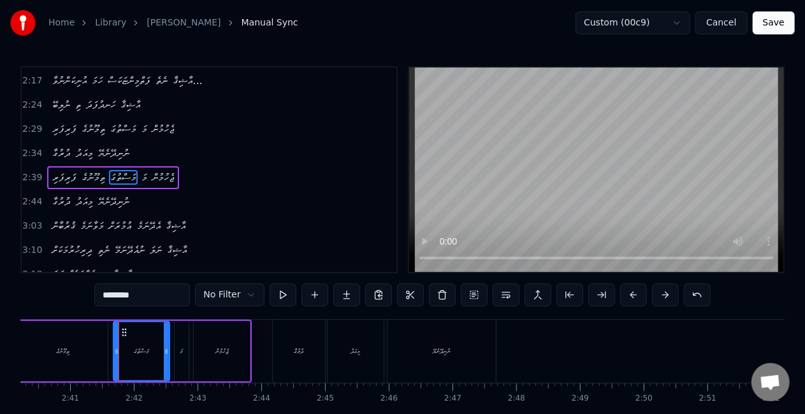
click at [116, 353] on icon at bounding box center [116, 352] width 5 height 10
click at [88, 358] on div "ތިމޫނުގެ" at bounding box center [63, 351] width 90 height 61
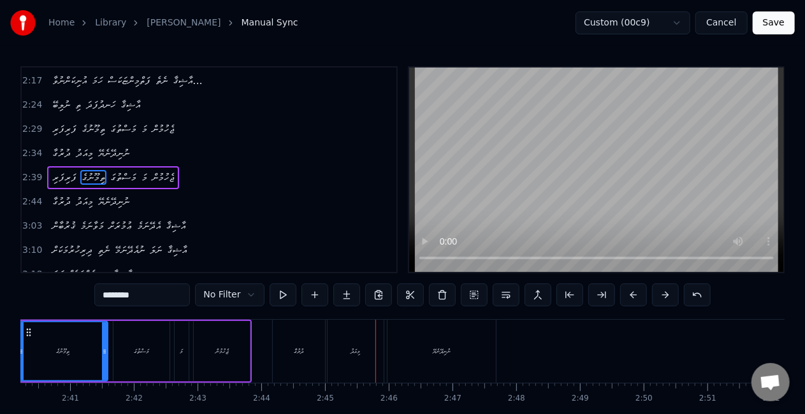
drag, startPoint x: 361, startPoint y: 339, endPoint x: 337, endPoint y: 347, distance: 25.6
click at [360, 339] on div "މިއަދު" at bounding box center [356, 351] width 56 height 63
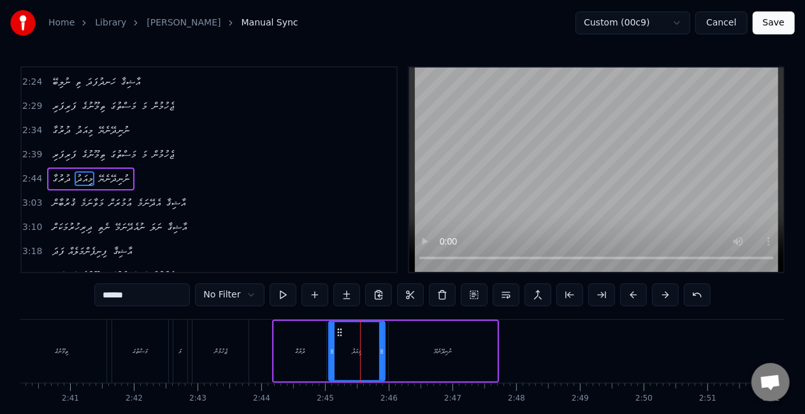
scroll to position [361, 0]
click at [328, 351] on icon at bounding box center [328, 352] width 5 height 10
drag, startPoint x: 307, startPoint y: 349, endPoint x: 345, endPoint y: 297, distance: 64.8
click at [307, 350] on div "ދުރުގާ" at bounding box center [300, 351] width 52 height 61
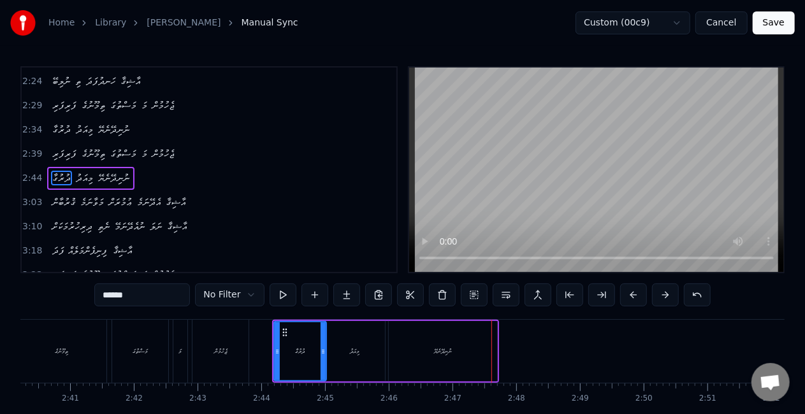
click at [465, 327] on div "ނުނިދޭނެޔޭ" at bounding box center [443, 351] width 108 height 61
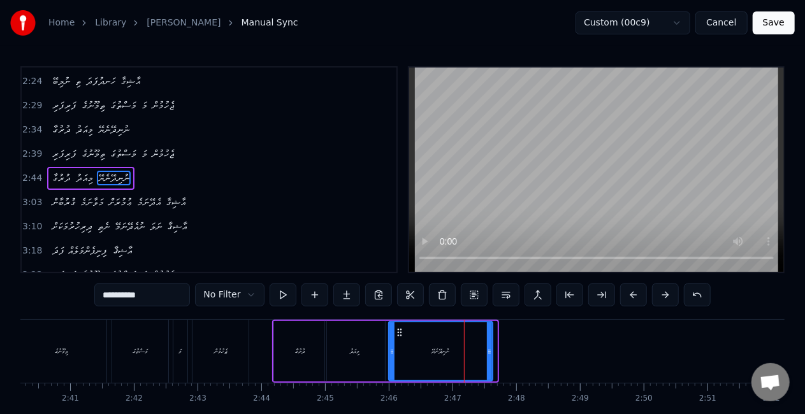
drag, startPoint x: 493, startPoint y: 345, endPoint x: 432, endPoint y: 352, distance: 62.2
click at [488, 345] on div at bounding box center [489, 352] width 5 height 58
click at [357, 360] on div "މިއަދު" at bounding box center [355, 351] width 60 height 61
type input "******"
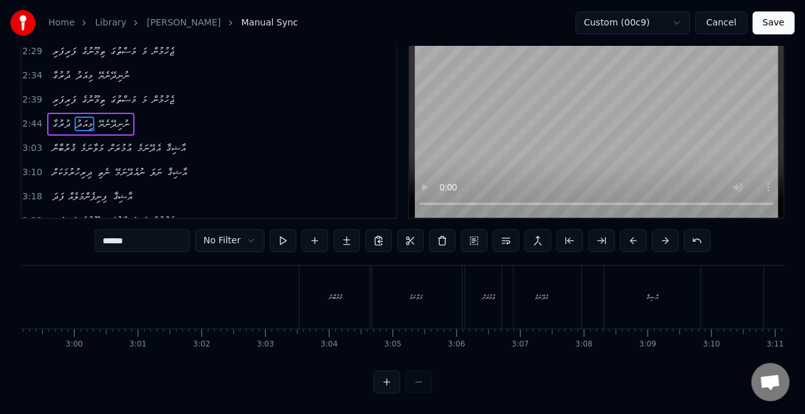
scroll to position [0, 11447]
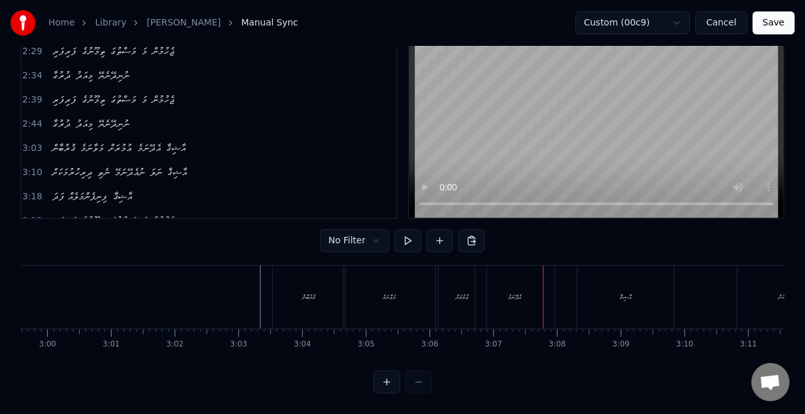
click at [511, 276] on div "އެދޭނަމެ" at bounding box center [515, 297] width 79 height 63
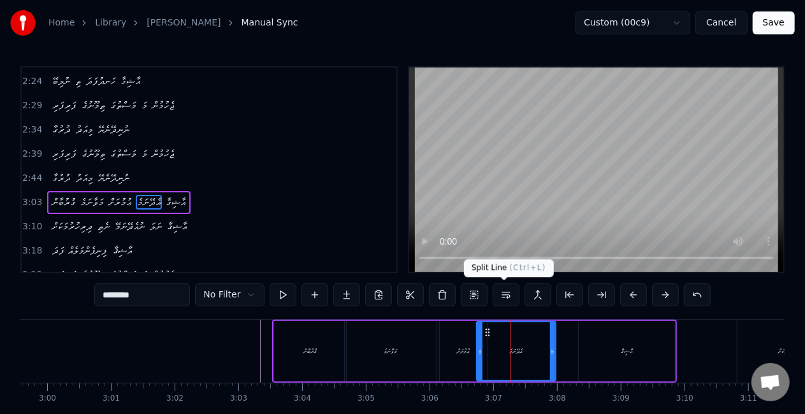
scroll to position [385, 0]
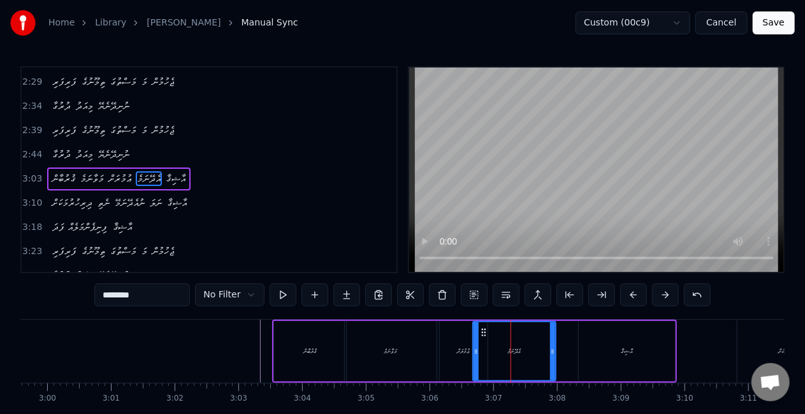
drag, startPoint x: 478, startPoint y: 350, endPoint x: 472, endPoint y: 347, distance: 6.9
click at [474, 348] on icon at bounding box center [476, 352] width 5 height 10
drag, startPoint x: 437, startPoint y: 349, endPoint x: 432, endPoint y: 333, distance: 17.3
click at [439, 349] on div "ޤުރުބާން މަވާނަމެ ޢުމުރަށް އެދޭނަމެ އާޝިޤާ" at bounding box center [474, 351] width 405 height 63
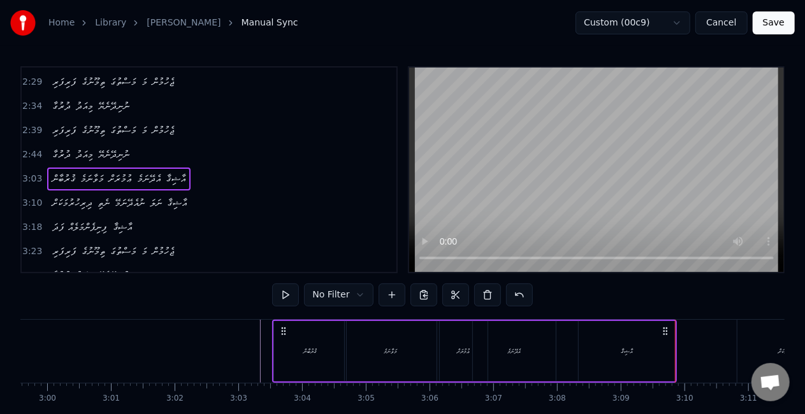
click at [595, 340] on div "އާޝިޤާ" at bounding box center [627, 351] width 96 height 61
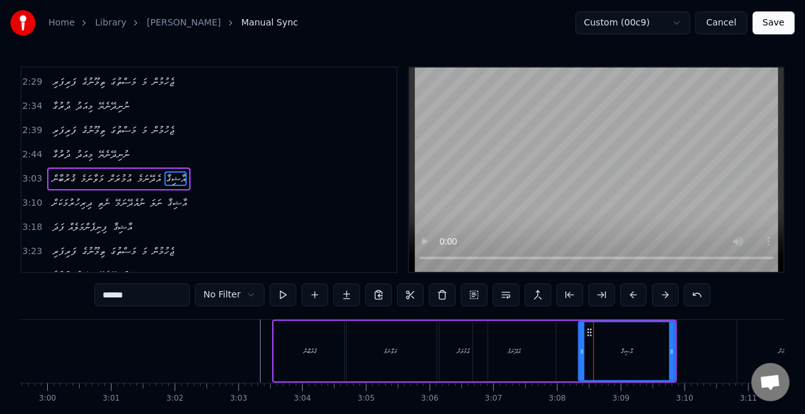
click at [169, 300] on input "******" at bounding box center [142, 295] width 96 height 23
drag, startPoint x: 502, startPoint y: 340, endPoint x: 487, endPoint y: 315, distance: 29.7
click at [502, 340] on div "އެދޭނަމެ" at bounding box center [514, 351] width 83 height 61
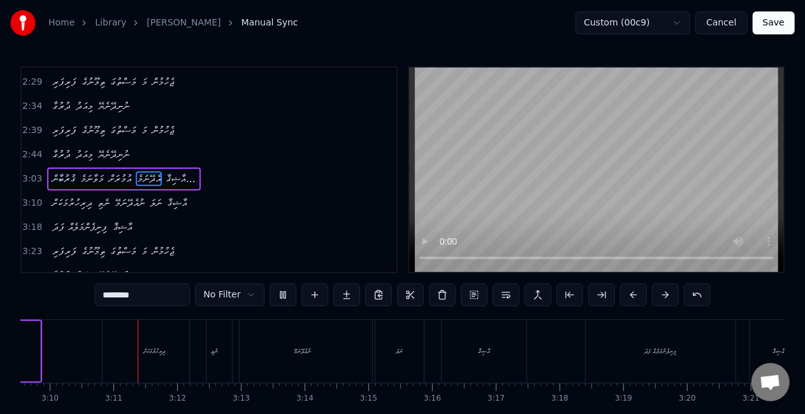
scroll to position [0, 12095]
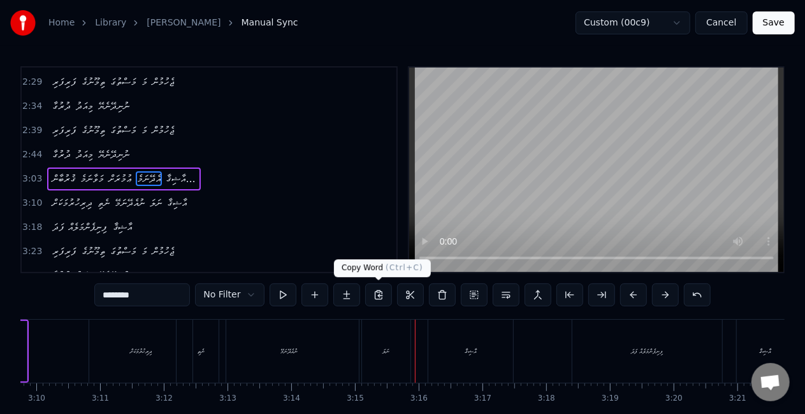
click at [387, 340] on div "ނަލަ" at bounding box center [386, 351] width 48 height 63
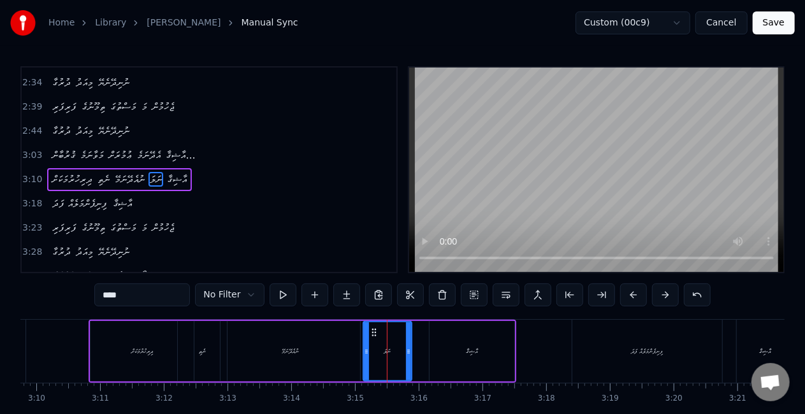
scroll to position [409, 0]
click at [364, 348] on icon at bounding box center [365, 352] width 5 height 10
click at [330, 351] on div "ނުއެދޭނަމޭ" at bounding box center [291, 351] width 140 height 61
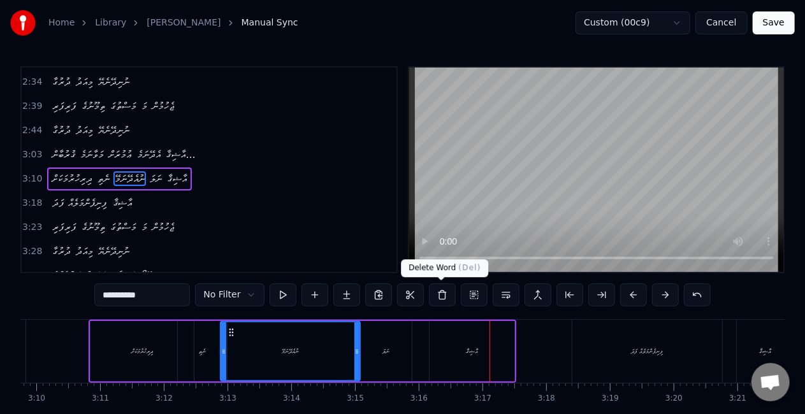
click at [466, 351] on div "އާޝިޤާ" at bounding box center [472, 352] width 12 height 10
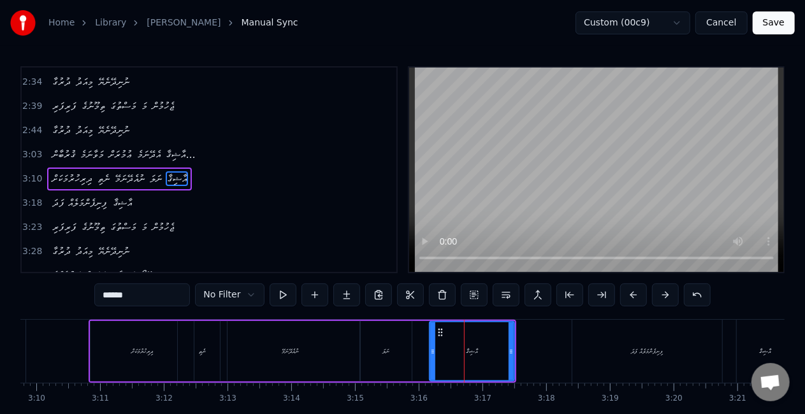
click at [157, 299] on input "******" at bounding box center [142, 295] width 96 height 23
click at [301, 347] on div "ނުއެދޭނަމޭ" at bounding box center [291, 351] width 140 height 61
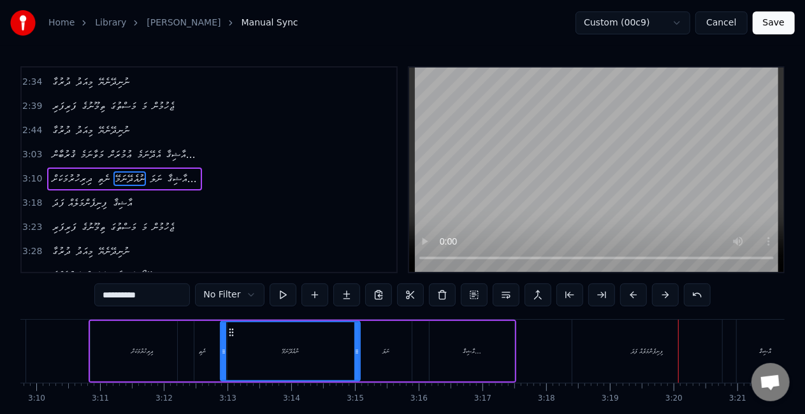
click at [669, 349] on div "ފިނިފެންމަލެއް ފަދަ" at bounding box center [647, 351] width 150 height 63
type input "**********"
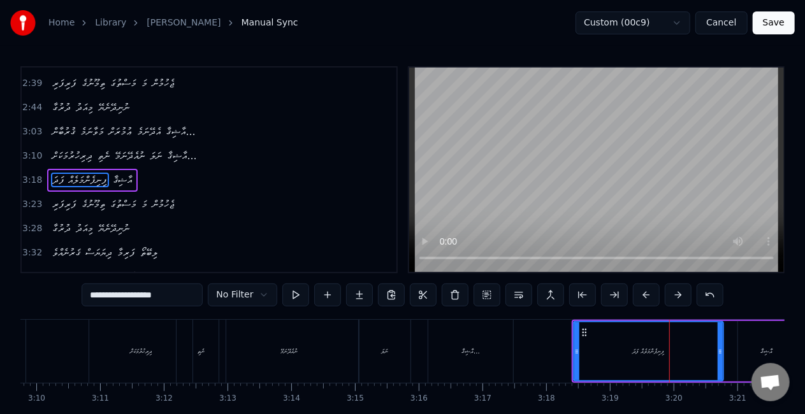
scroll to position [433, 0]
drag, startPoint x: 574, startPoint y: 353, endPoint x: 563, endPoint y: 351, distance: 11.1
click at [563, 351] on icon at bounding box center [565, 352] width 5 height 10
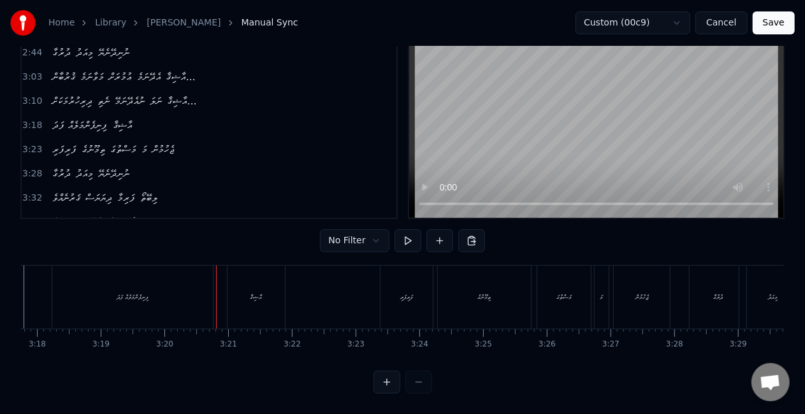
scroll to position [0, 12596]
click at [126, 293] on div "ފިނިފެންމަލެއް ފަދަ" at bounding box center [142, 298] width 32 height 10
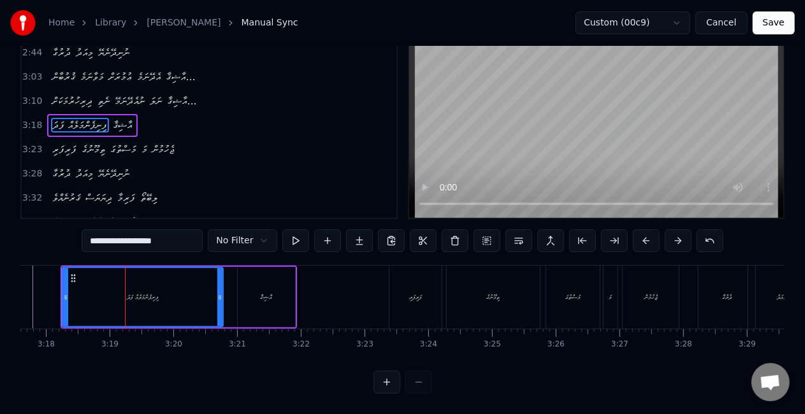
scroll to position [0, 0]
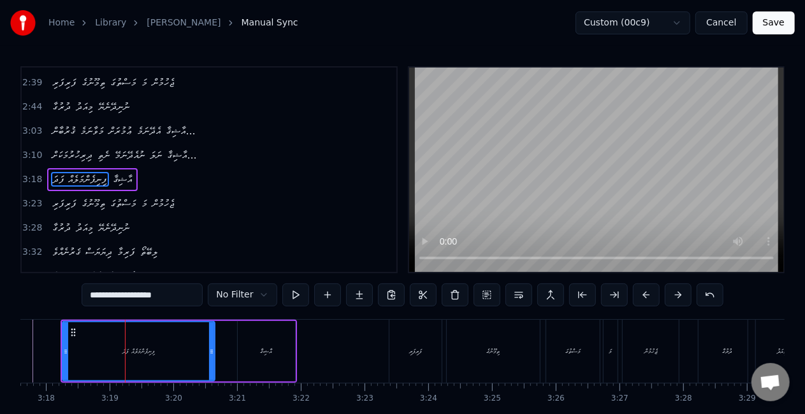
drag, startPoint x: 218, startPoint y: 353, endPoint x: 210, endPoint y: 351, distance: 8.4
click at [210, 351] on icon at bounding box center [211, 352] width 5 height 10
click at [77, 350] on div "ފިނިފެންމަލެއް ފަދަ" at bounding box center [138, 352] width 151 height 58
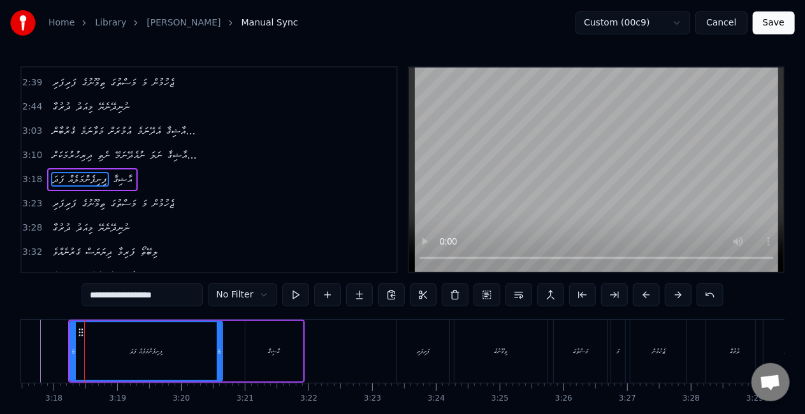
click at [405, 233] on div "0:19 ފަރިފަރި ތިމޫނުގެ މަސްތުގަ މަ ޖެހުމުން 0:24 ދުރުގާ މިއަދު ނުނިދޭނެޔޭ 0:29 …" at bounding box center [402, 169] width 764 height 207
drag, startPoint x: 274, startPoint y: 360, endPoint x: 259, endPoint y: 354, distance: 15.7
click at [274, 360] on div "އާޝިޤާ" at bounding box center [273, 351] width 57 height 61
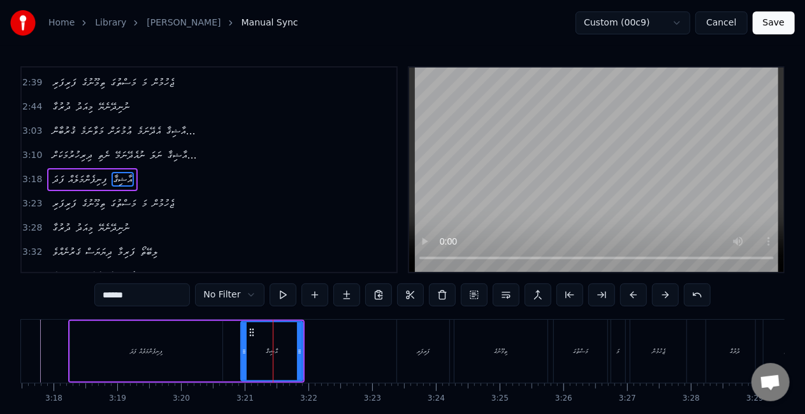
click at [245, 352] on icon at bounding box center [244, 352] width 5 height 10
click at [200, 358] on div "ފިނިފެންމަލެއް ފަދަ" at bounding box center [146, 351] width 152 height 61
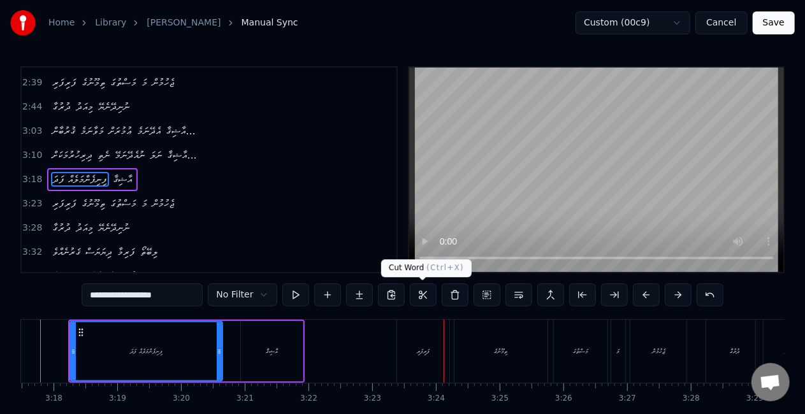
click at [412, 358] on div "ފަރިފަރި" at bounding box center [423, 351] width 52 height 63
type input "********"
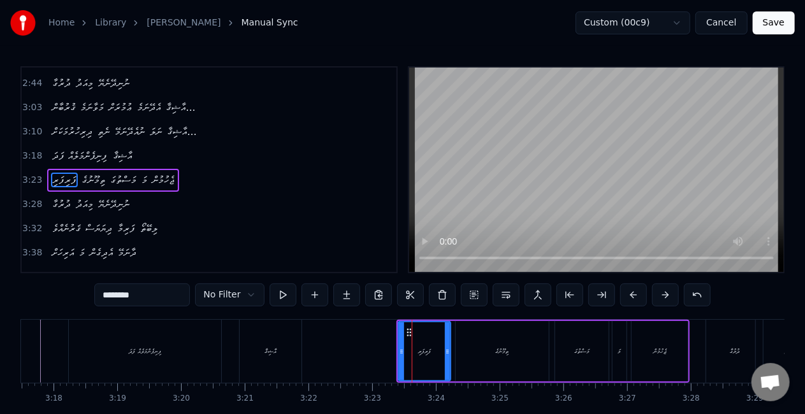
scroll to position [456, 0]
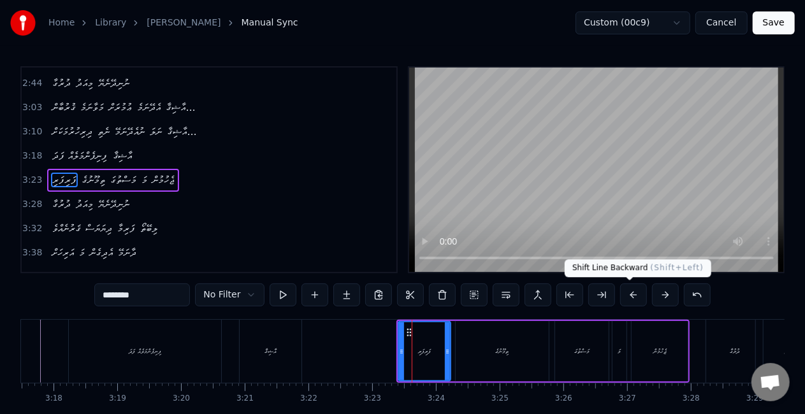
click at [624, 292] on button at bounding box center [633, 295] width 27 height 23
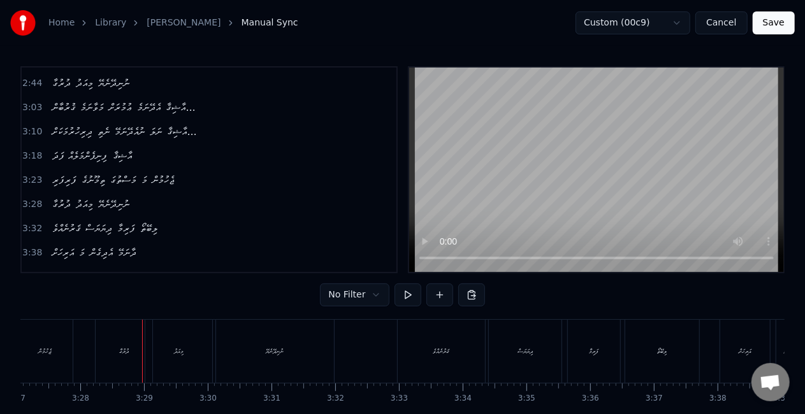
scroll to position [0, 13228]
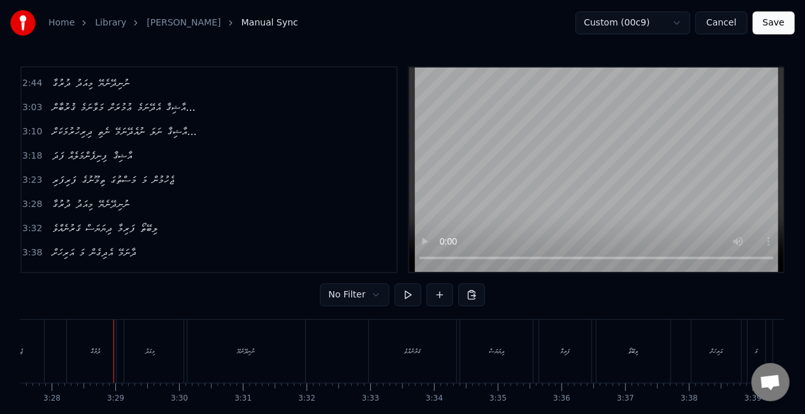
click at [103, 347] on div "ދުރުގާ" at bounding box center [95, 351] width 57 height 63
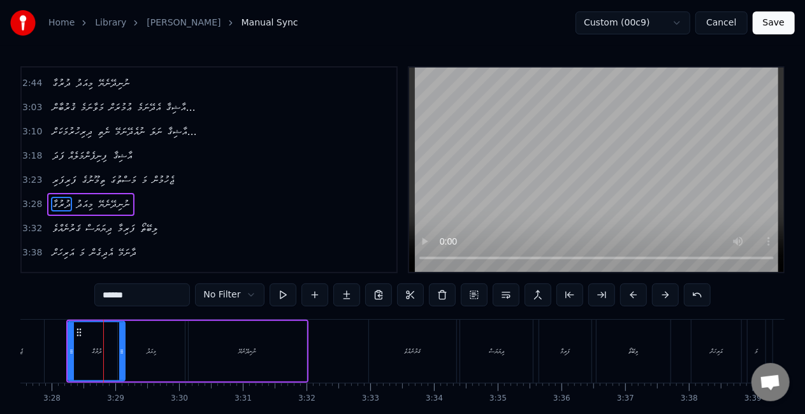
scroll to position [481, 0]
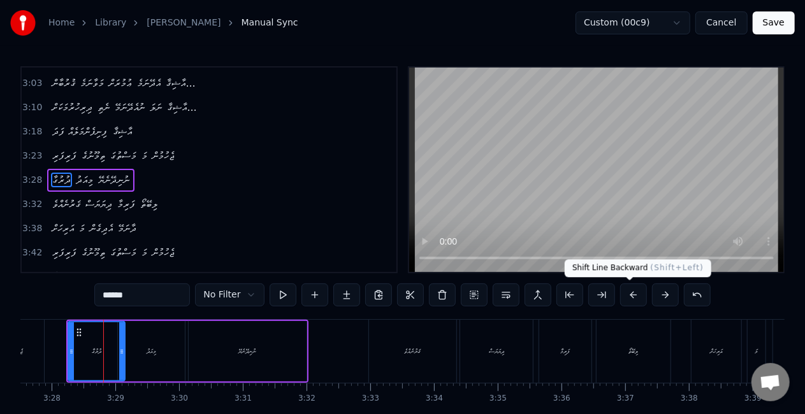
click at [630, 295] on button at bounding box center [633, 295] width 27 height 23
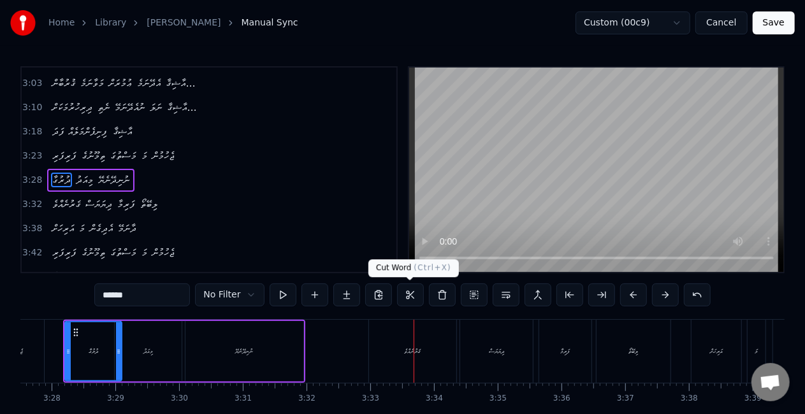
click at [403, 340] on div "ޤަރުނެއްވެ" at bounding box center [412, 351] width 87 height 63
type input "**********"
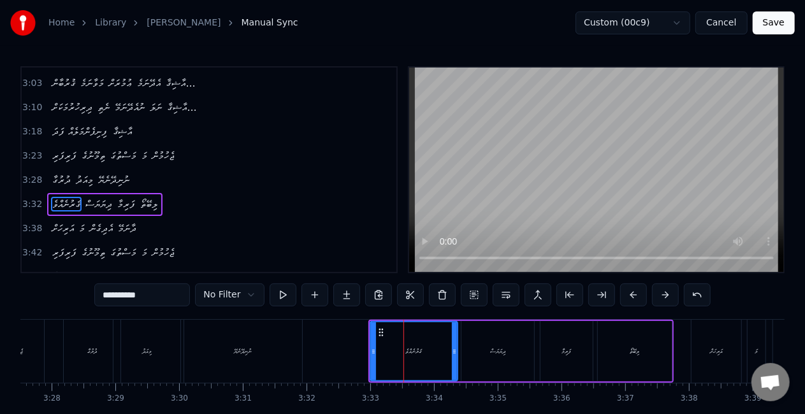
scroll to position [485, 0]
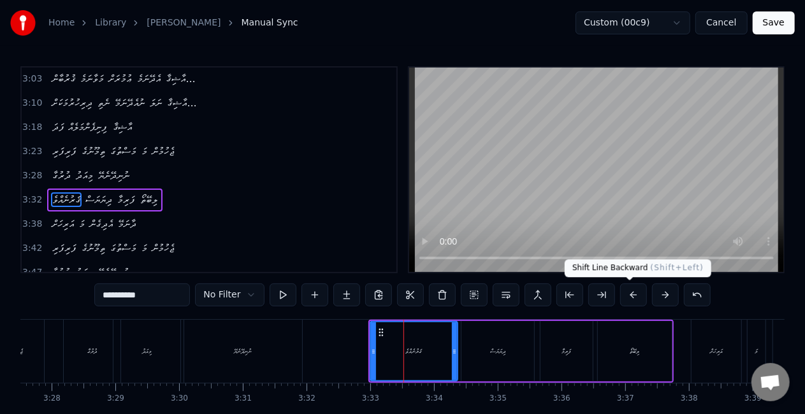
click at [629, 294] on button at bounding box center [633, 295] width 27 height 23
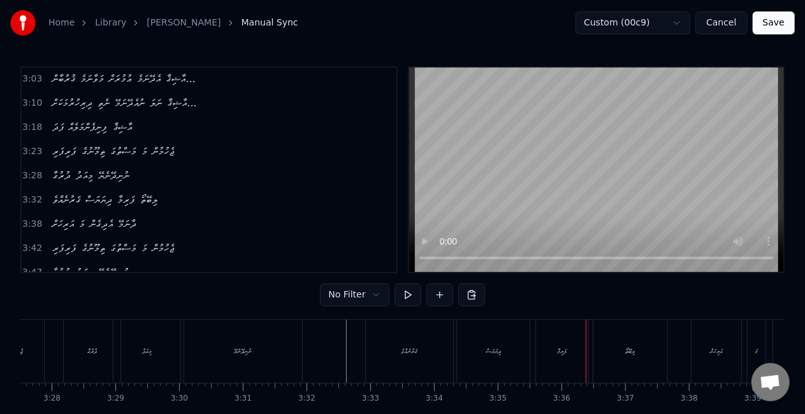
click at [560, 345] on div "ފަރިމާ" at bounding box center [562, 351] width 52 height 63
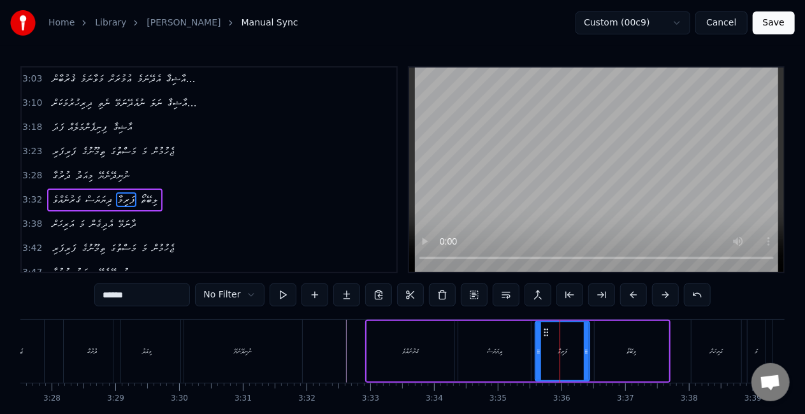
click at [539, 352] on icon at bounding box center [538, 352] width 5 height 10
drag, startPoint x: 513, startPoint y: 351, endPoint x: 500, endPoint y: 312, distance: 40.3
click at [513, 349] on div "ދިޔަޔަސް" at bounding box center [494, 351] width 73 height 61
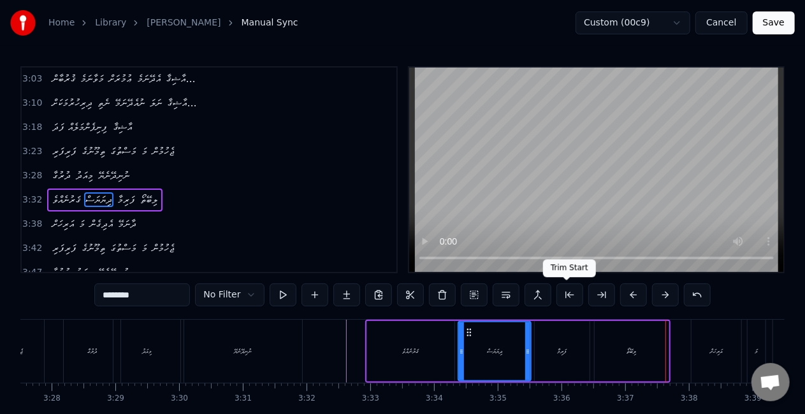
click at [615, 337] on div "ލިބޭތޯ" at bounding box center [632, 351] width 74 height 61
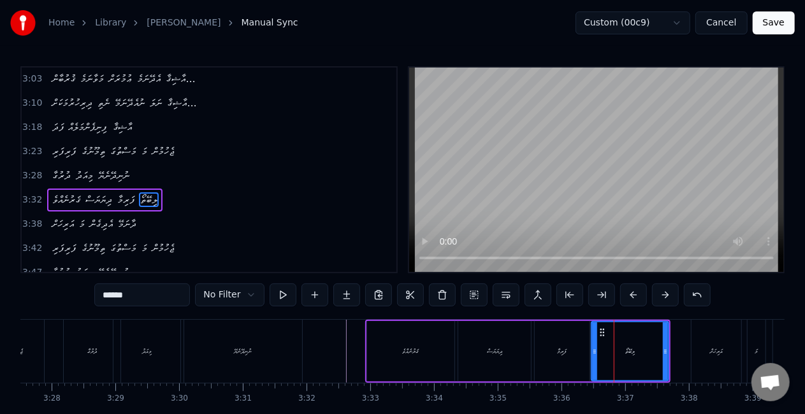
click at [594, 354] on icon at bounding box center [594, 352] width 5 height 10
click at [574, 353] on div "ފަރިމާ" at bounding box center [562, 351] width 55 height 61
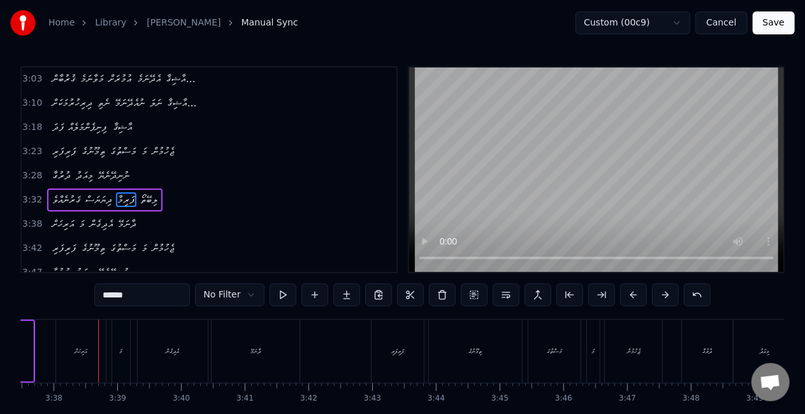
scroll to position [0, 13877]
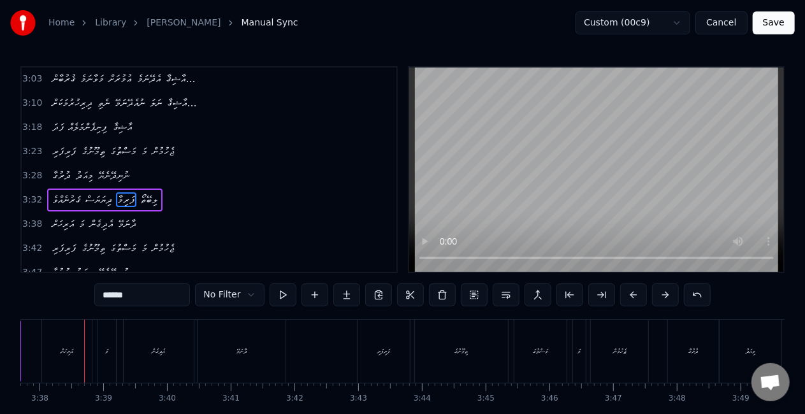
click at [55, 346] on div "އަރިހަށް" at bounding box center [67, 351] width 50 height 63
type input "********"
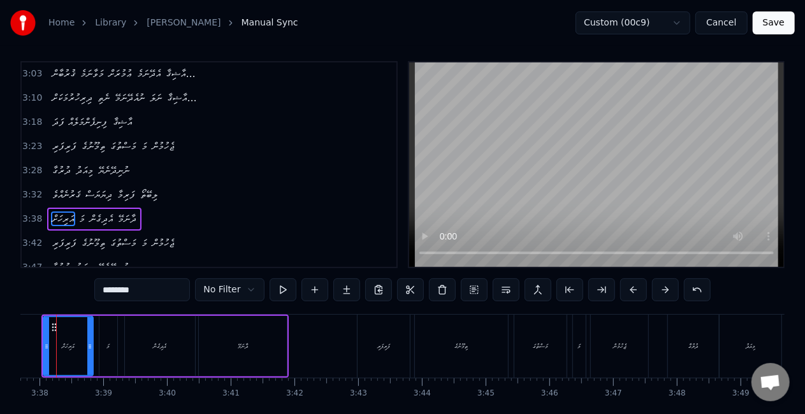
scroll to position [0, 13849]
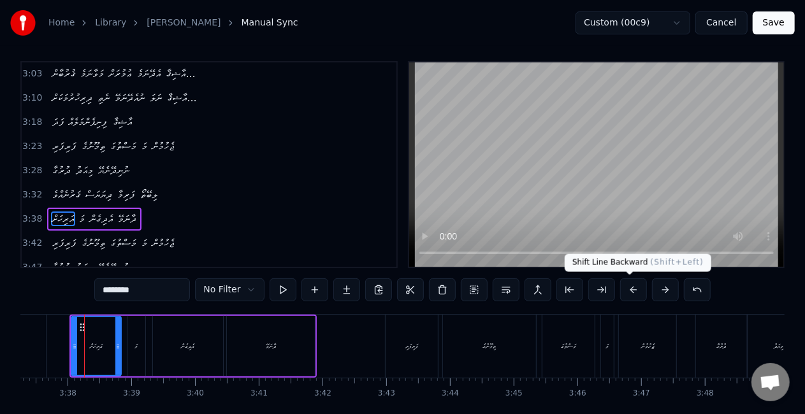
click at [632, 293] on button at bounding box center [633, 290] width 27 height 23
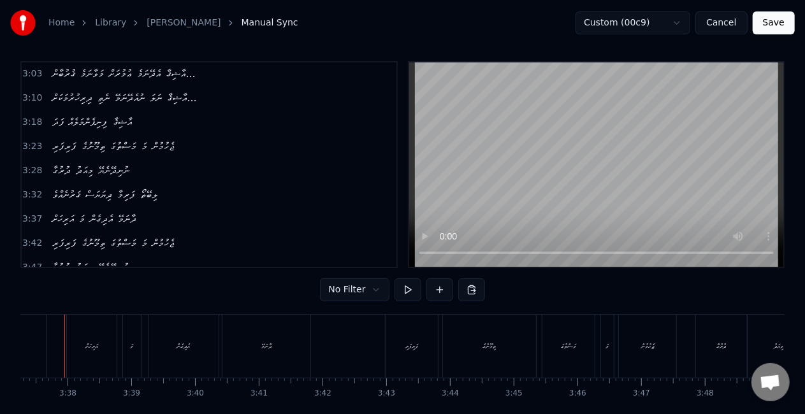
scroll to position [0, 13829]
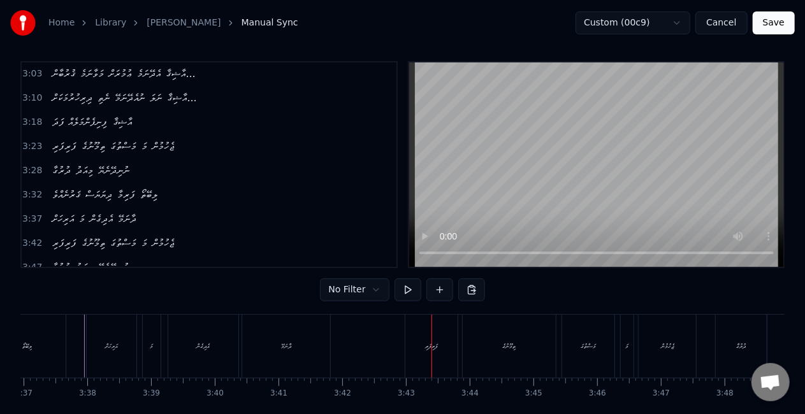
click at [420, 341] on div "ފަރިފަރި" at bounding box center [431, 346] width 52 height 63
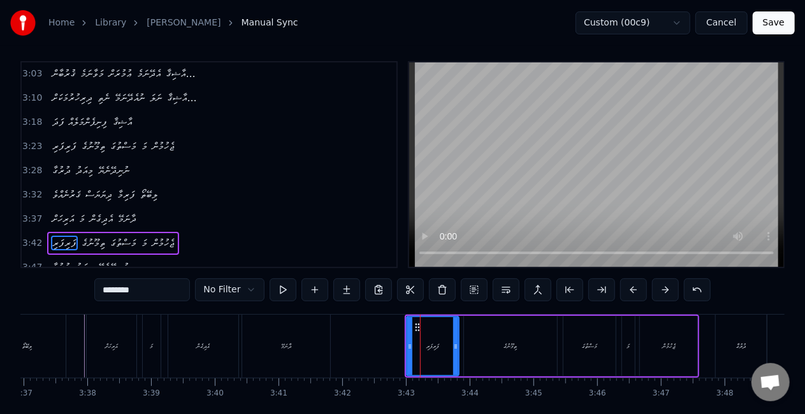
scroll to position [29, 0]
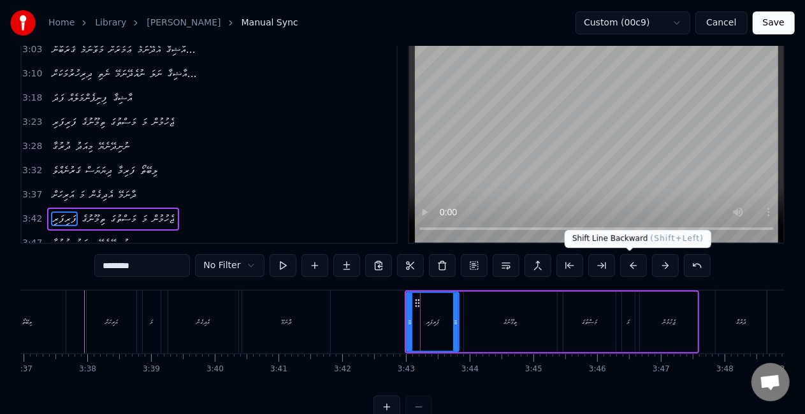
click at [629, 266] on button at bounding box center [633, 265] width 27 height 23
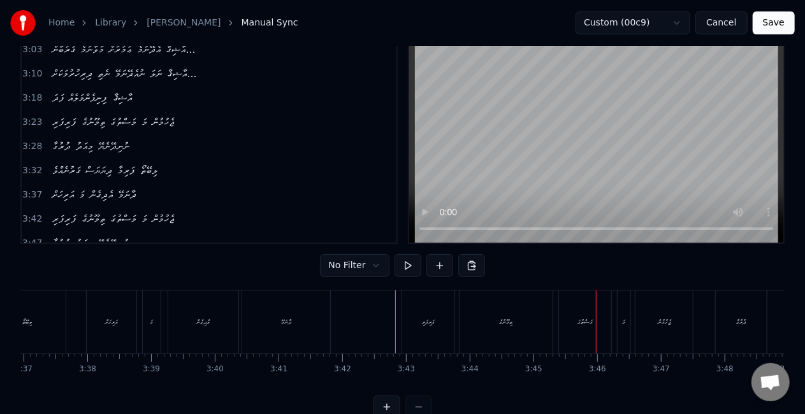
click at [580, 317] on div "މަސްތުގަ" at bounding box center [585, 322] width 15 height 10
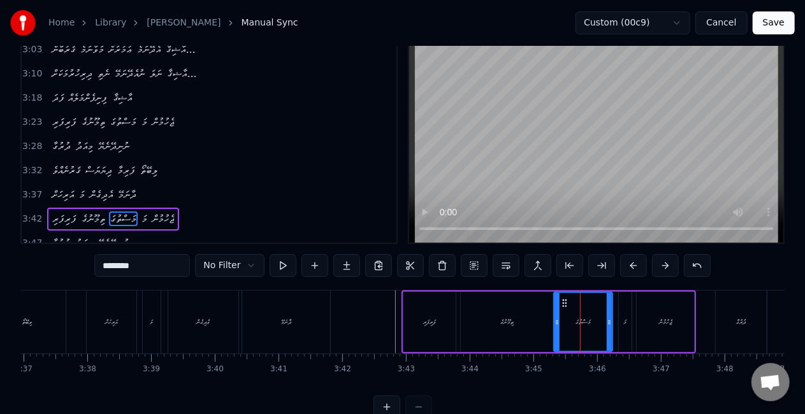
click at [555, 323] on icon at bounding box center [557, 322] width 5 height 10
drag, startPoint x: 530, startPoint y: 324, endPoint x: 500, endPoint y: 272, distance: 60.0
click at [531, 323] on div "ތިމޫނުގެ" at bounding box center [507, 322] width 93 height 61
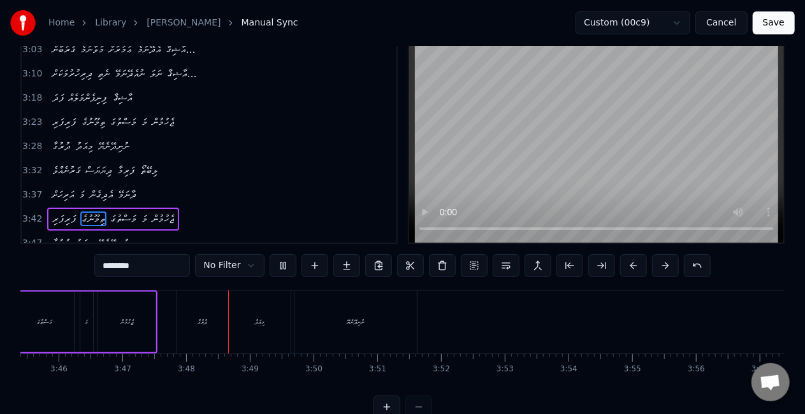
scroll to position [0, 14474]
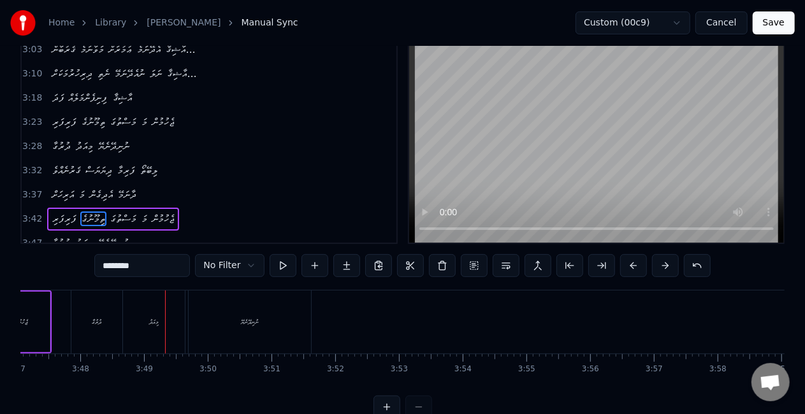
click at [136, 326] on div "މިއަދު" at bounding box center [154, 322] width 62 height 63
type input "******"
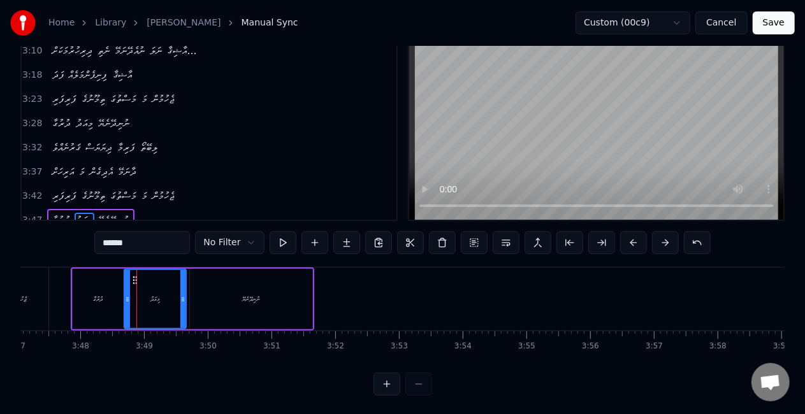
scroll to position [53, 0]
drag, startPoint x: 634, startPoint y: 240, endPoint x: 485, endPoint y: 256, distance: 149.4
click at [634, 240] on button at bounding box center [633, 242] width 27 height 23
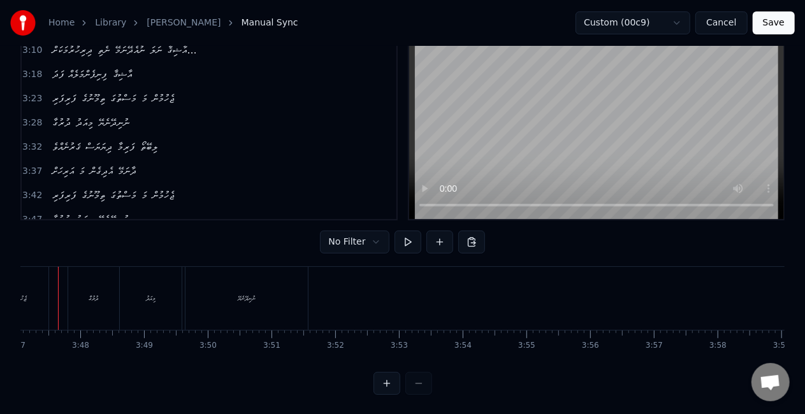
scroll to position [0, 14447]
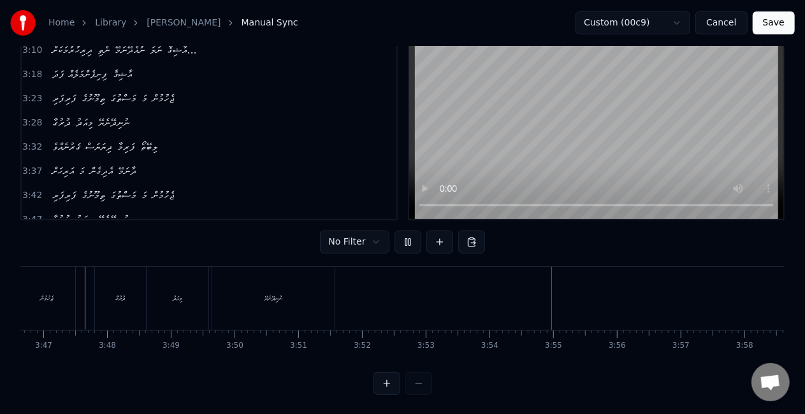
click at [766, 27] on button "Save" at bounding box center [774, 22] width 42 height 23
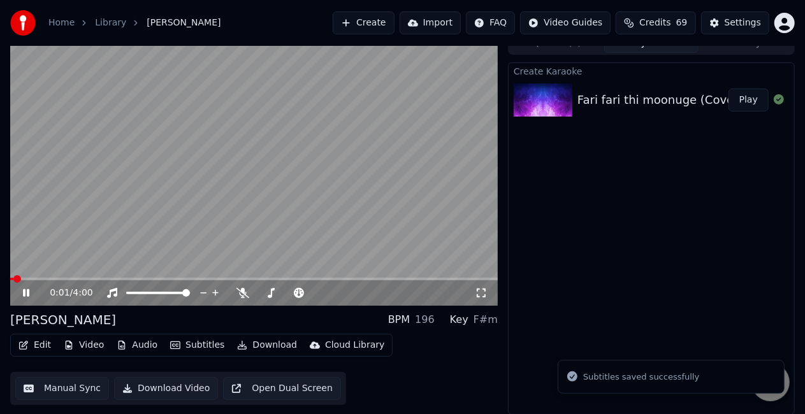
click at [231, 218] on video at bounding box center [254, 169] width 488 height 274
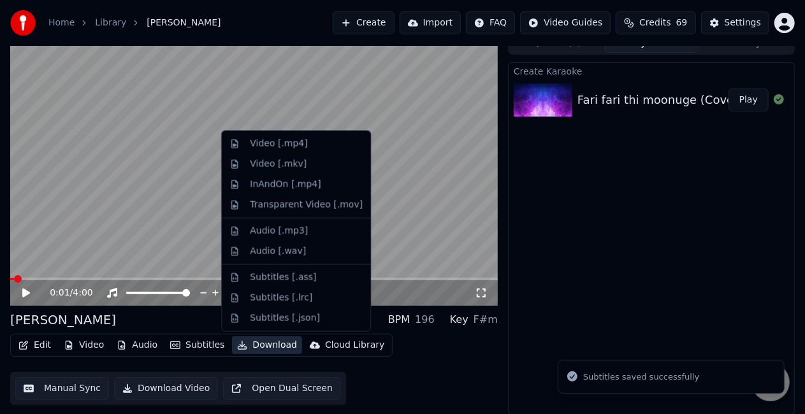
click at [261, 345] on button "Download" at bounding box center [267, 346] width 70 height 18
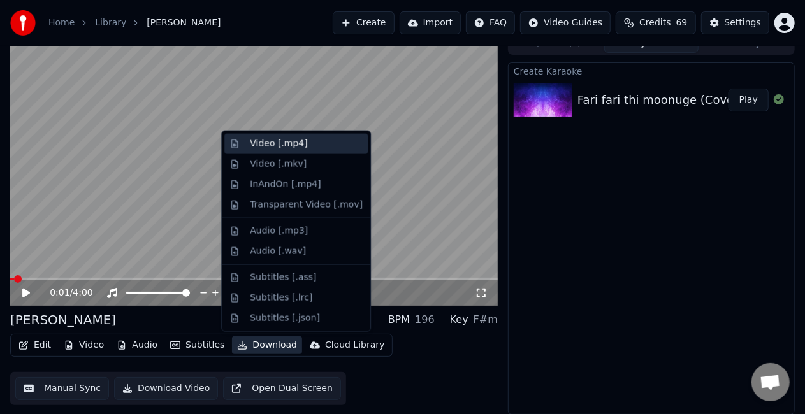
click at [292, 147] on div "Video [.mp4]" at bounding box center [278, 144] width 57 height 13
